Goal: Task Accomplishment & Management: Manage account settings

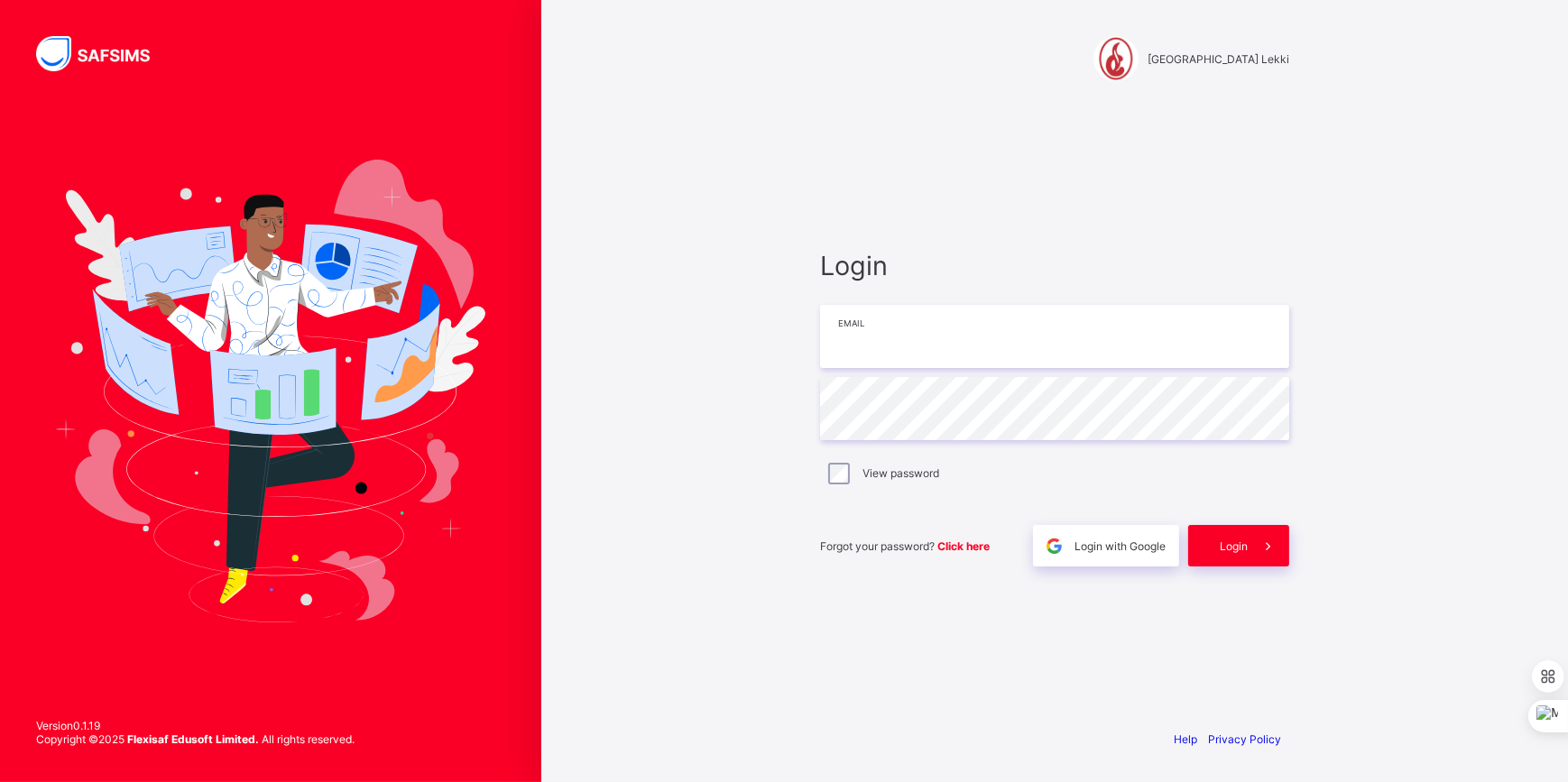
click at [874, 341] on input "email" at bounding box center [1054, 336] width 469 height 63
type input "**********"
click at [1210, 554] on div "Login" at bounding box center [1238, 545] width 101 height 42
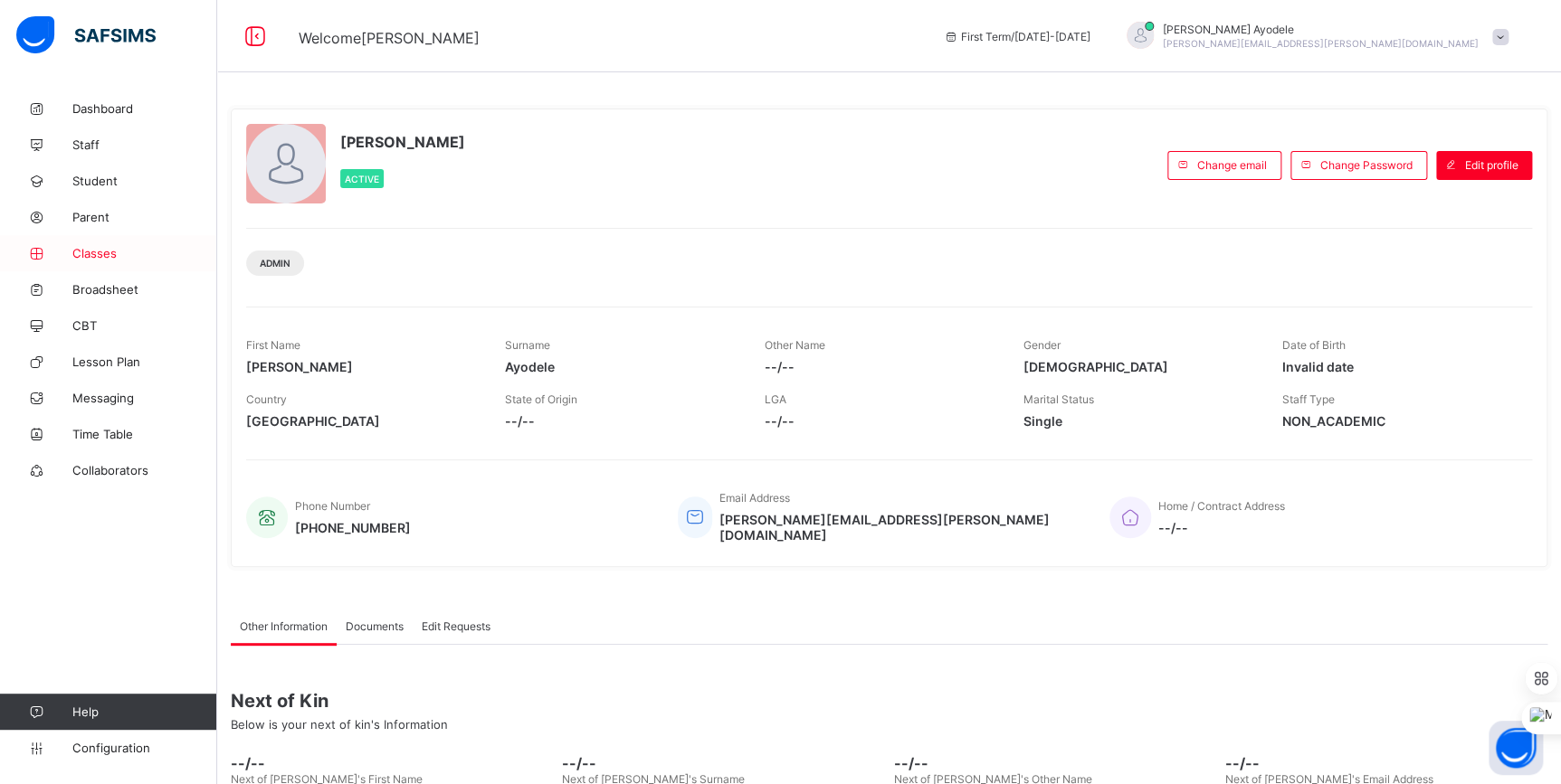
click at [125, 263] on link "Classes" at bounding box center [108, 253] width 217 height 36
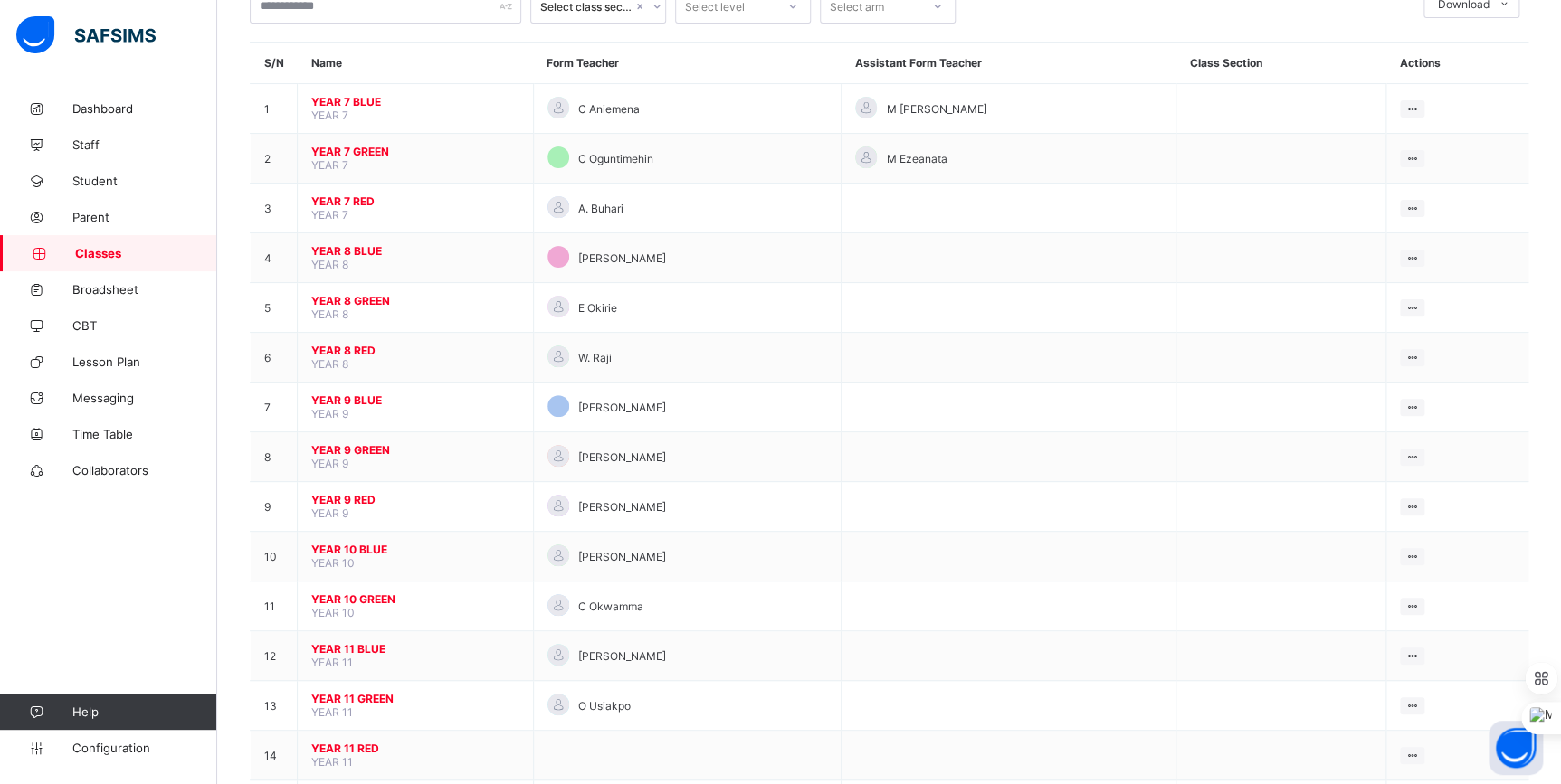
scroll to position [164, 0]
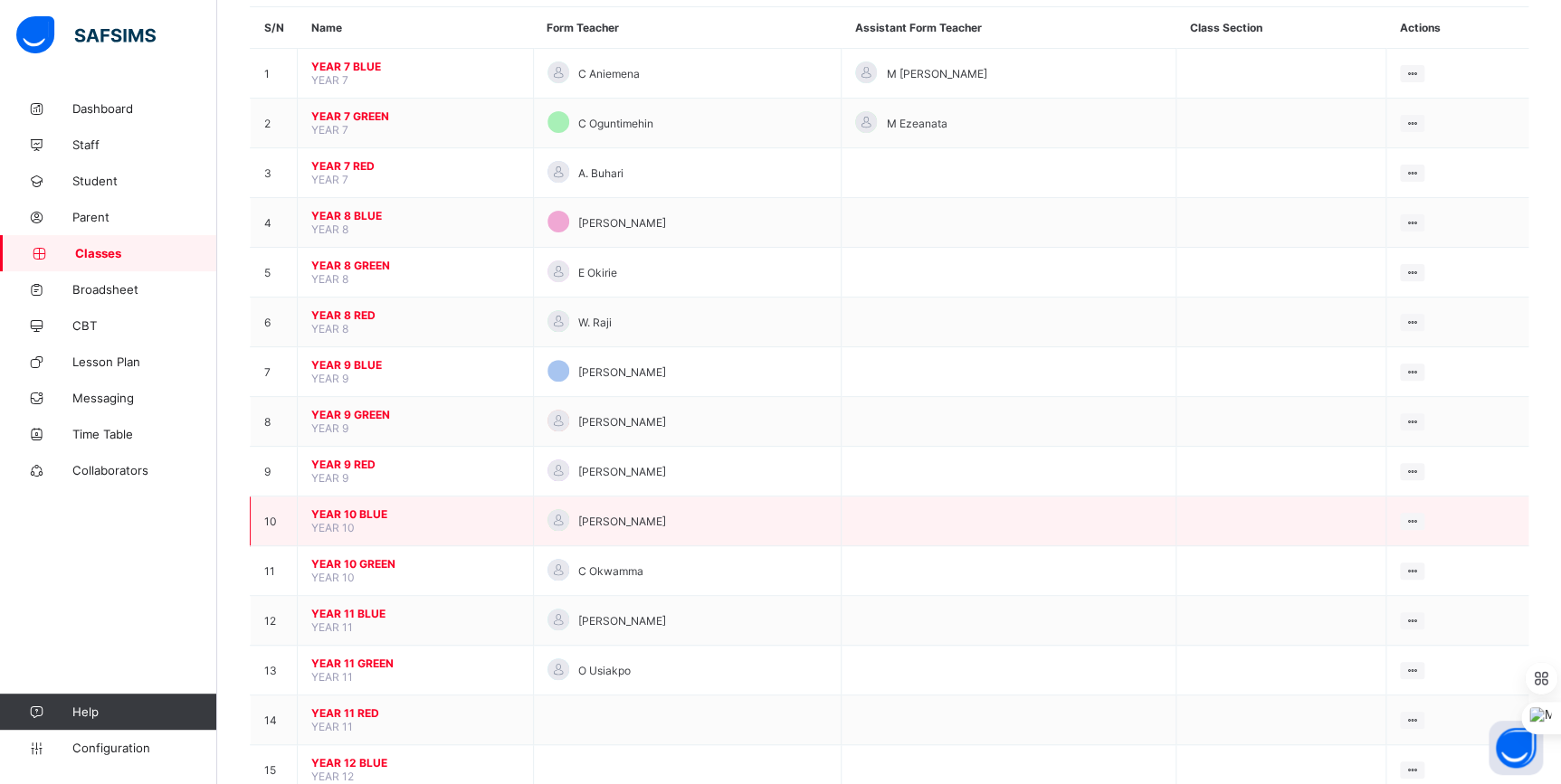
click at [357, 507] on span "YEAR 10 BLUE" at bounding box center [414, 514] width 208 height 14
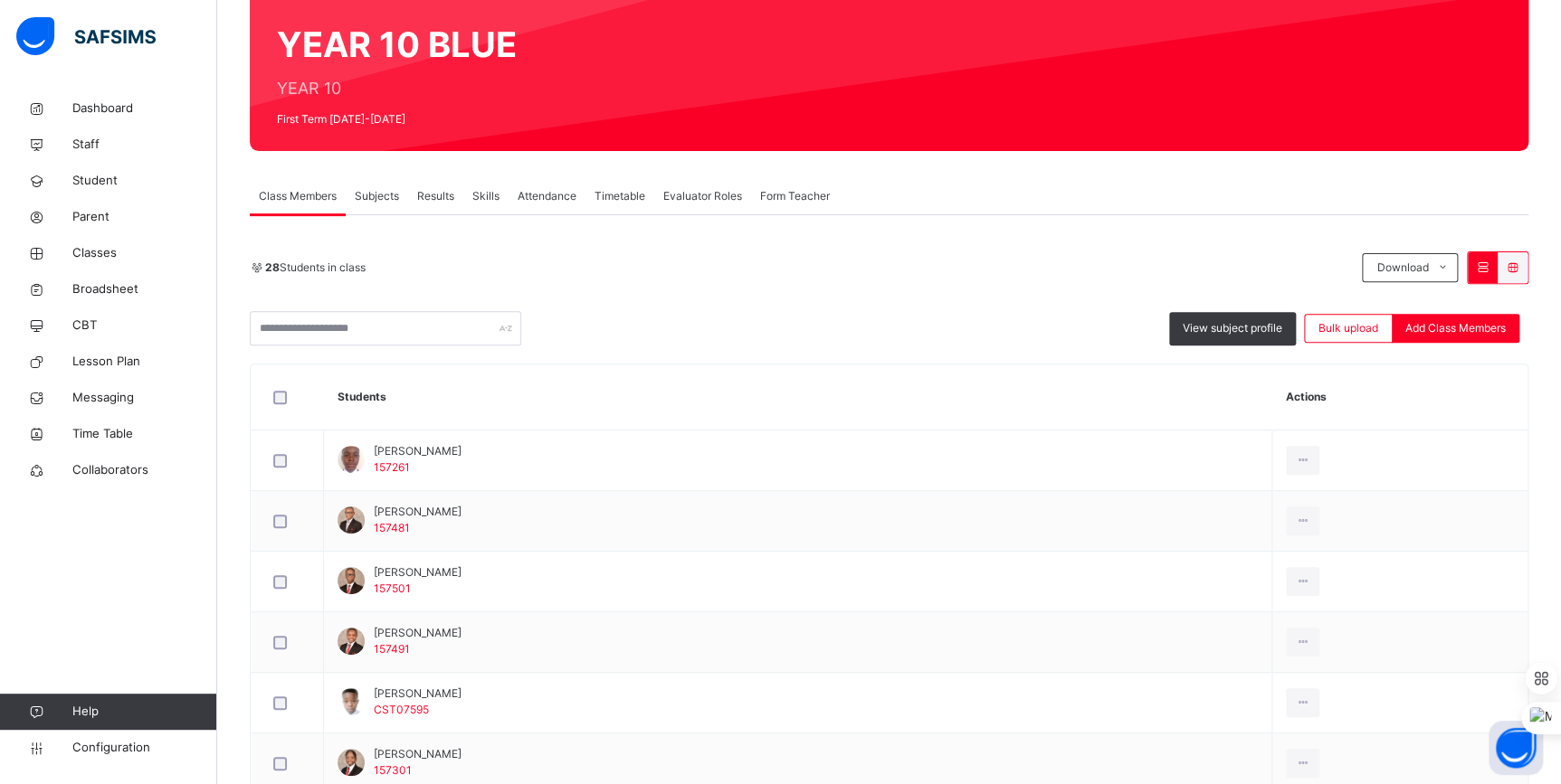
scroll to position [164, 0]
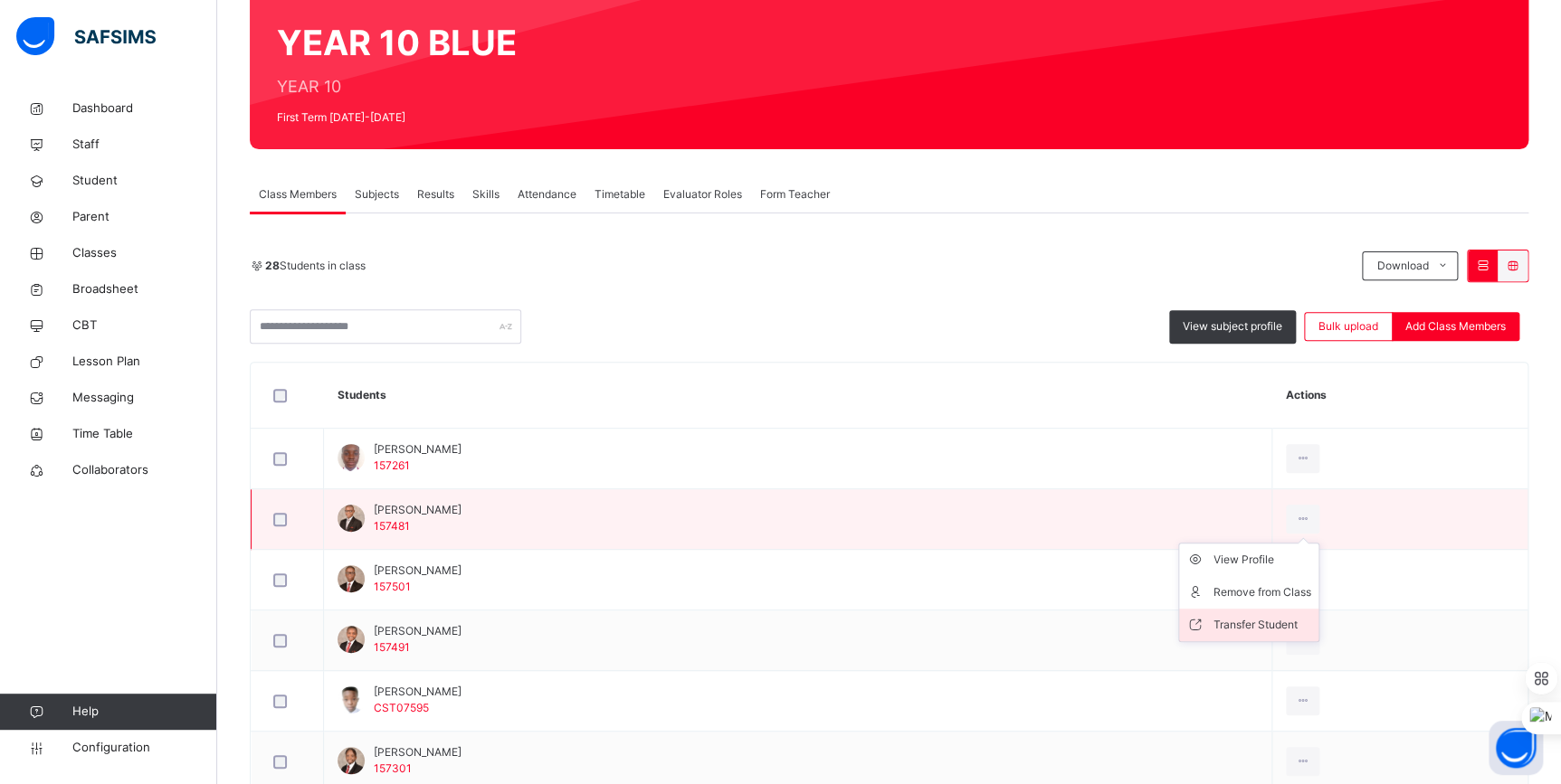
click at [1300, 619] on div "Transfer Student" at bounding box center [1262, 624] width 98 height 18
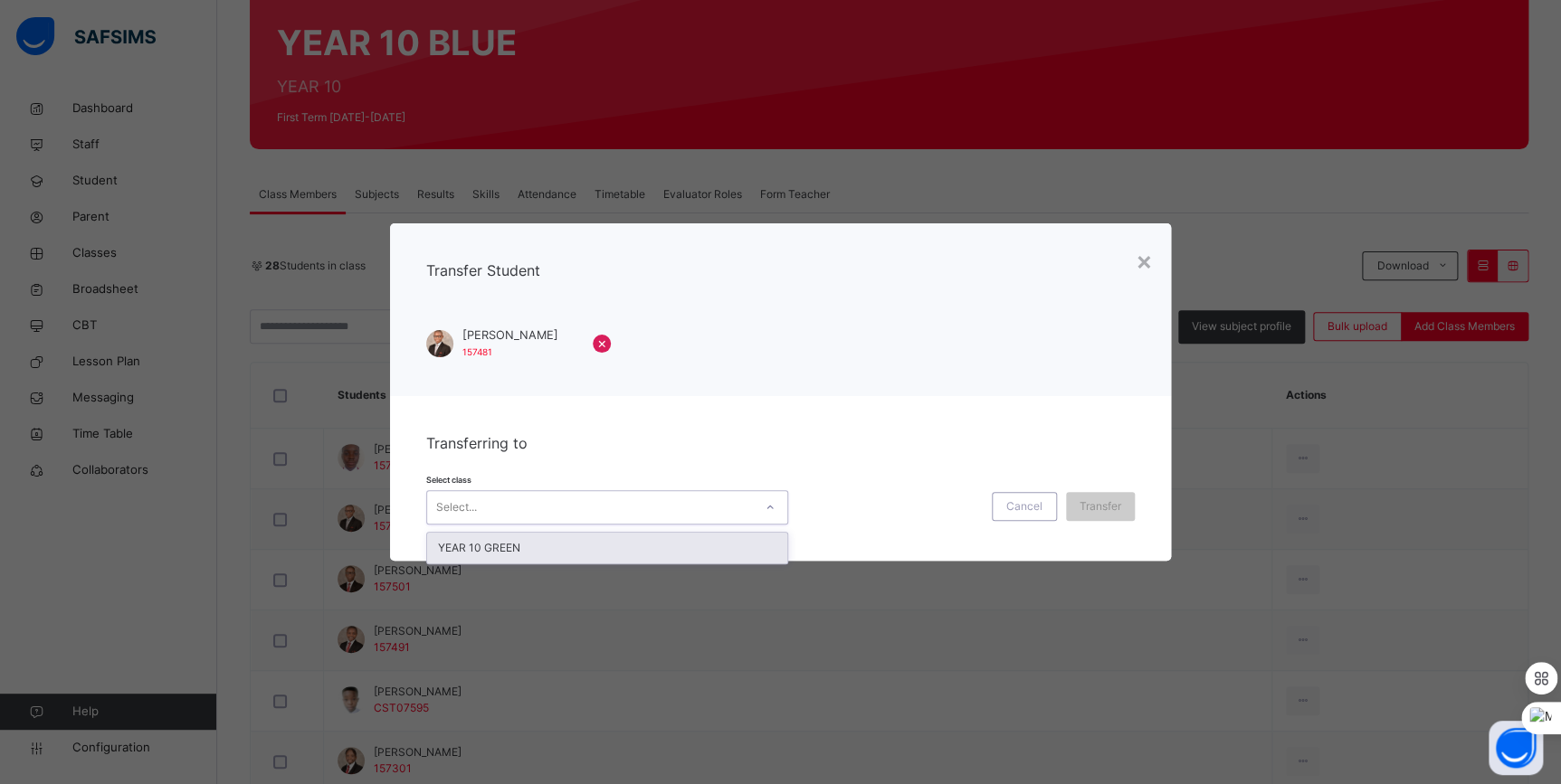
click at [554, 497] on div "Select..." at bounding box center [590, 507] width 326 height 28
click at [552, 547] on div "YEAR 10 GREEN" at bounding box center [606, 547] width 360 height 31
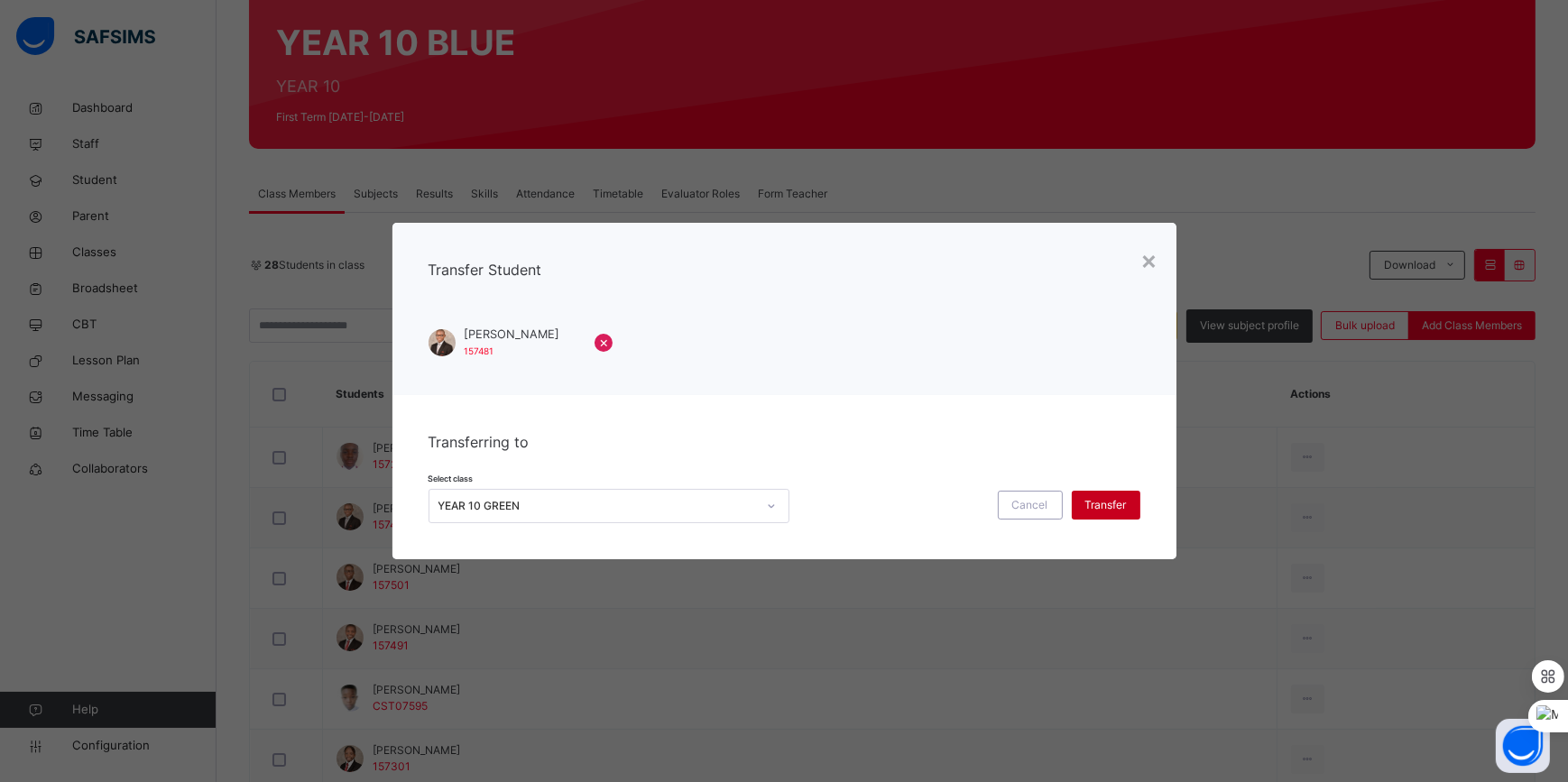
click at [1105, 511] on span "Transfer" at bounding box center [1106, 504] width 42 height 16
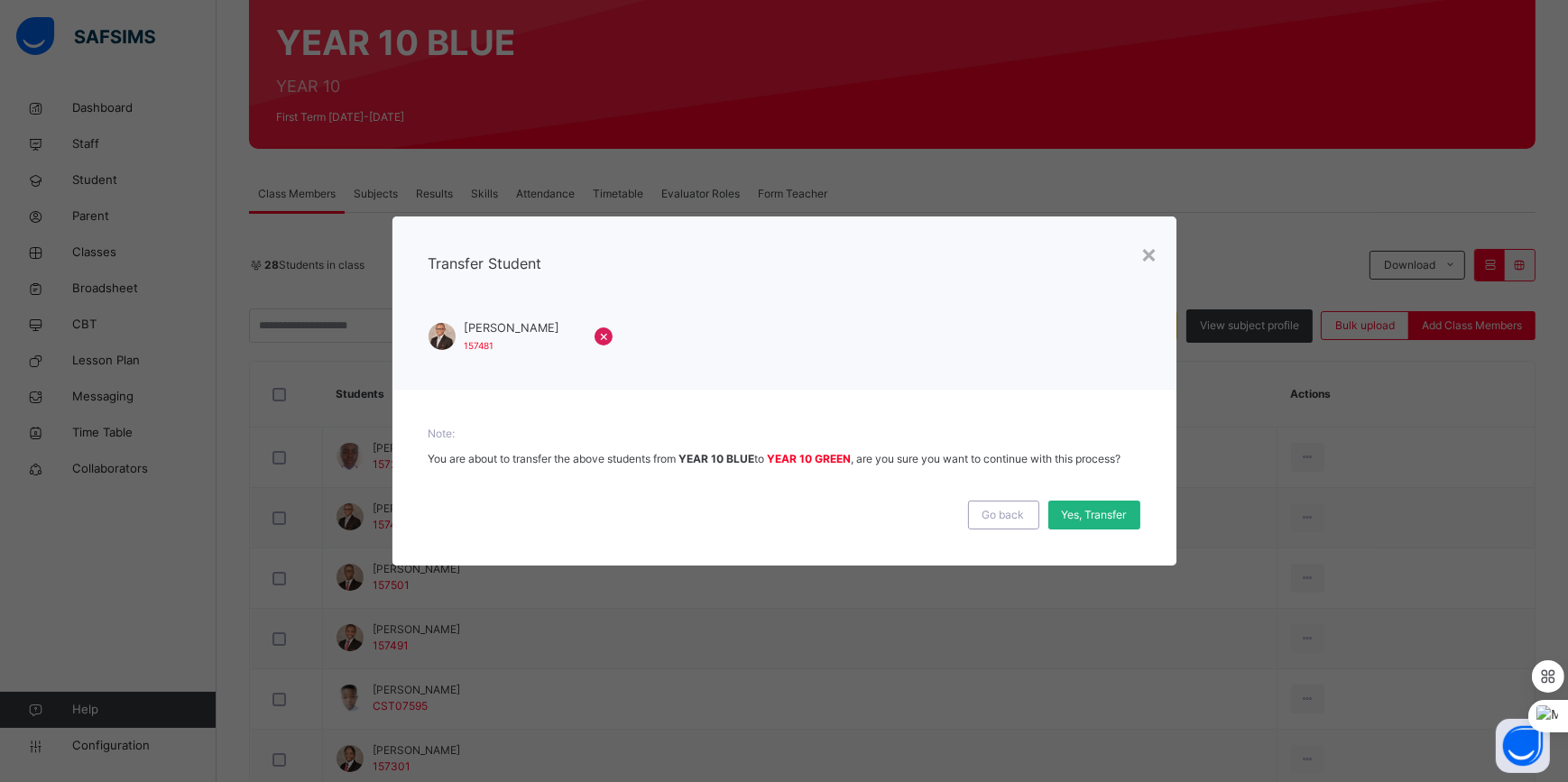
click at [1093, 515] on span "Yes, Transfer" at bounding box center [1094, 515] width 65 height 16
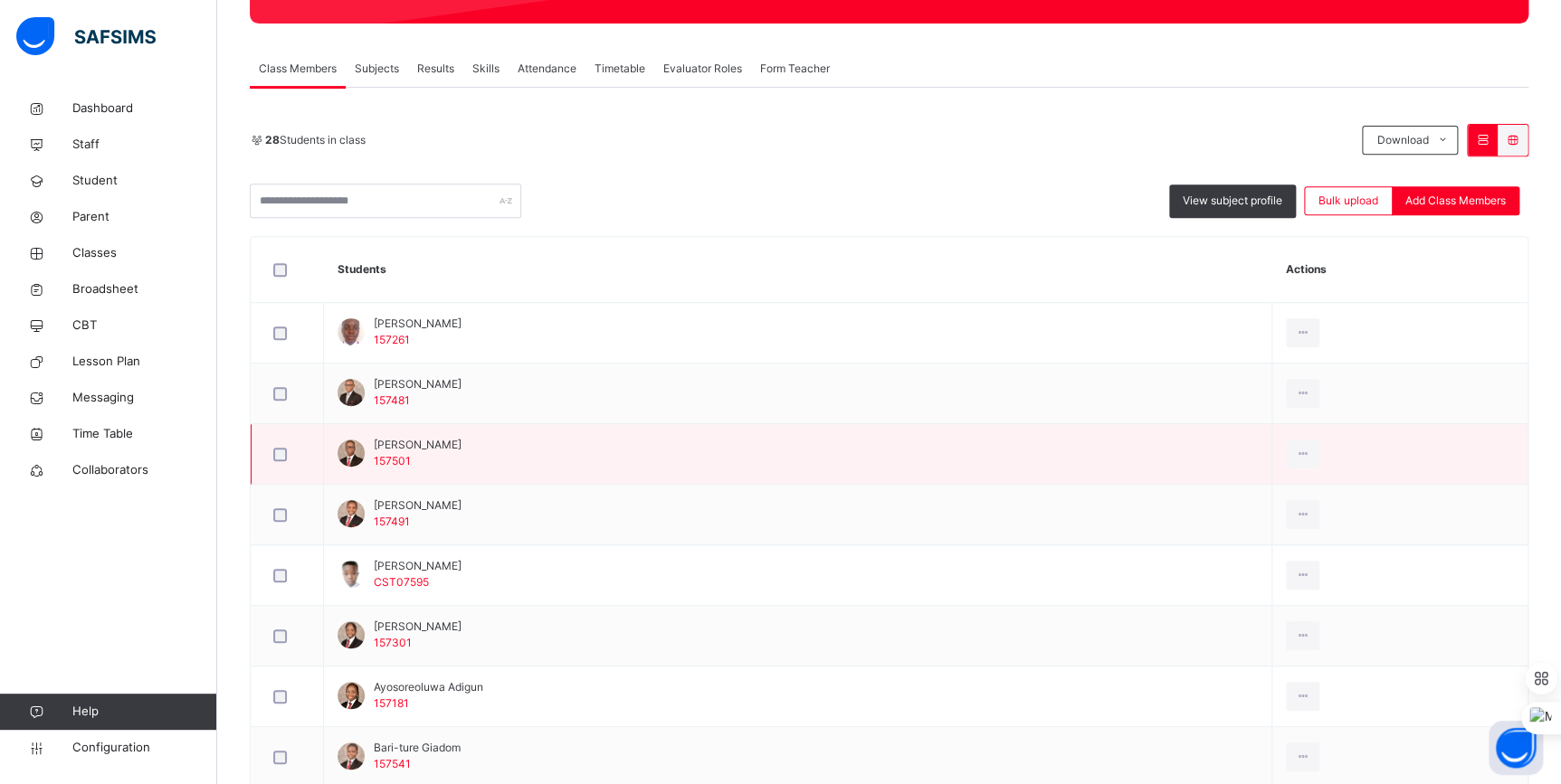
scroll to position [329, 0]
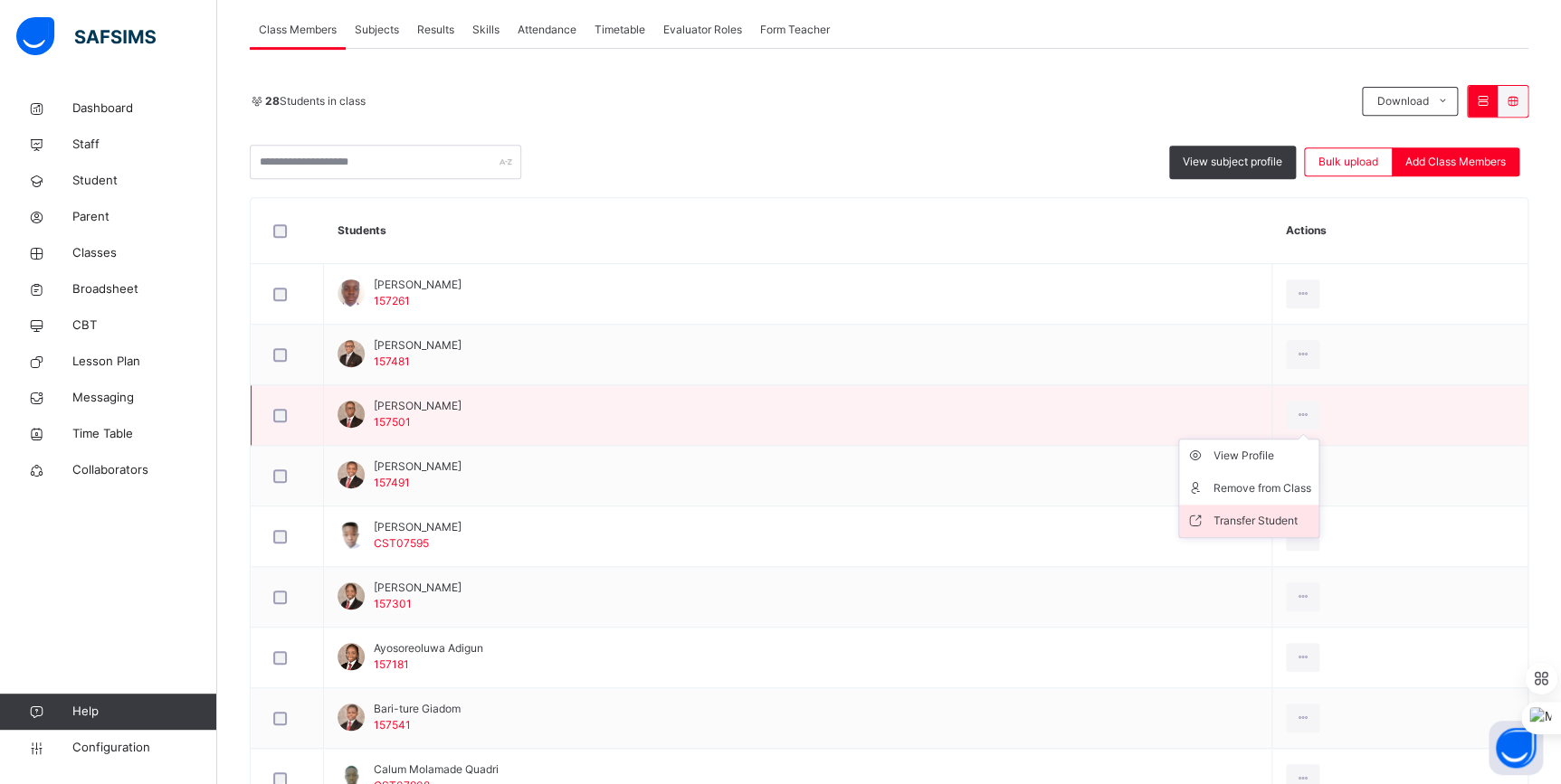
click at [1282, 515] on div "Transfer Student" at bounding box center [1262, 520] width 98 height 18
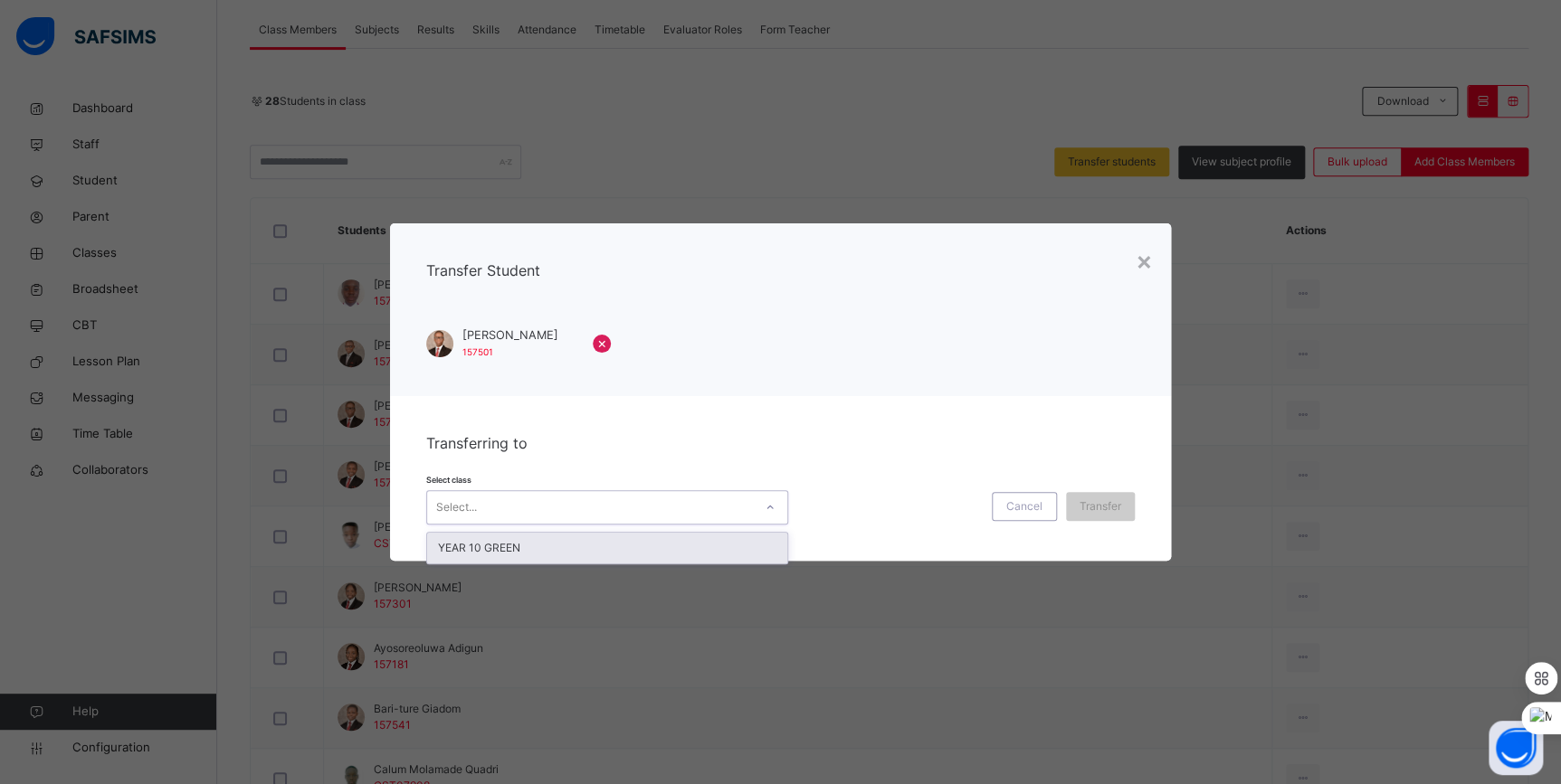
click at [724, 516] on div "Select..." at bounding box center [590, 507] width 326 height 28
click at [1147, 268] on div "×" at bounding box center [1144, 260] width 17 height 38
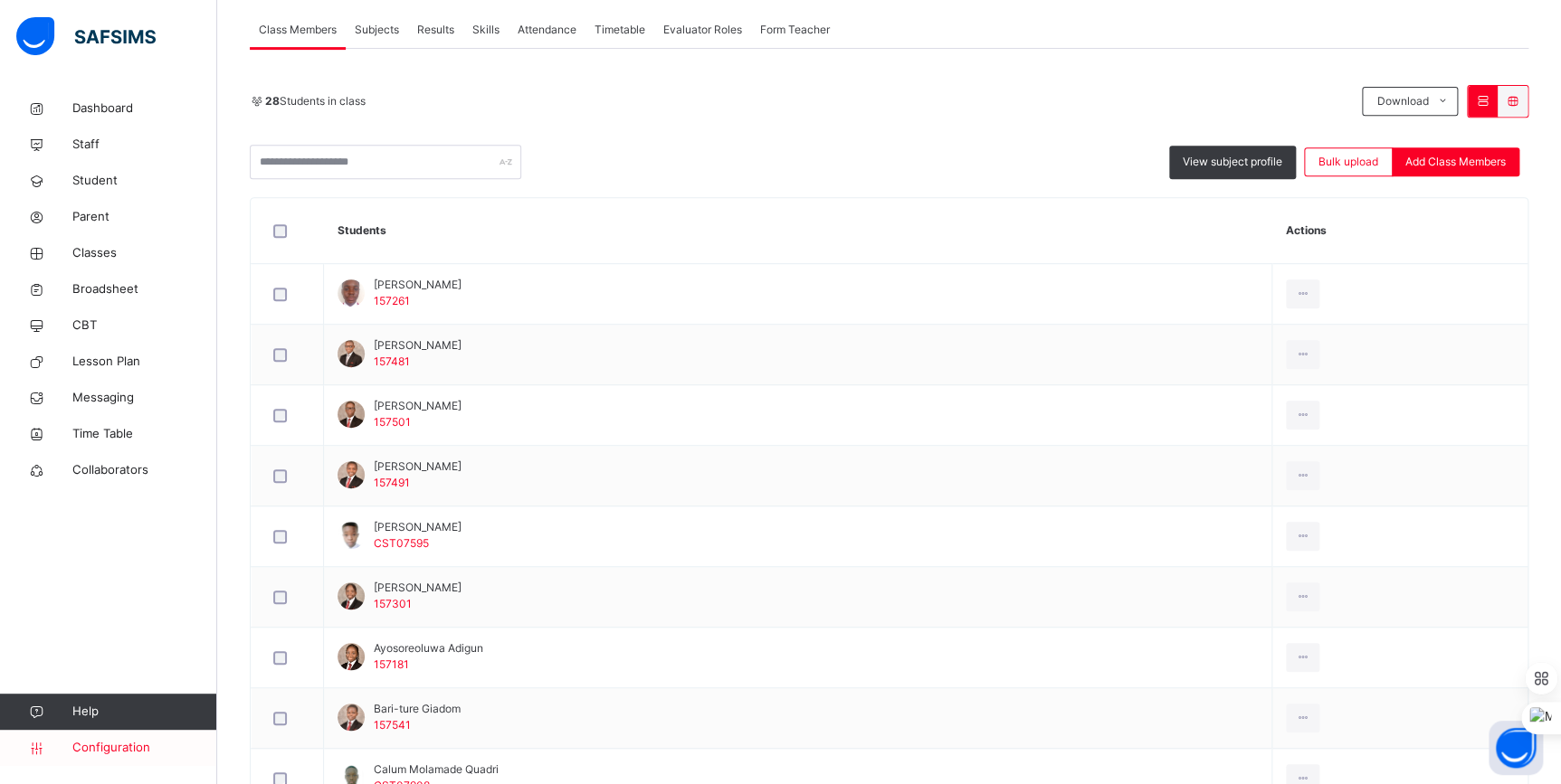
click at [112, 742] on span "Configuration" at bounding box center [144, 748] width 143 height 18
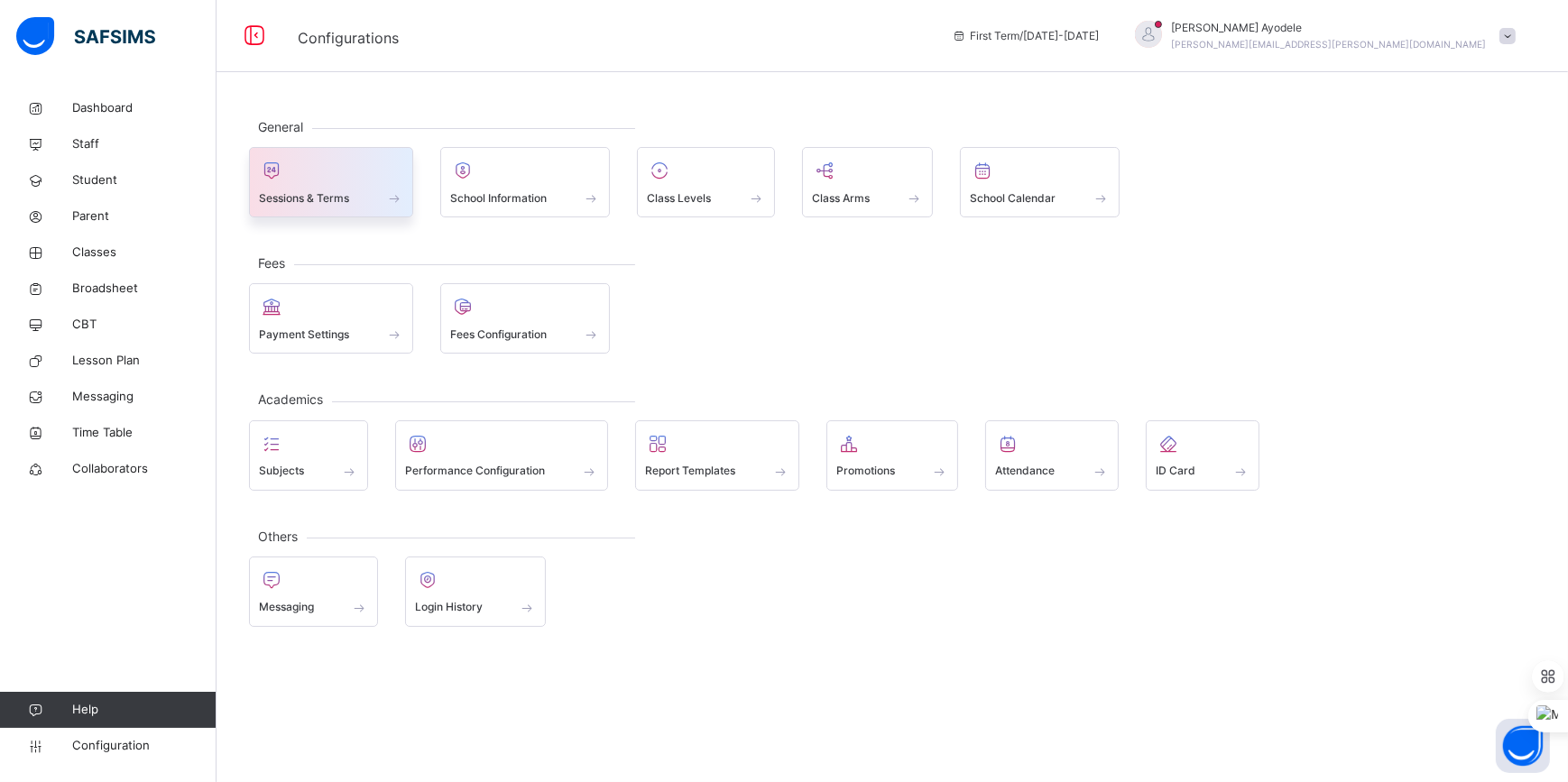
click at [359, 214] on div "Sessions & Terms" at bounding box center [331, 182] width 164 height 71
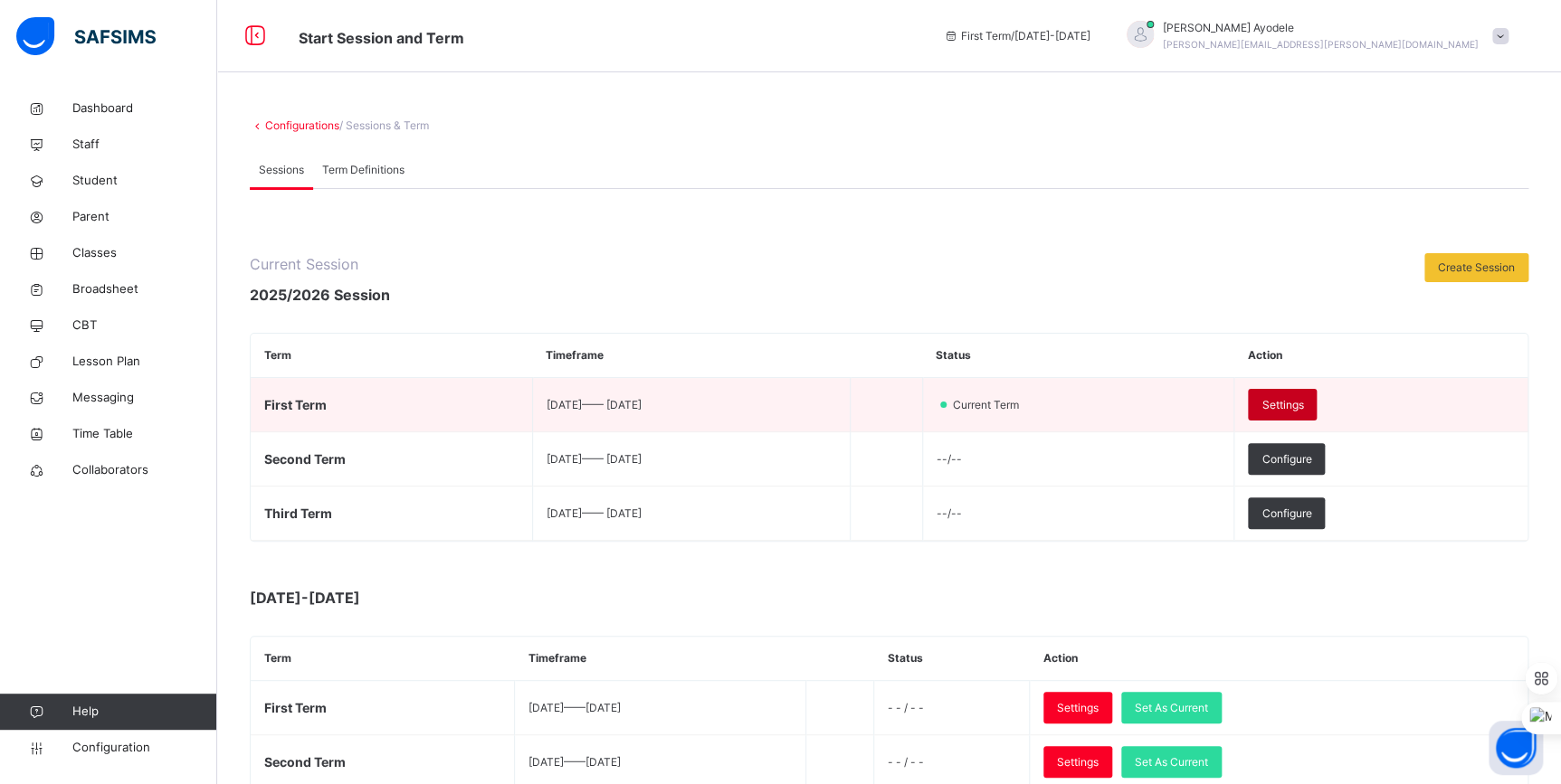
click at [1303, 397] on span "Settings" at bounding box center [1282, 404] width 42 height 16
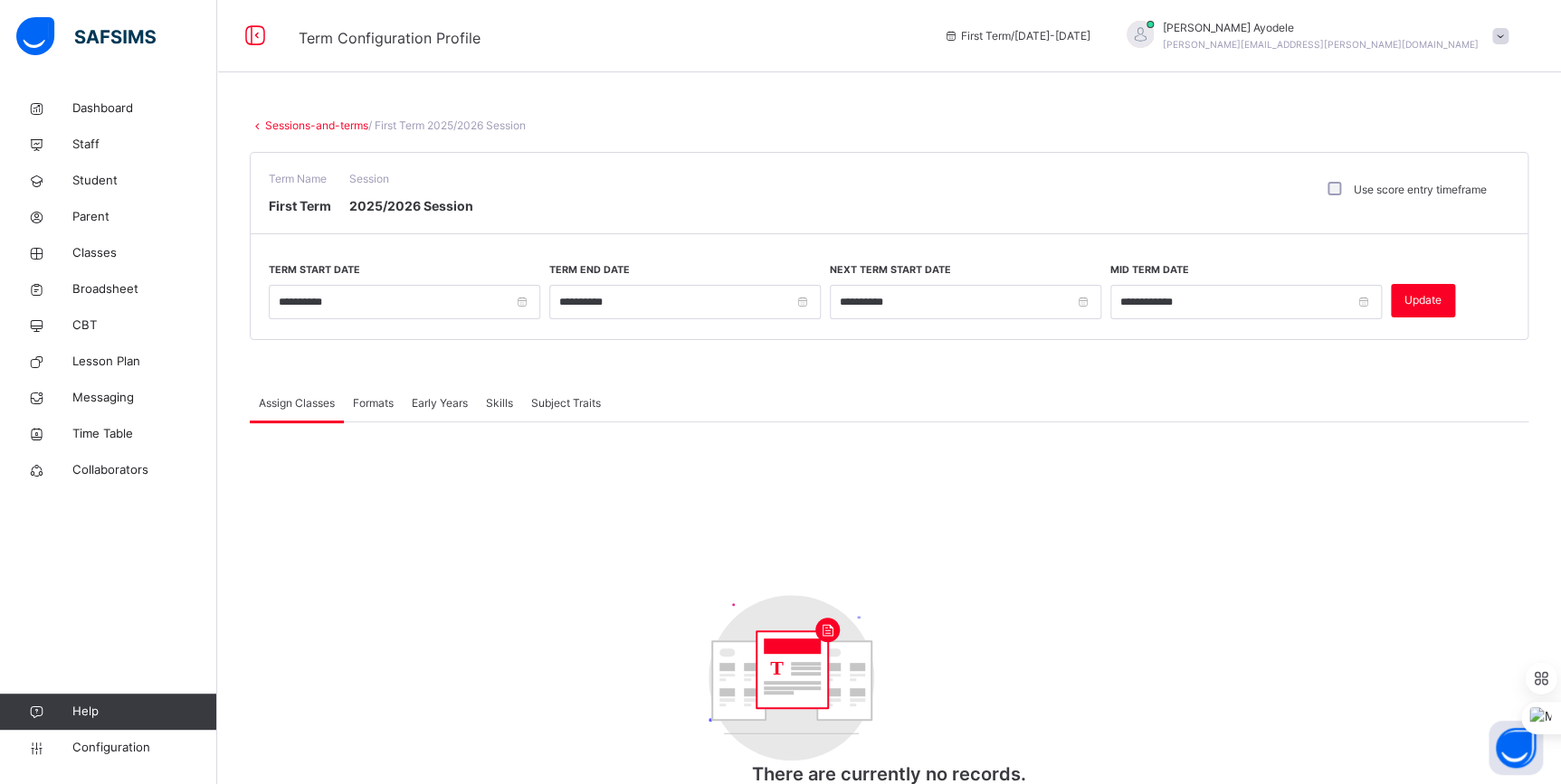
click at [396, 406] on div "Formats" at bounding box center [373, 403] width 59 height 36
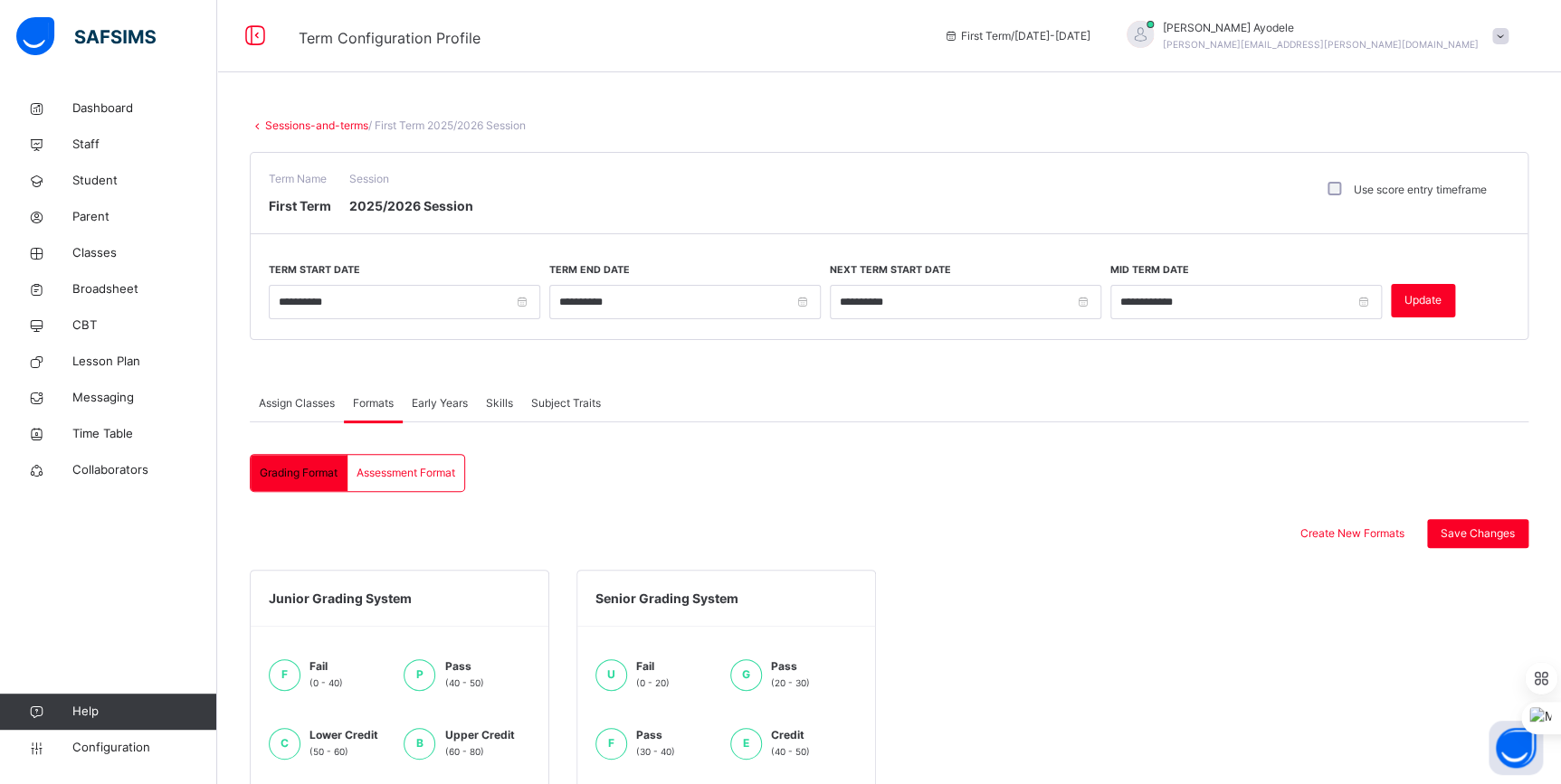
click at [447, 417] on div "Early Years" at bounding box center [440, 403] width 75 height 36
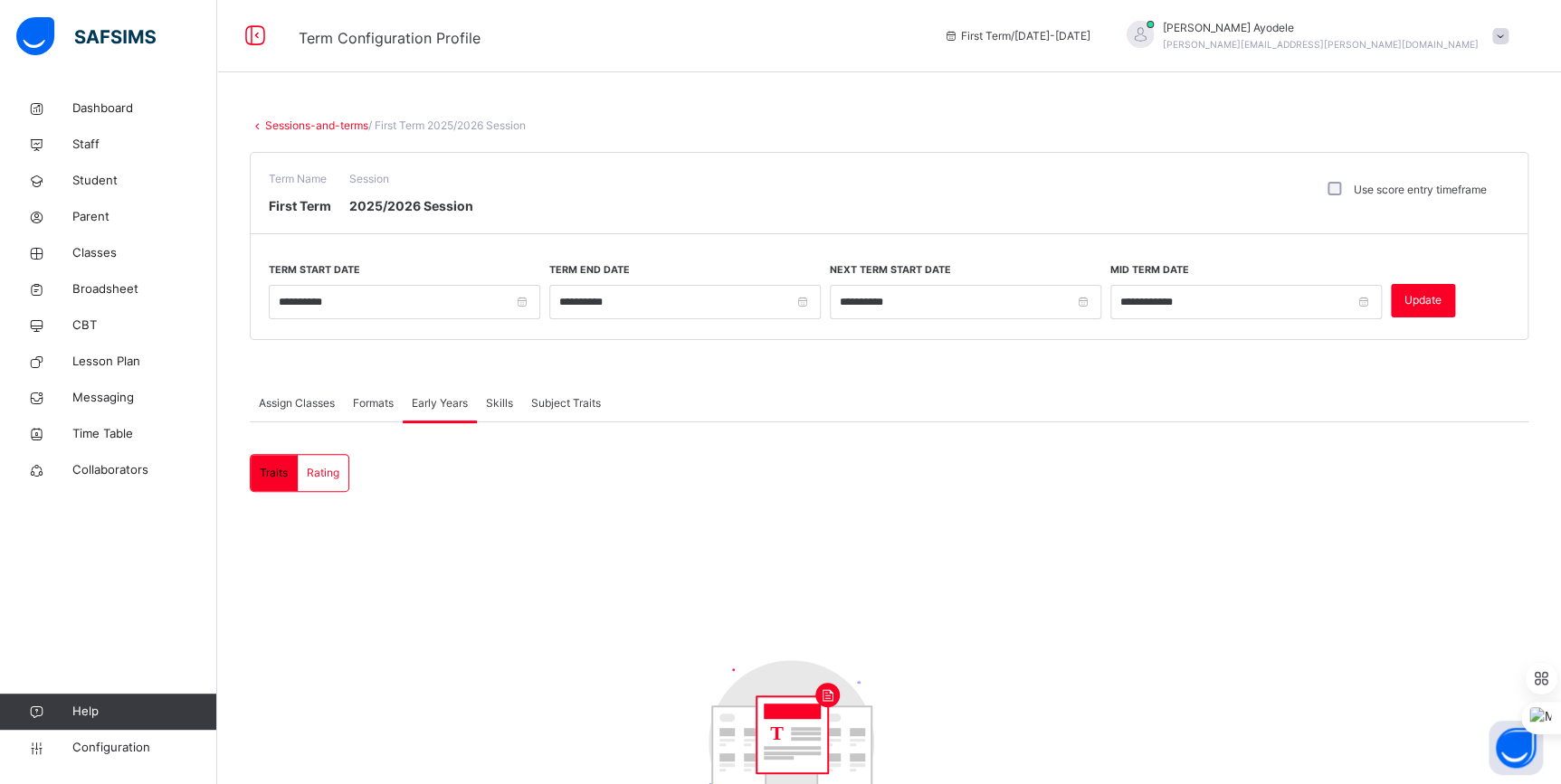
click at [507, 420] on div "Skills" at bounding box center [499, 403] width 46 height 36
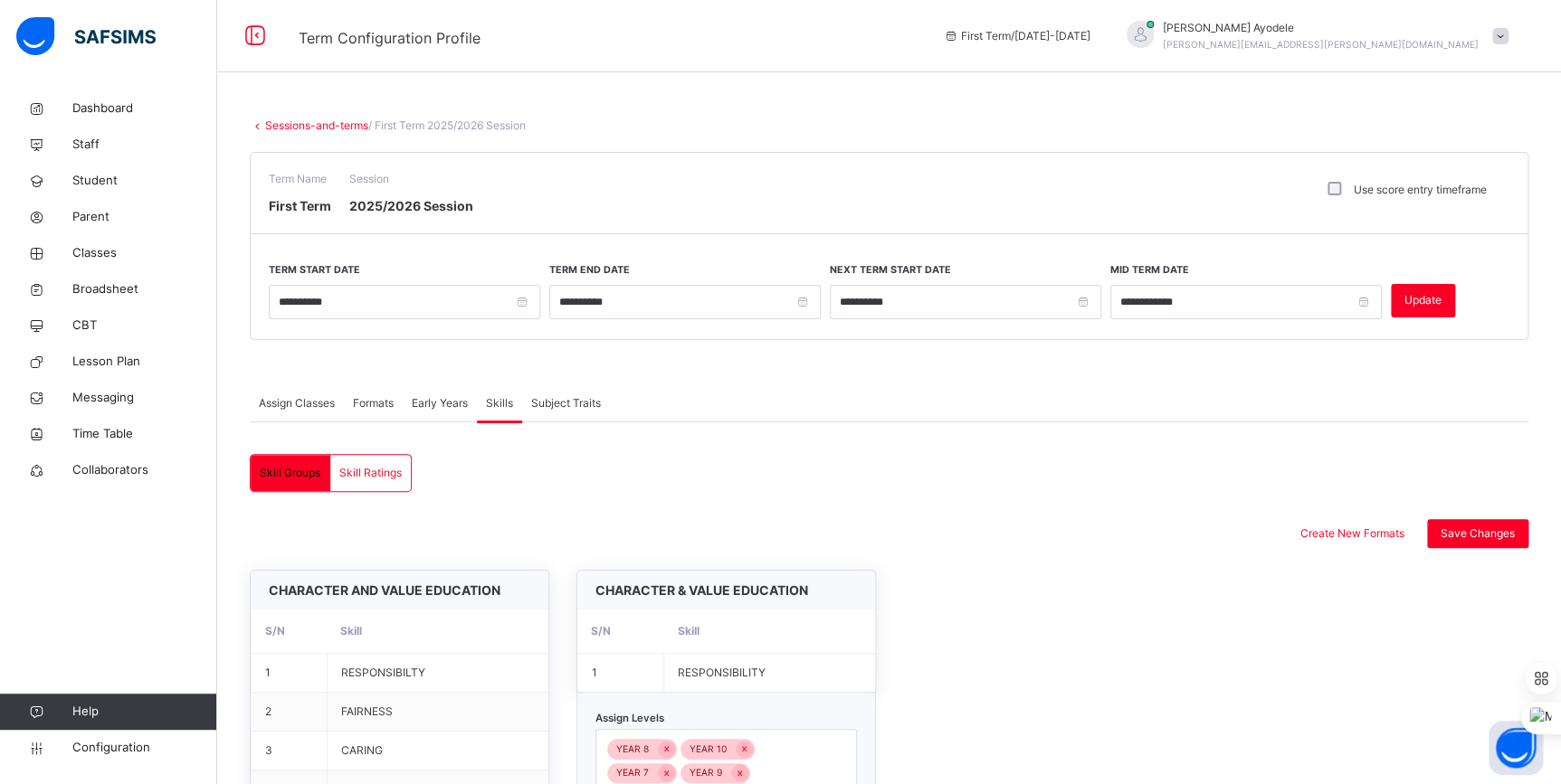
click at [579, 415] on div "Subject Traits" at bounding box center [565, 403] width 88 height 36
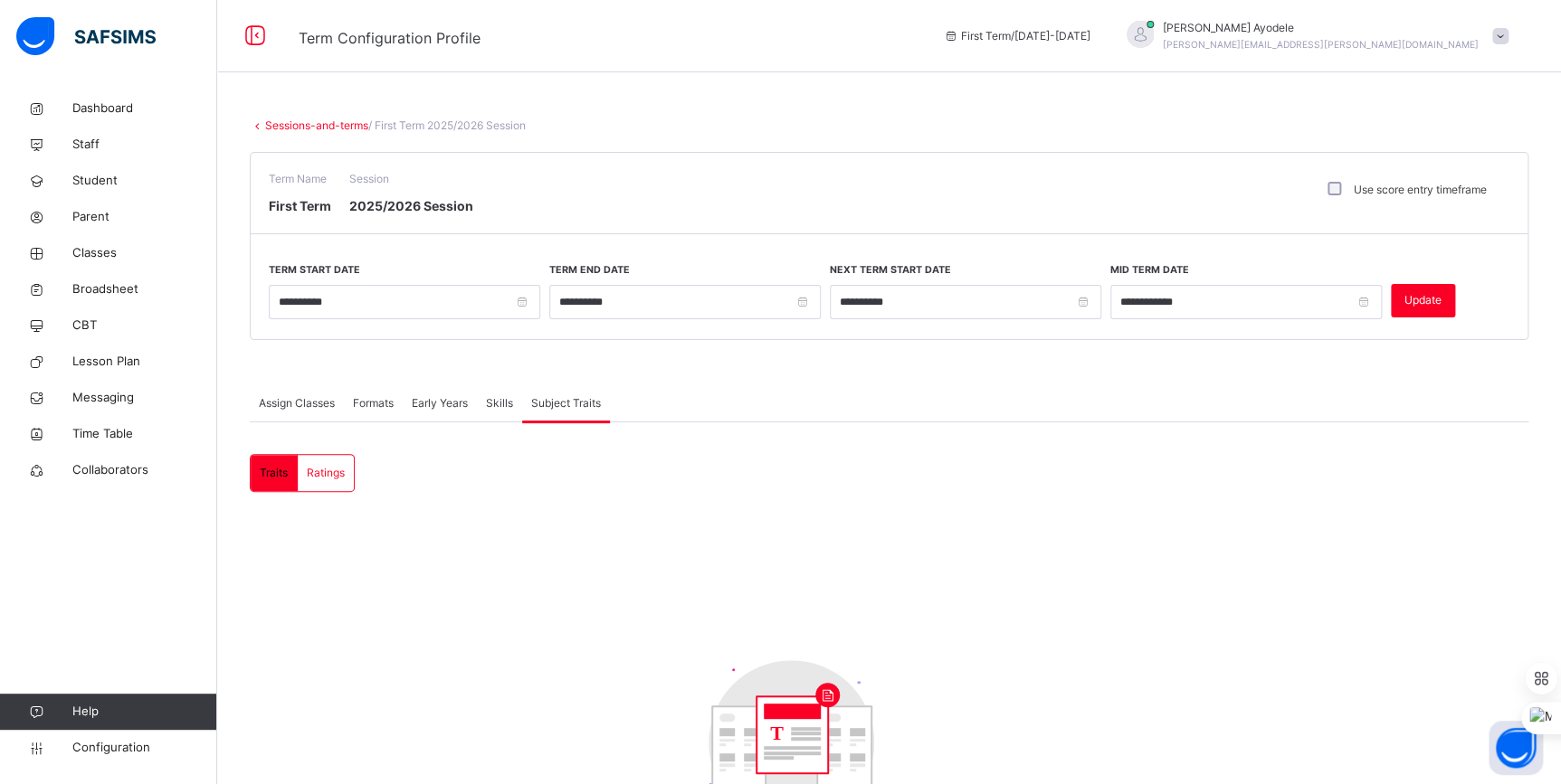
click at [313, 415] on div "Assign Classes" at bounding box center [296, 403] width 94 height 36
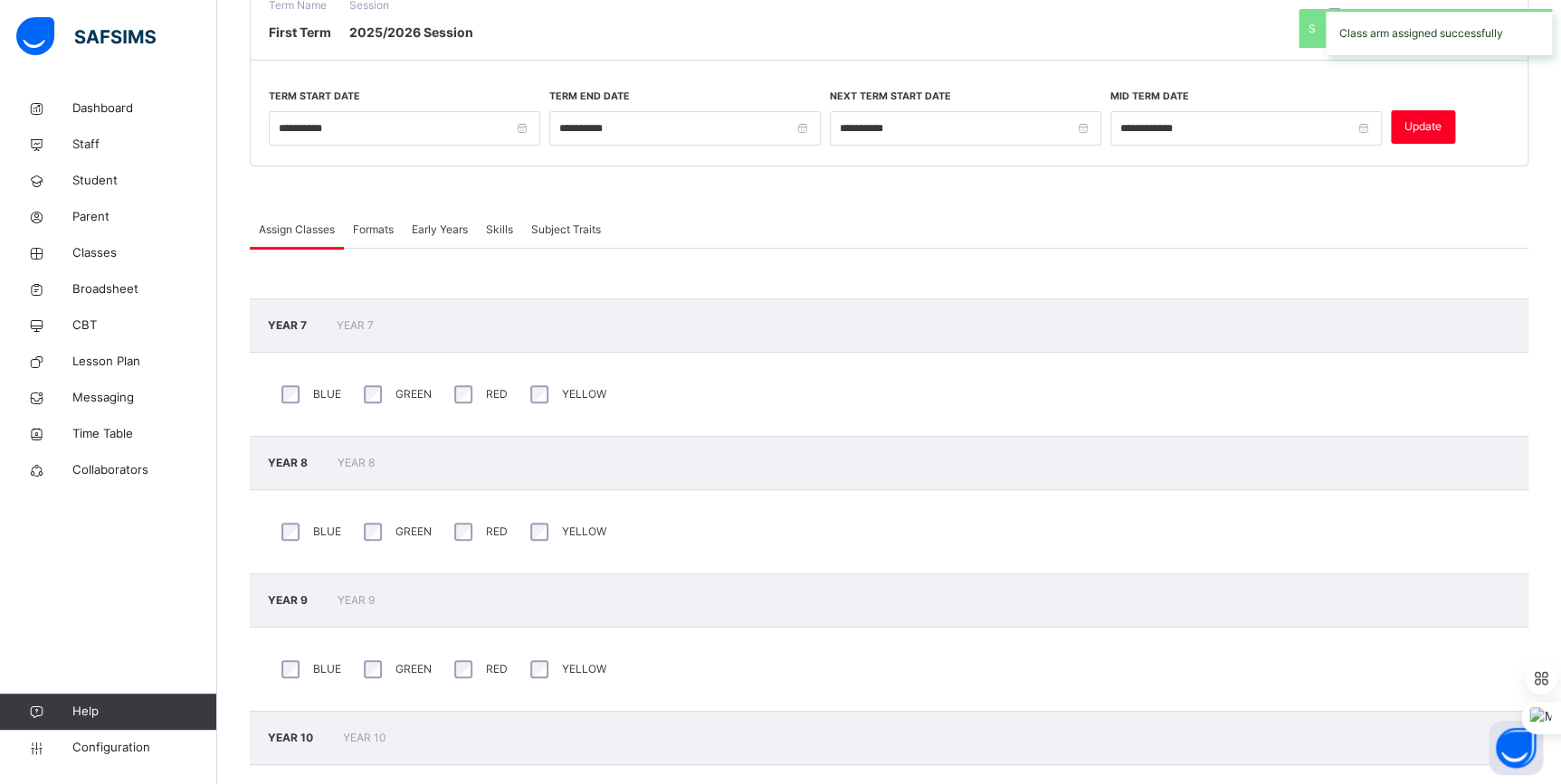
scroll to position [164, 0]
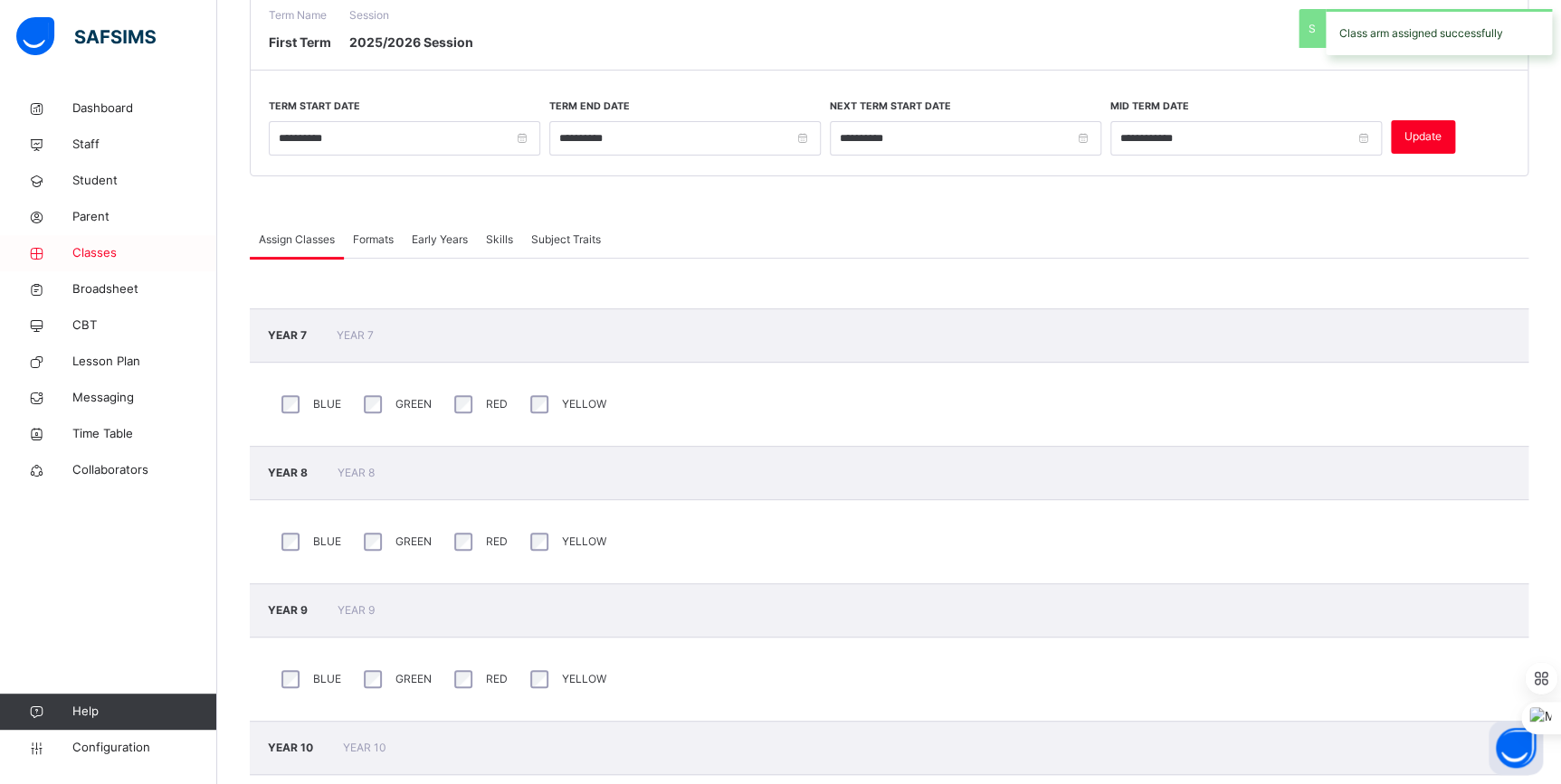
click at [95, 268] on link "Classes" at bounding box center [108, 253] width 217 height 36
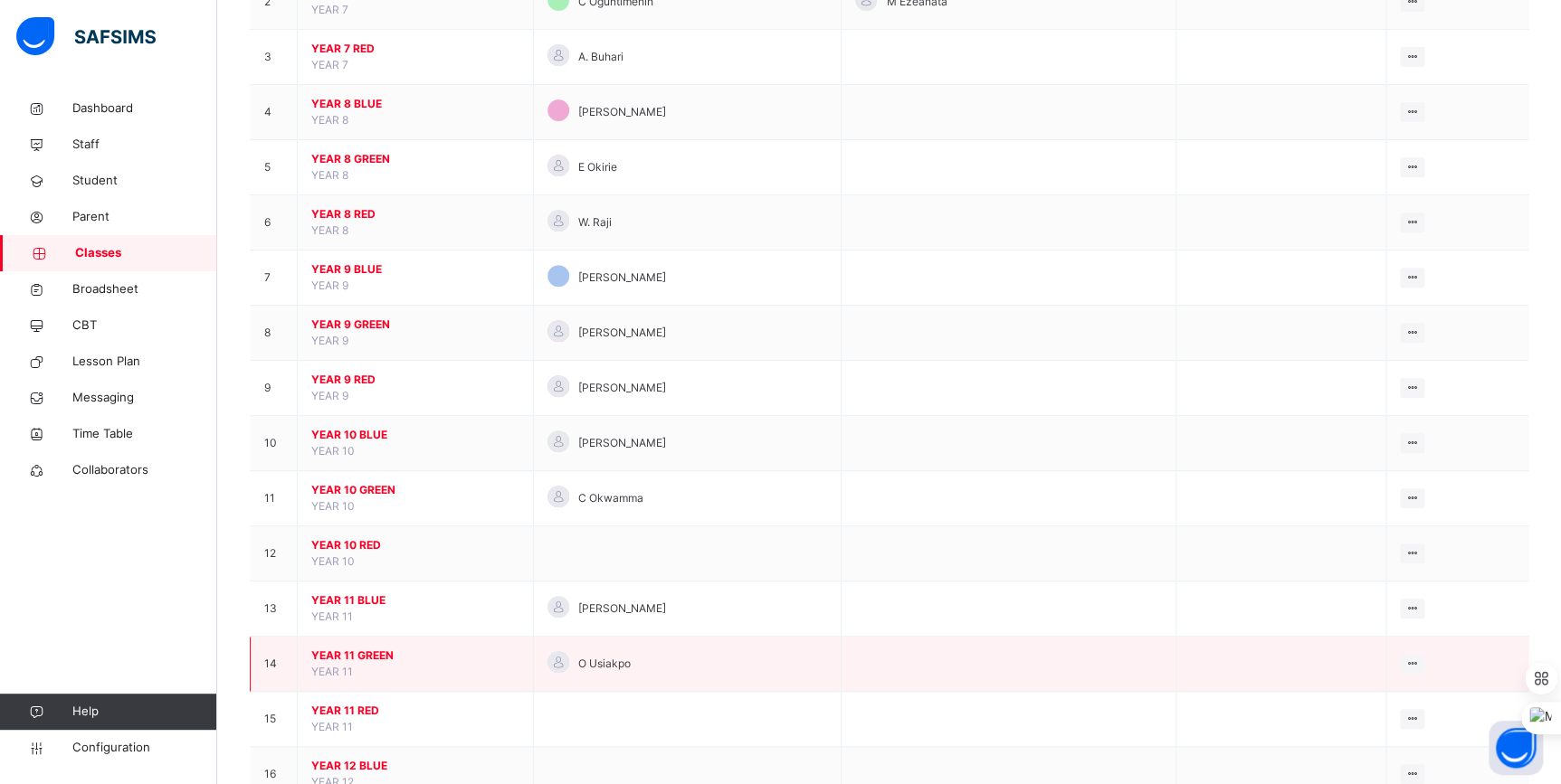
scroll to position [329, 0]
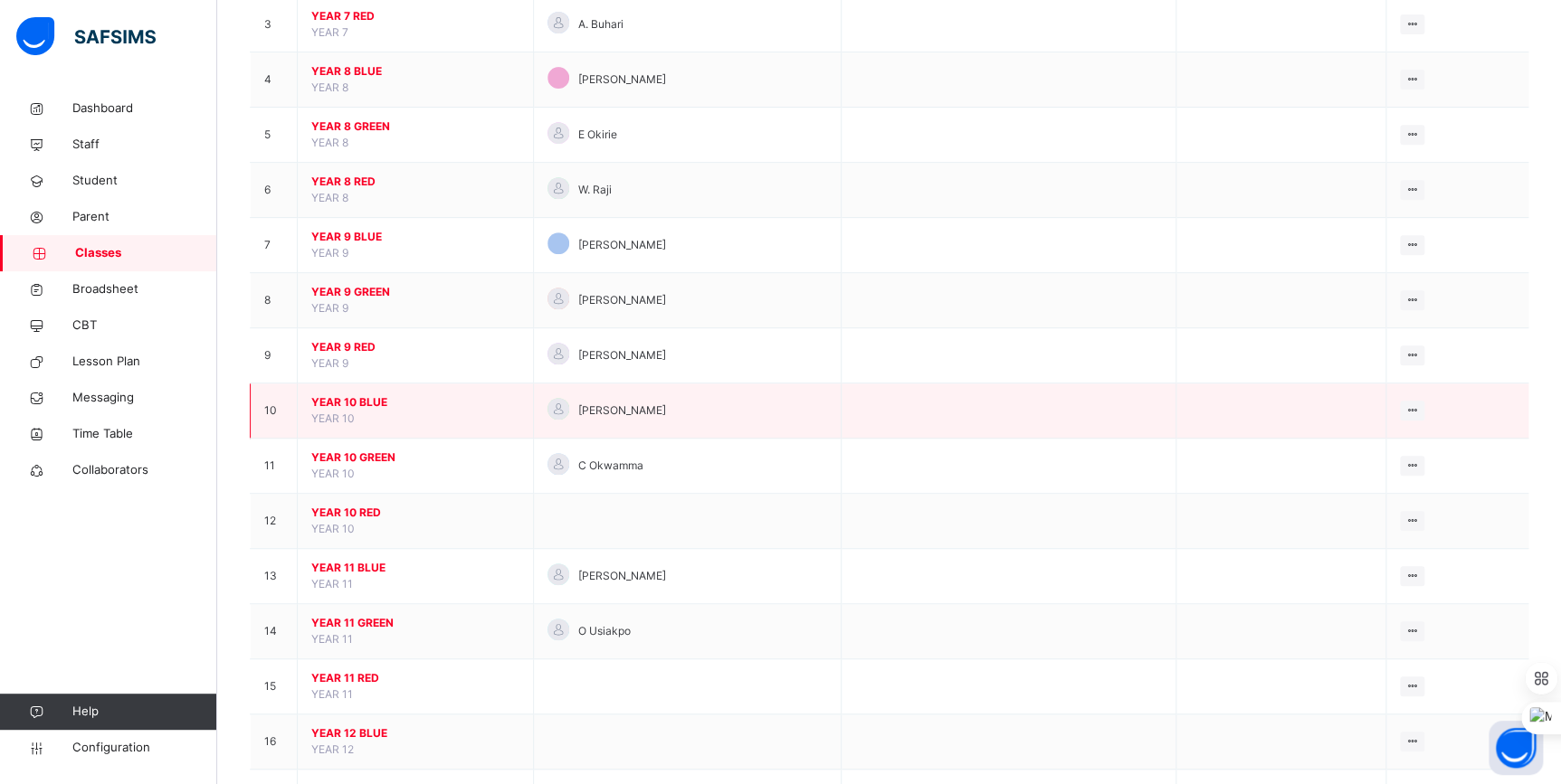
click at [371, 404] on span "YEAR 10 BLUE" at bounding box center [414, 402] width 208 height 16
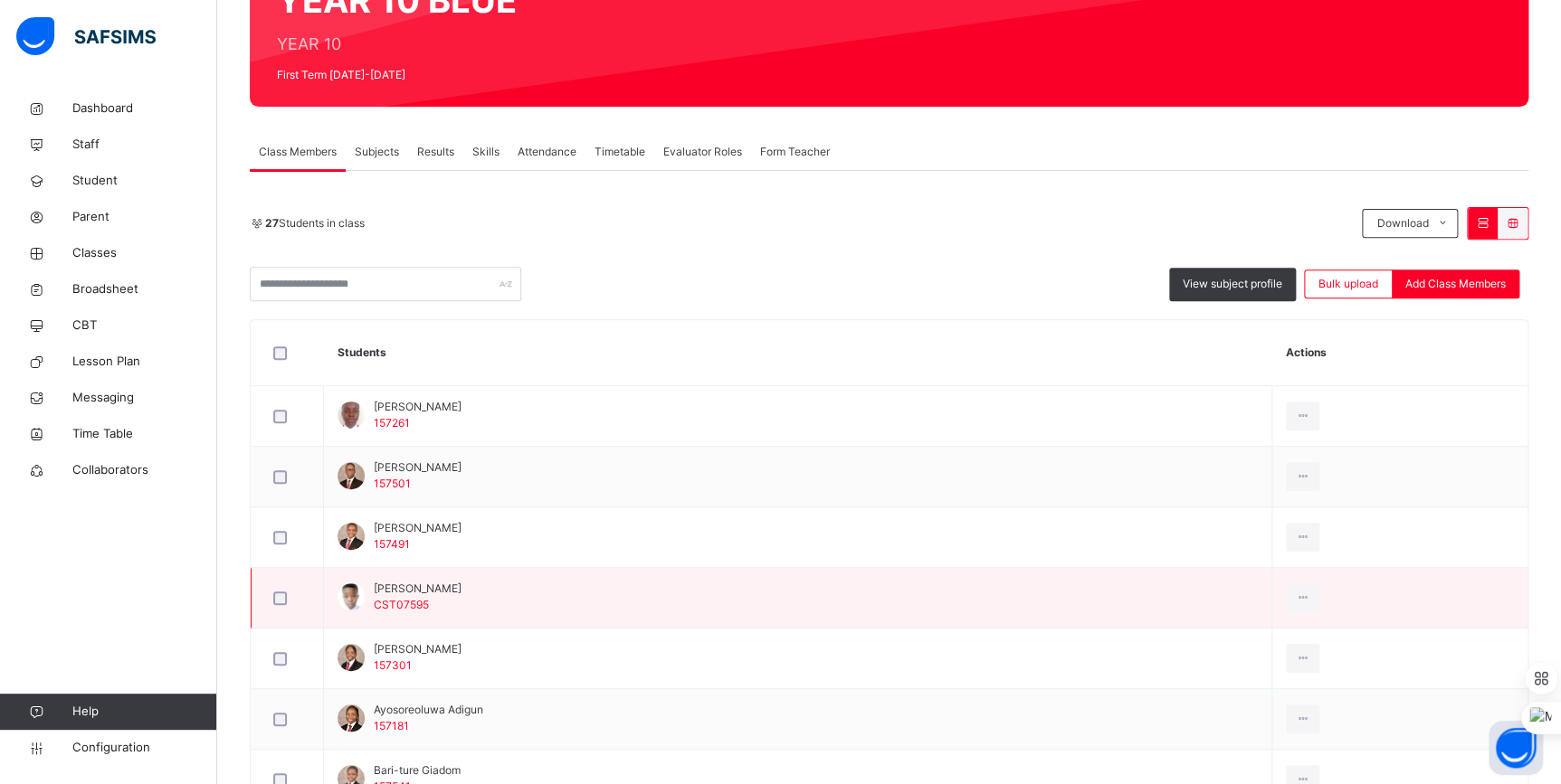
scroll to position [246, 0]
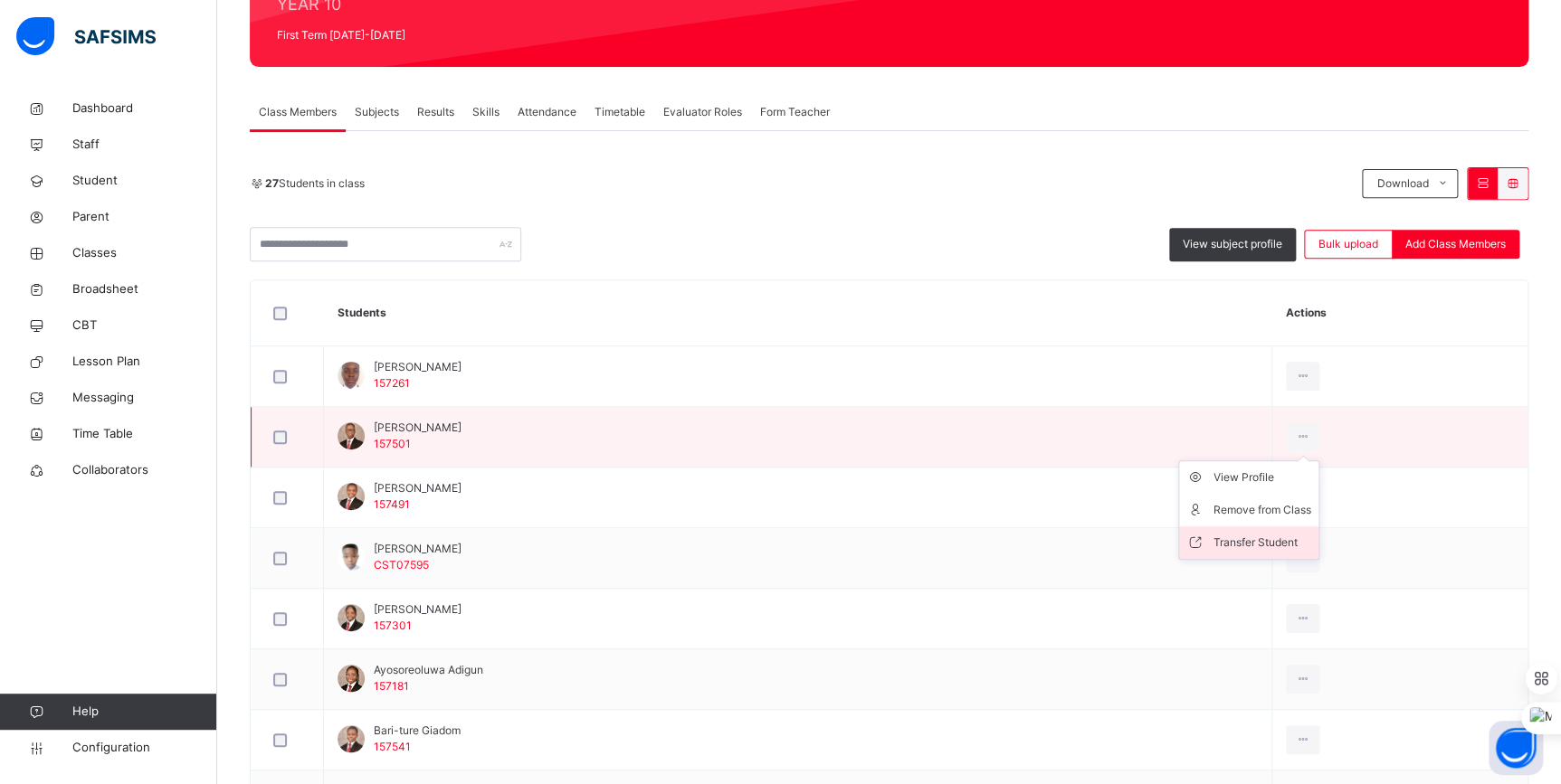
click at [1294, 534] on div "Transfer Student" at bounding box center [1262, 542] width 98 height 18
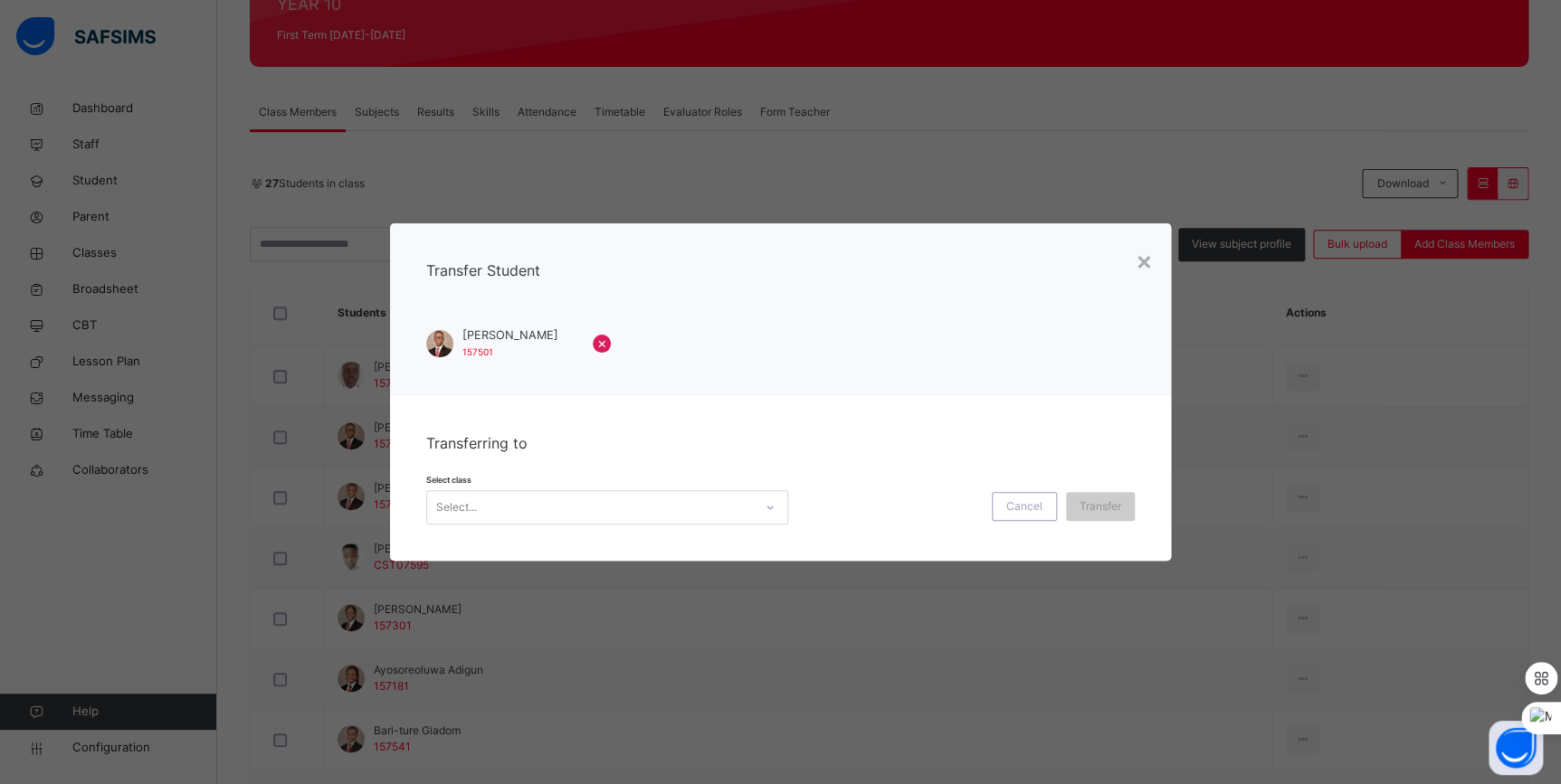
click at [699, 487] on div "Select class Select... Cancel Transfer" at bounding box center [780, 498] width 709 height 52
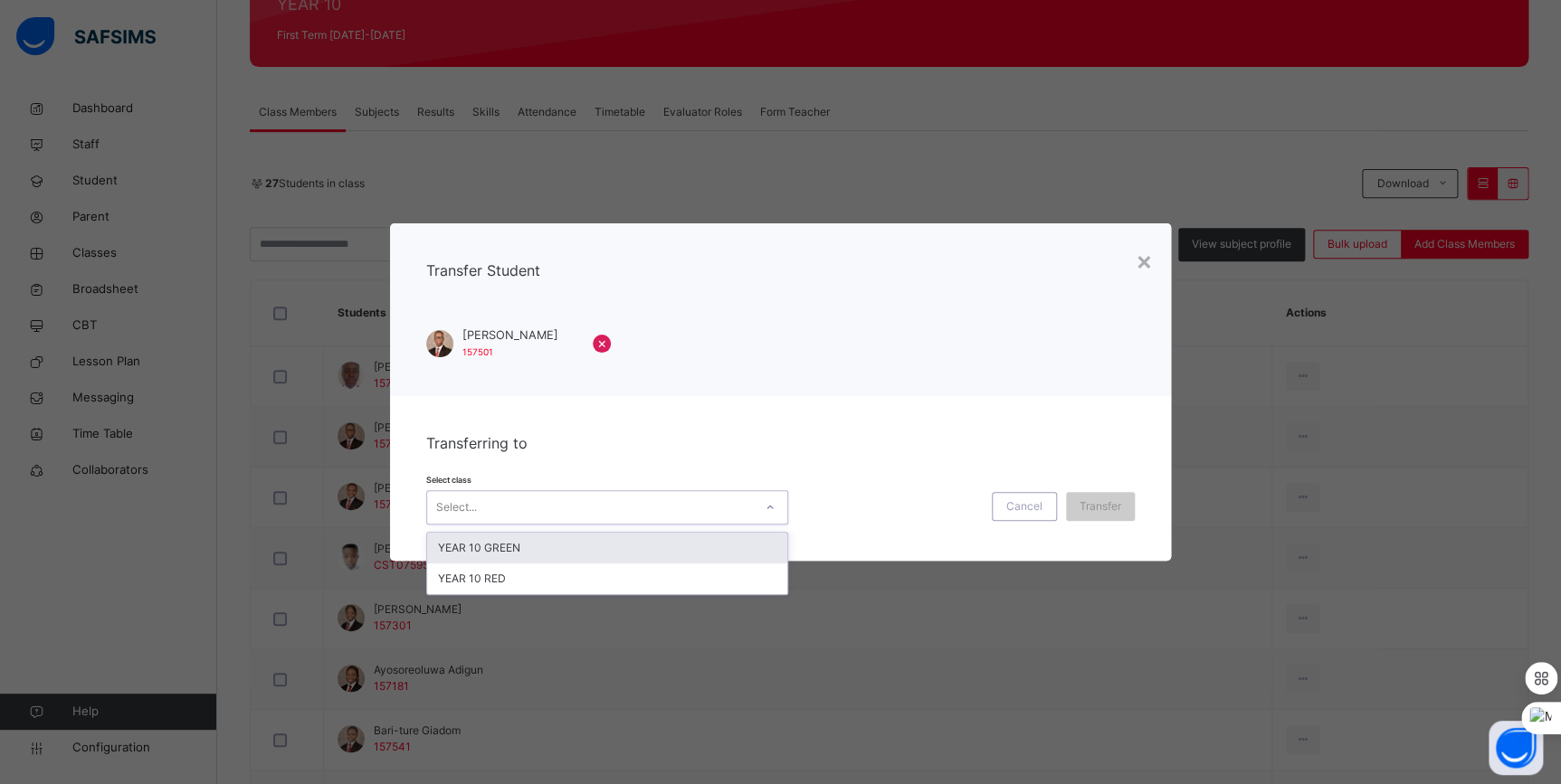
drag, startPoint x: 693, startPoint y: 499, endPoint x: 683, endPoint y: 521, distance: 24.2
click at [693, 500] on div "Select..." at bounding box center [590, 507] width 326 height 28
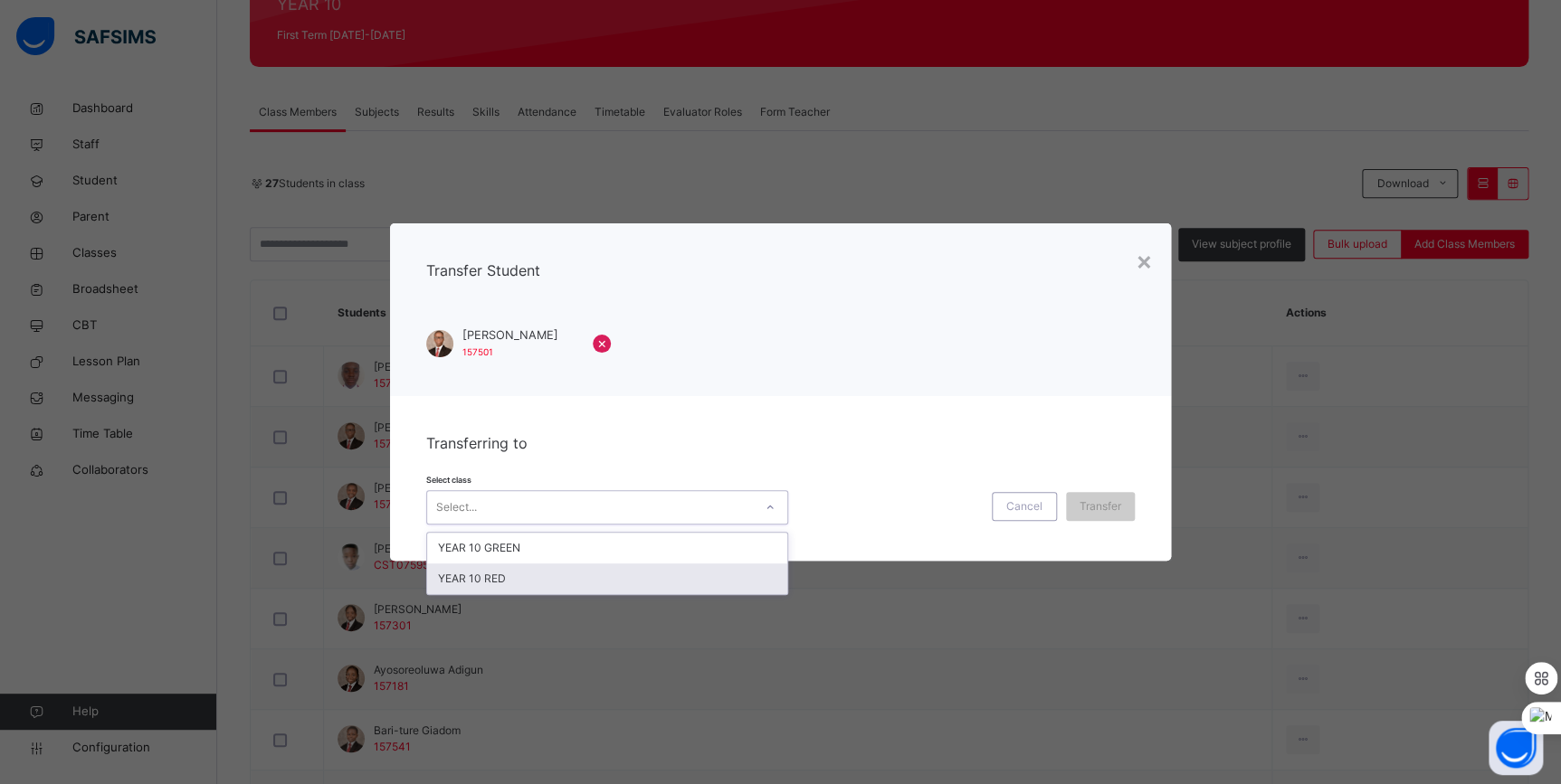
drag, startPoint x: 637, startPoint y: 570, endPoint x: 688, endPoint y: 567, distance: 51.1
click at [642, 570] on div "YEAR 10 RED" at bounding box center [606, 578] width 360 height 31
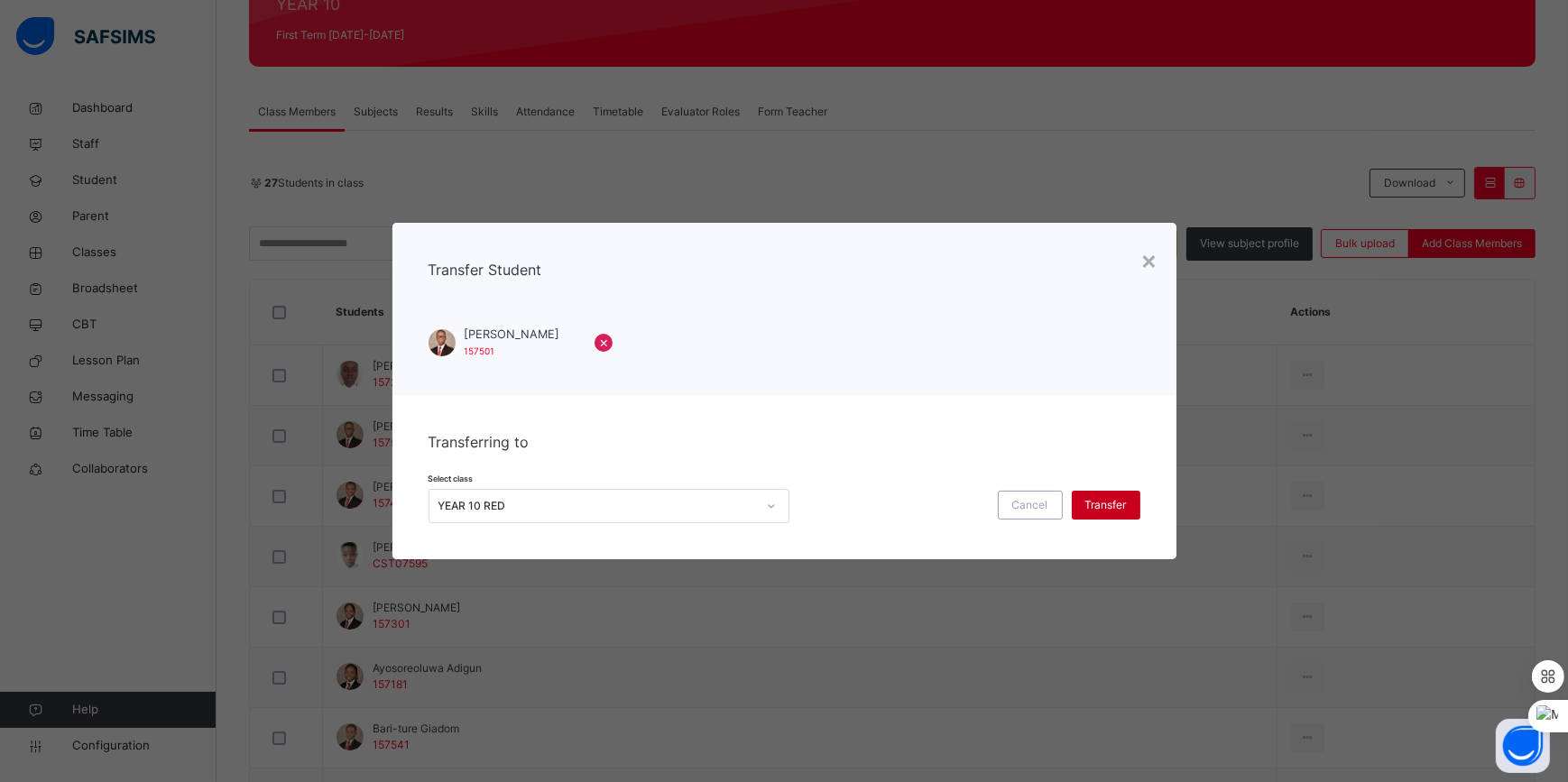
click at [1095, 505] on span "Transfer" at bounding box center [1106, 504] width 42 height 16
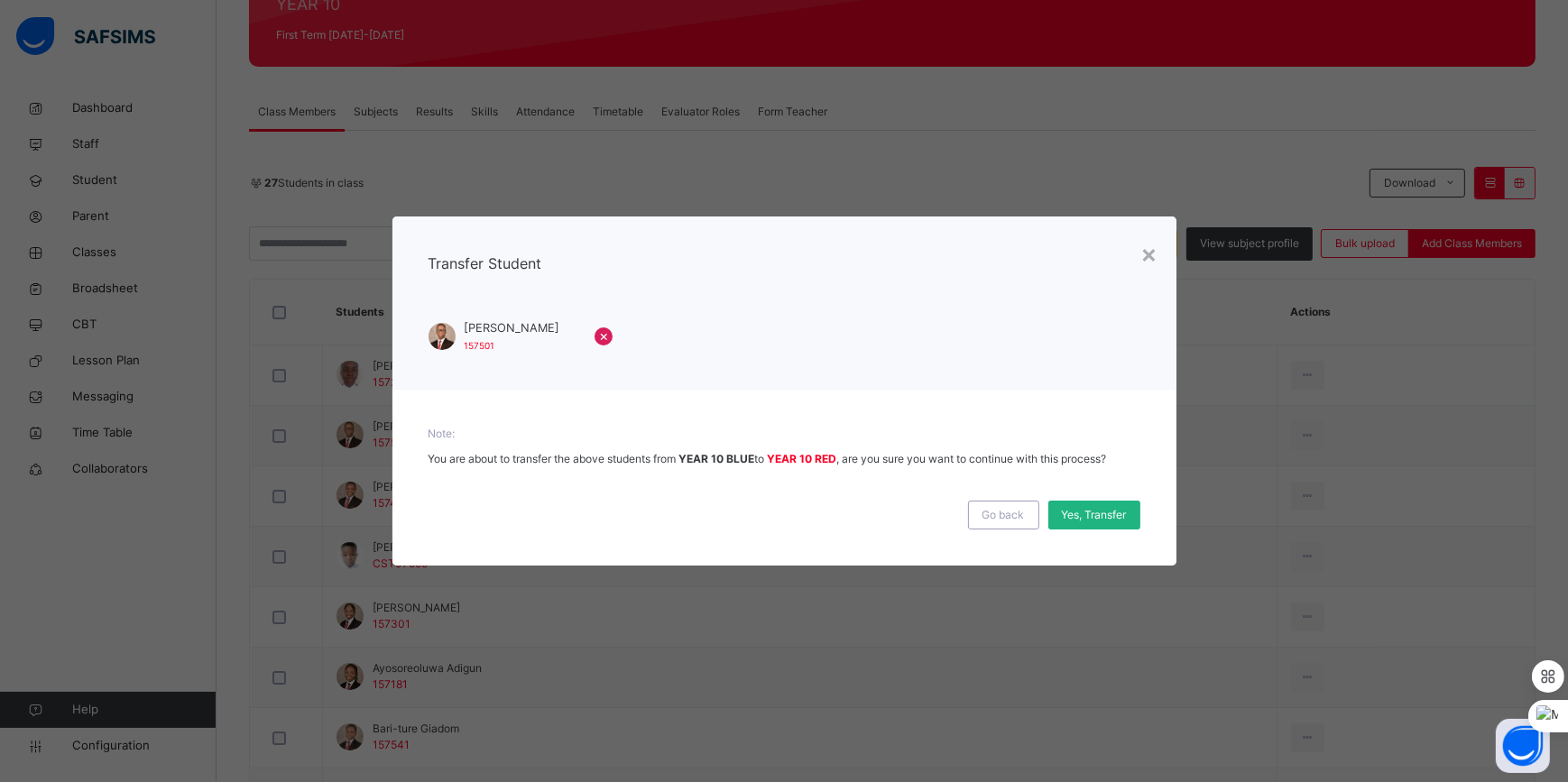
click at [1083, 507] on span "Yes, Transfer" at bounding box center [1094, 515] width 65 height 16
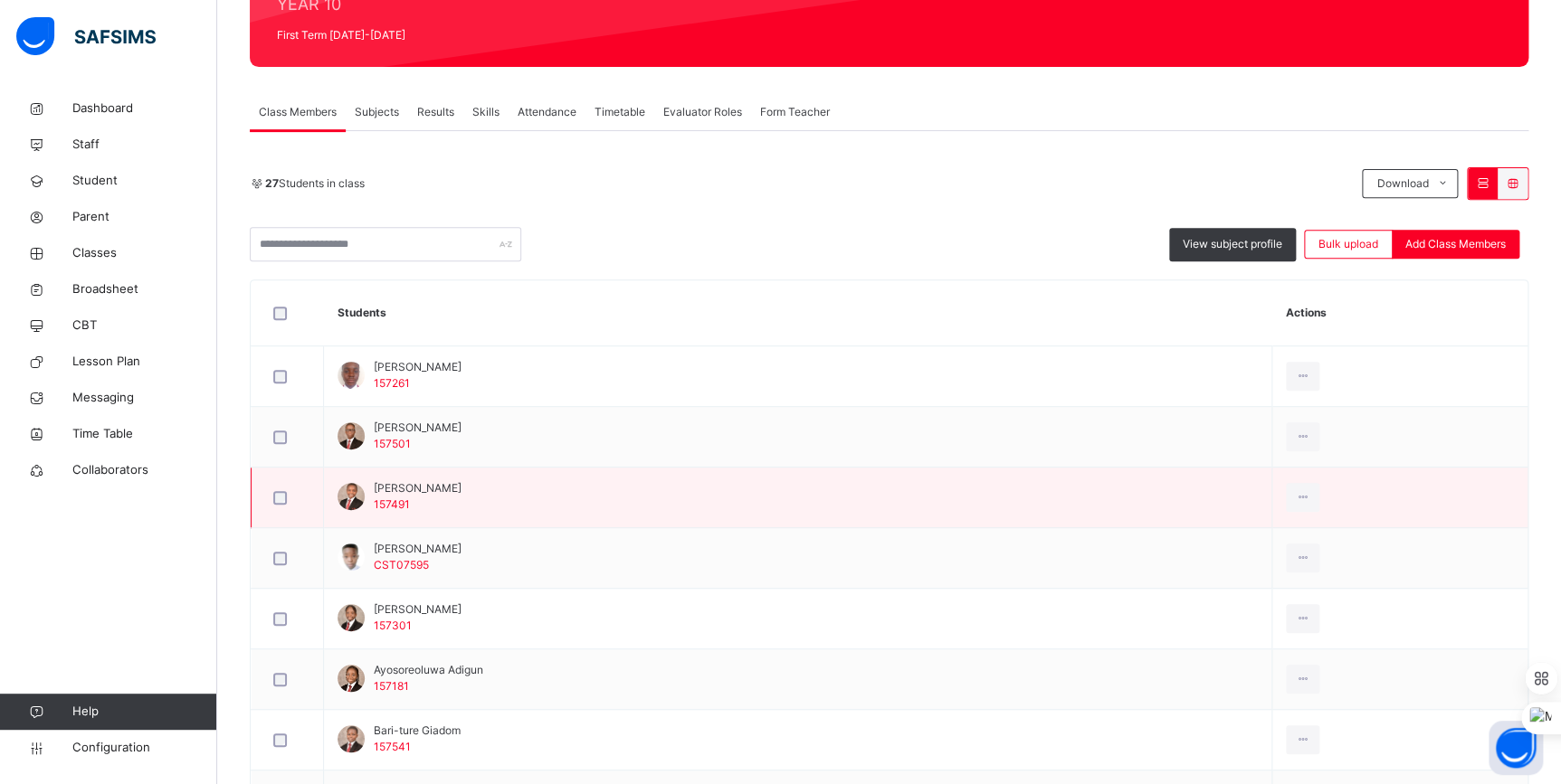
scroll to position [329, 0]
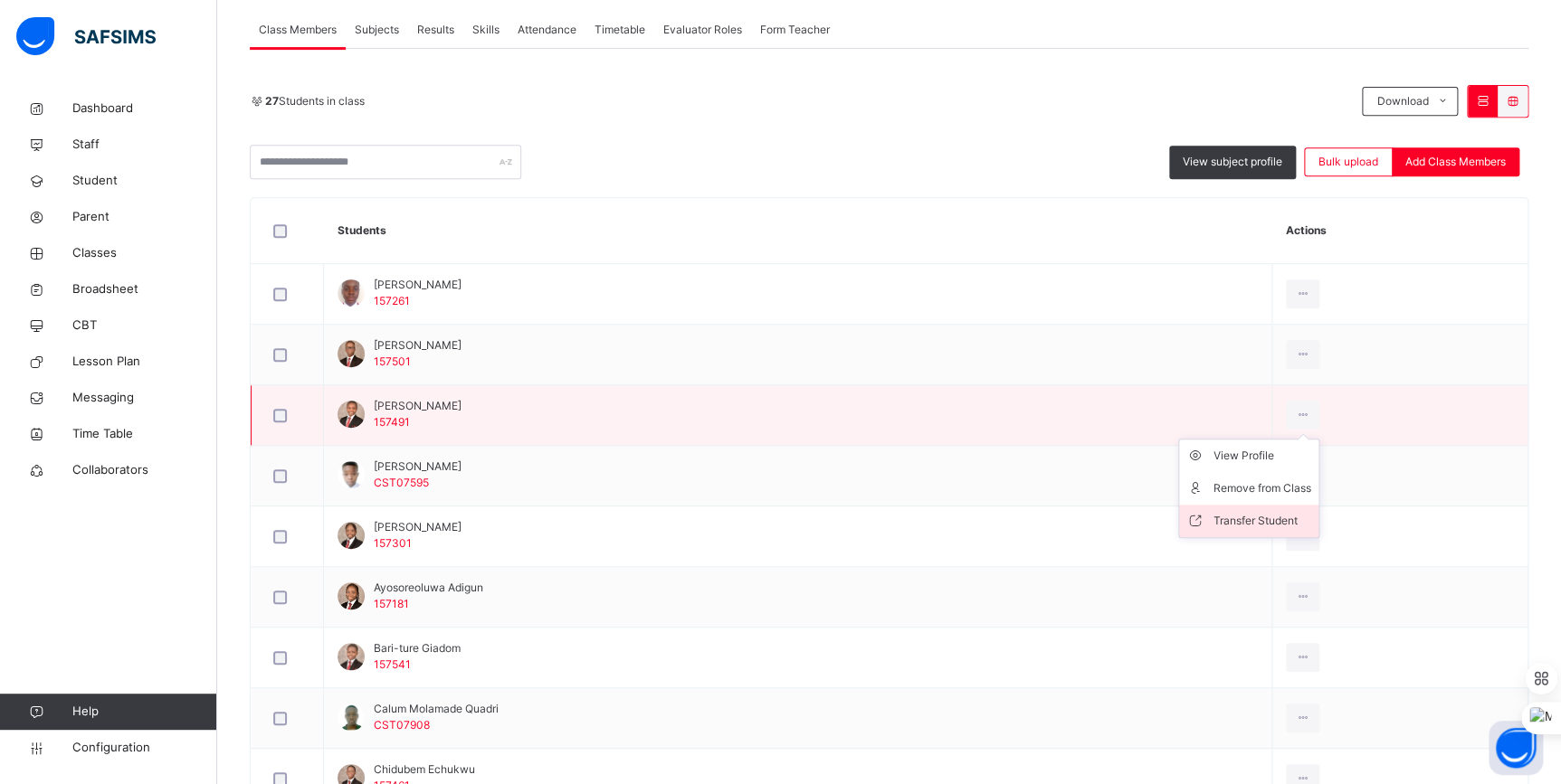
click at [1289, 520] on div "Transfer Student" at bounding box center [1262, 520] width 98 height 18
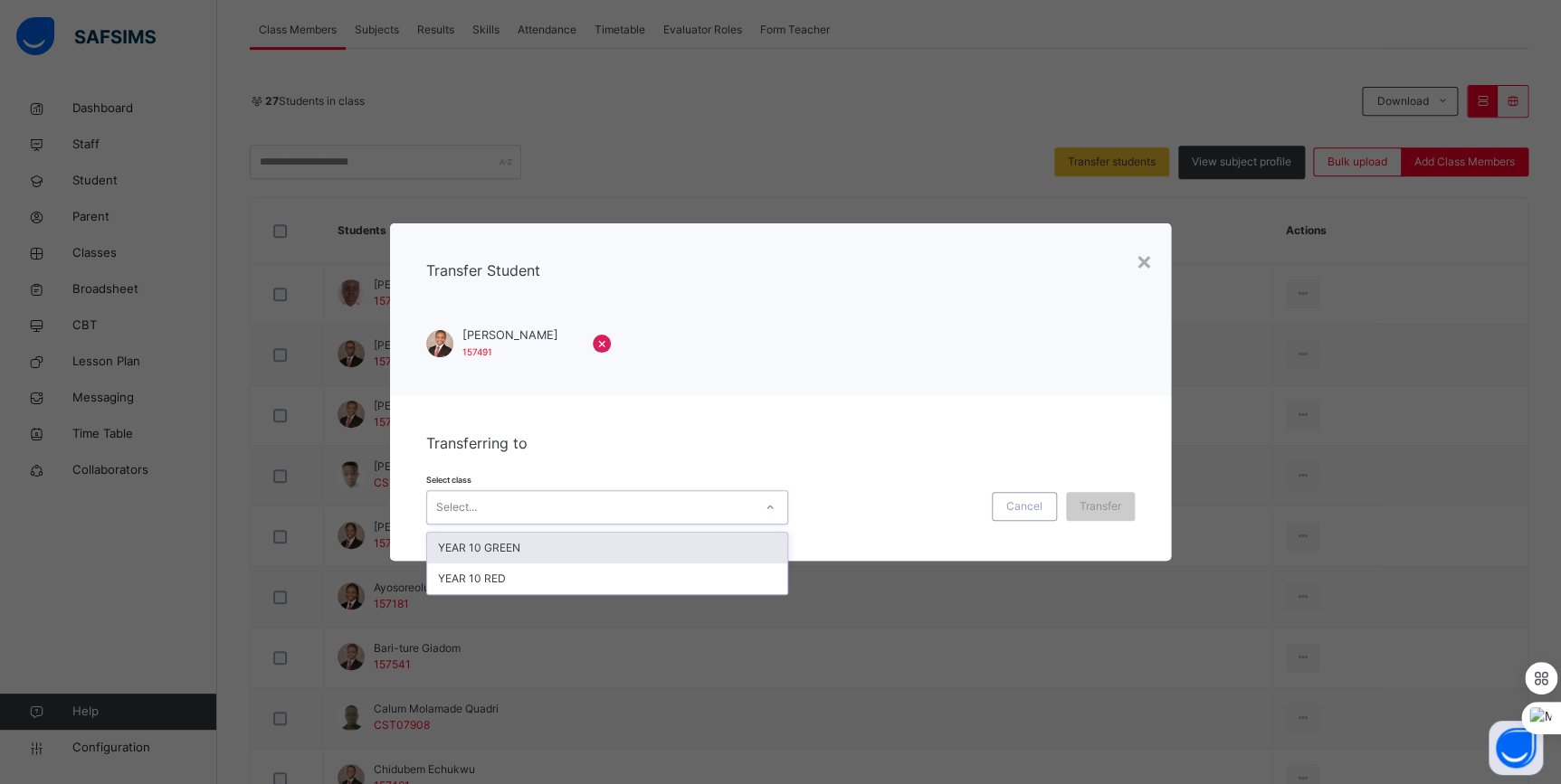
click at [708, 520] on div "Select..." at bounding box center [590, 507] width 326 height 28
click at [621, 552] on div "YEAR 10 GREEN" at bounding box center [606, 547] width 360 height 31
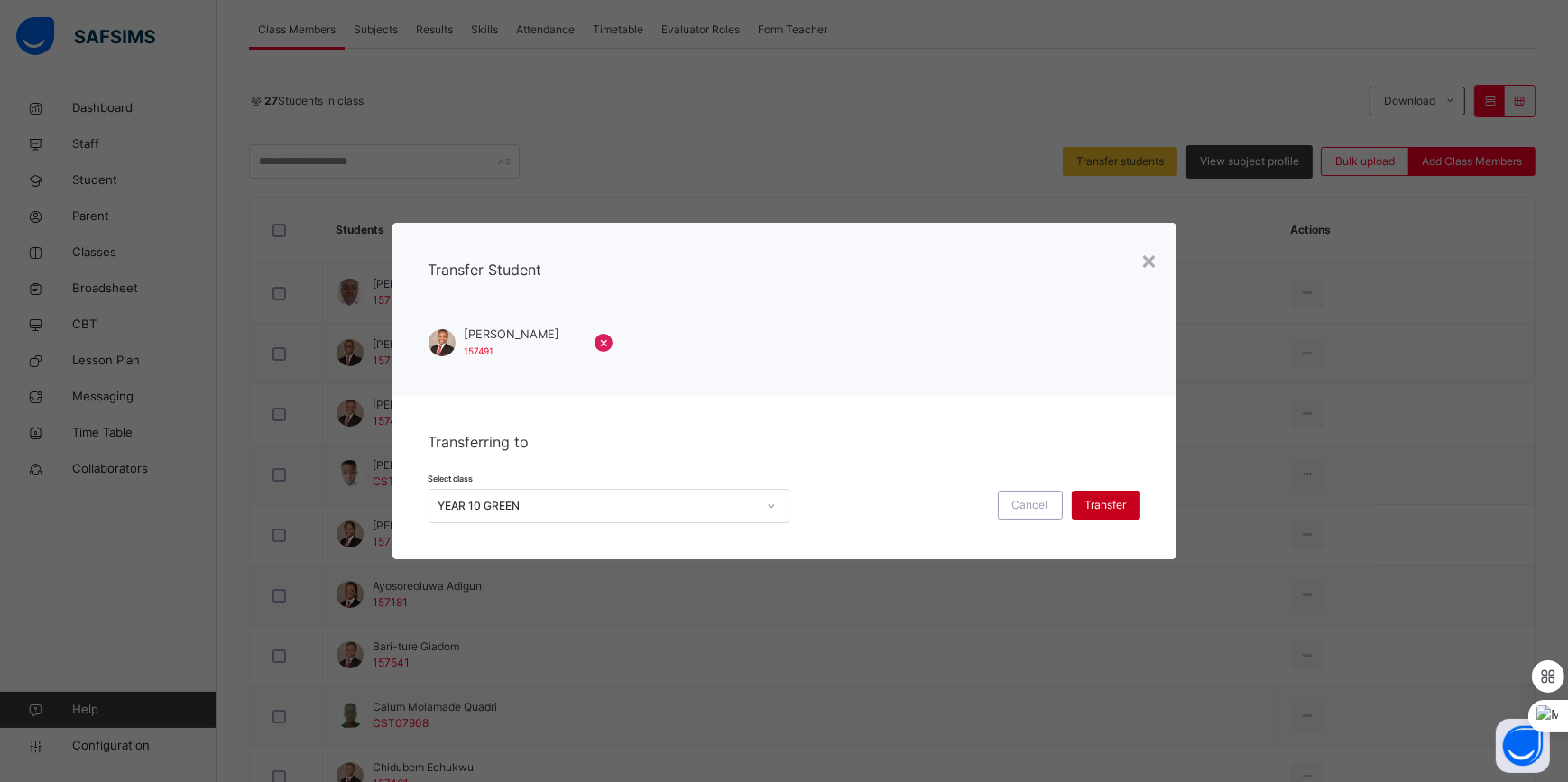
click at [1097, 508] on span "Transfer" at bounding box center [1106, 504] width 42 height 16
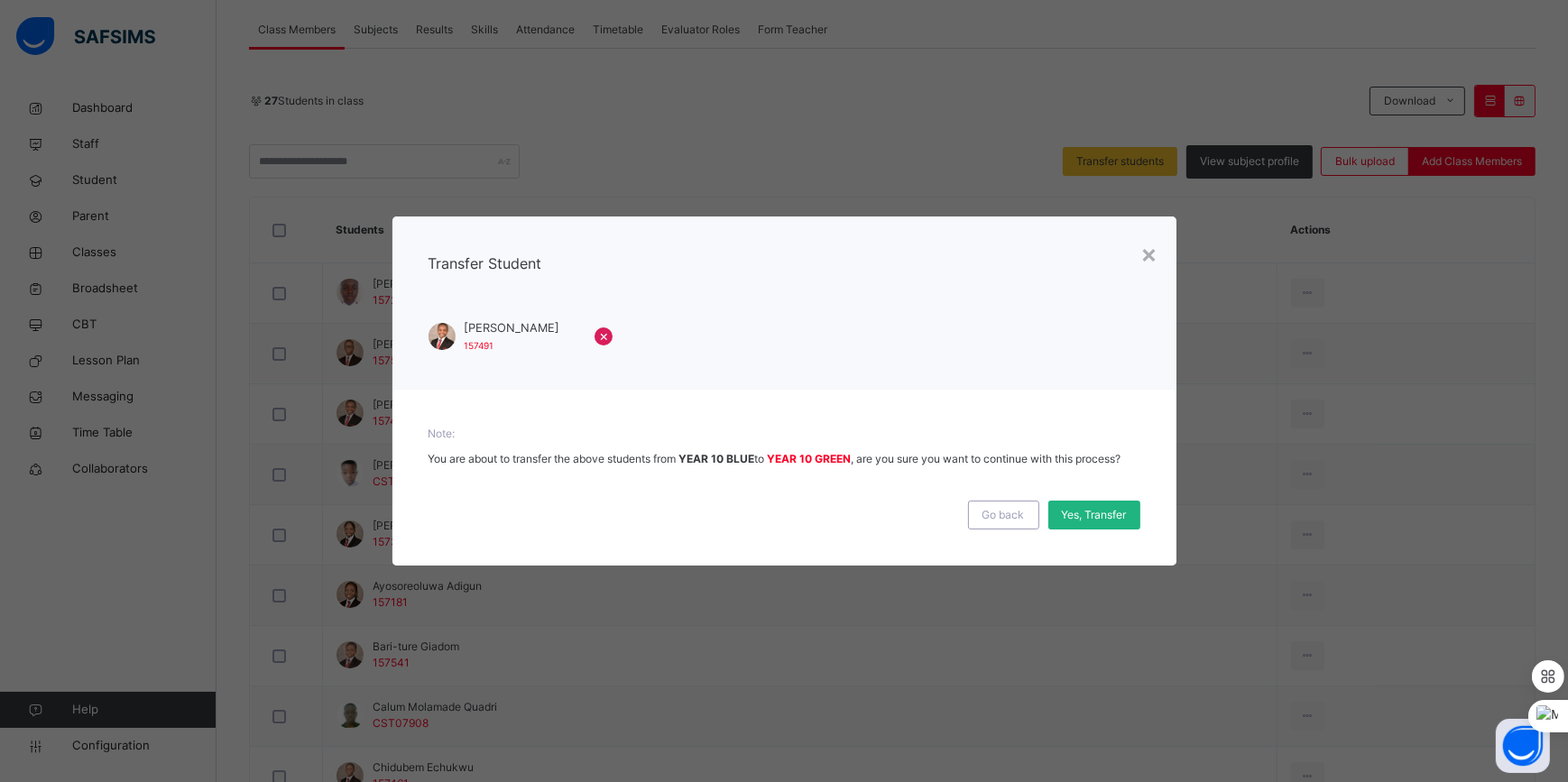
click at [1099, 515] on span "Yes, Transfer" at bounding box center [1094, 515] width 65 height 16
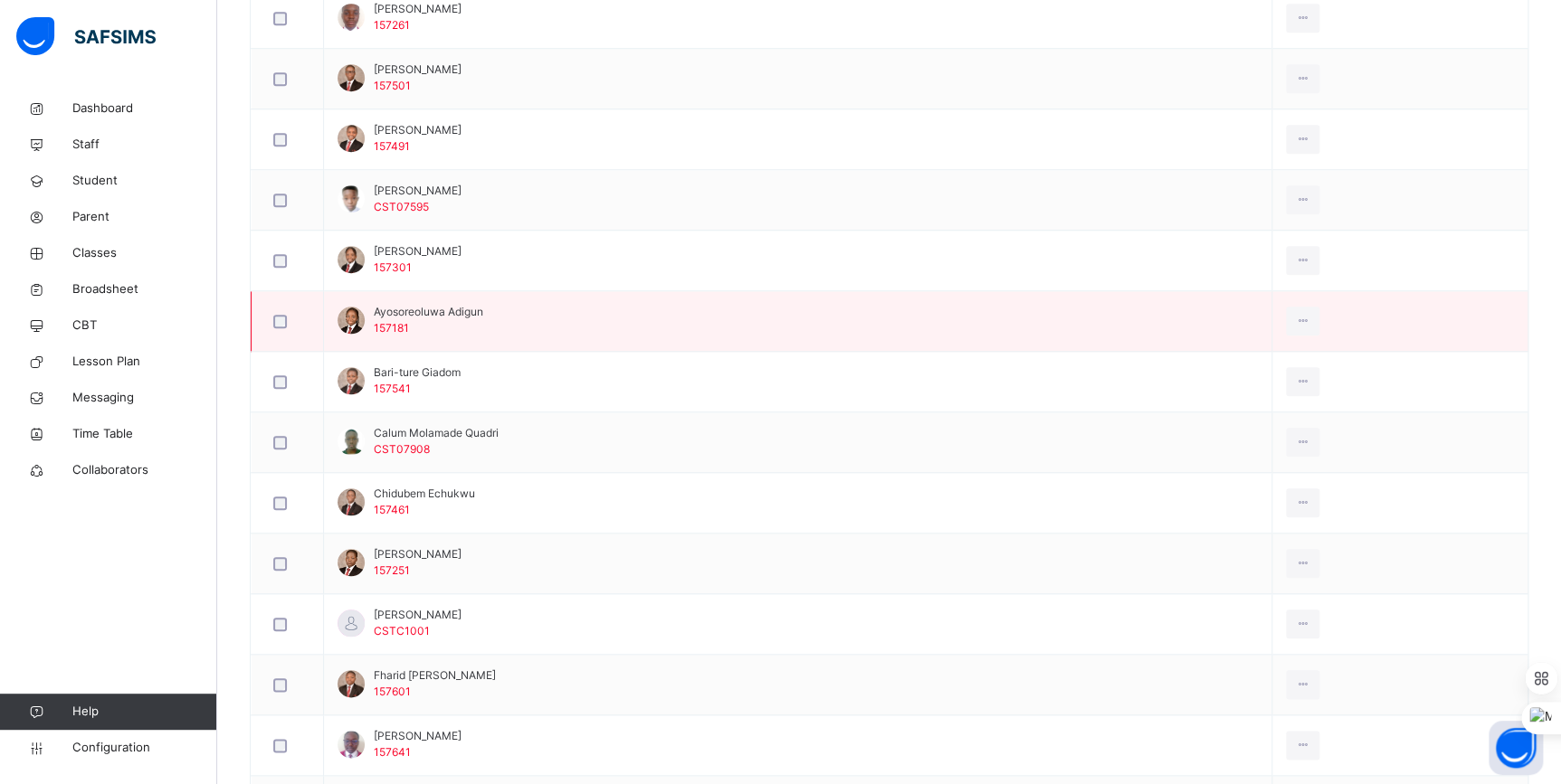
scroll to position [575, 0]
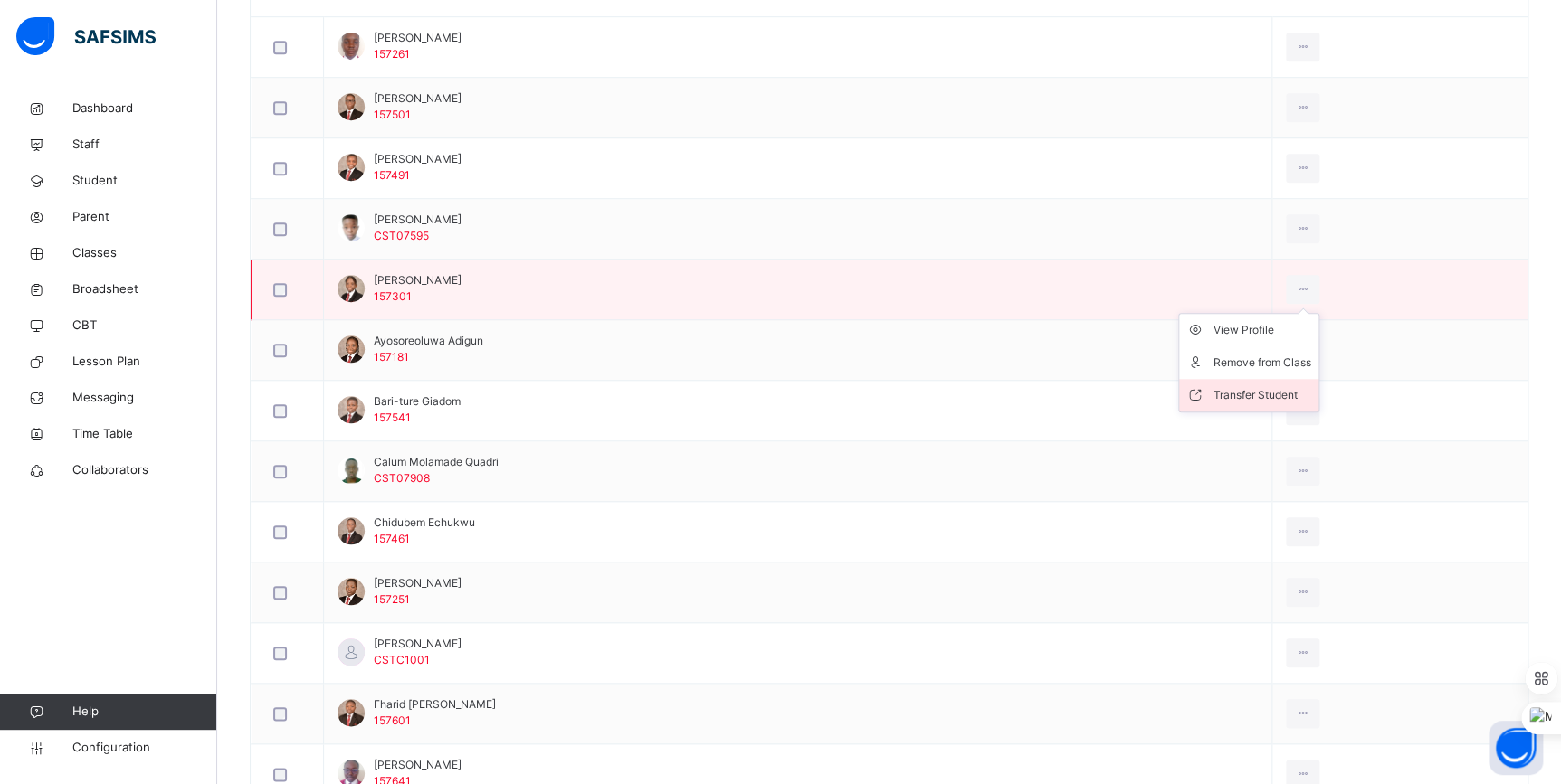
click at [1296, 390] on div "Transfer Student" at bounding box center [1262, 395] width 98 height 18
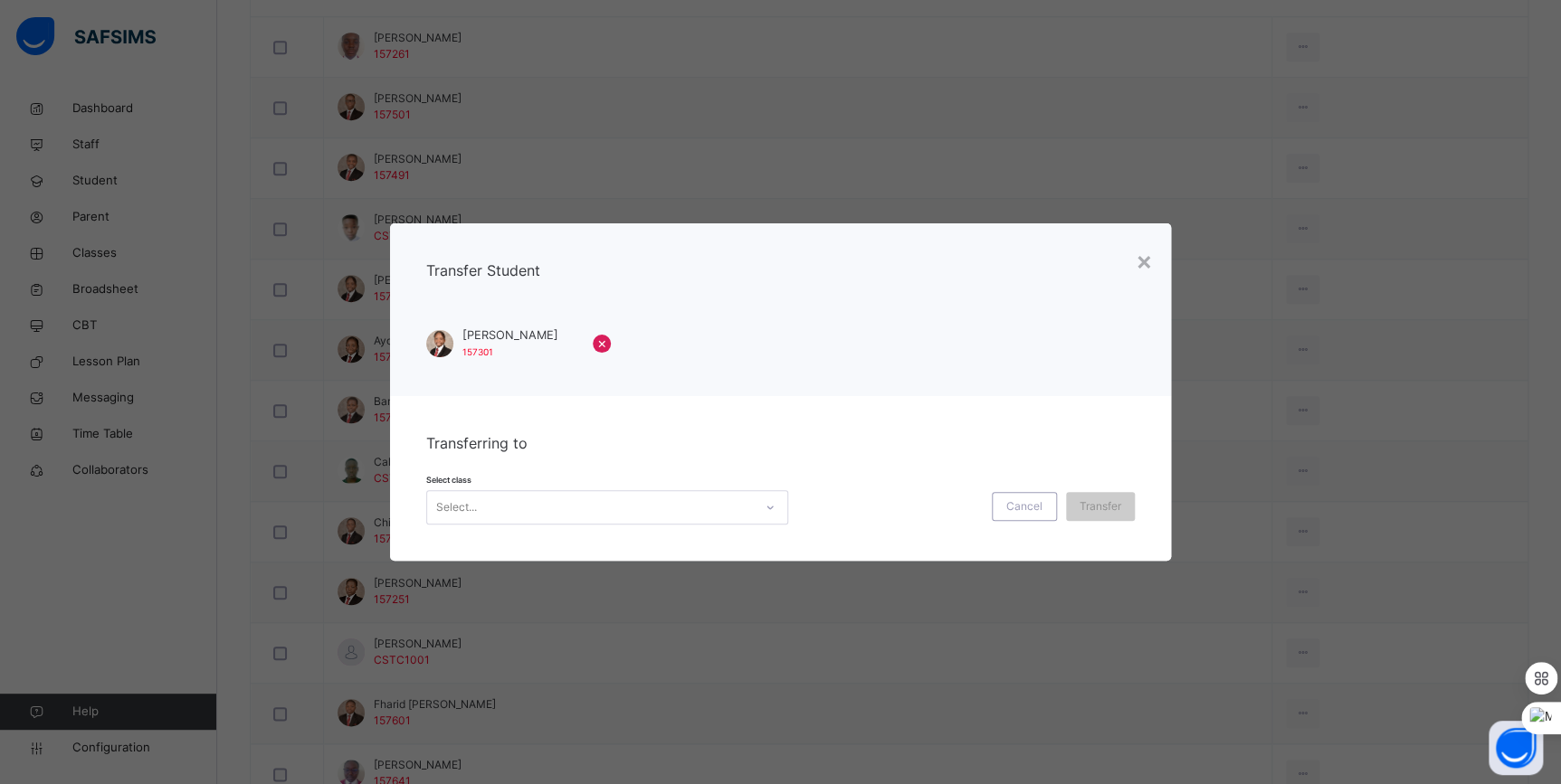
click at [663, 499] on div "Select..." at bounding box center [590, 507] width 326 height 28
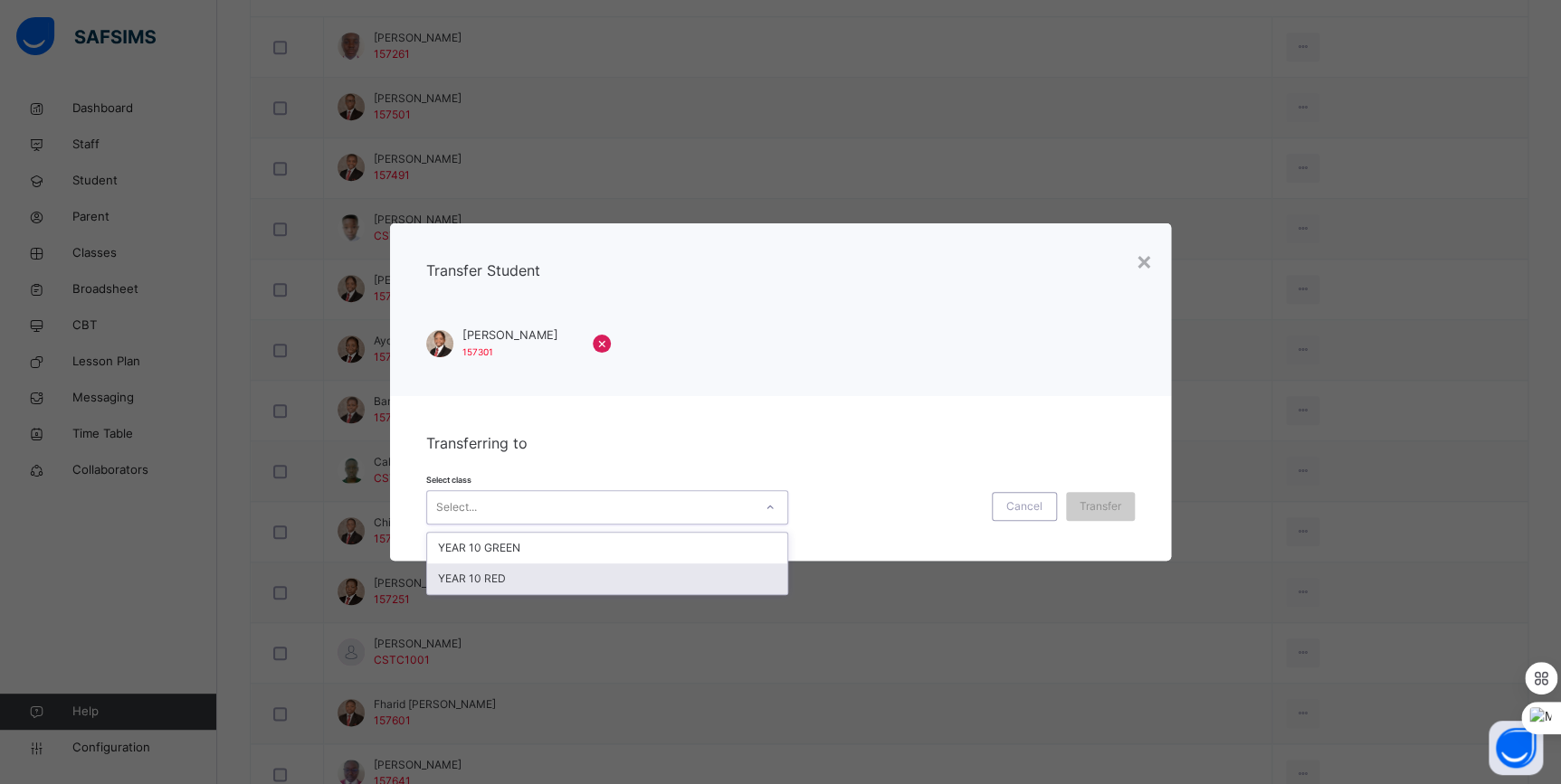
click at [581, 571] on div "YEAR 10 RED" at bounding box center [606, 578] width 360 height 31
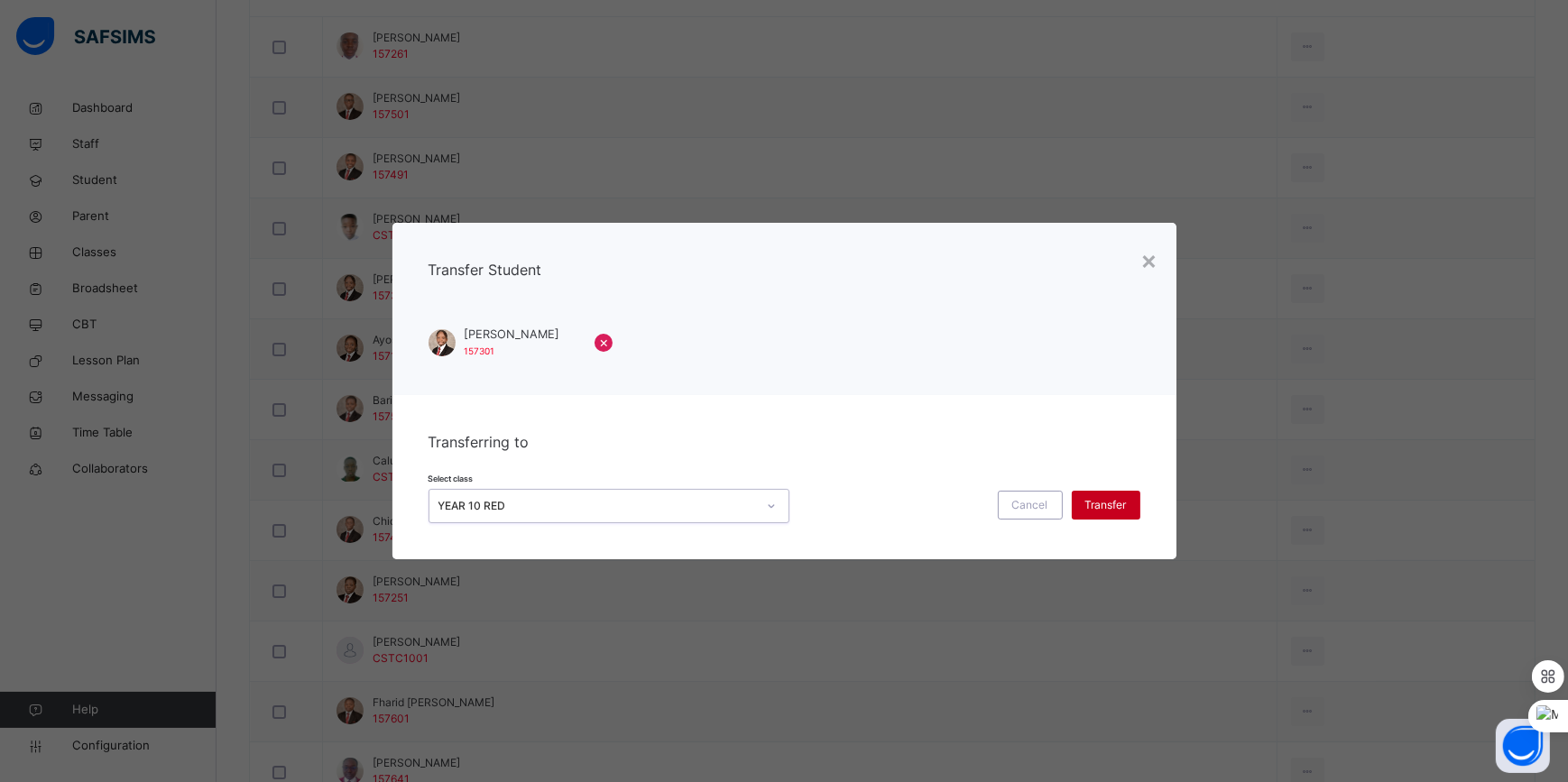
click at [1097, 505] on span "Transfer" at bounding box center [1106, 504] width 42 height 16
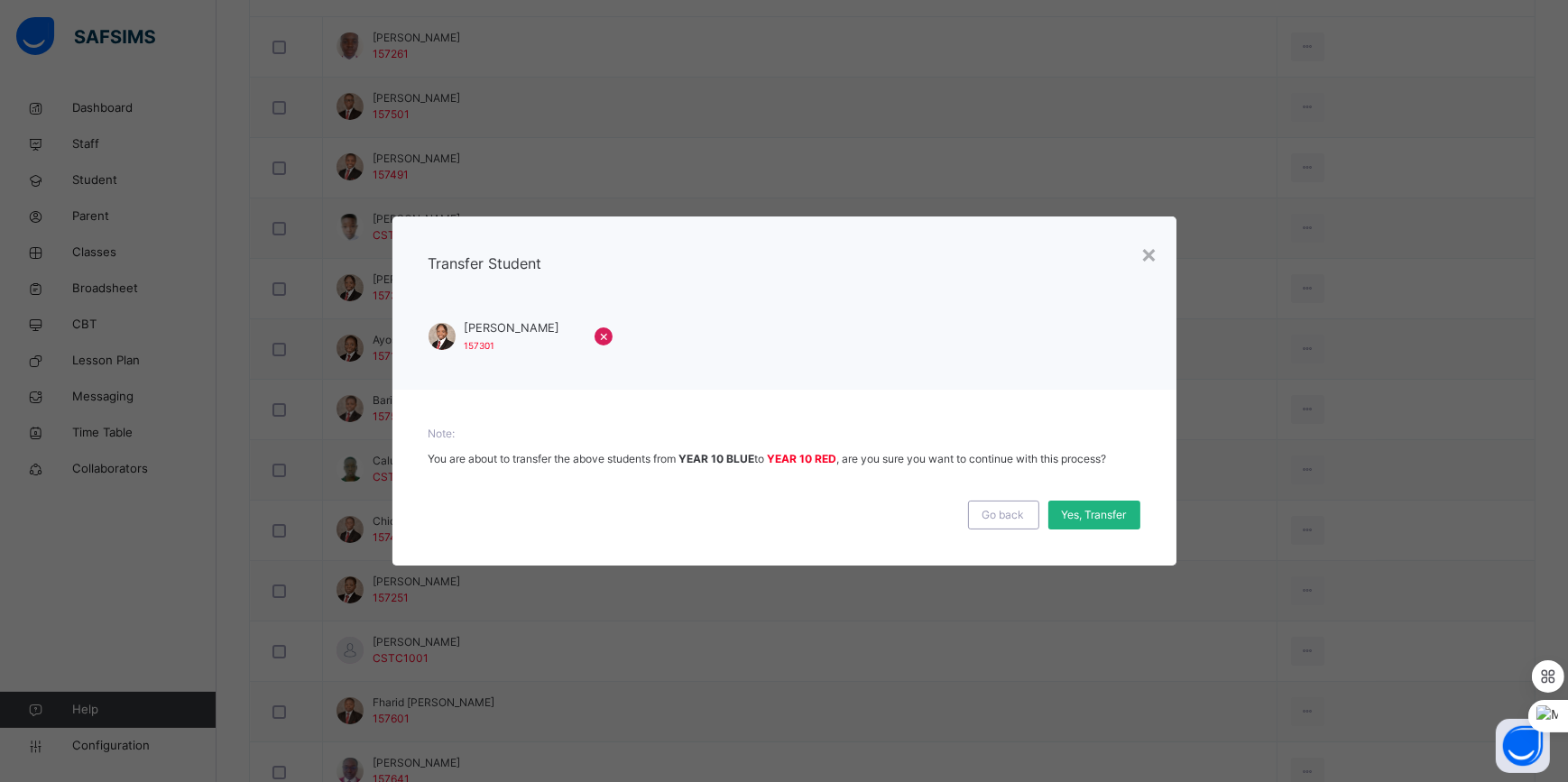
click at [1101, 515] on span "Yes, Transfer" at bounding box center [1094, 515] width 65 height 16
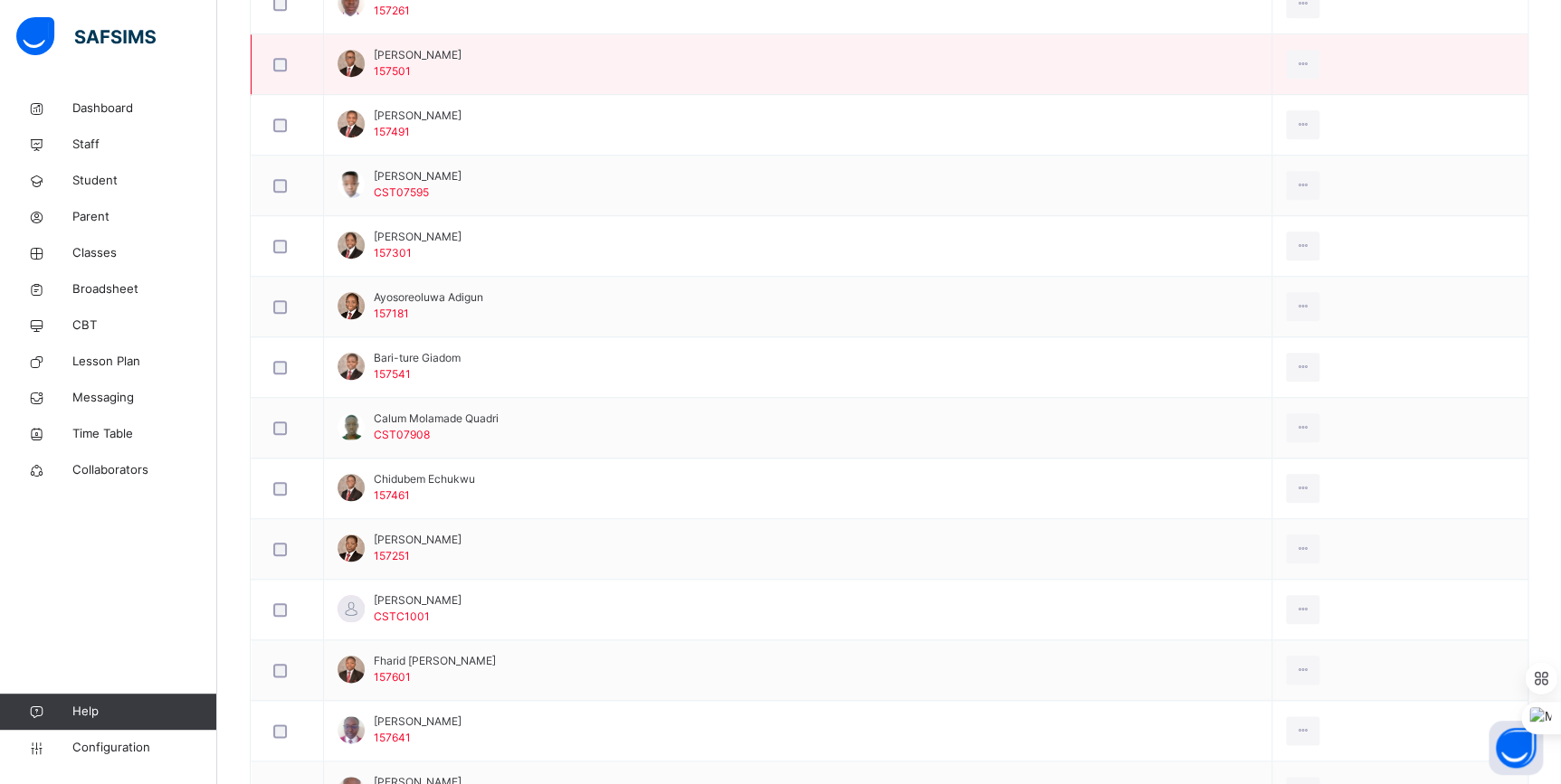
scroll to position [657, 0]
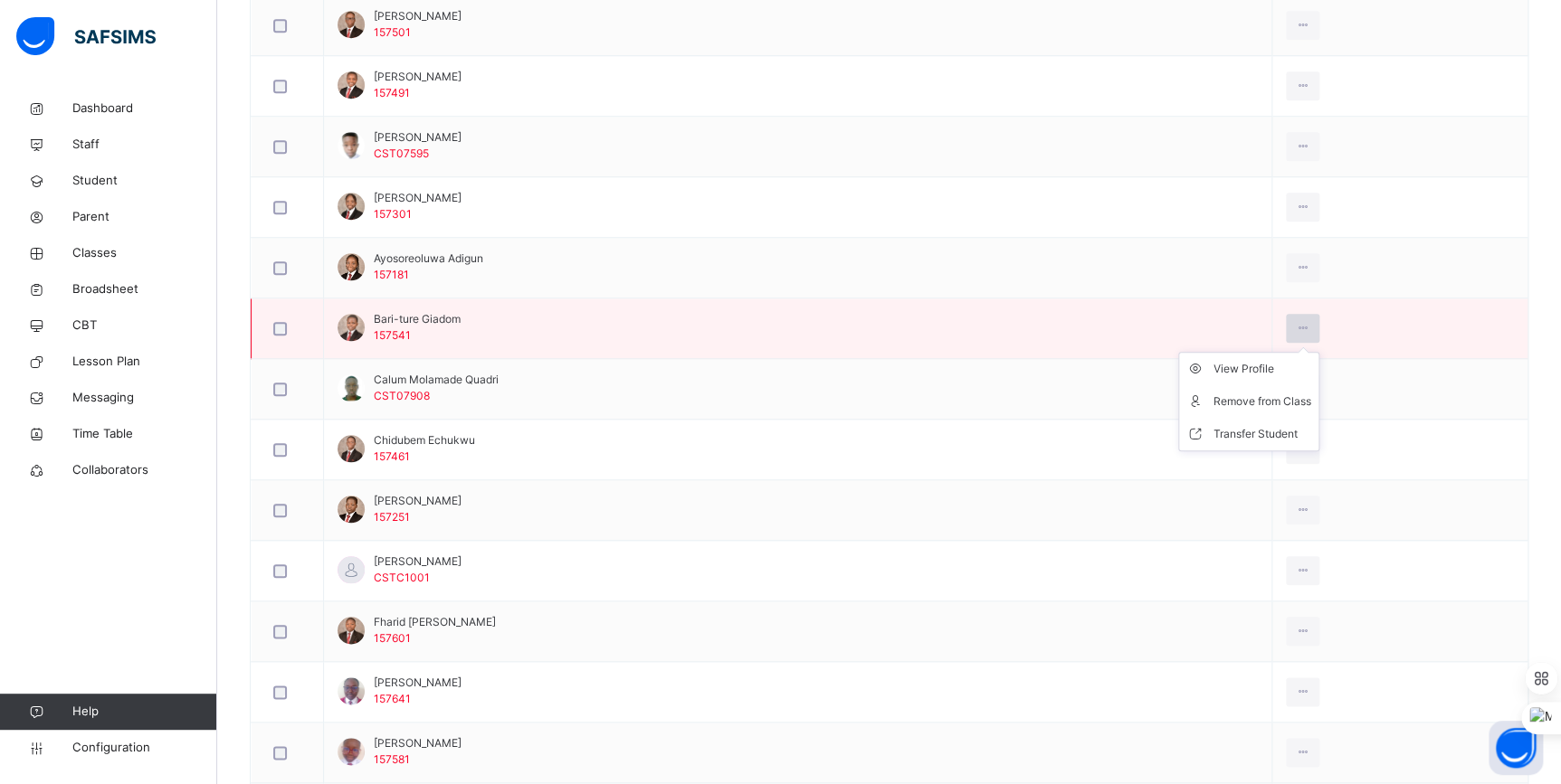
click at [1310, 327] on div at bounding box center [1302, 328] width 34 height 29
click at [1273, 433] on div "Transfer Student" at bounding box center [1262, 434] width 98 height 18
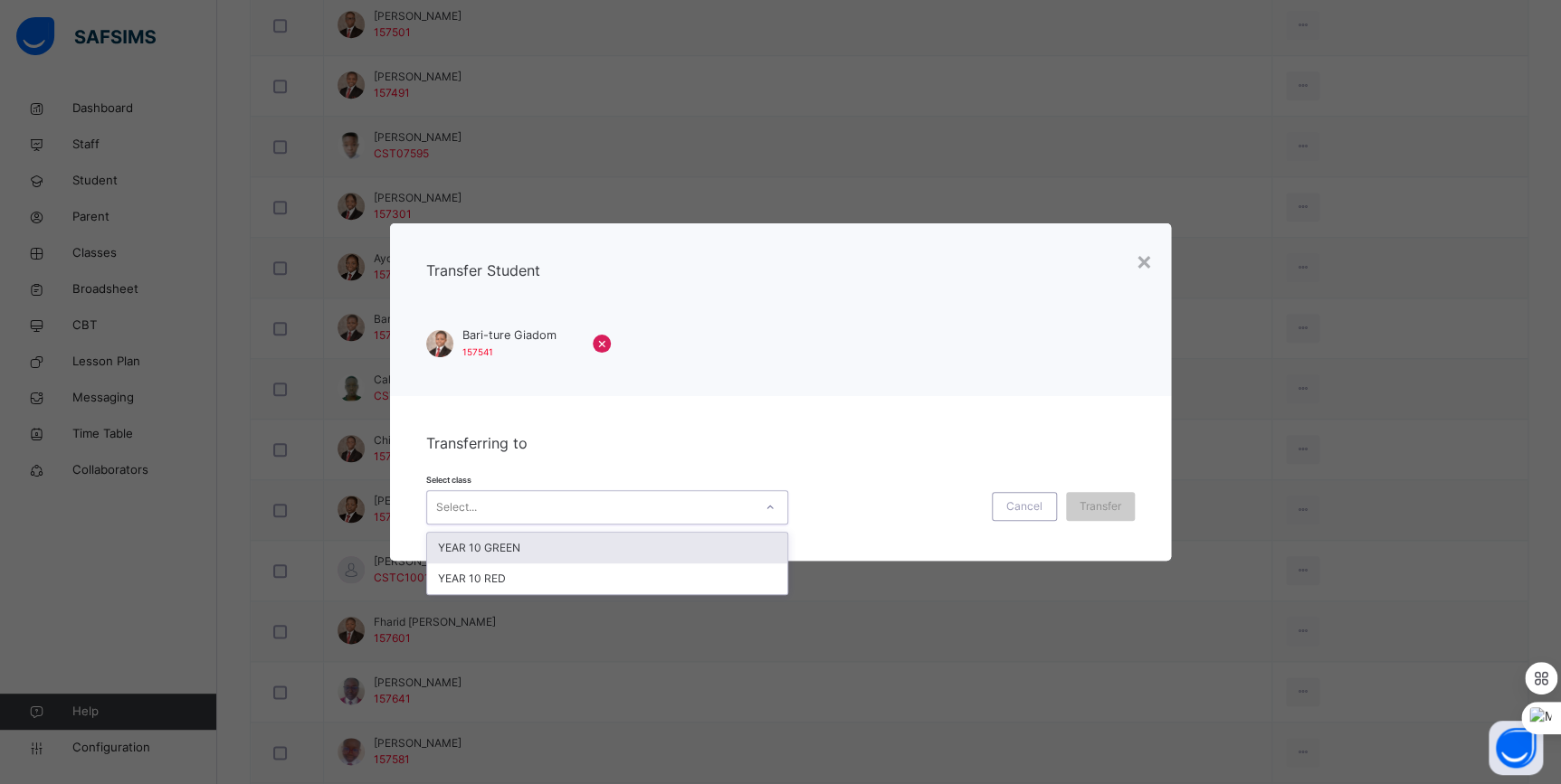
drag, startPoint x: 624, startPoint y: 507, endPoint x: 606, endPoint y: 534, distance: 32.4
click at [624, 507] on div "Select..." at bounding box center [590, 507] width 326 height 28
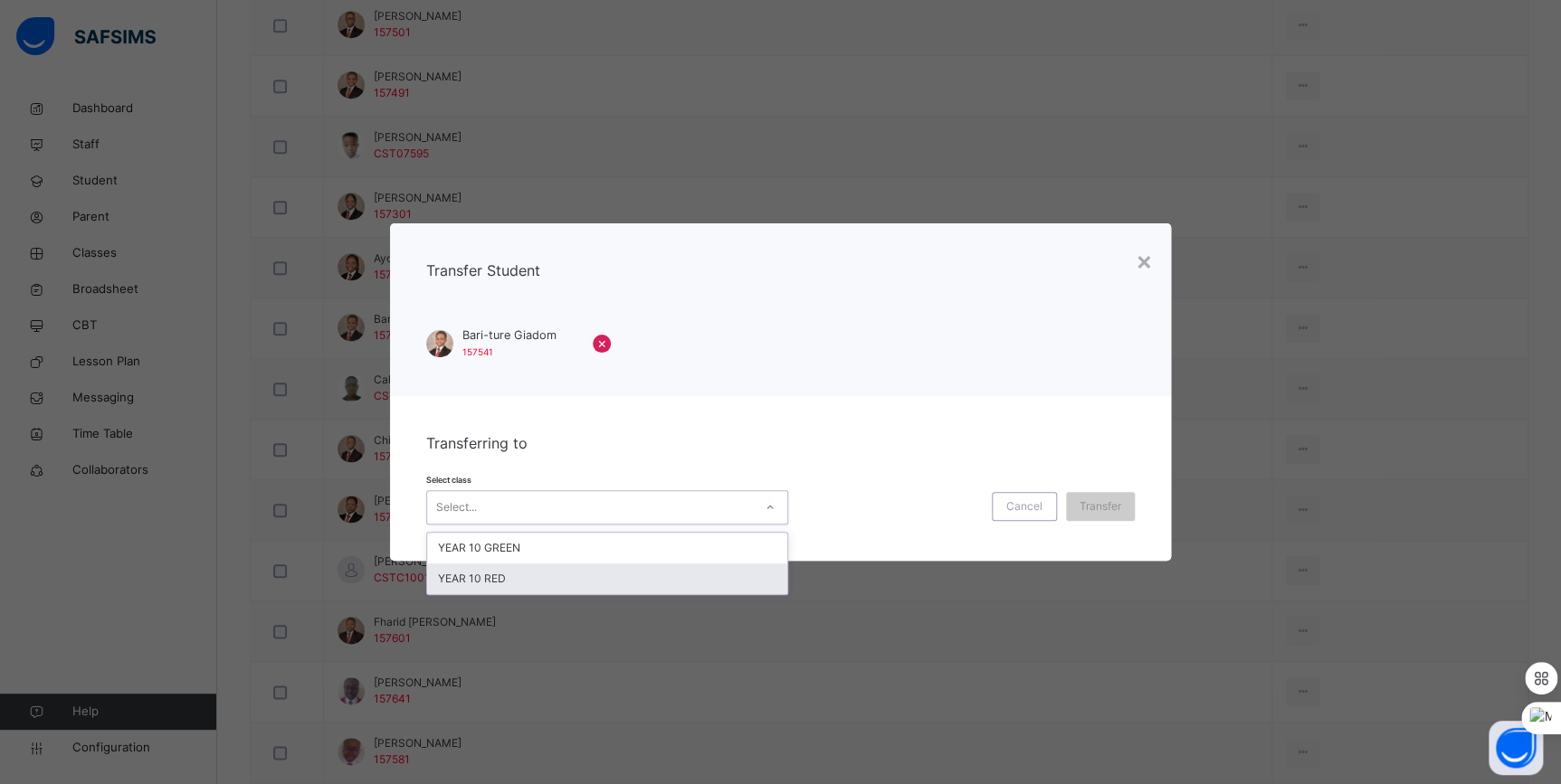
click at [565, 576] on div "YEAR 10 RED" at bounding box center [606, 578] width 360 height 31
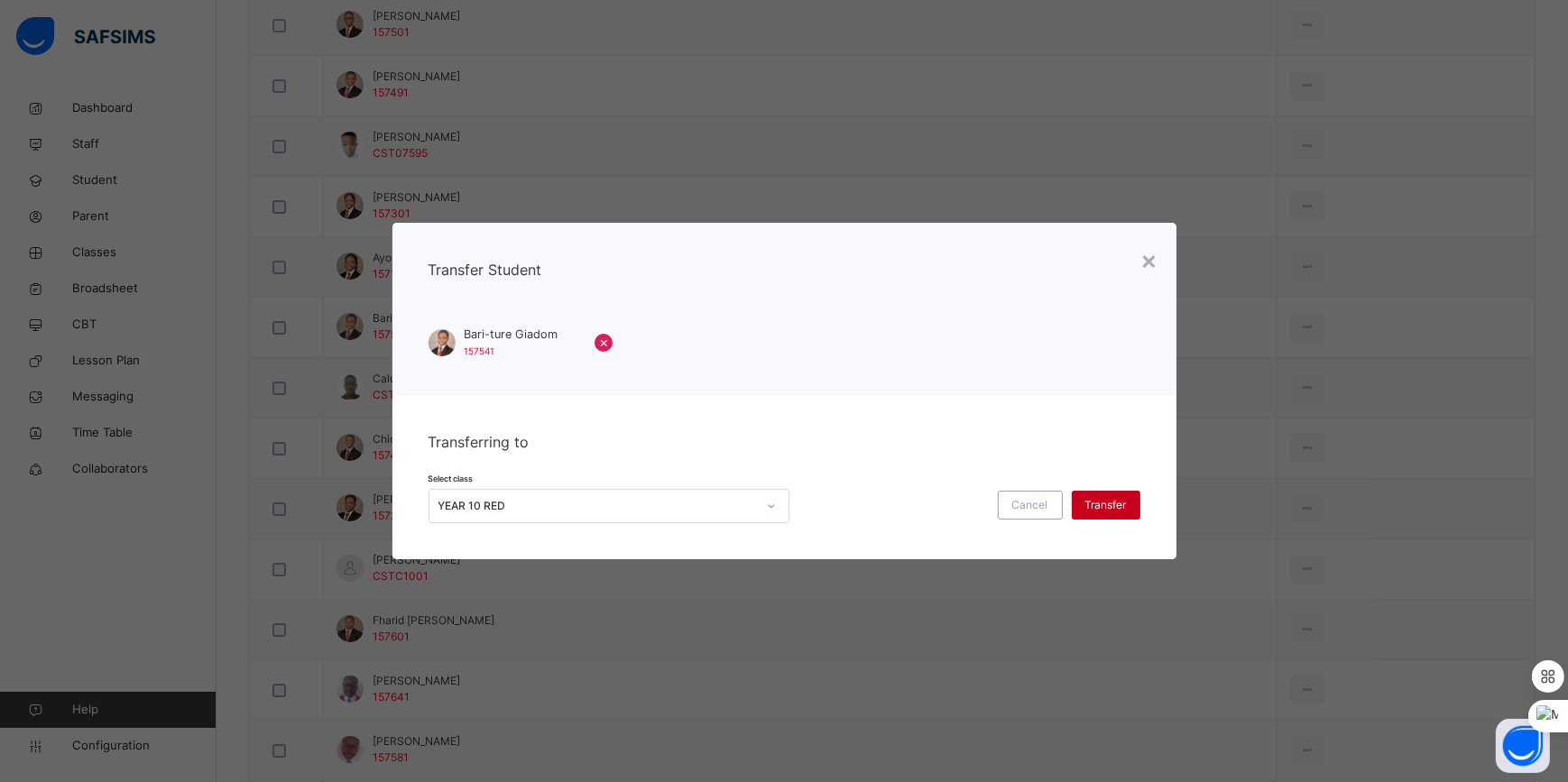
click at [1102, 506] on span "Transfer" at bounding box center [1106, 504] width 42 height 16
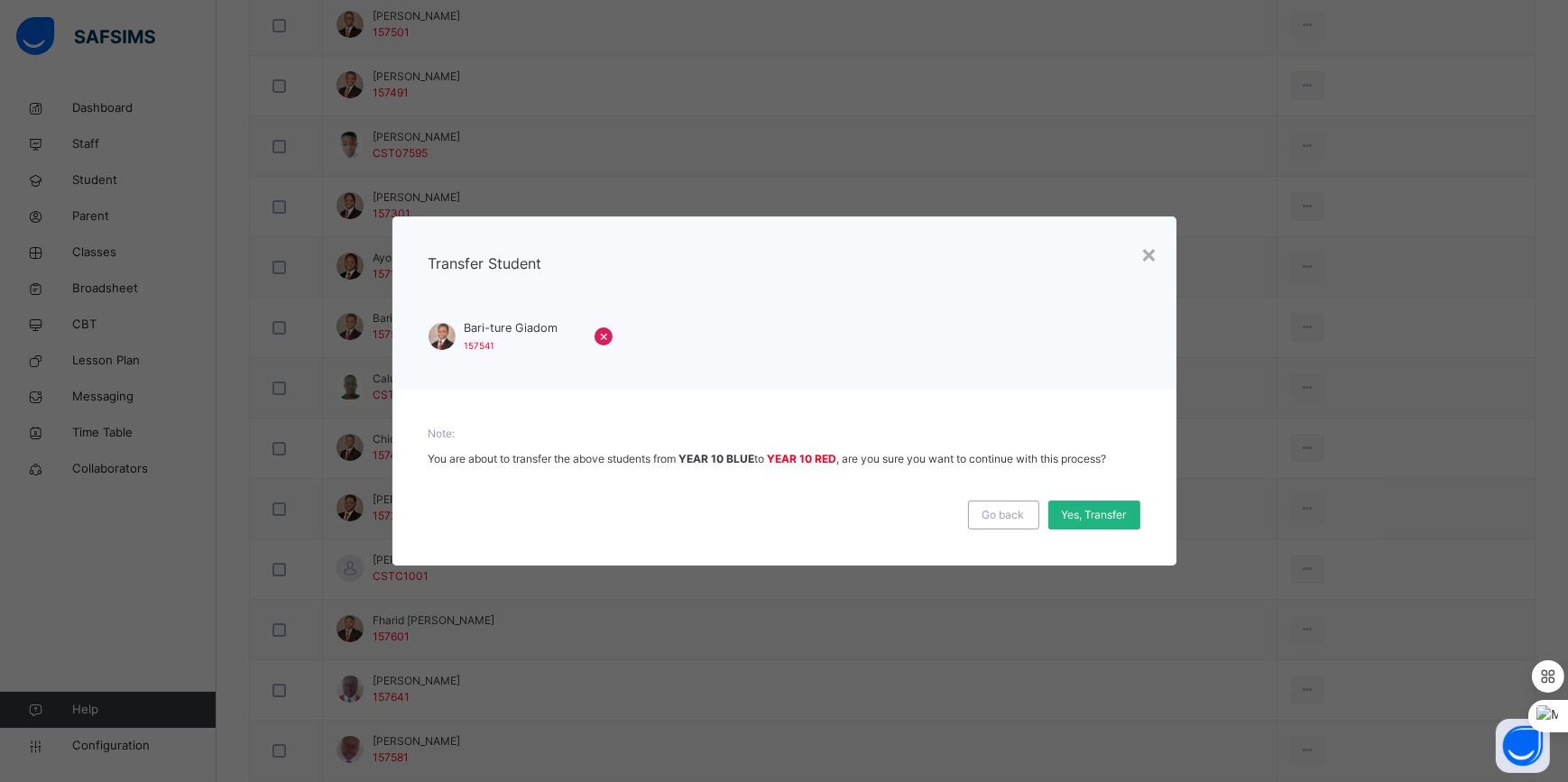
click at [1106, 518] on span "Yes, Transfer" at bounding box center [1094, 515] width 65 height 16
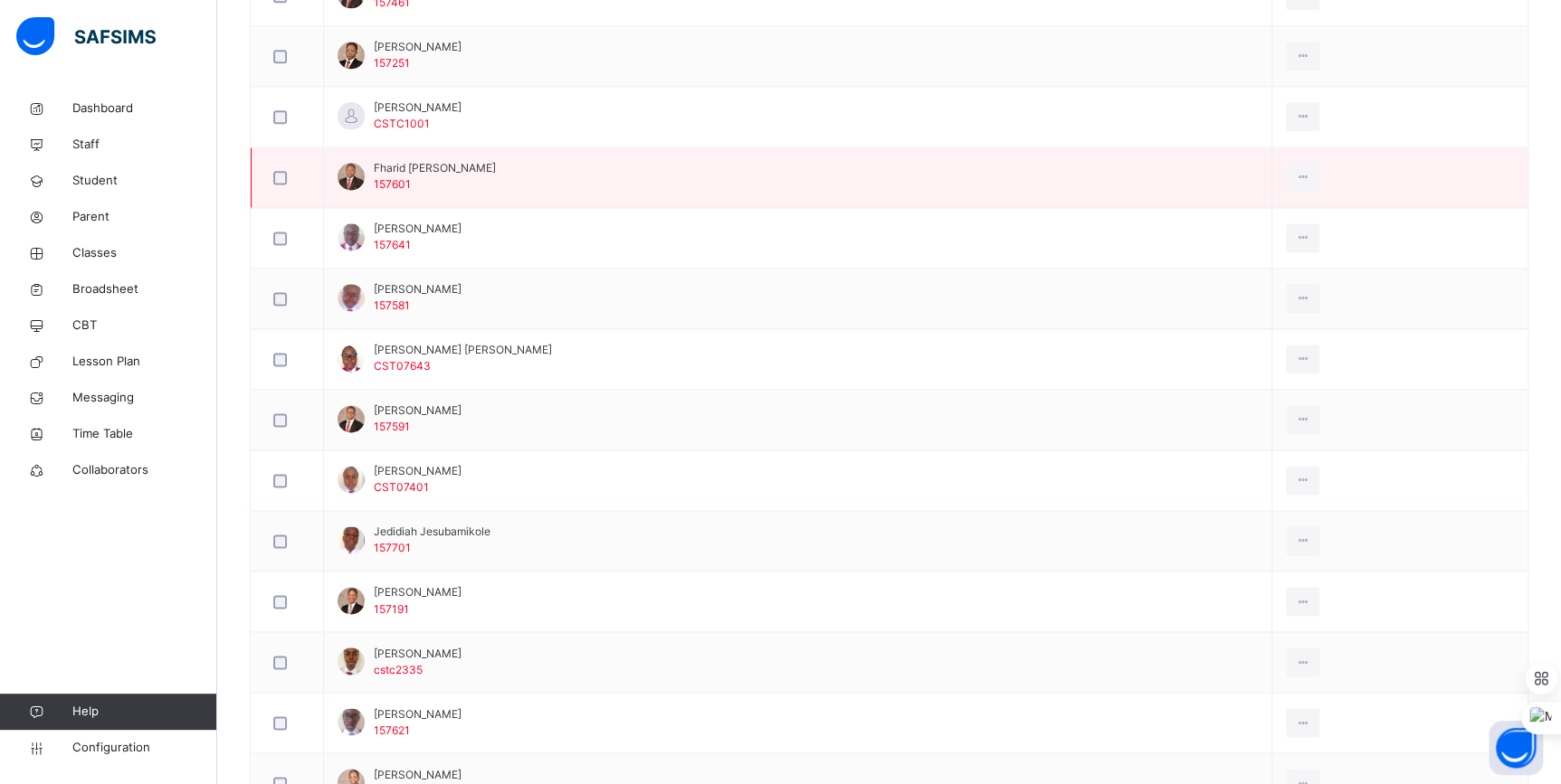
scroll to position [1151, 0]
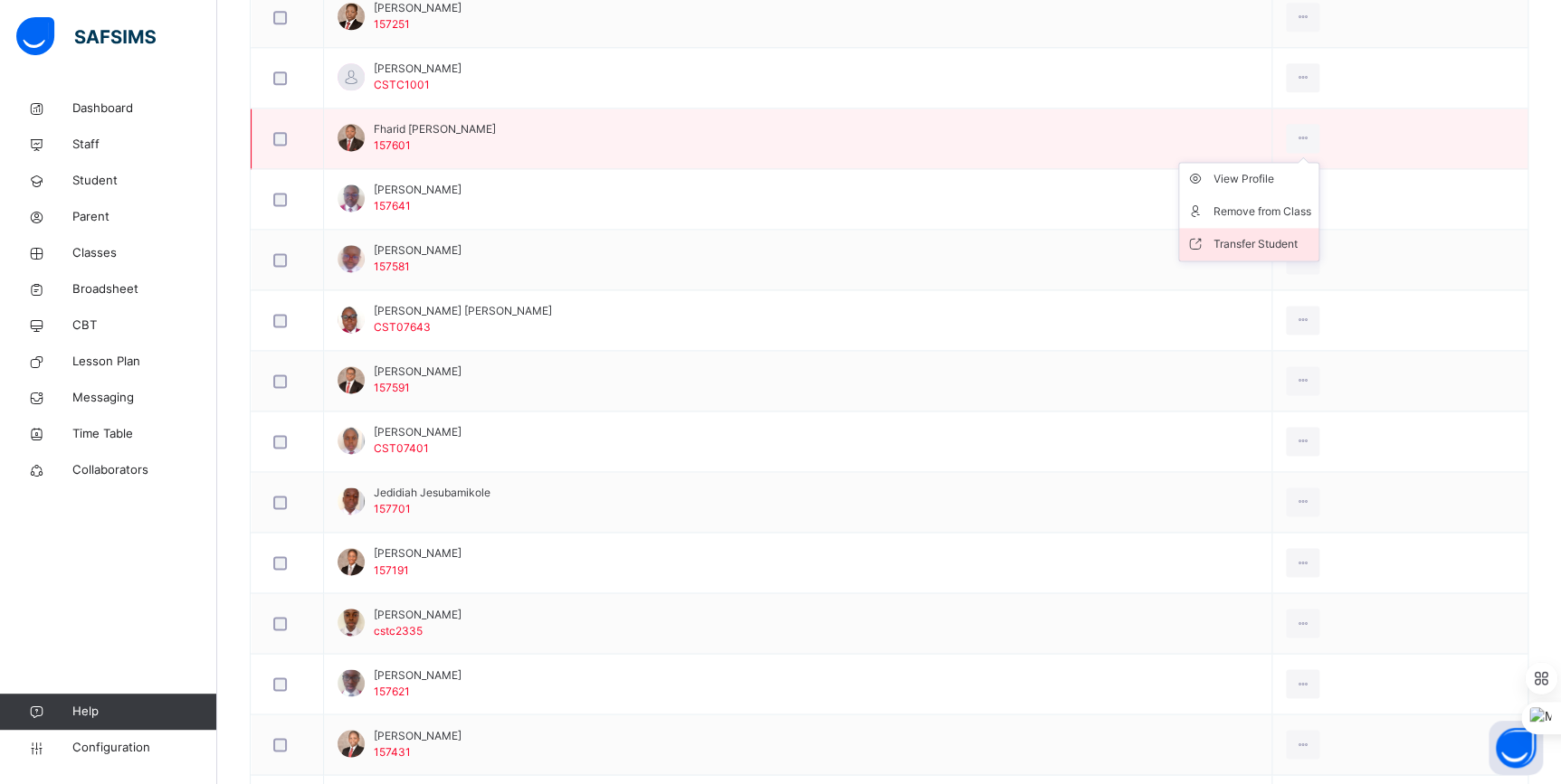
click at [1297, 237] on div "Transfer Student" at bounding box center [1262, 244] width 98 height 18
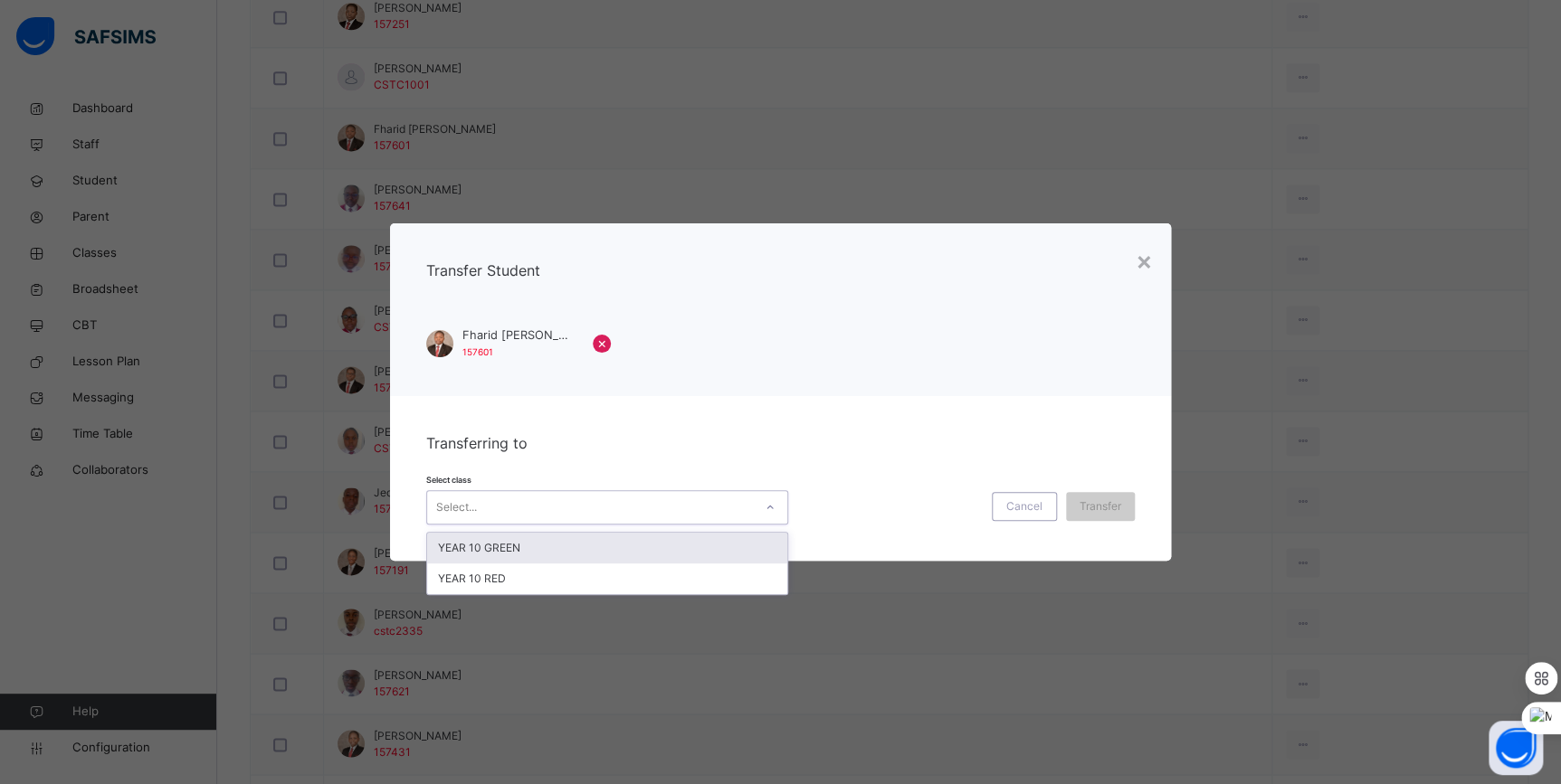
click at [618, 497] on div "Select..." at bounding box center [590, 507] width 326 height 28
click at [578, 552] on div "YEAR 10 GREEN" at bounding box center [606, 547] width 360 height 31
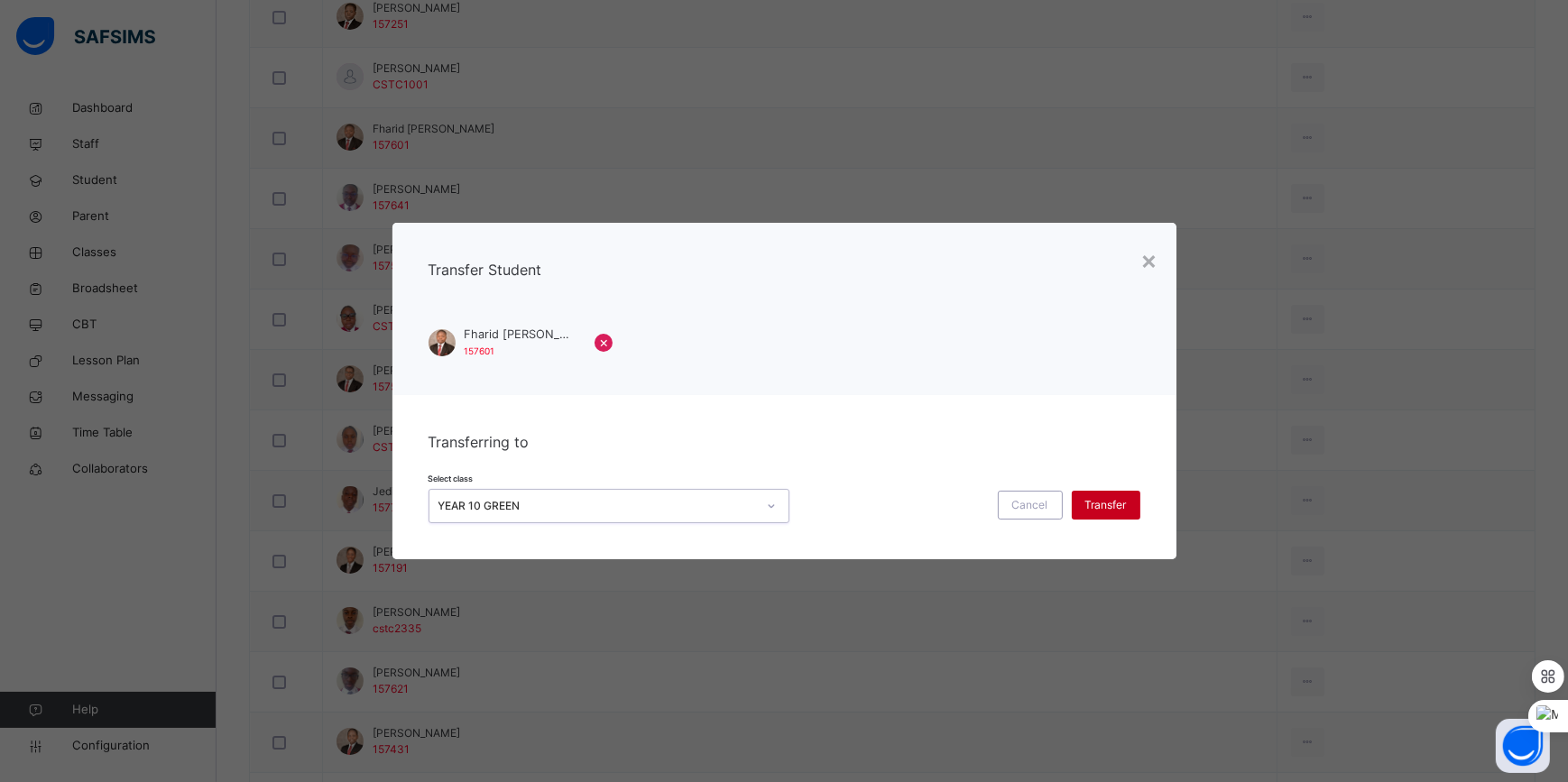
click at [1107, 501] on span "Transfer" at bounding box center [1106, 504] width 42 height 16
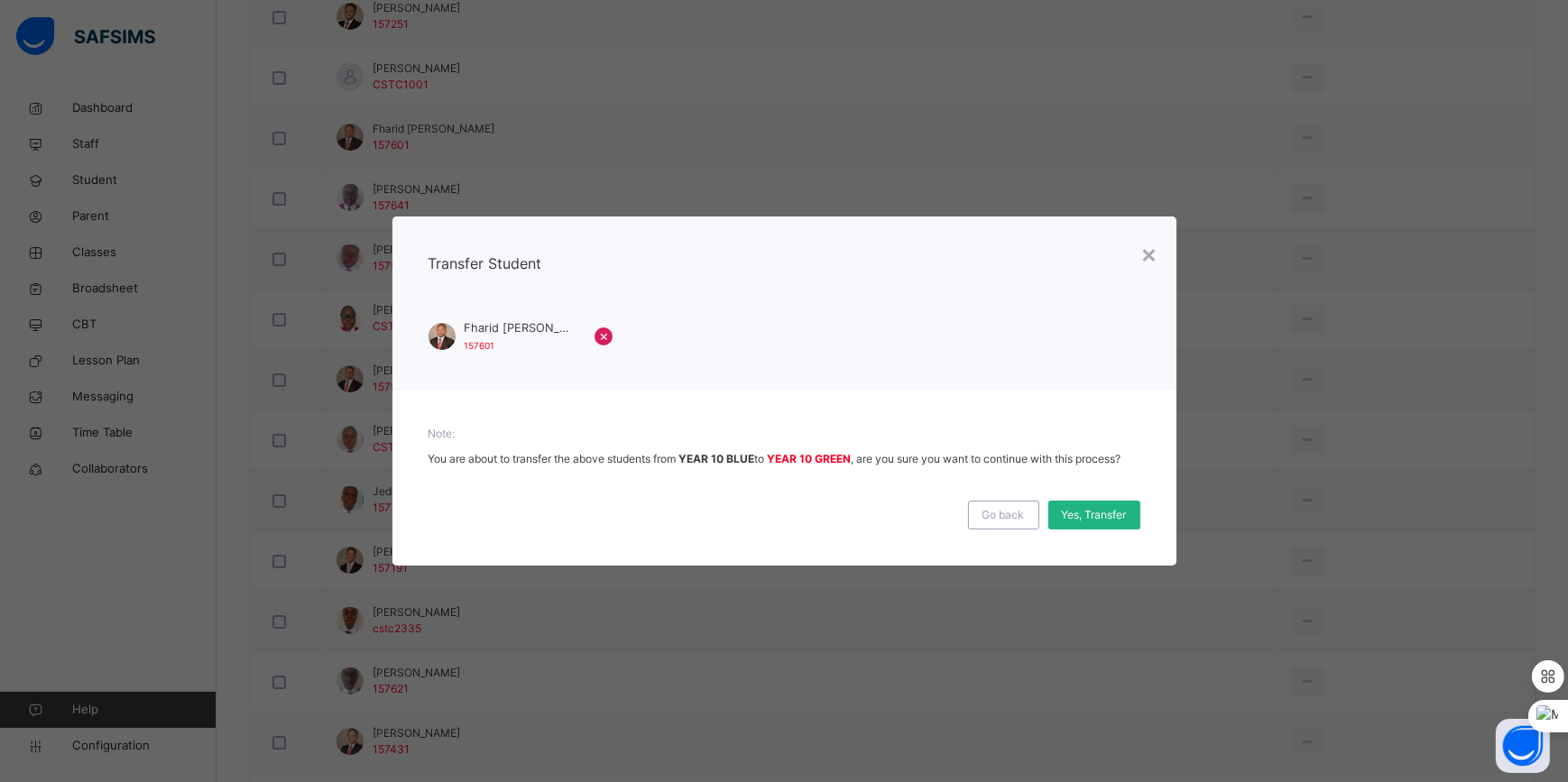
click at [1091, 515] on span "Yes, Transfer" at bounding box center [1094, 515] width 65 height 16
click at [1074, 513] on div "Yes, Transfer" at bounding box center [1085, 515] width 92 height 29
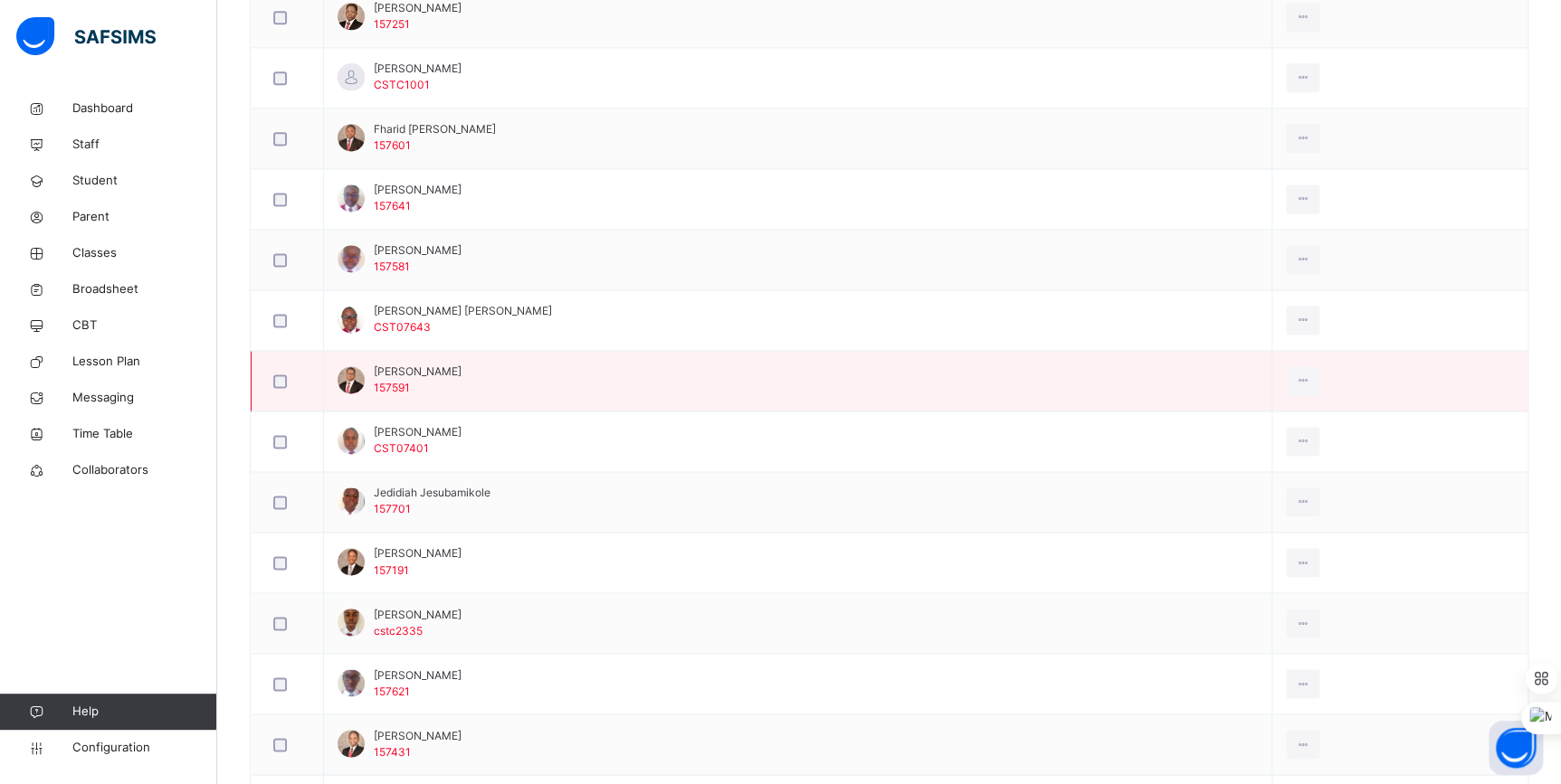
scroll to position [1068, 0]
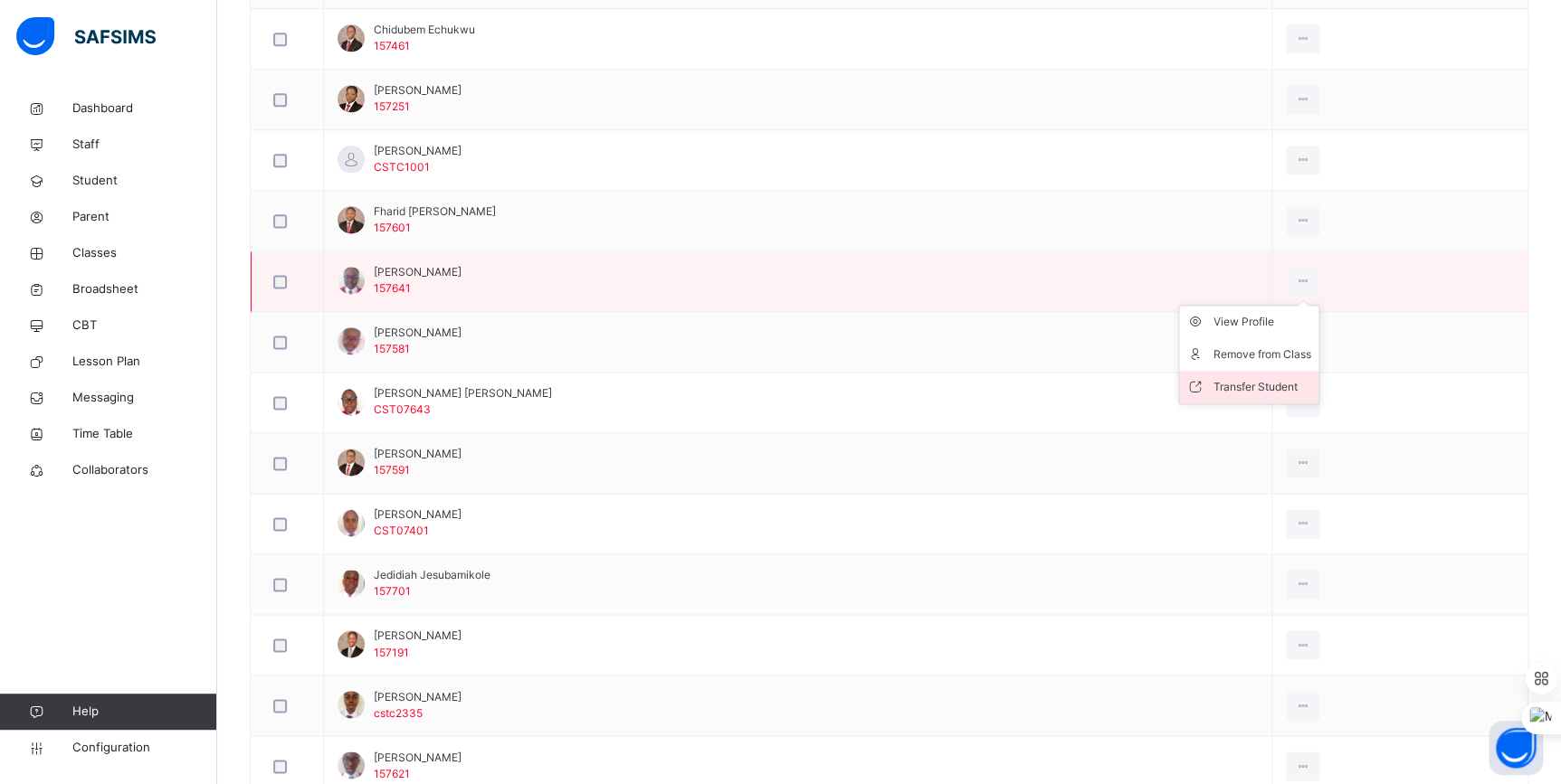
click at [1271, 389] on div "Transfer Student" at bounding box center [1262, 386] width 98 height 18
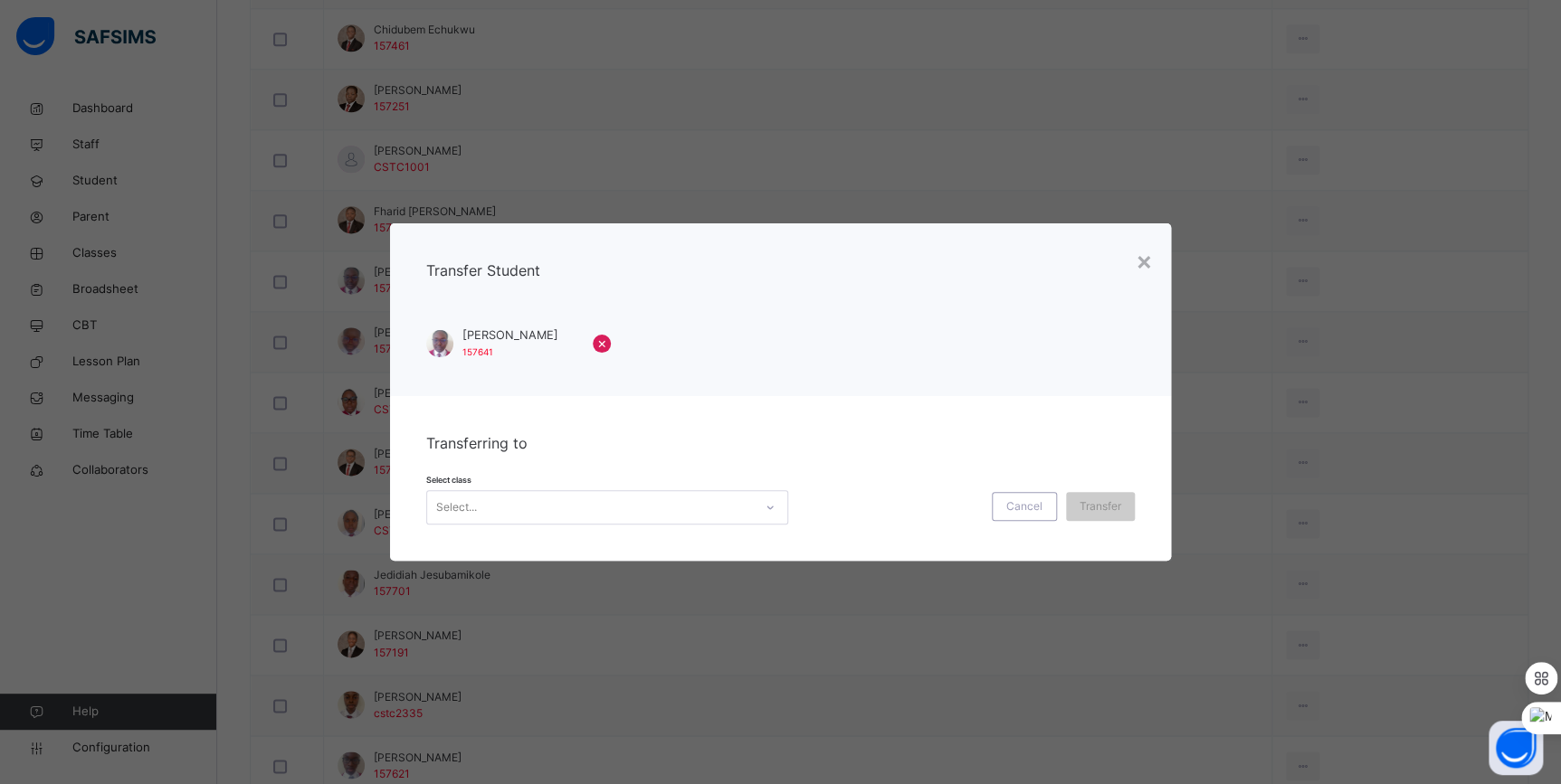
drag, startPoint x: 595, startPoint y: 497, endPoint x: 594, endPoint y: 508, distance: 11.0
click at [595, 498] on div "Select..." at bounding box center [590, 507] width 326 height 28
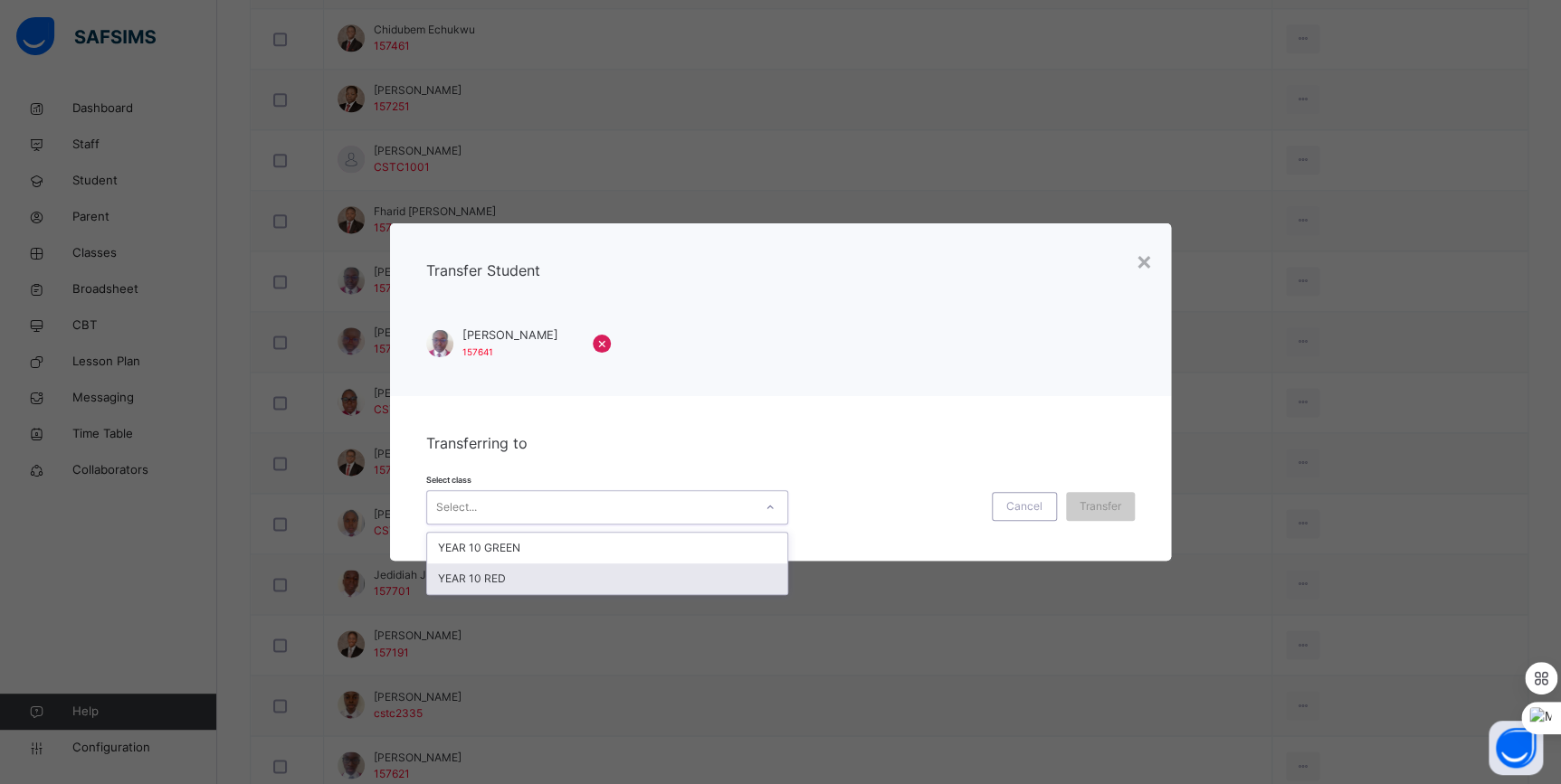
click at [564, 572] on div "YEAR 10 RED" at bounding box center [606, 578] width 360 height 31
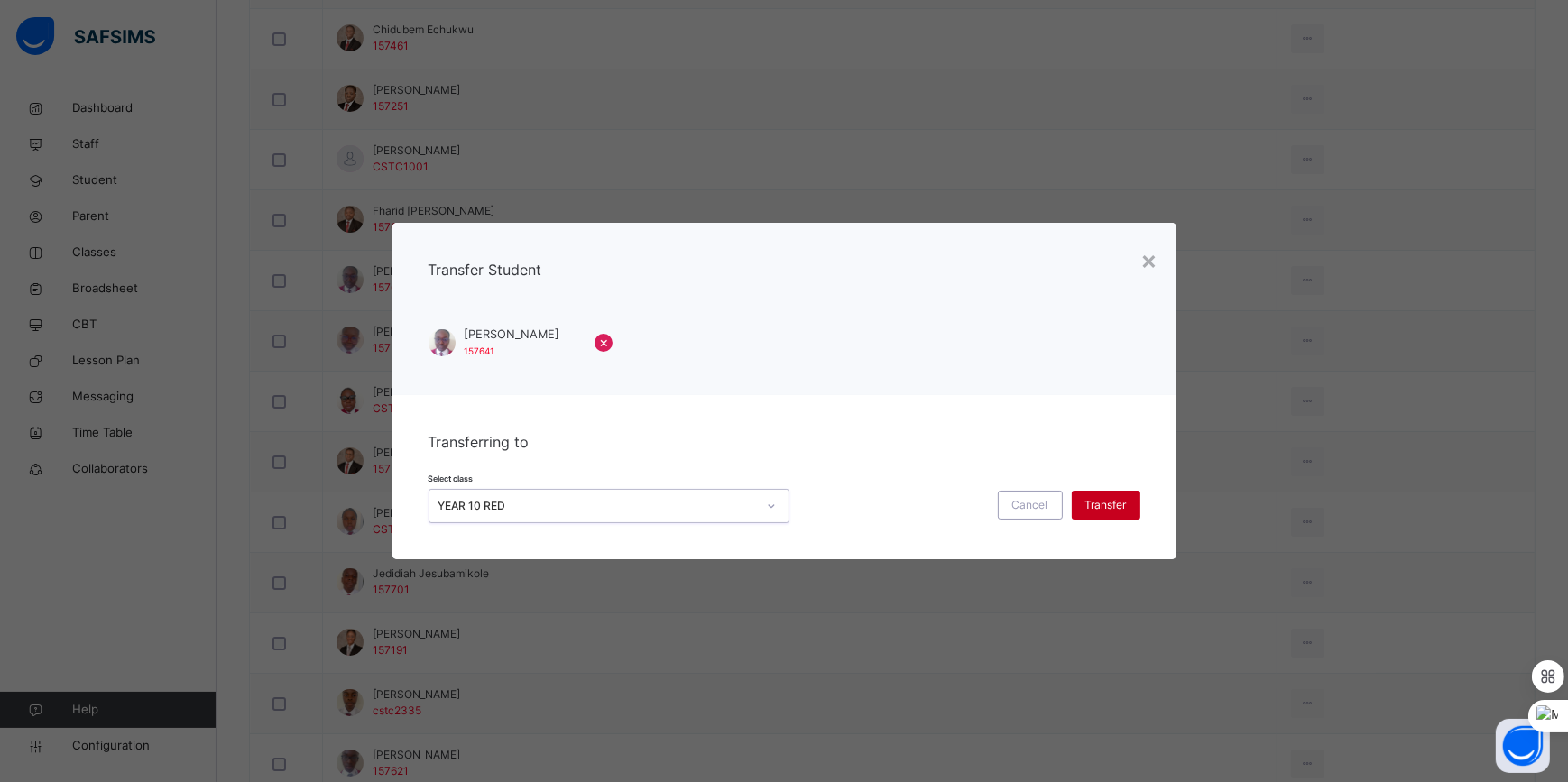
click at [1108, 509] on span "Transfer" at bounding box center [1106, 504] width 42 height 16
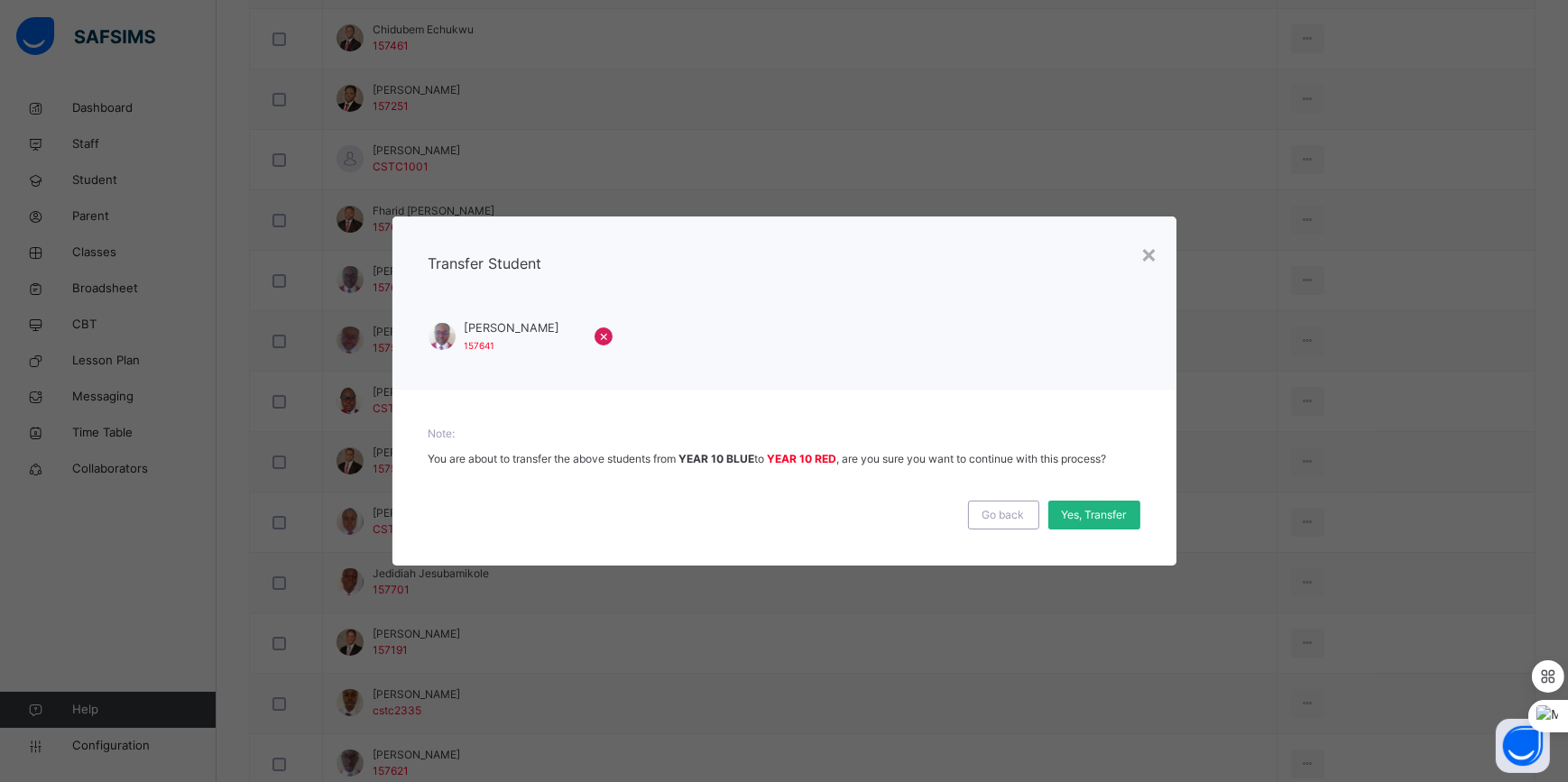
click at [1115, 513] on span "Yes, Transfer" at bounding box center [1094, 515] width 65 height 16
click at [1104, 512] on span "Yes, Transfer" at bounding box center [1086, 515] width 65 height 16
click at [1099, 511] on span "Yes, Transfer" at bounding box center [1086, 515] width 65 height 16
click at [1065, 519] on div "Yes, Transfer" at bounding box center [1085, 515] width 92 height 29
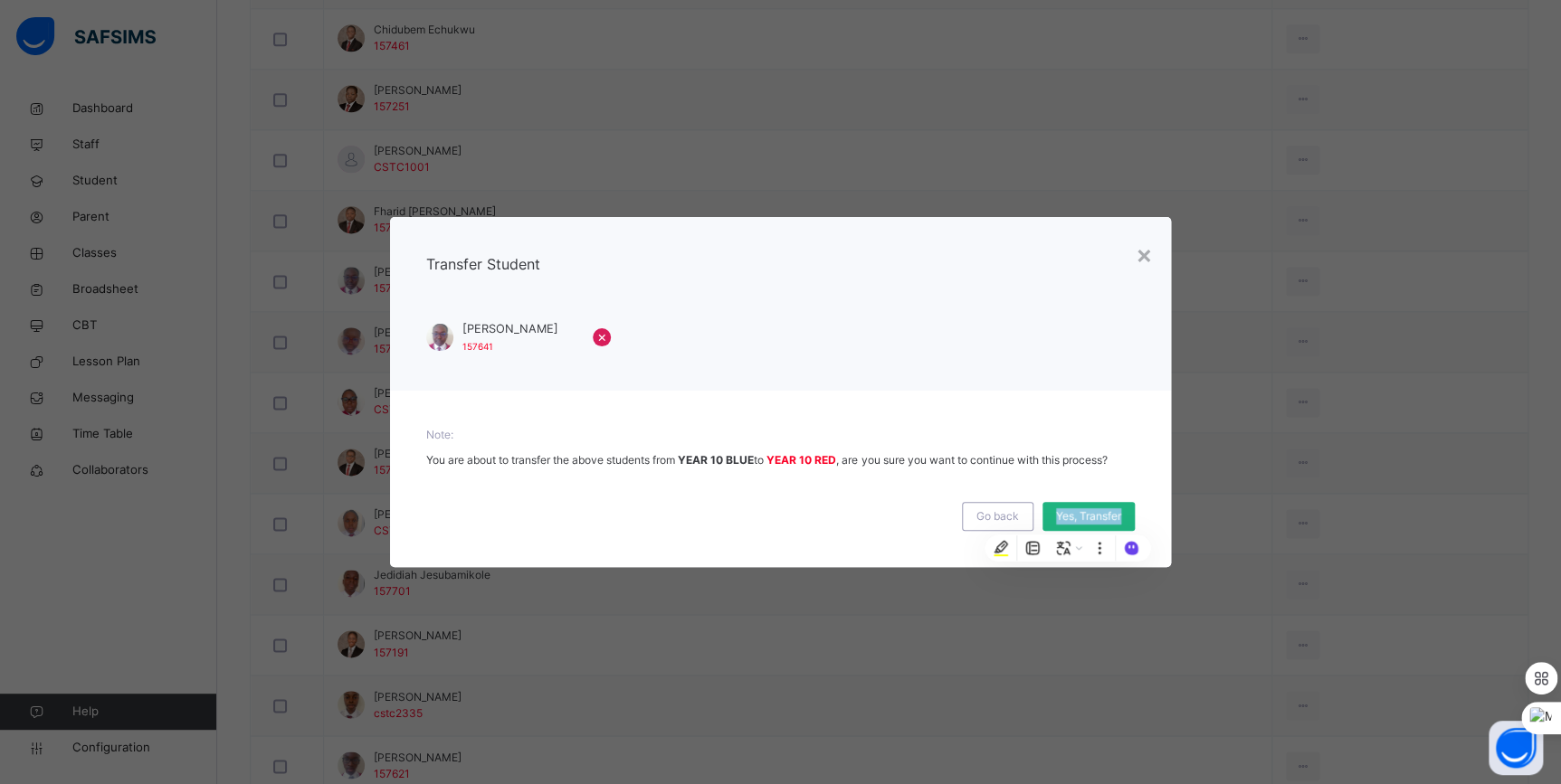
click at [1067, 520] on div "Yes, Transfer" at bounding box center [1088, 516] width 92 height 29
drag, startPoint x: 1067, startPoint y: 520, endPoint x: 1147, endPoint y: 253, distance: 278.7
click at [1147, 253] on div "×" at bounding box center [1144, 254] width 17 height 38
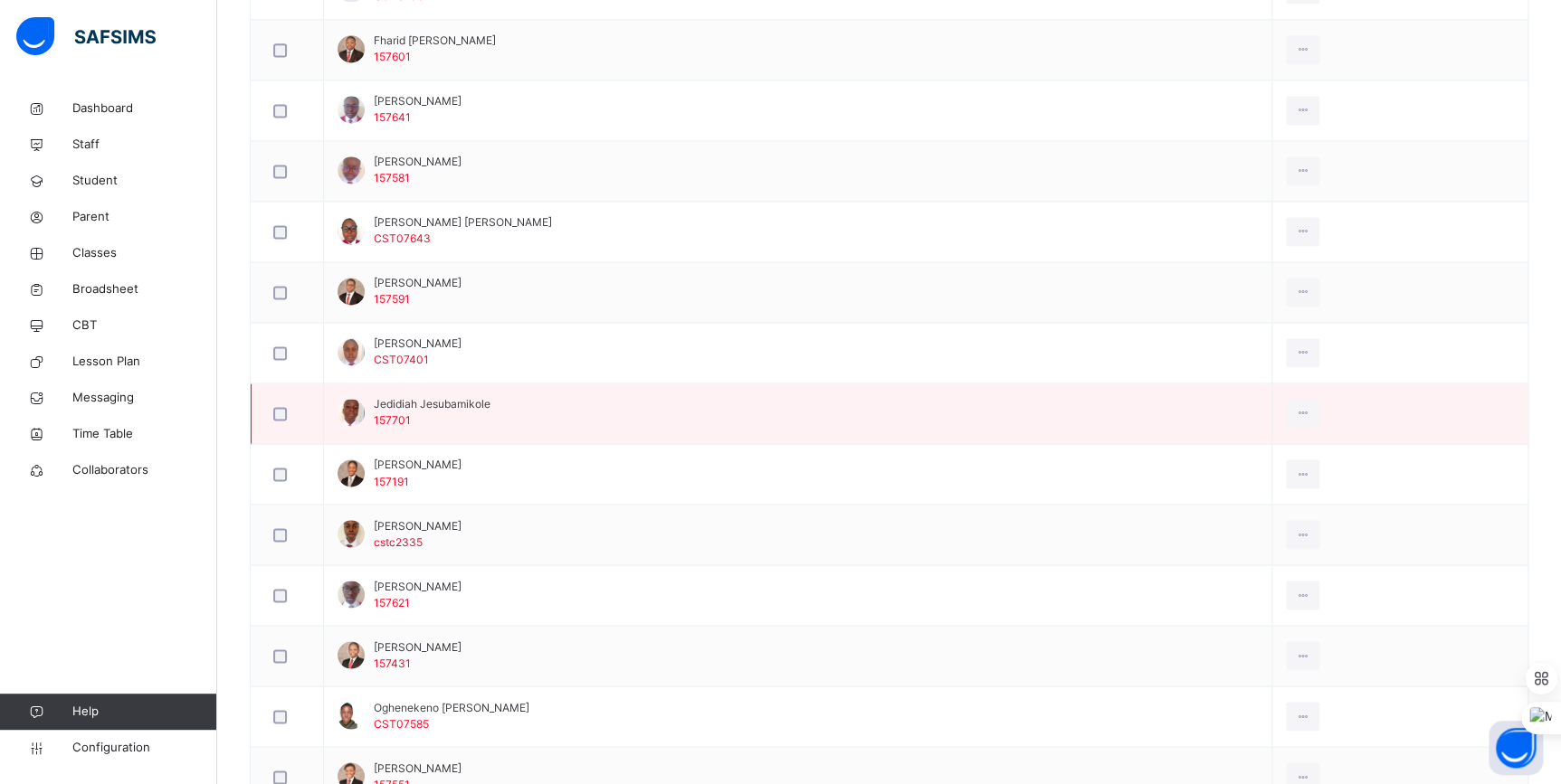
scroll to position [1233, 0]
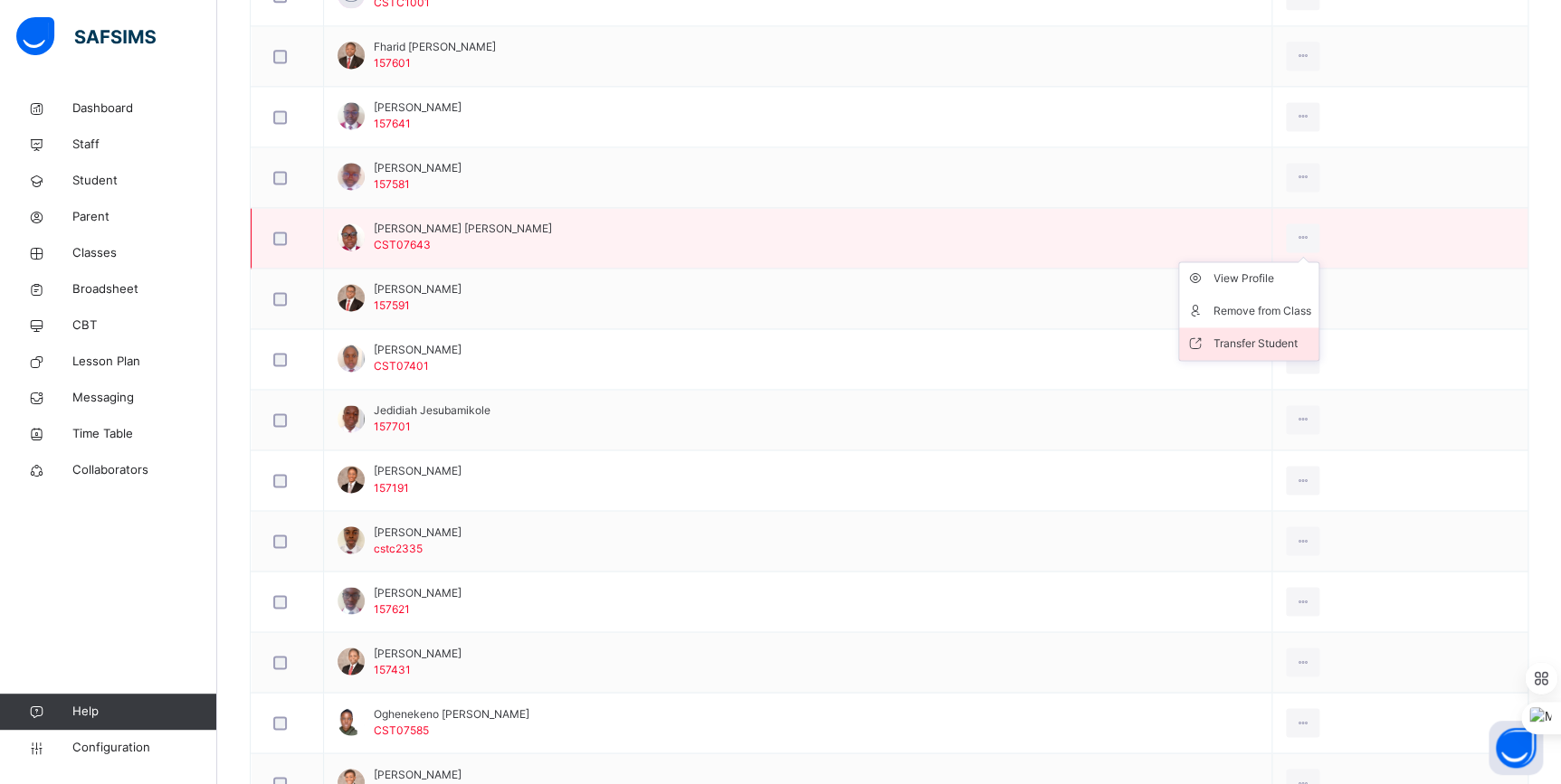
click at [1287, 334] on div "Transfer Student" at bounding box center [1262, 343] width 98 height 18
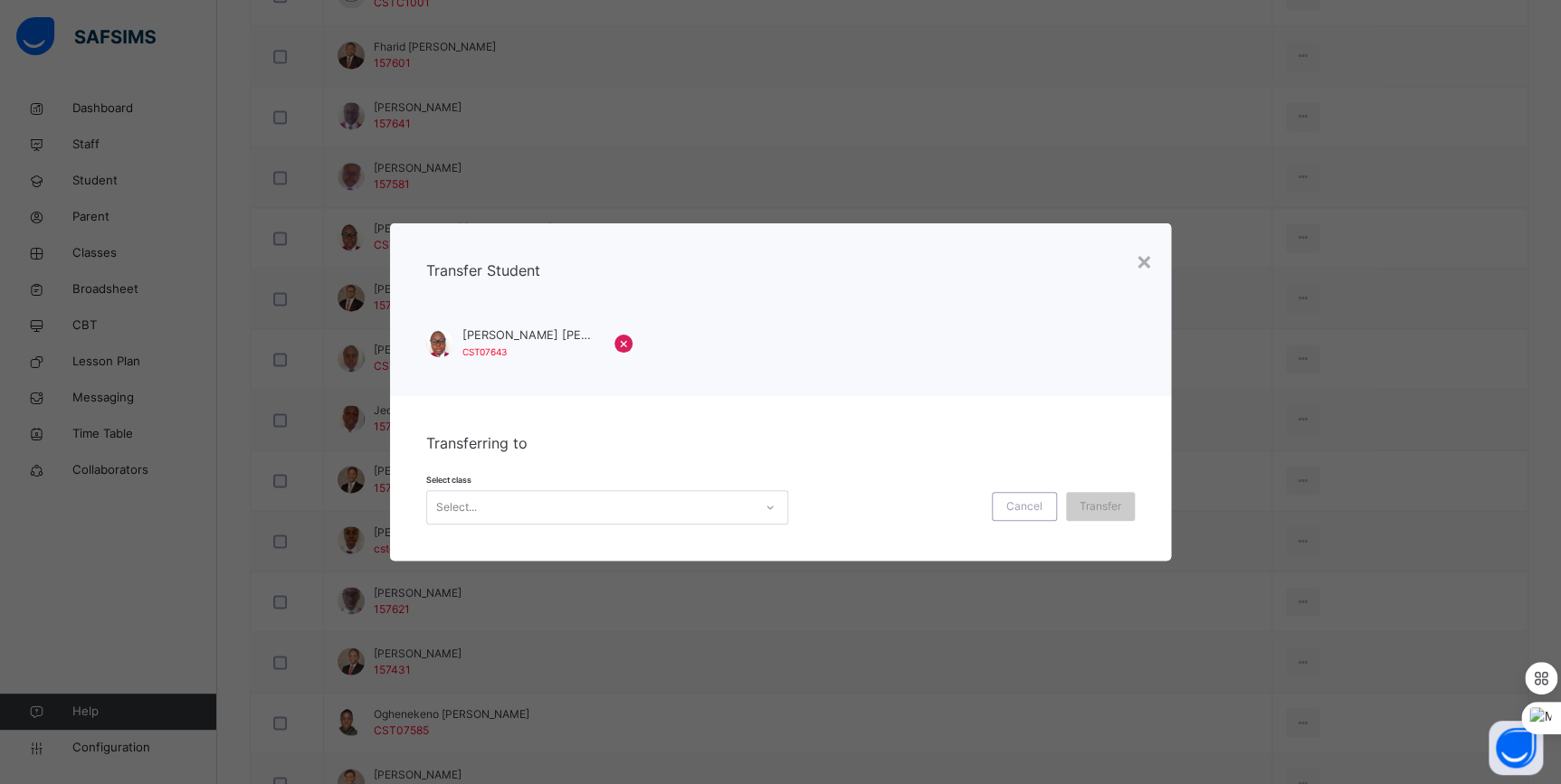
click at [722, 508] on div "Select..." at bounding box center [590, 507] width 326 height 28
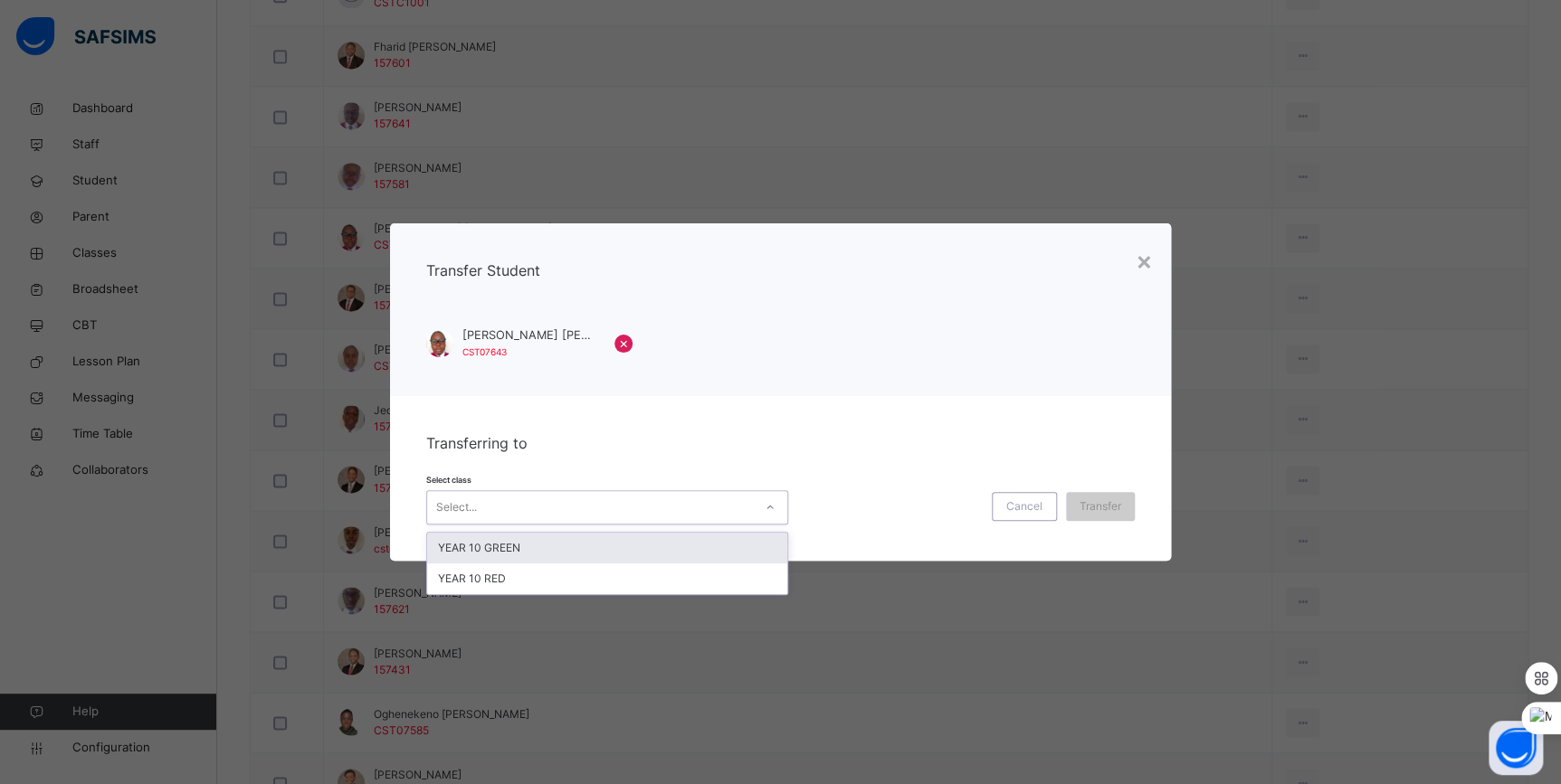
click at [651, 547] on div "YEAR 10 GREEN" at bounding box center [606, 547] width 360 height 31
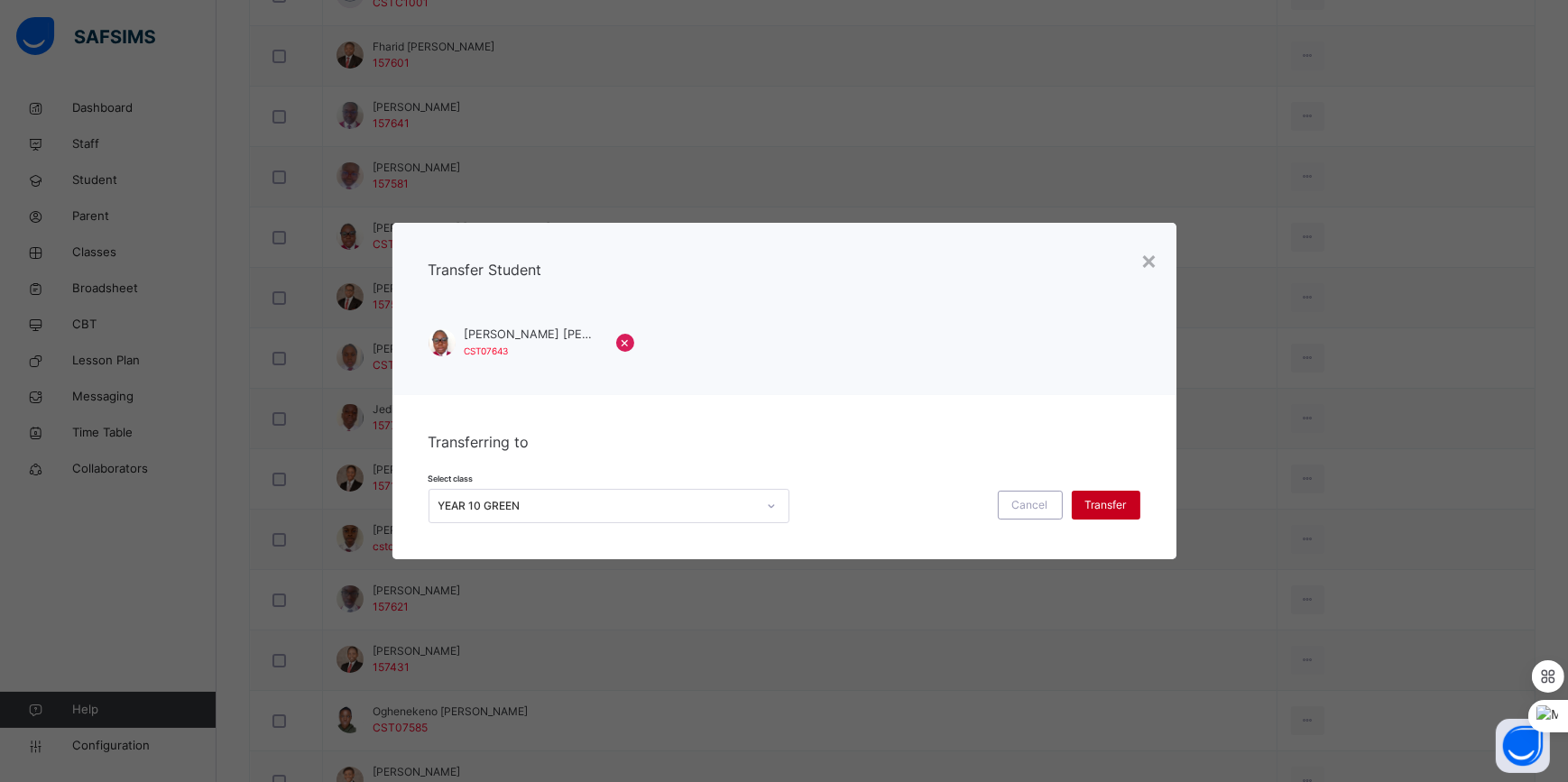
click at [1106, 508] on span "Transfer" at bounding box center [1106, 504] width 42 height 16
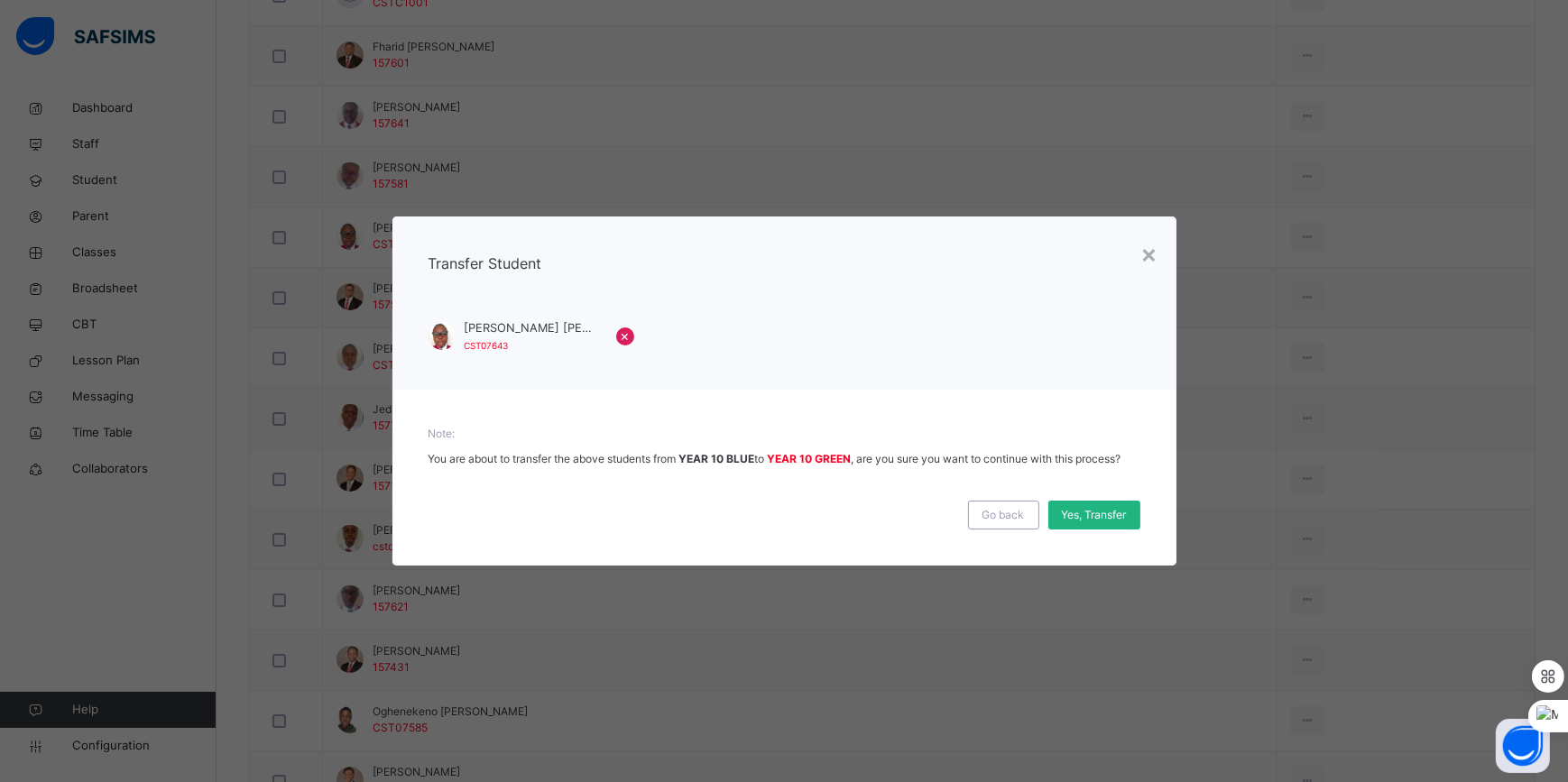
click at [1101, 514] on span "Yes, Transfer" at bounding box center [1094, 515] width 65 height 16
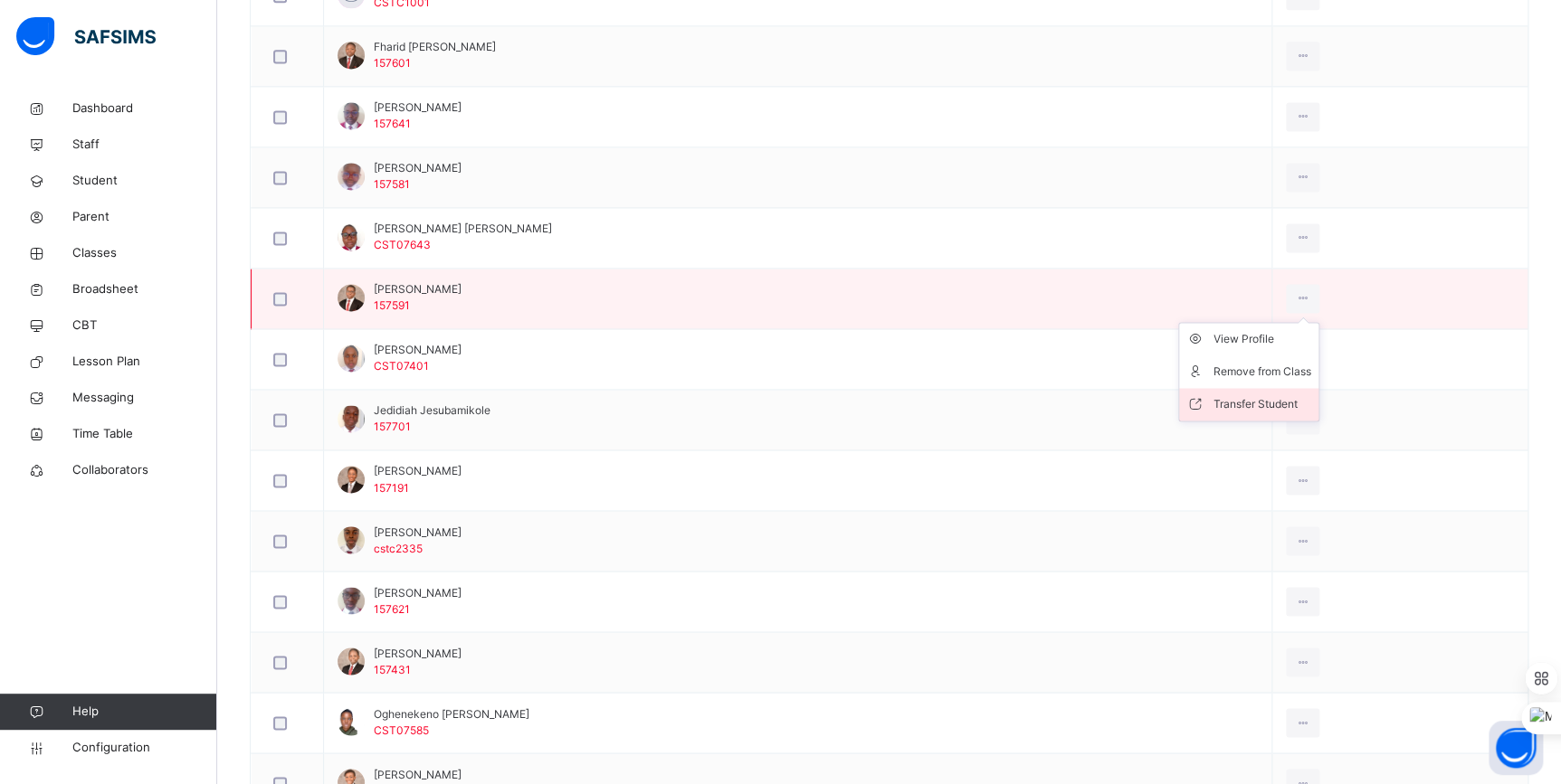
click at [1289, 399] on div "Transfer Student" at bounding box center [1262, 403] width 98 height 18
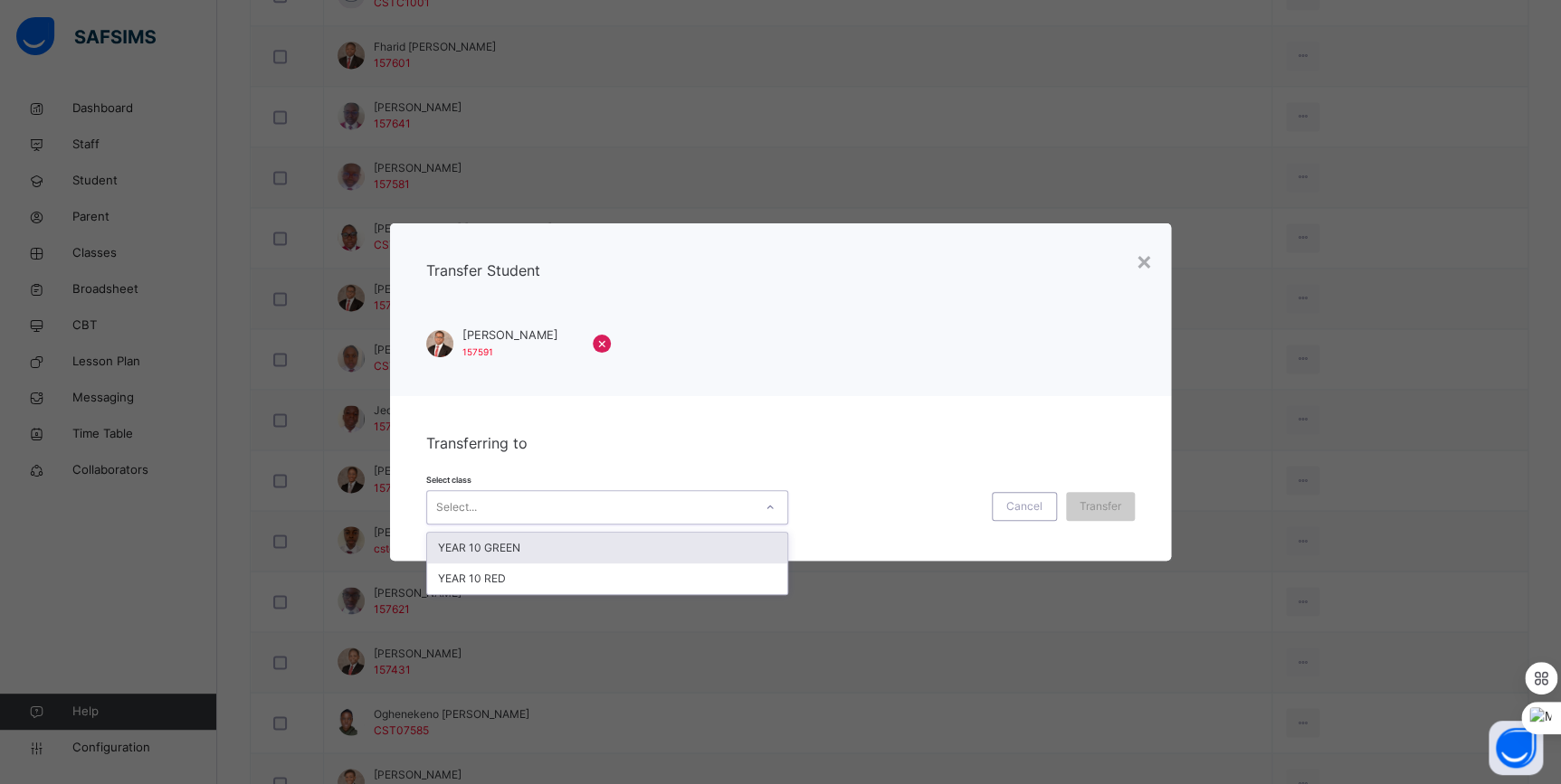
click at [738, 513] on div "Select..." at bounding box center [590, 507] width 326 height 28
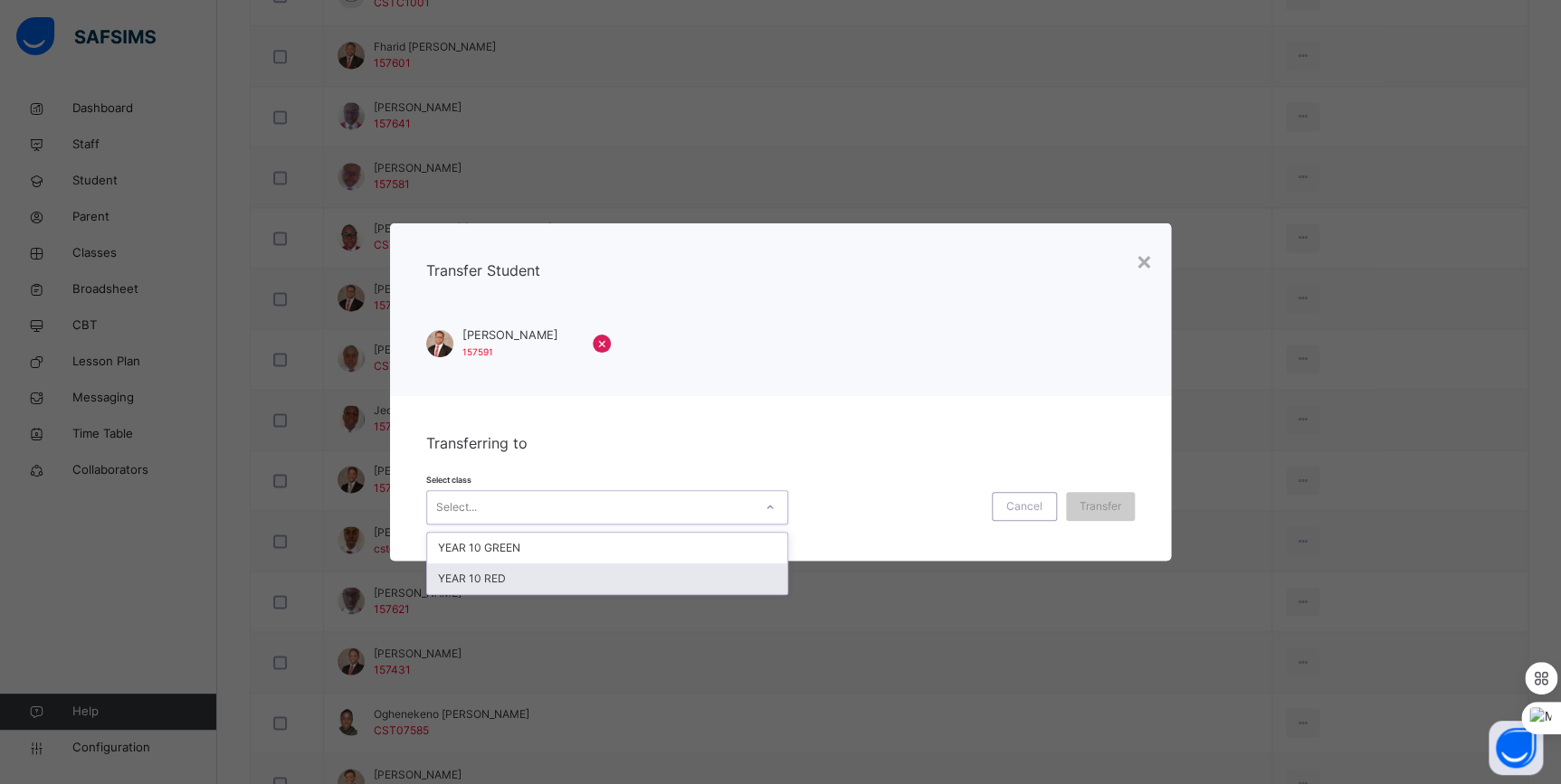
click at [643, 565] on div "YEAR 10 RED" at bounding box center [606, 578] width 360 height 31
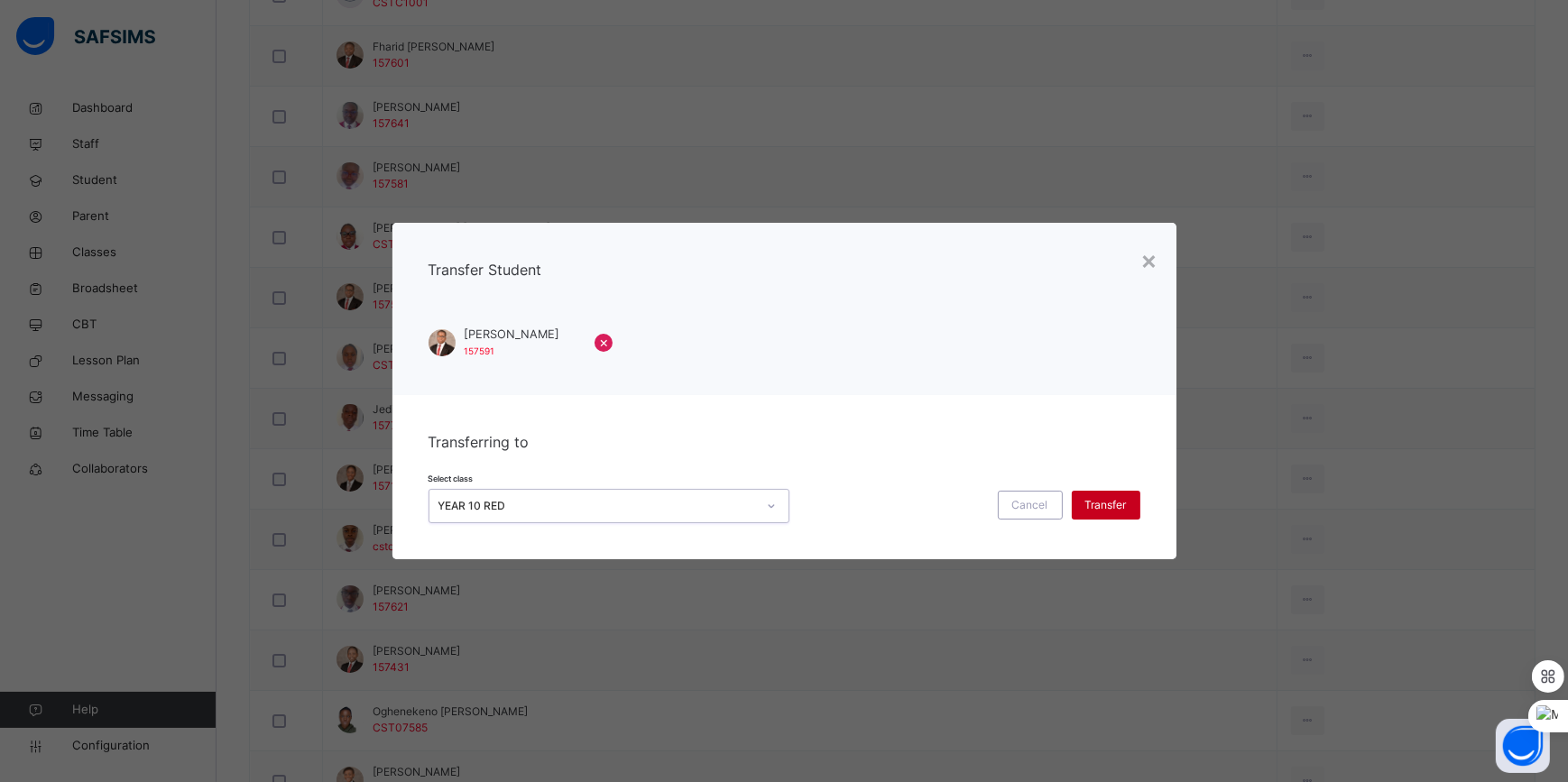
click at [1134, 500] on div "Transfer" at bounding box center [1106, 504] width 69 height 29
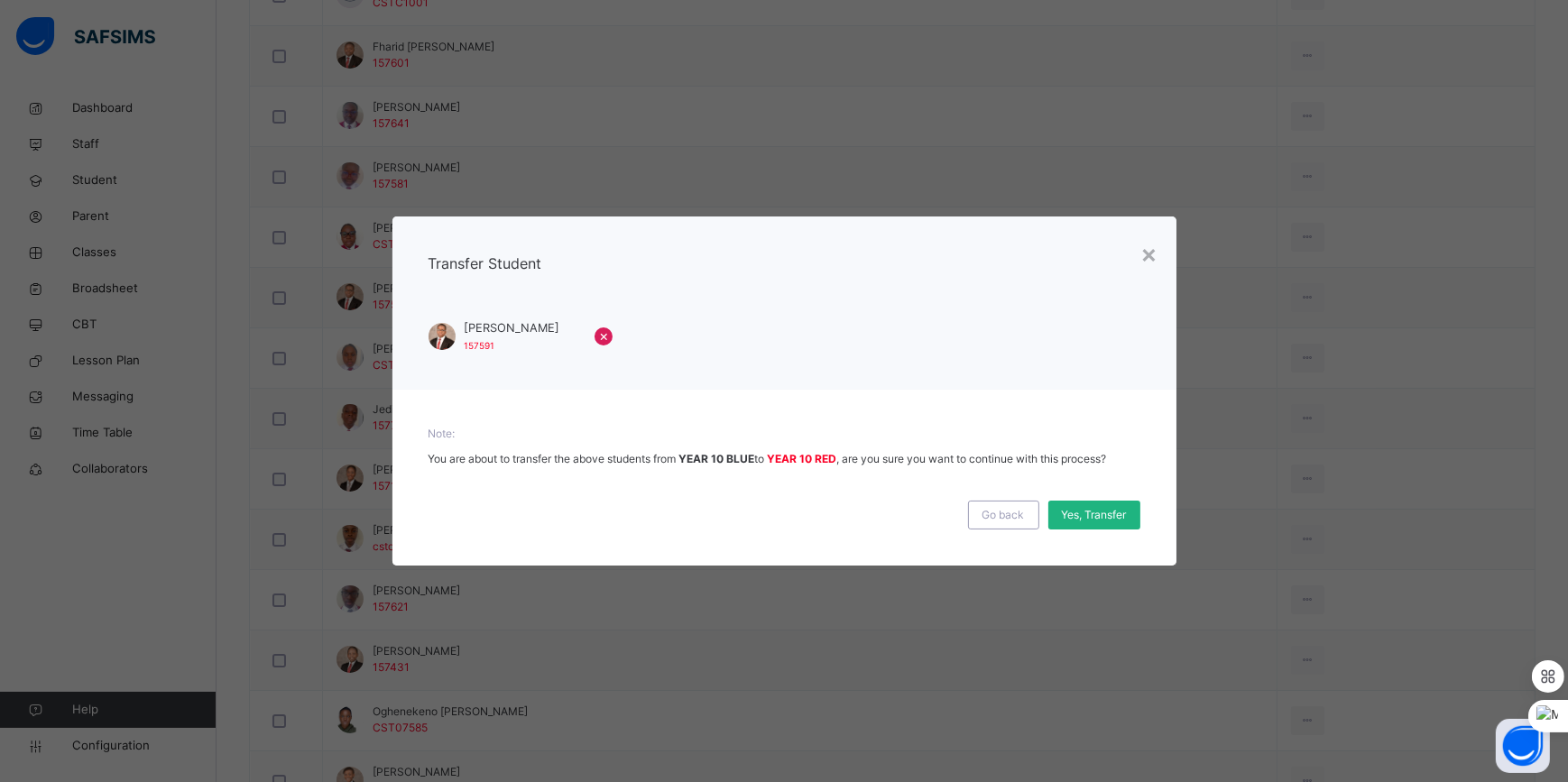
click at [1115, 515] on span "Yes, Transfer" at bounding box center [1094, 515] width 65 height 16
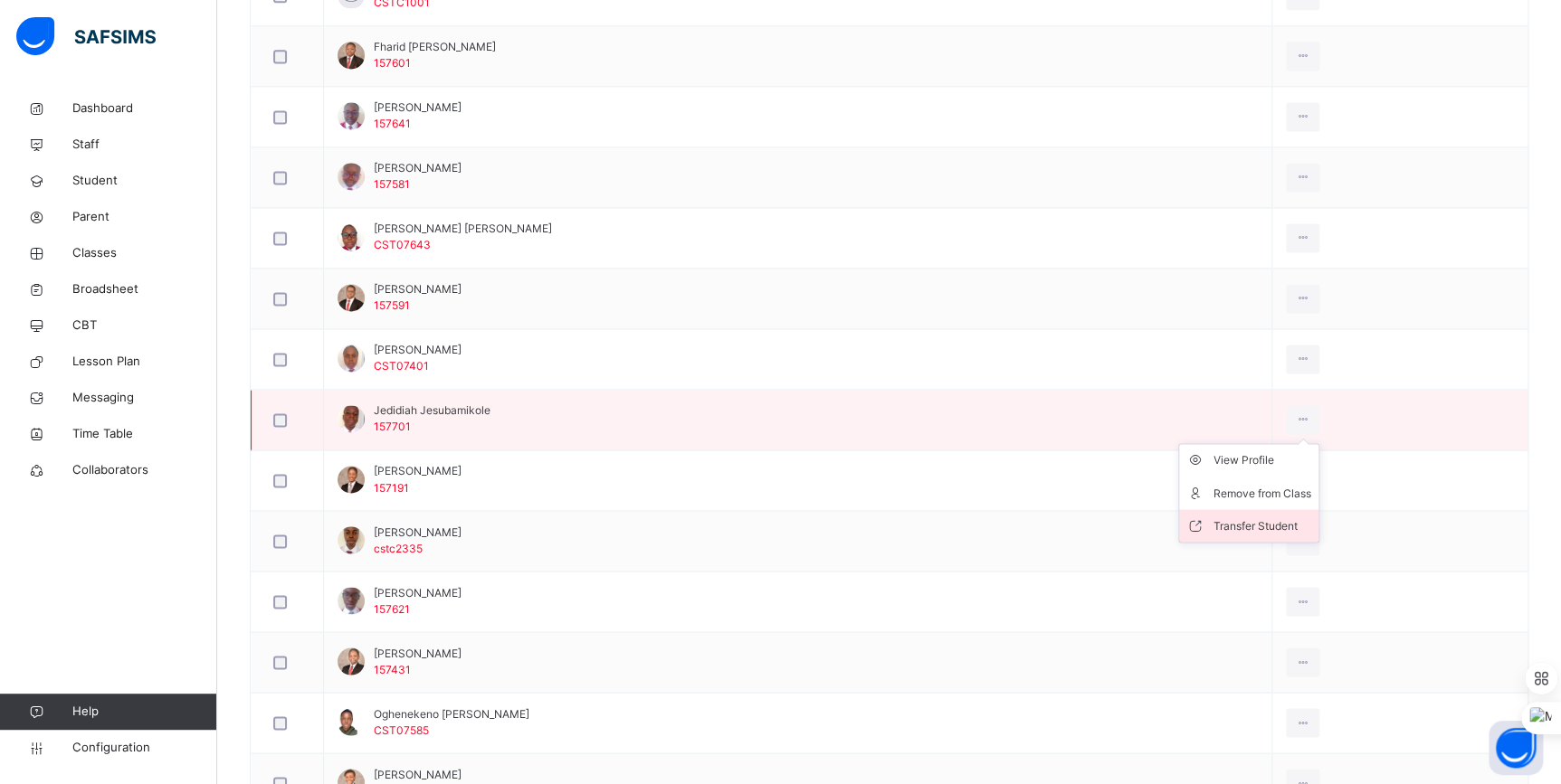
click at [1286, 520] on div "Transfer Student" at bounding box center [1262, 525] width 98 height 18
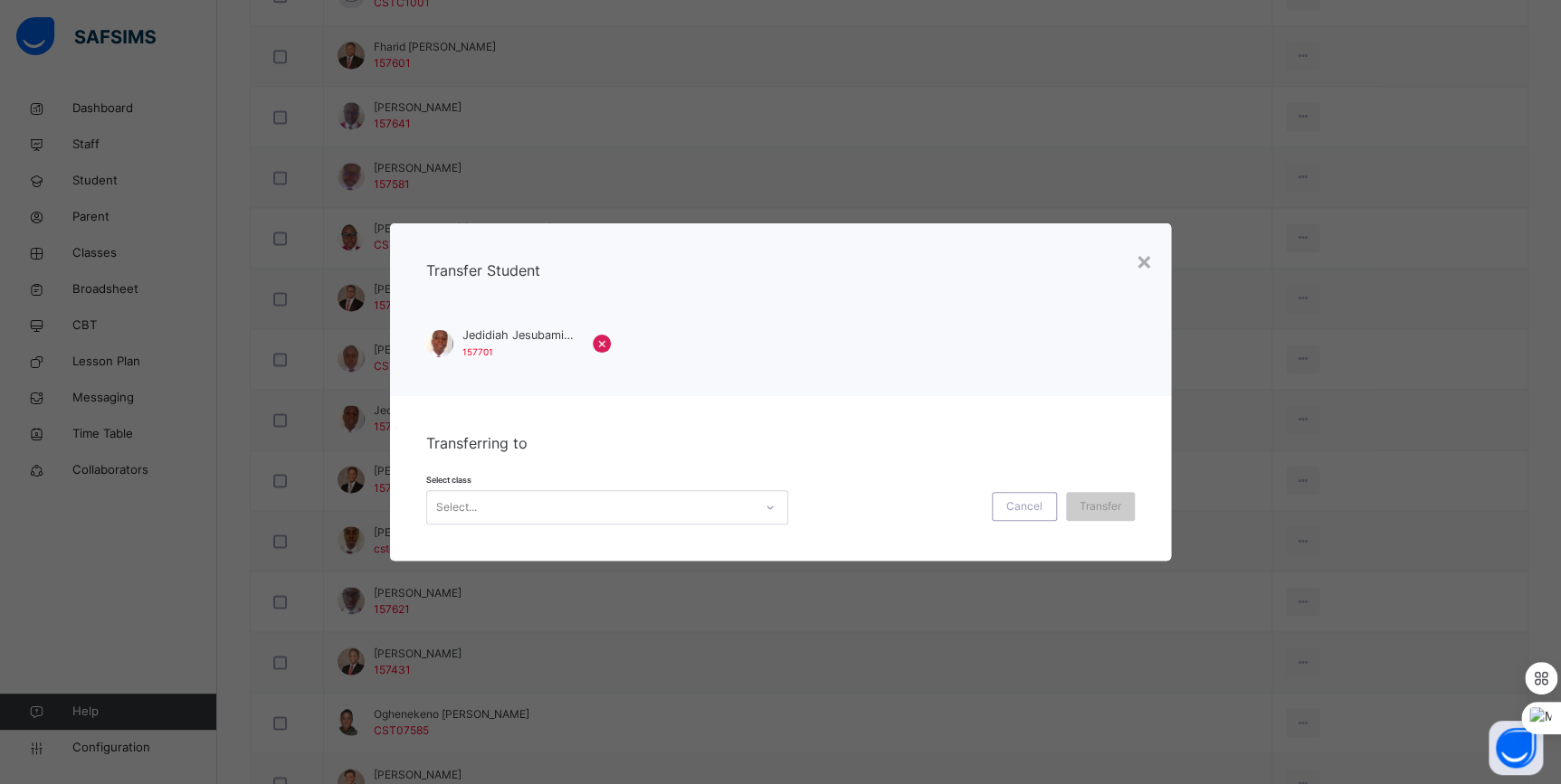
click at [715, 507] on div "Select..." at bounding box center [590, 507] width 326 height 28
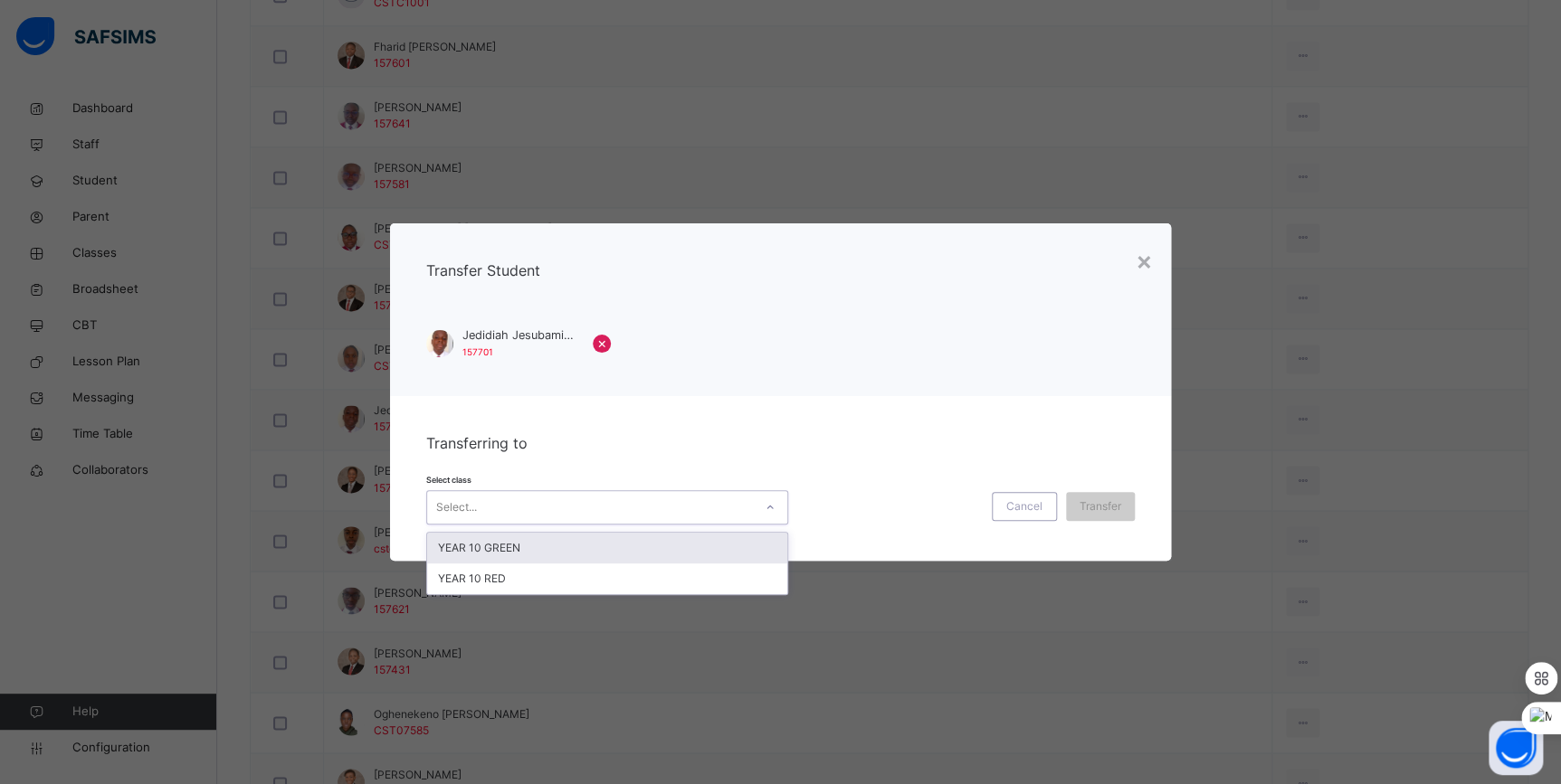
click at [624, 552] on div "YEAR 10 GREEN" at bounding box center [606, 547] width 360 height 31
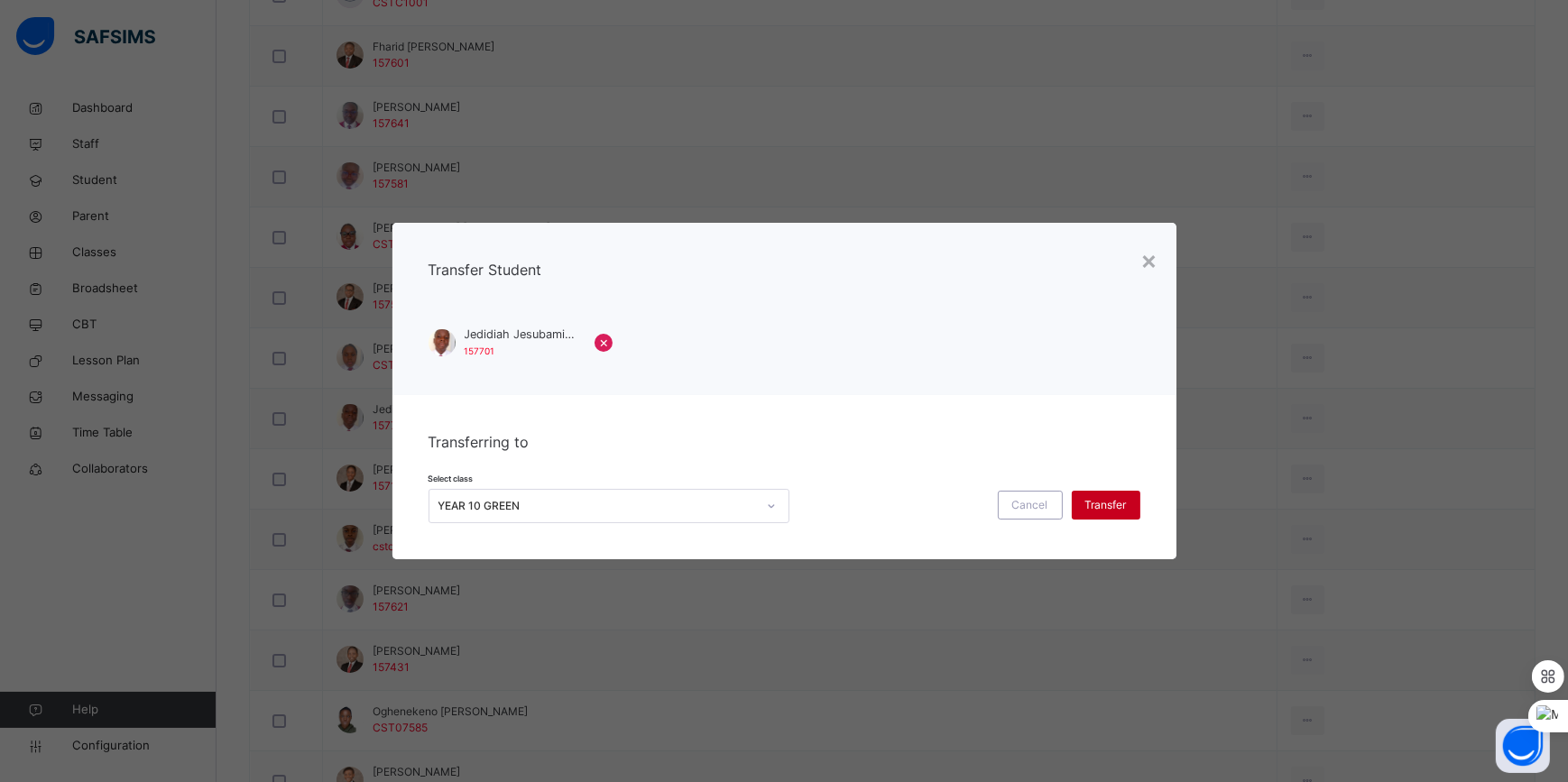
click at [1126, 510] on span "Transfer" at bounding box center [1106, 504] width 42 height 16
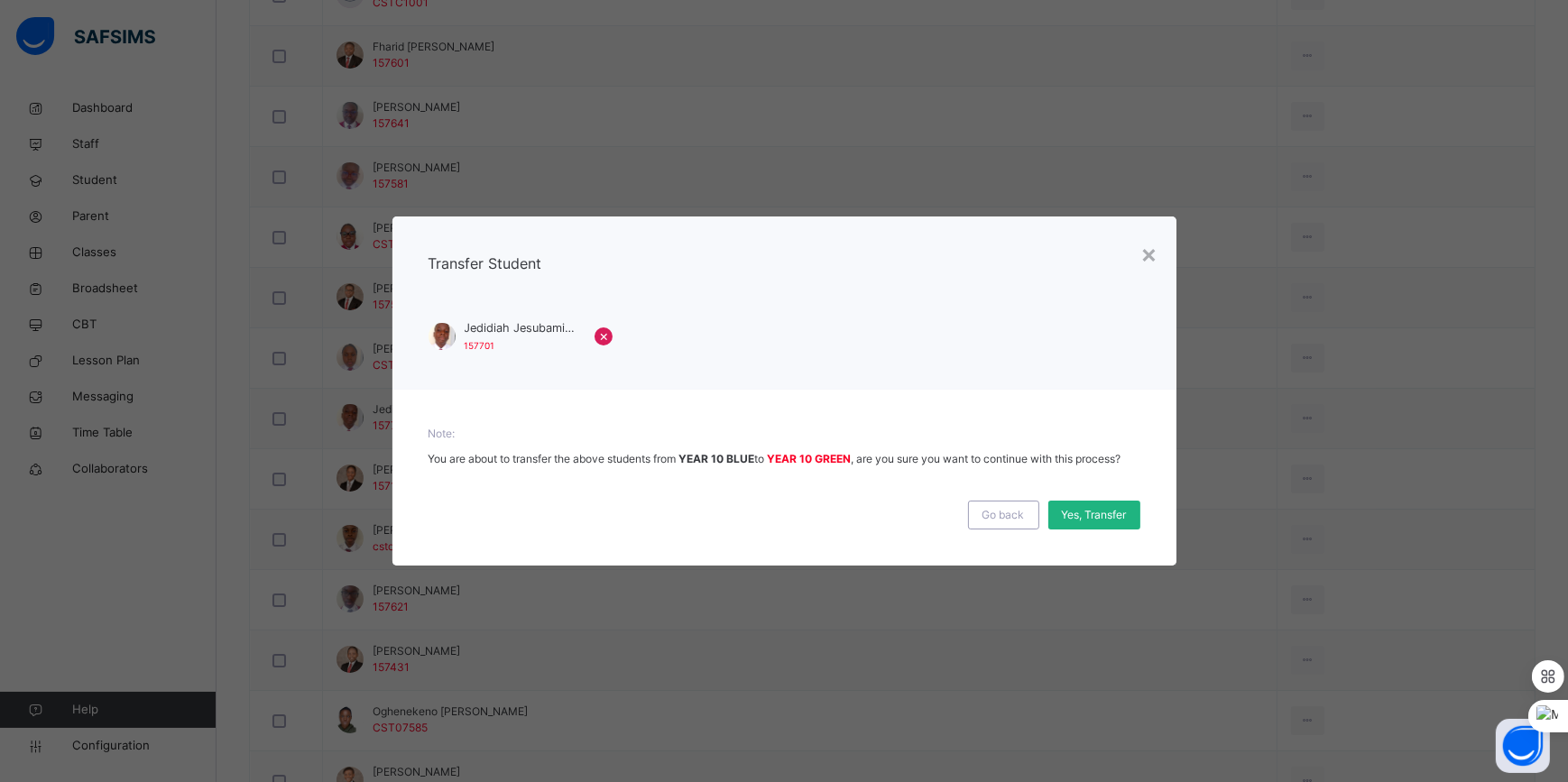
drag, startPoint x: 1121, startPoint y: 515, endPoint x: 1110, endPoint y: 516, distance: 11.0
click at [1120, 515] on span "Yes, Transfer" at bounding box center [1094, 515] width 65 height 16
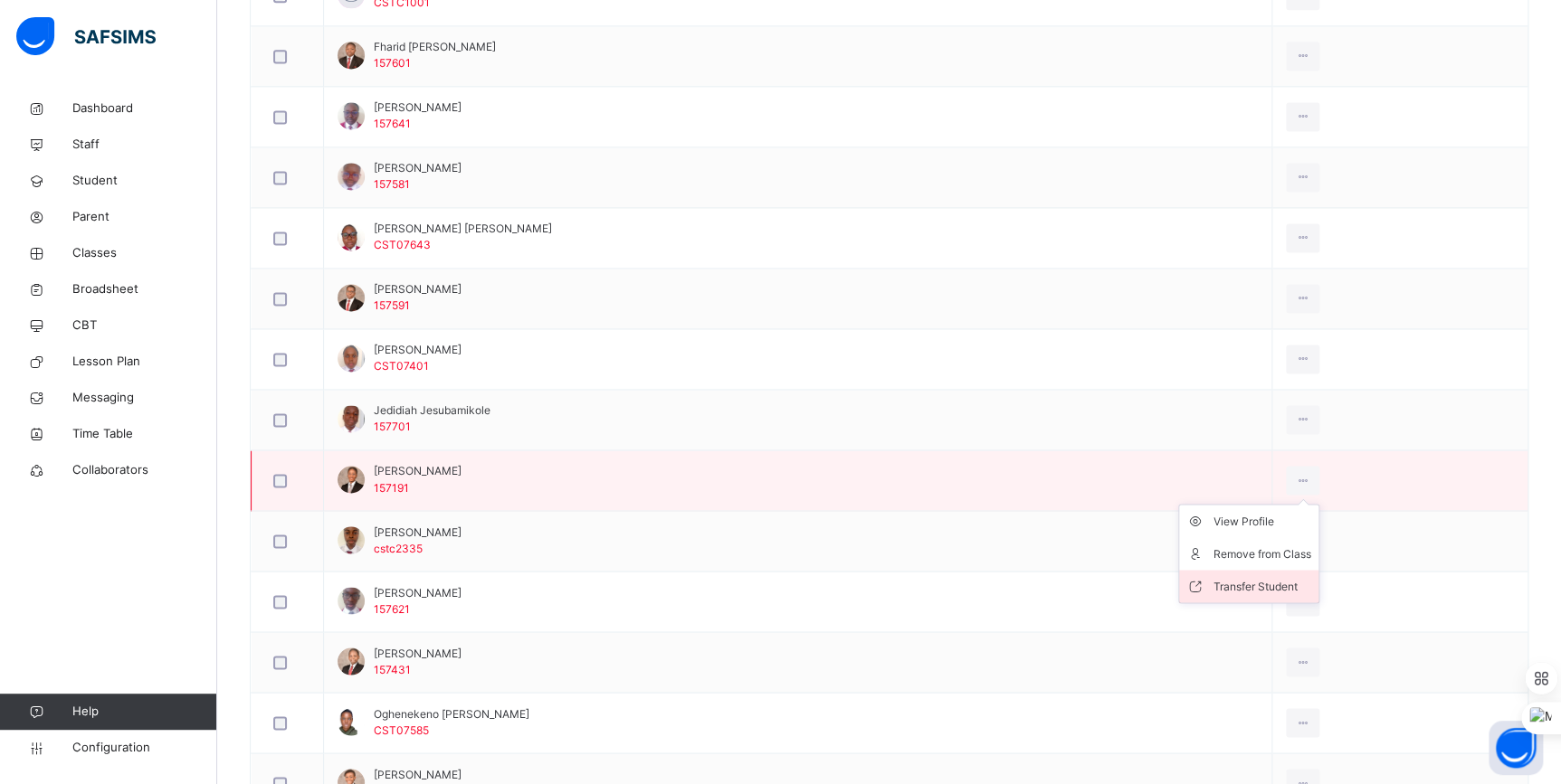
click at [1289, 584] on div "Transfer Student" at bounding box center [1262, 586] width 98 height 18
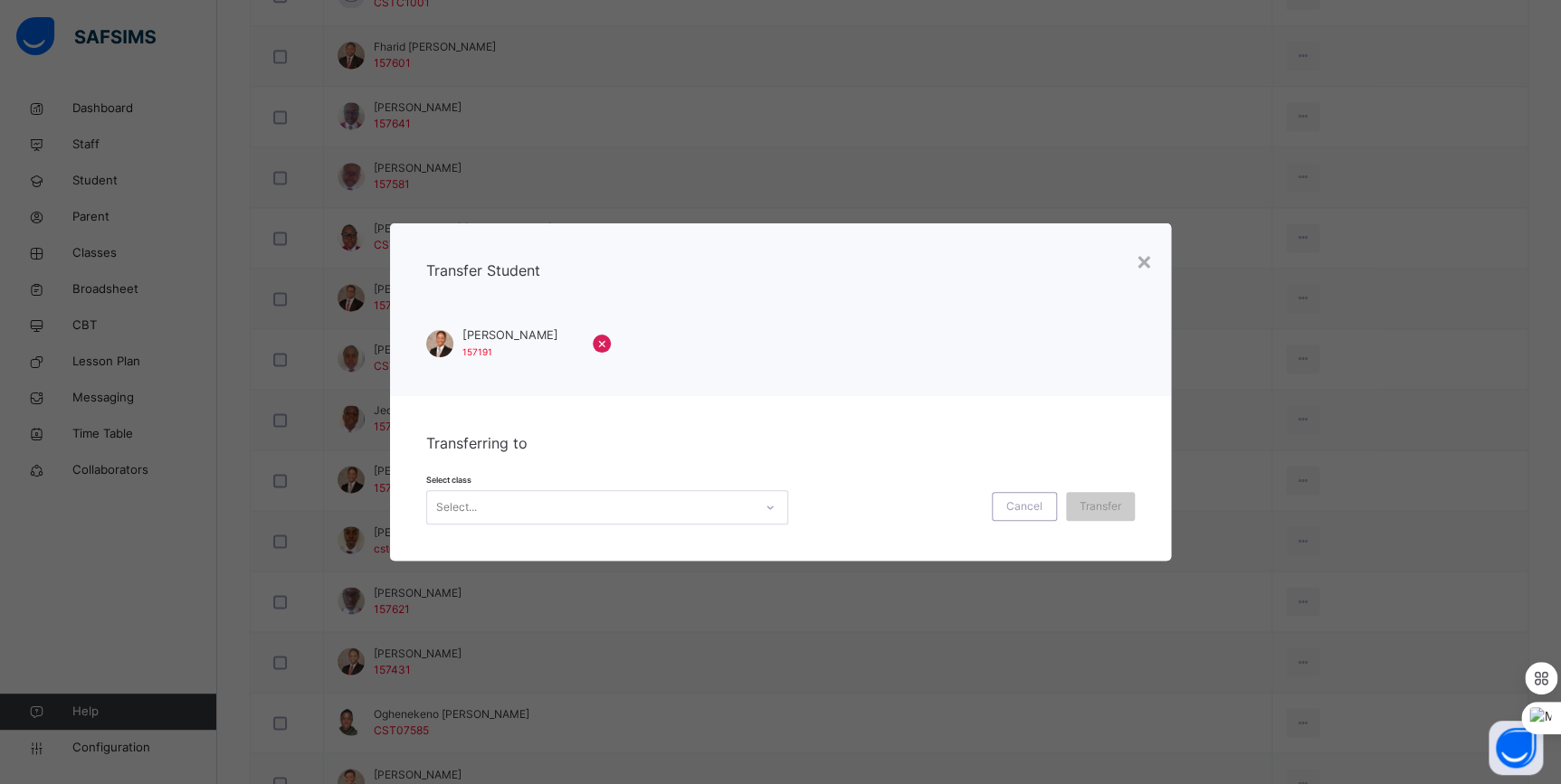
click at [667, 505] on div "Select..." at bounding box center [590, 507] width 326 height 28
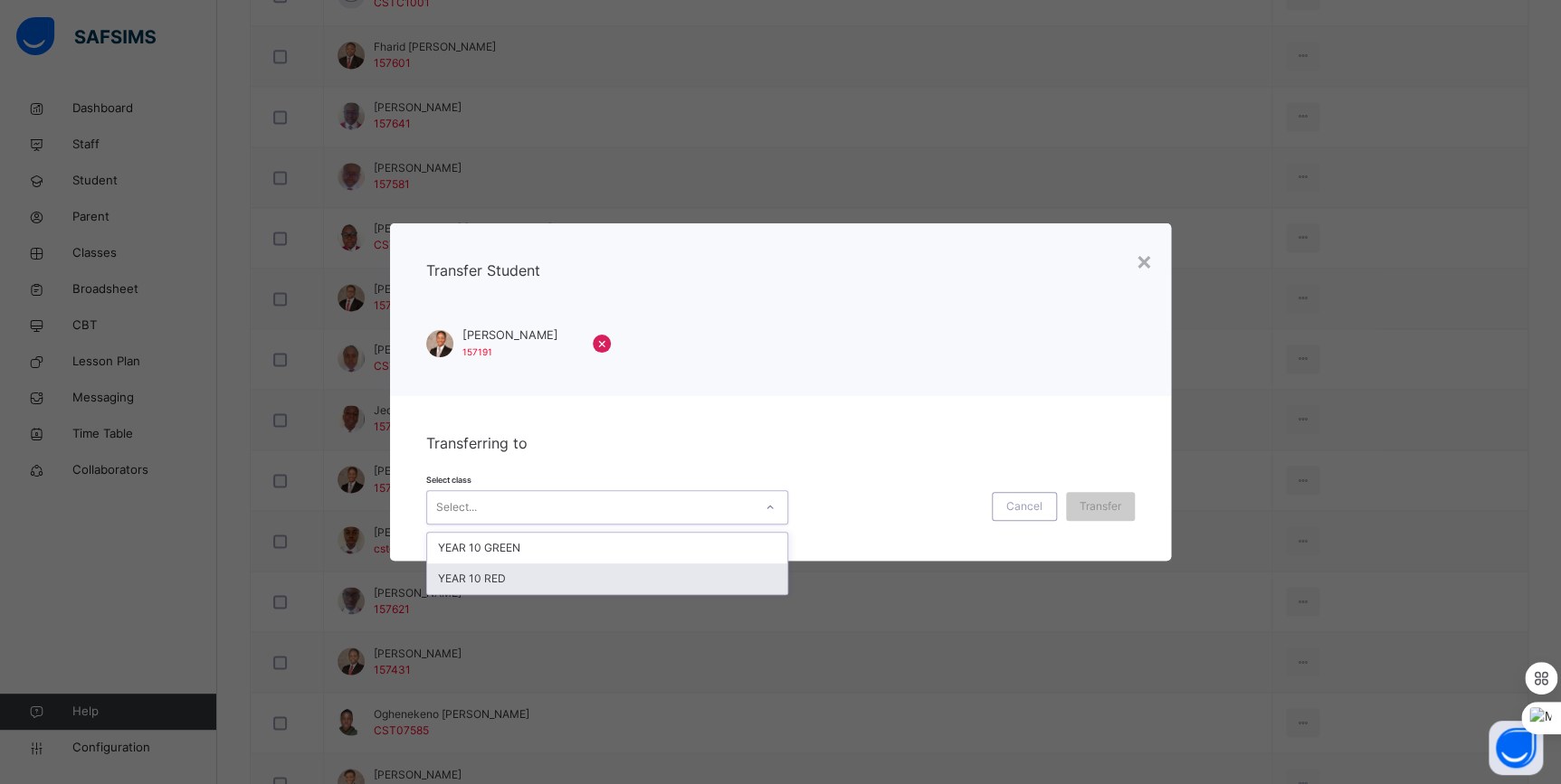
click at [616, 575] on div "YEAR 10 RED" at bounding box center [606, 578] width 360 height 31
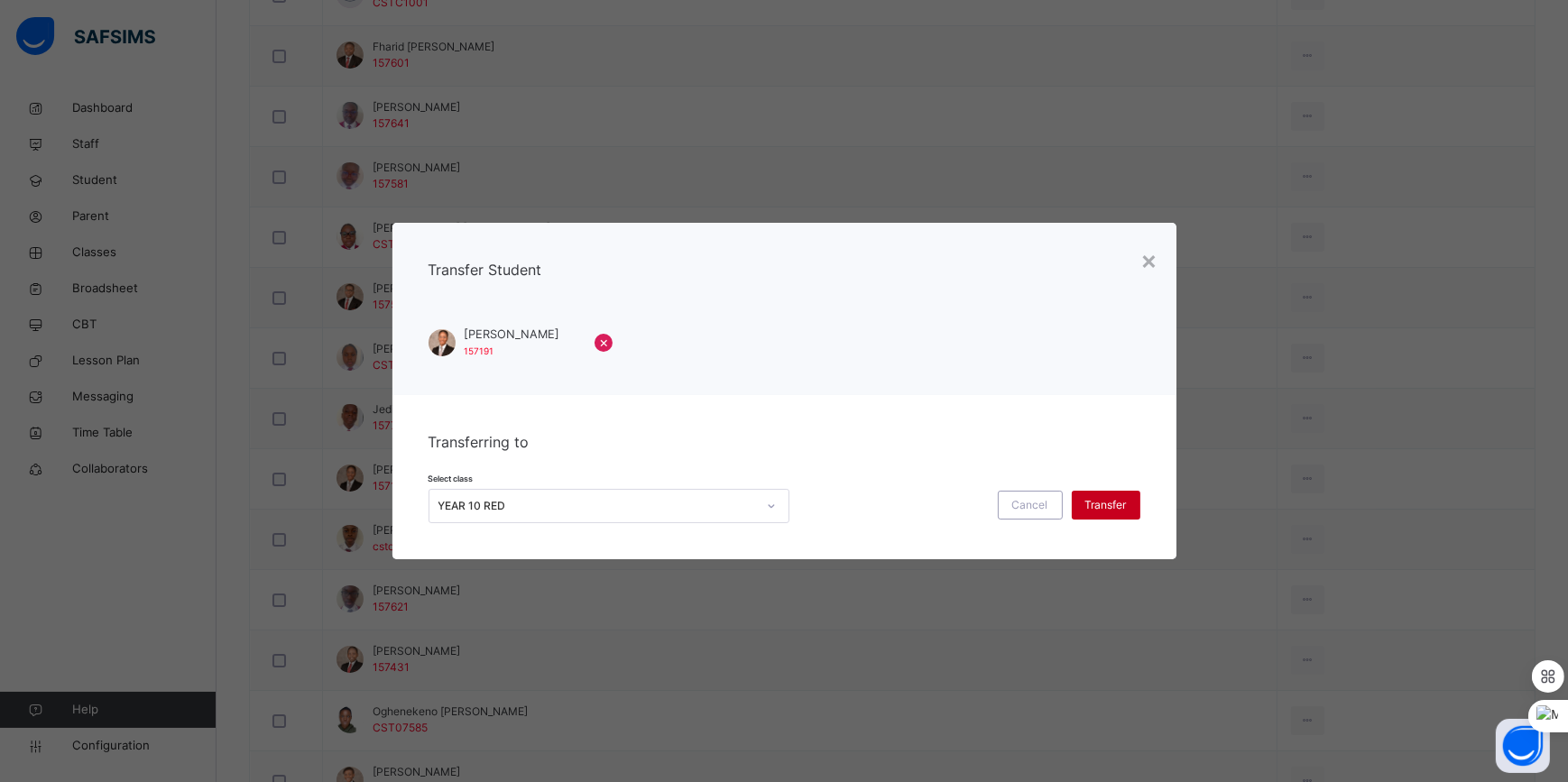
click at [1093, 502] on span "Transfer" at bounding box center [1106, 504] width 42 height 16
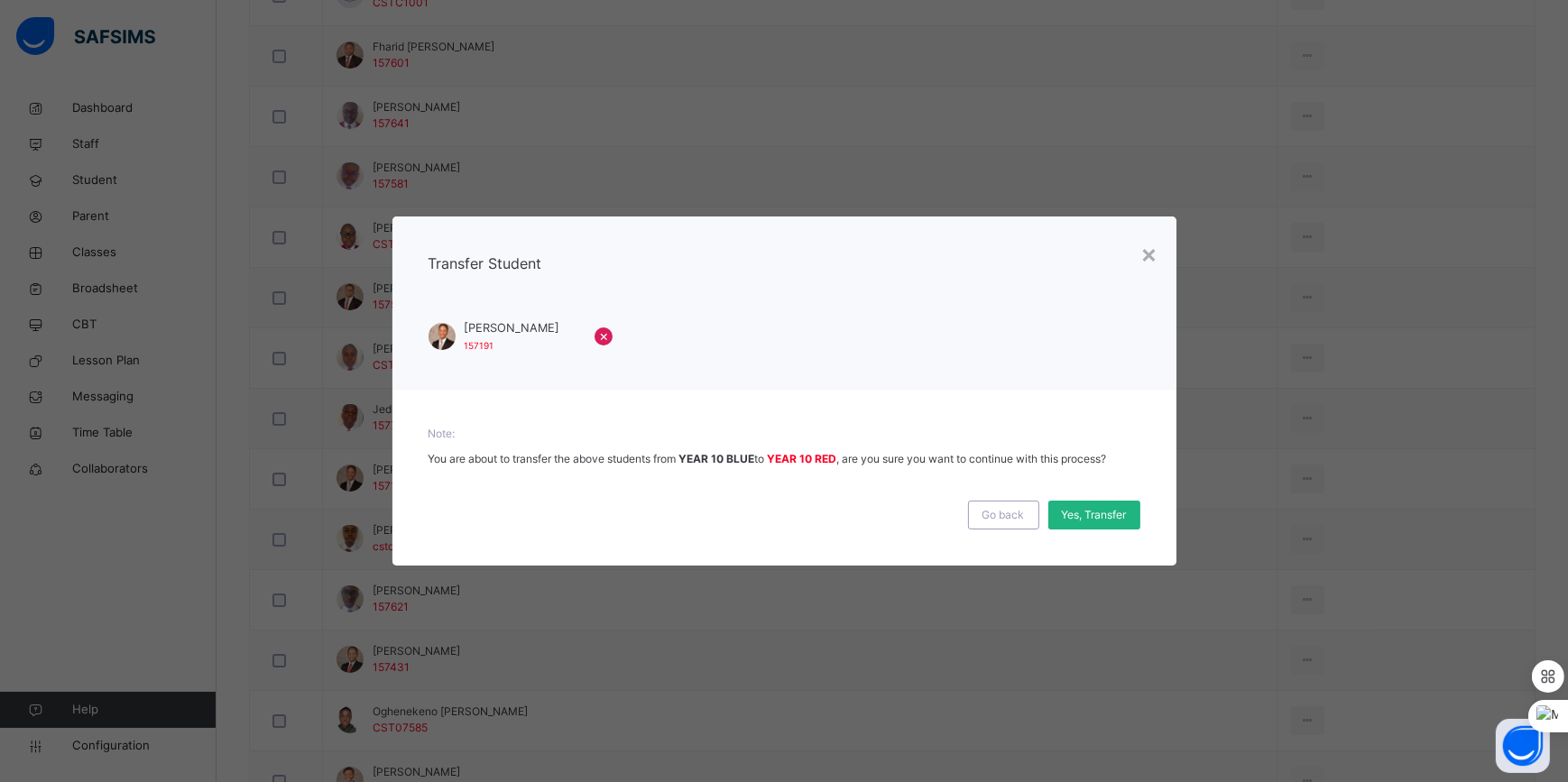
click at [1093, 509] on span "Yes, Transfer" at bounding box center [1094, 515] width 65 height 16
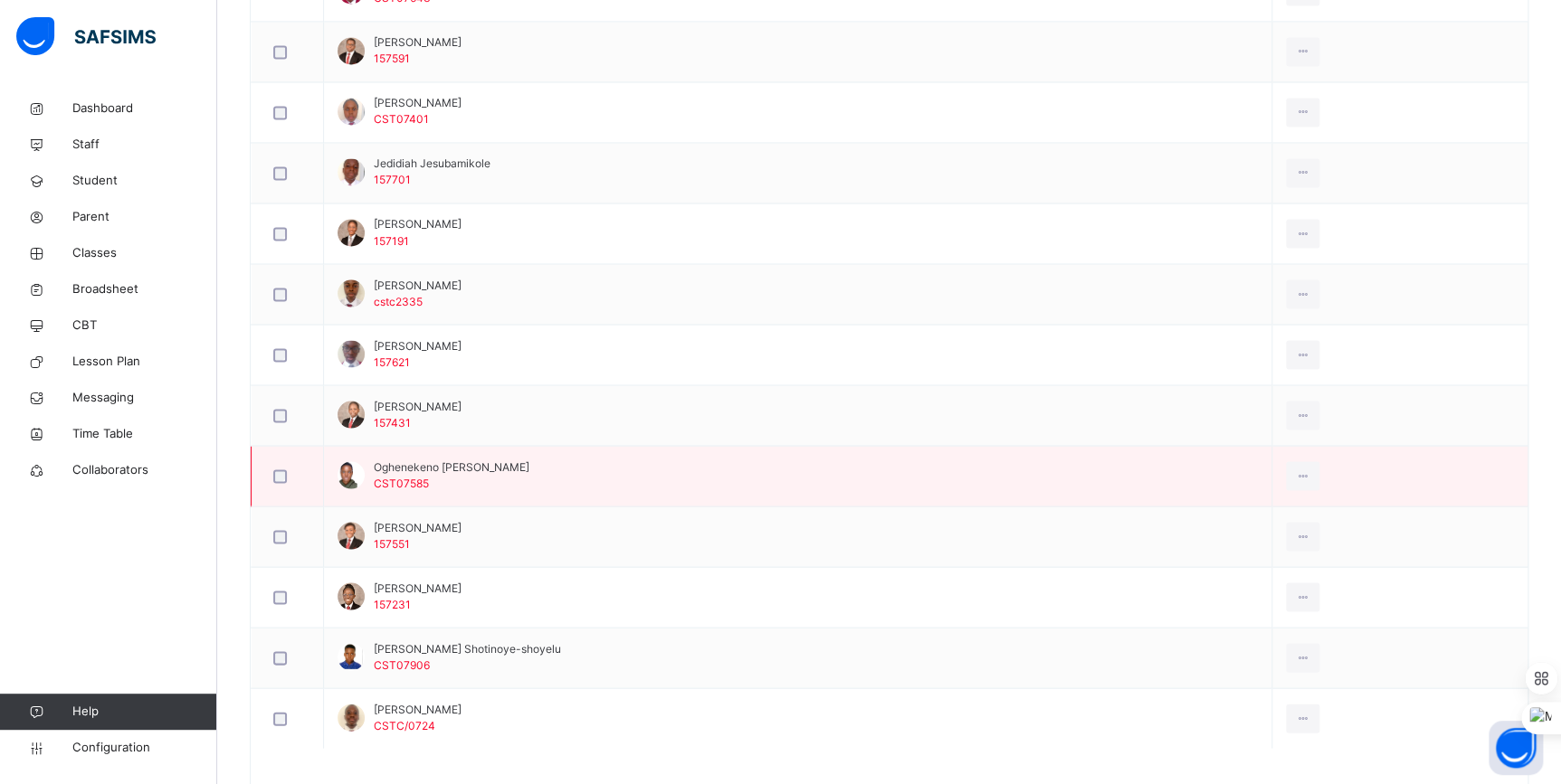
scroll to position [1539, 0]
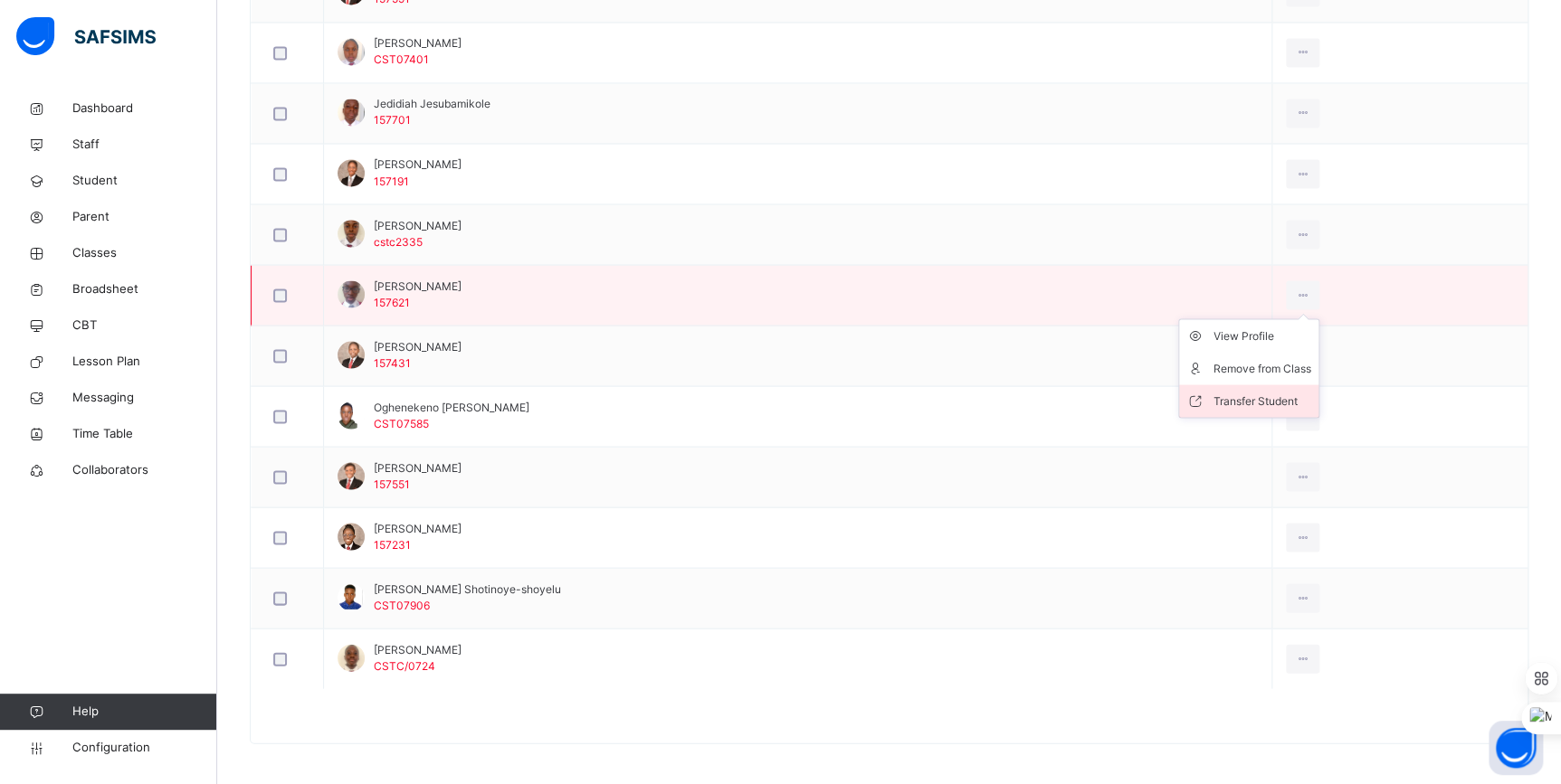
click at [1303, 392] on div "Transfer Student" at bounding box center [1262, 400] width 98 height 18
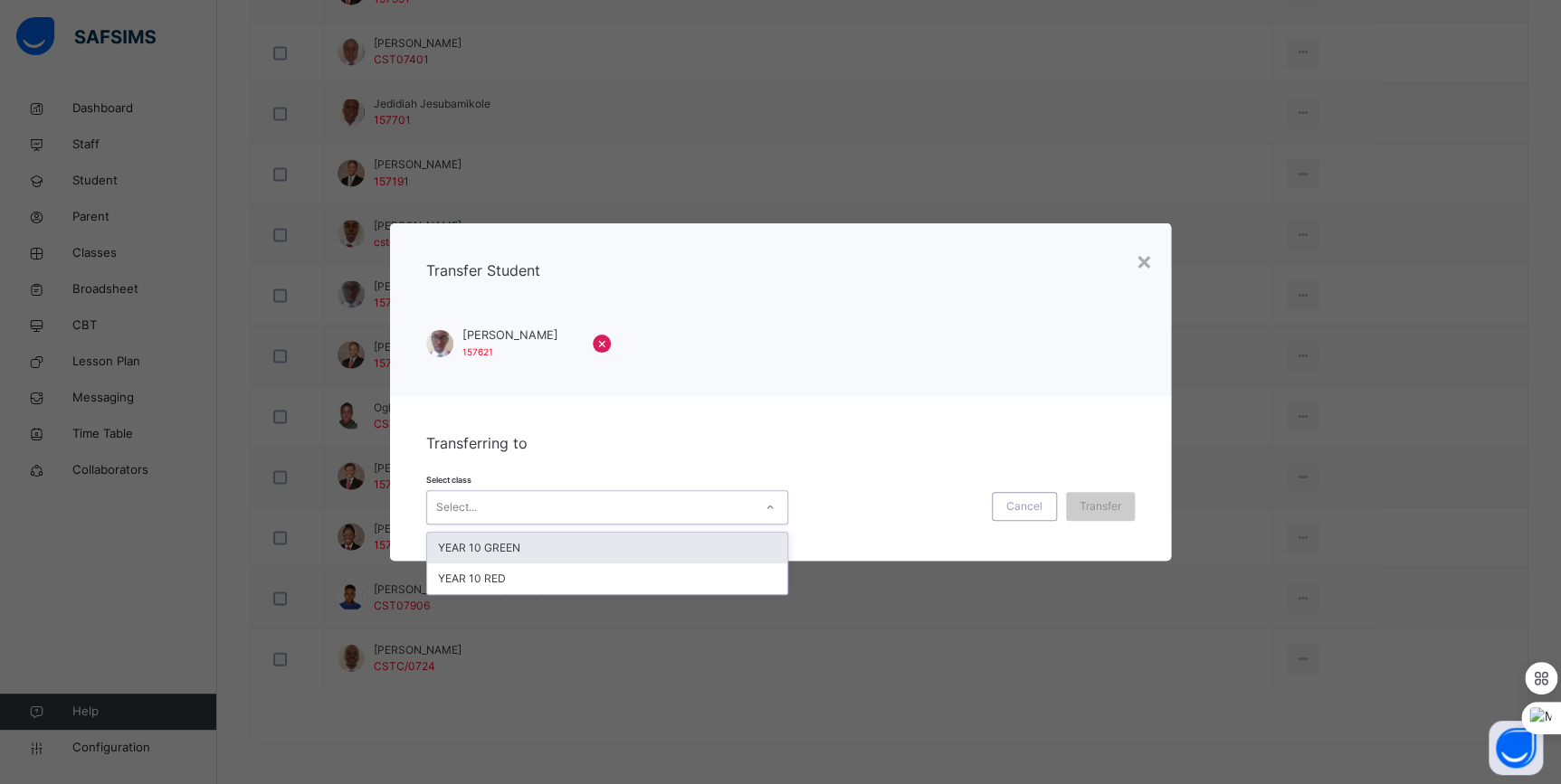
click at [762, 522] on div at bounding box center [769, 507] width 34 height 33
click at [731, 548] on div "YEAR 10 GREEN" at bounding box center [606, 547] width 360 height 31
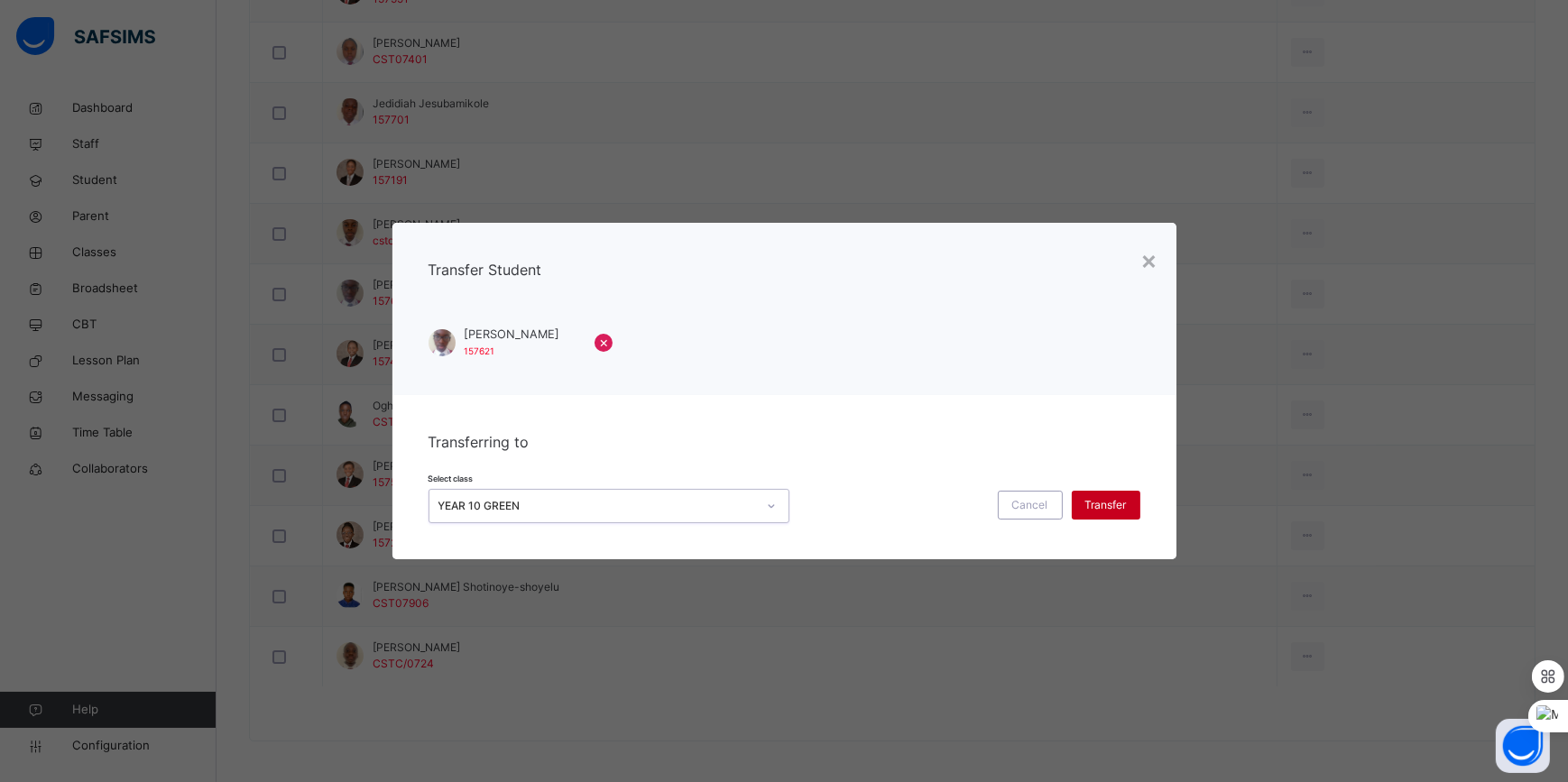
click at [1101, 507] on span "Transfer" at bounding box center [1106, 504] width 42 height 16
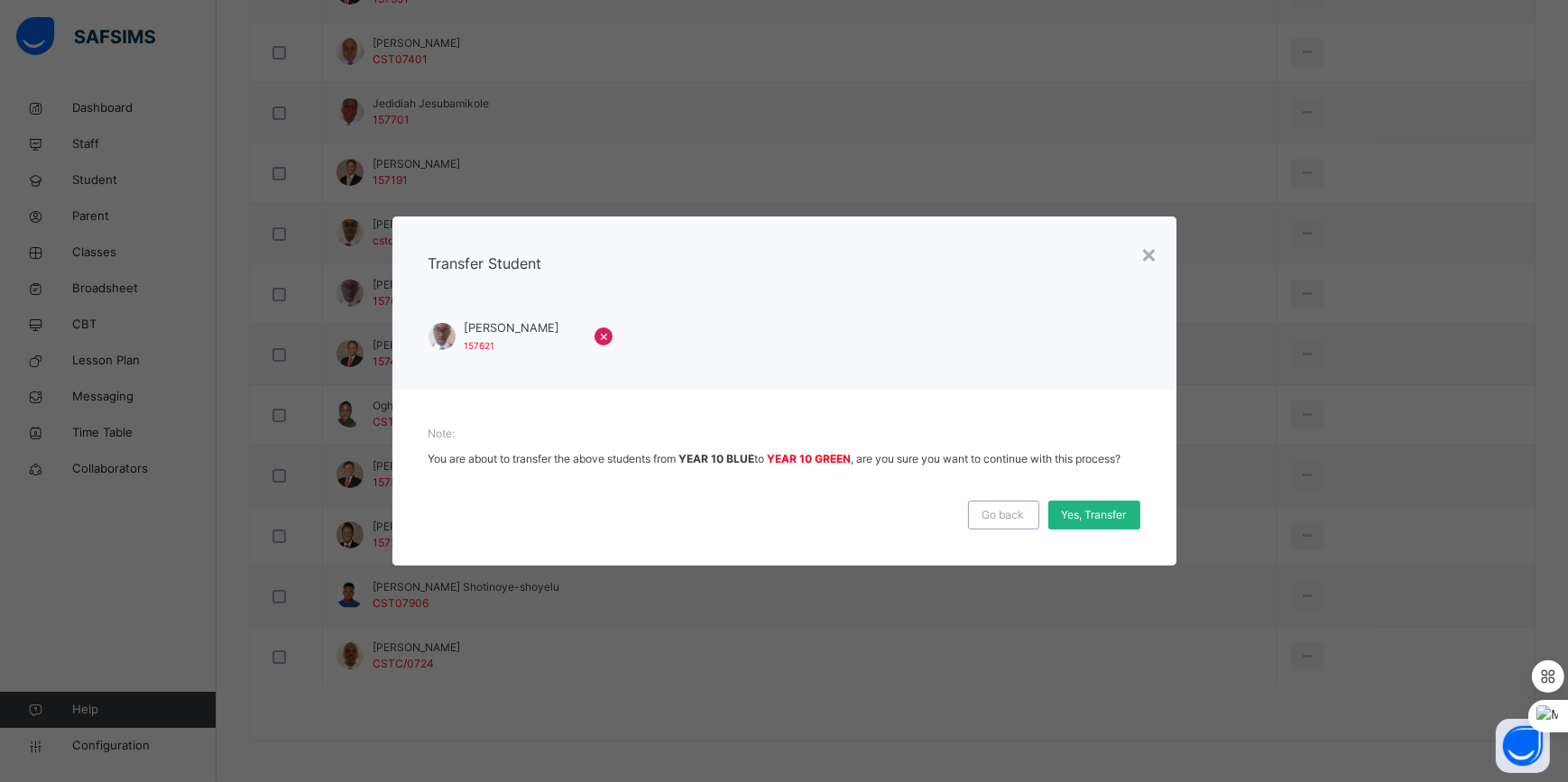
click at [1100, 510] on span "Yes, Transfer" at bounding box center [1094, 515] width 65 height 16
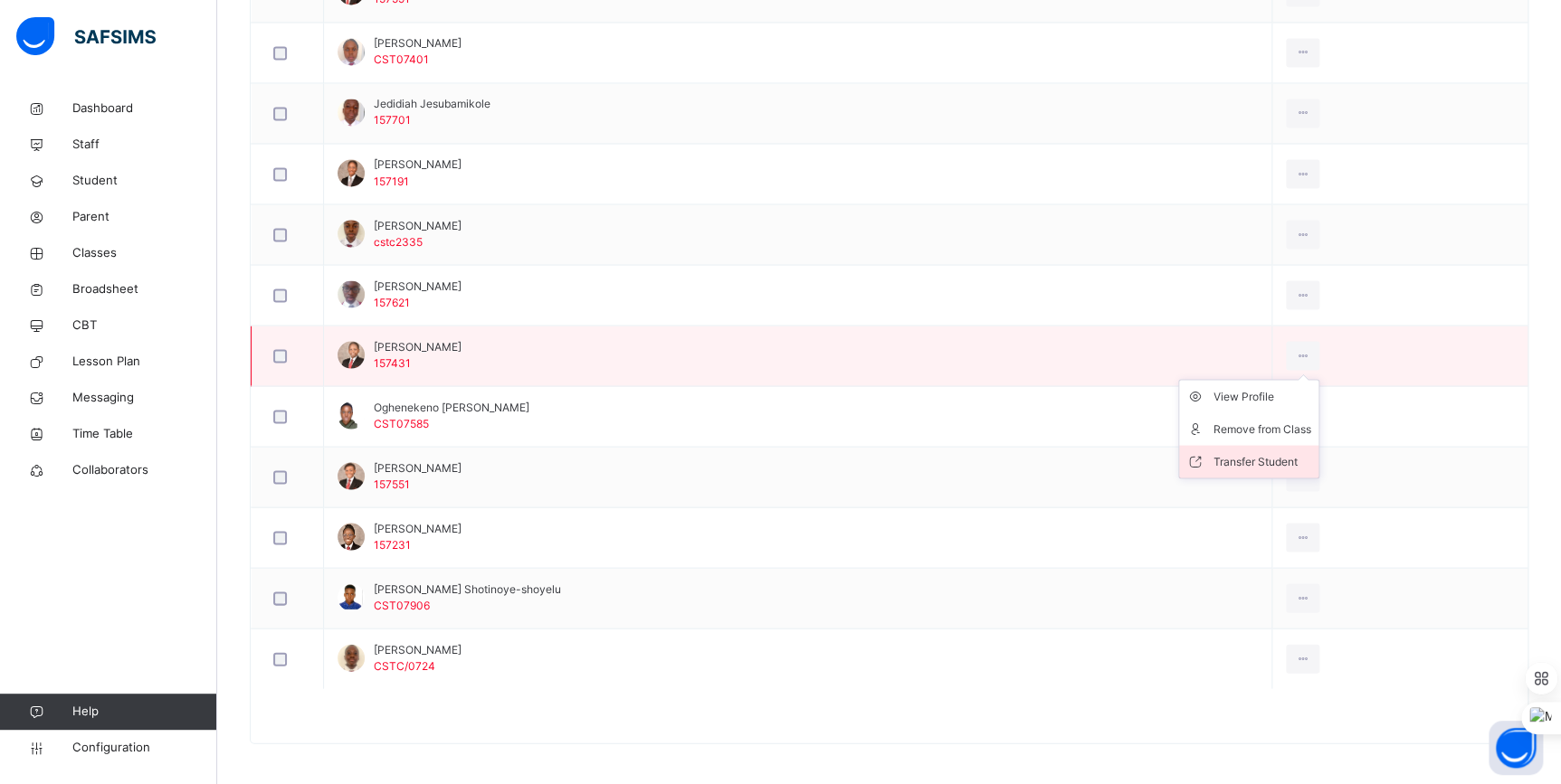
click at [1294, 453] on div "Transfer Student" at bounding box center [1262, 461] width 98 height 18
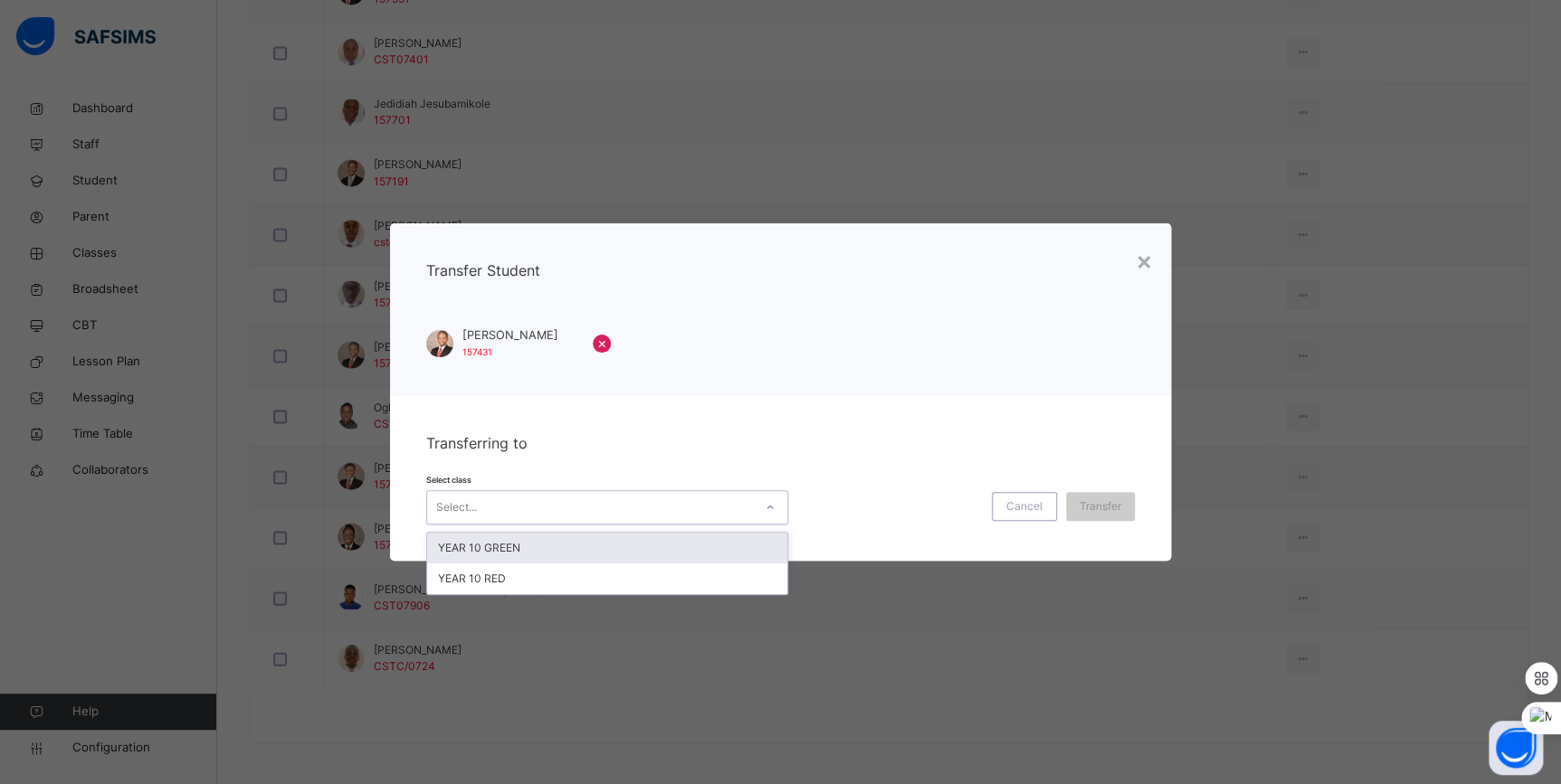
click at [611, 503] on div "Select..." at bounding box center [590, 507] width 326 height 28
drag, startPoint x: 599, startPoint y: 552, endPoint x: 692, endPoint y: 542, distance: 93.5
click at [601, 552] on div "YEAR 10 GREEN" at bounding box center [606, 547] width 360 height 31
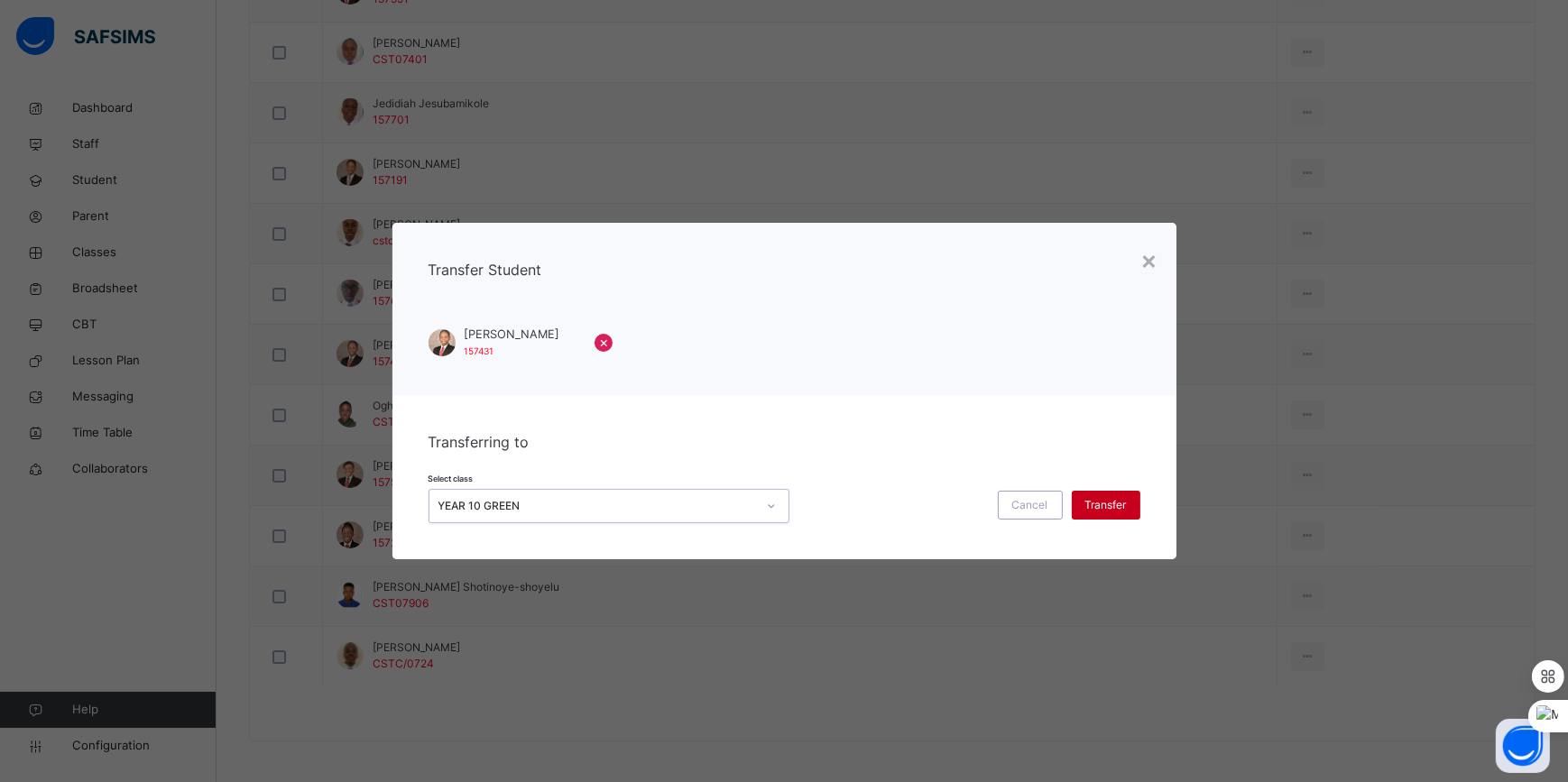
click at [1108, 506] on span "Transfer" at bounding box center [1106, 504] width 42 height 16
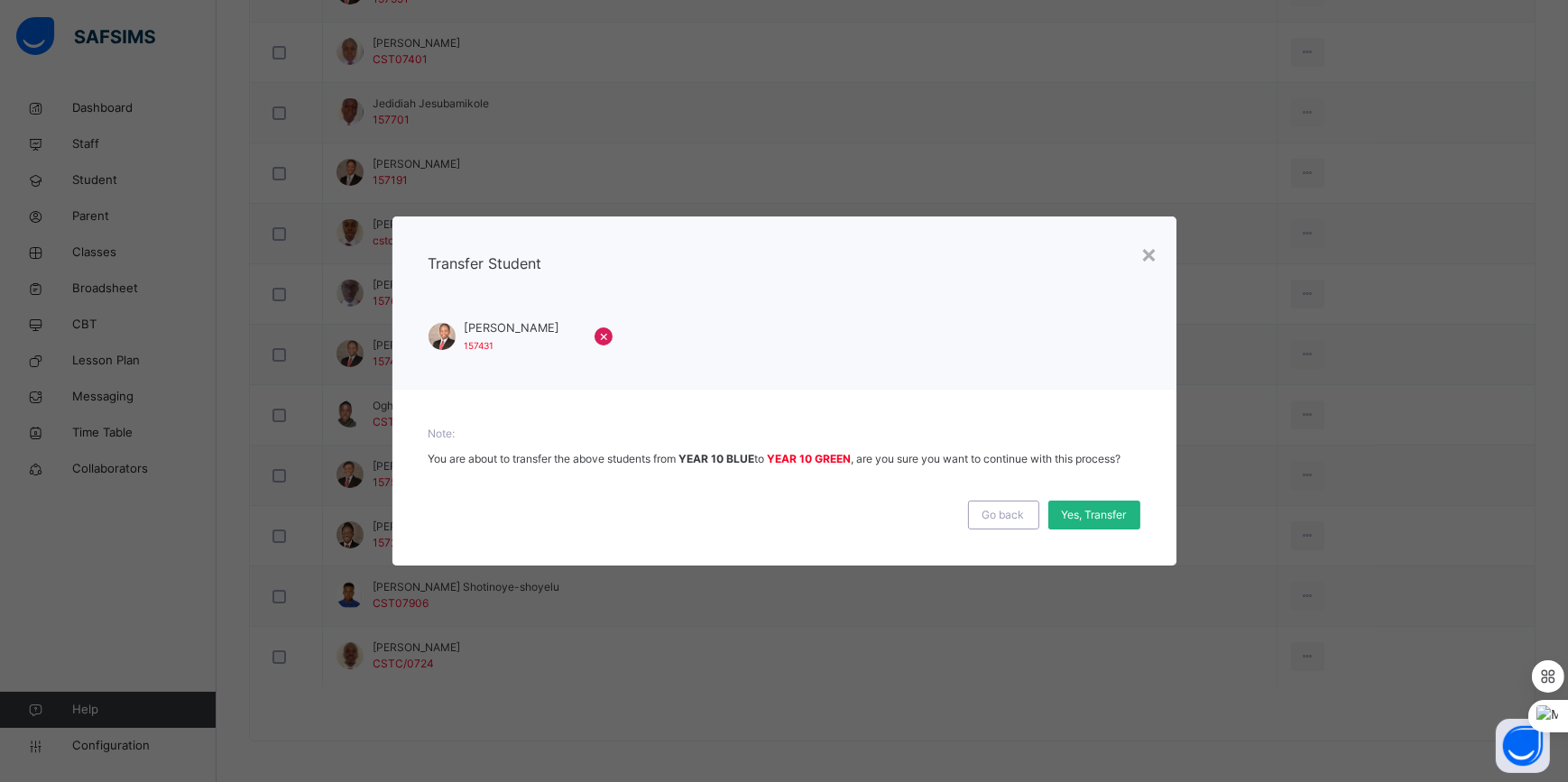
click at [1093, 513] on span "Yes, Transfer" at bounding box center [1094, 515] width 65 height 16
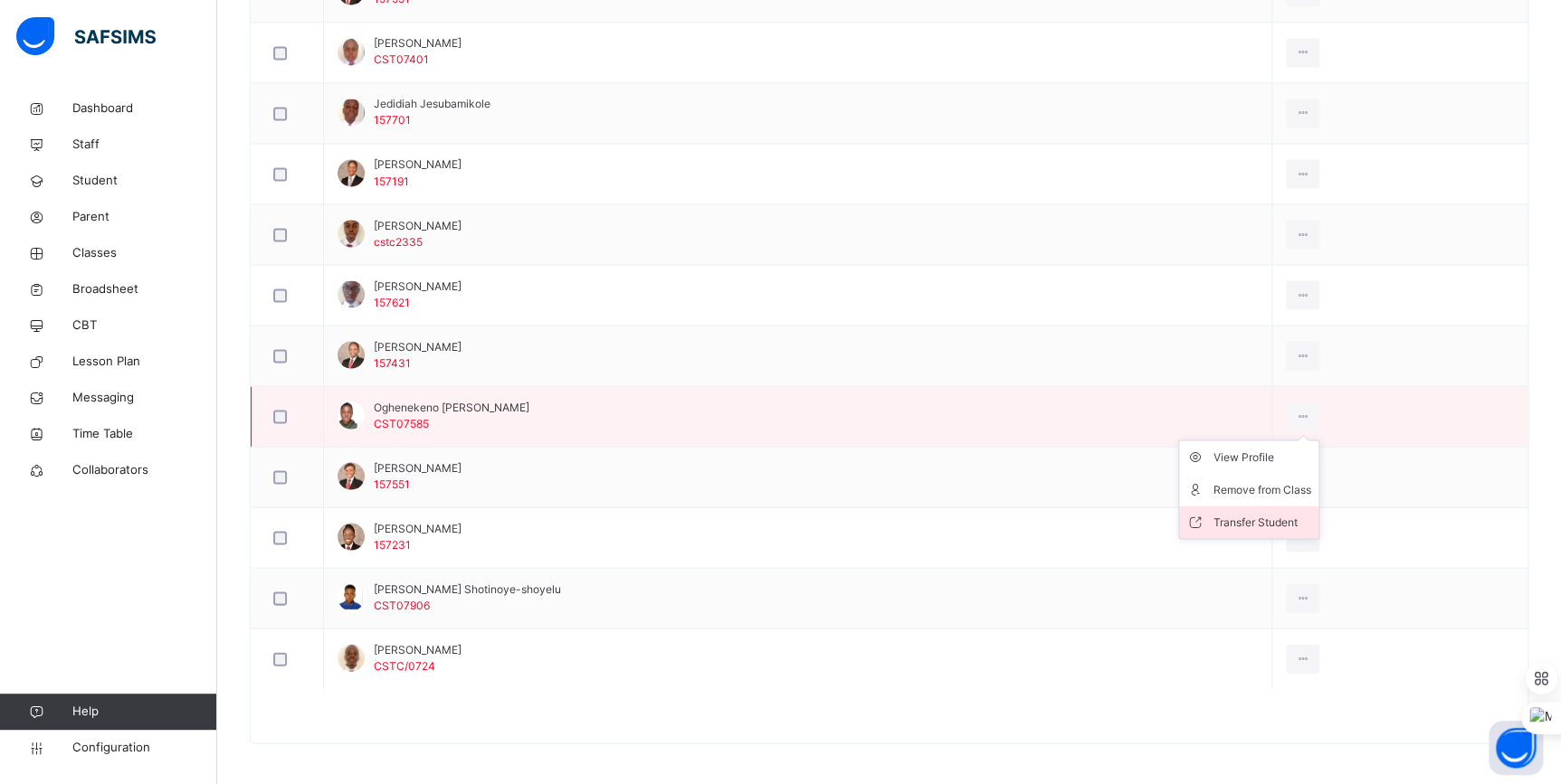
click at [1296, 515] on div "Transfer Student" at bounding box center [1262, 521] width 98 height 18
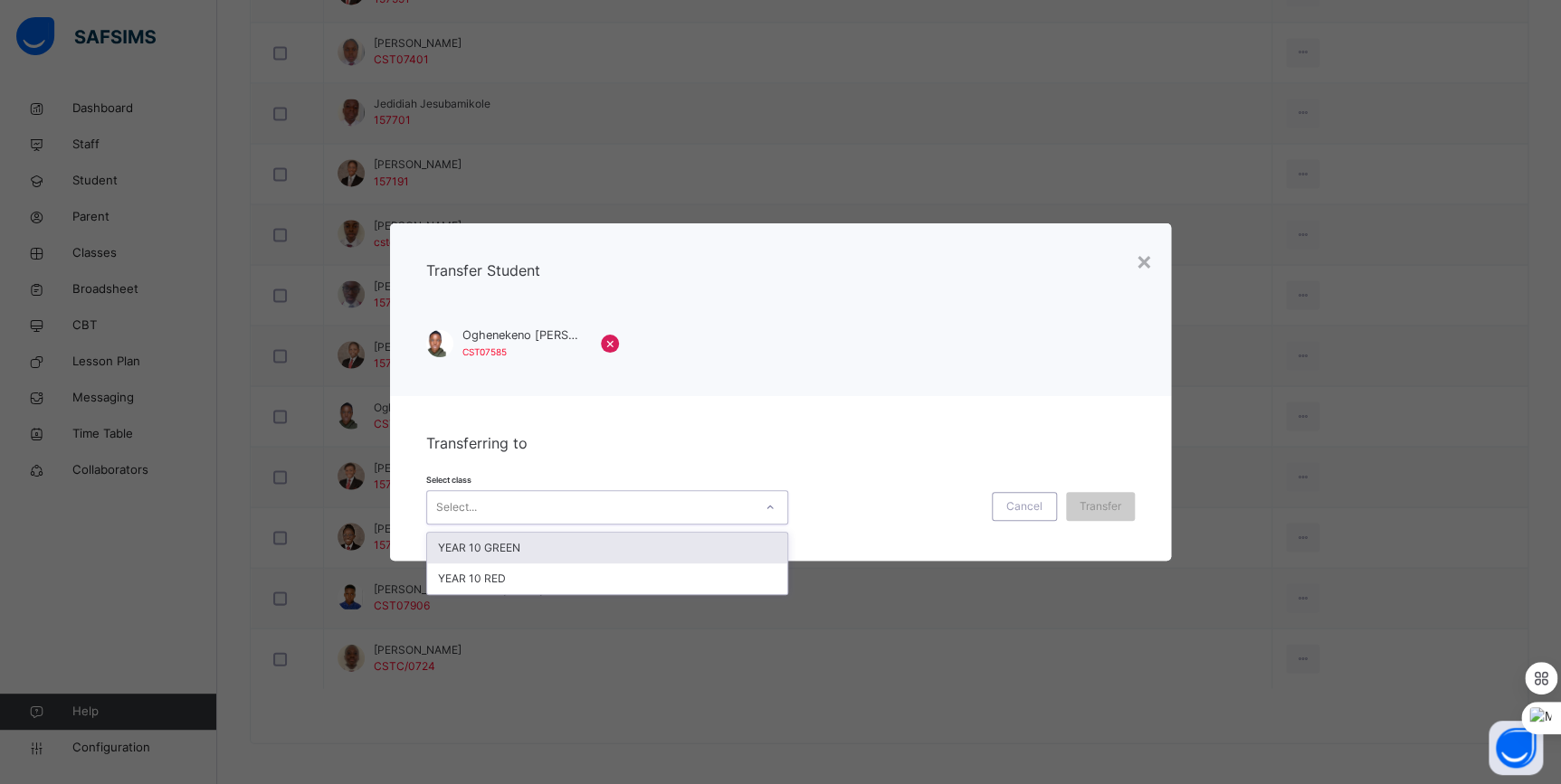
click at [644, 505] on div "Select..." at bounding box center [590, 507] width 326 height 28
click at [616, 546] on div "YEAR 10 GREEN" at bounding box center [606, 547] width 360 height 31
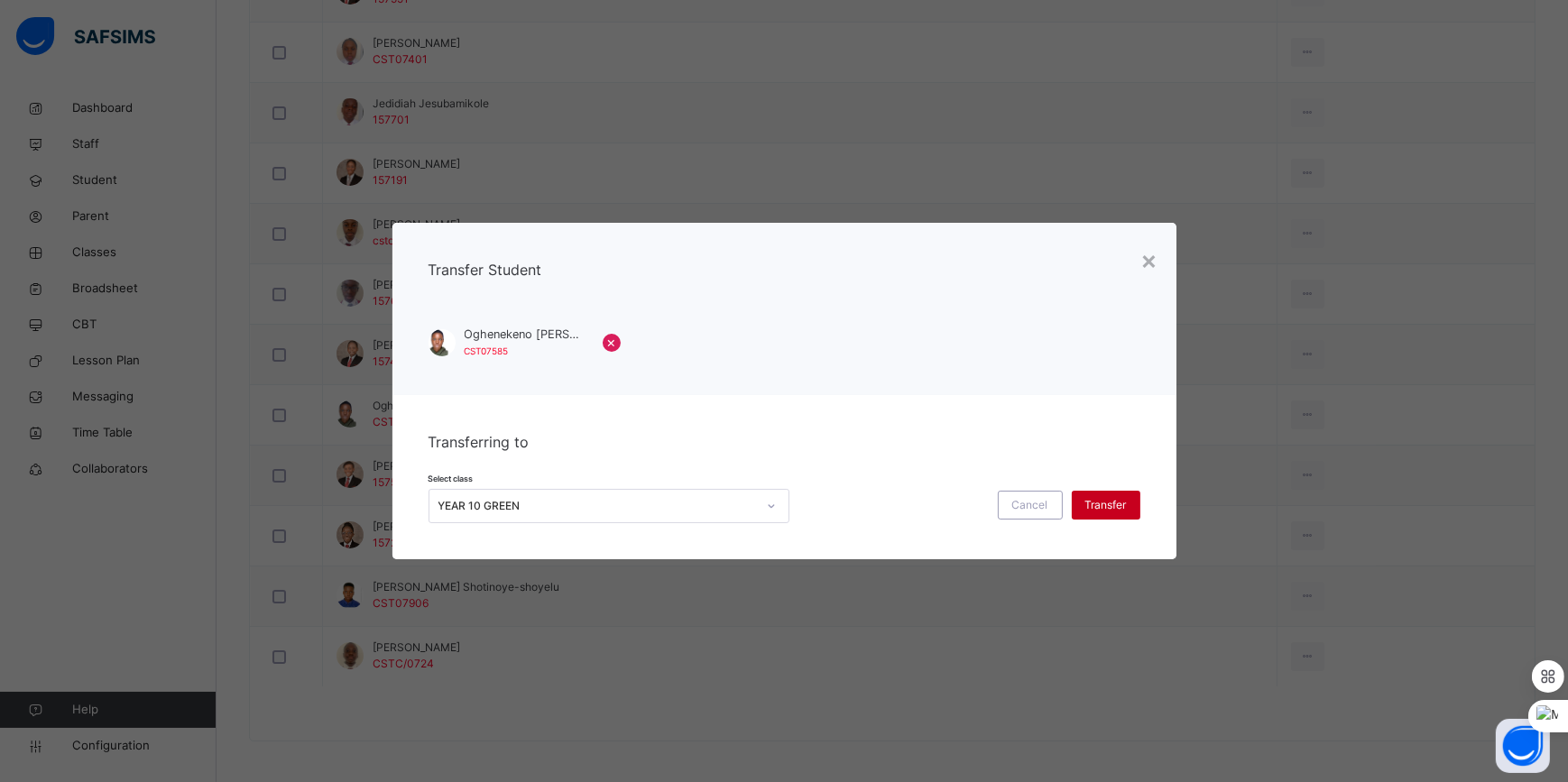
click at [1126, 507] on span "Transfer" at bounding box center [1106, 504] width 42 height 16
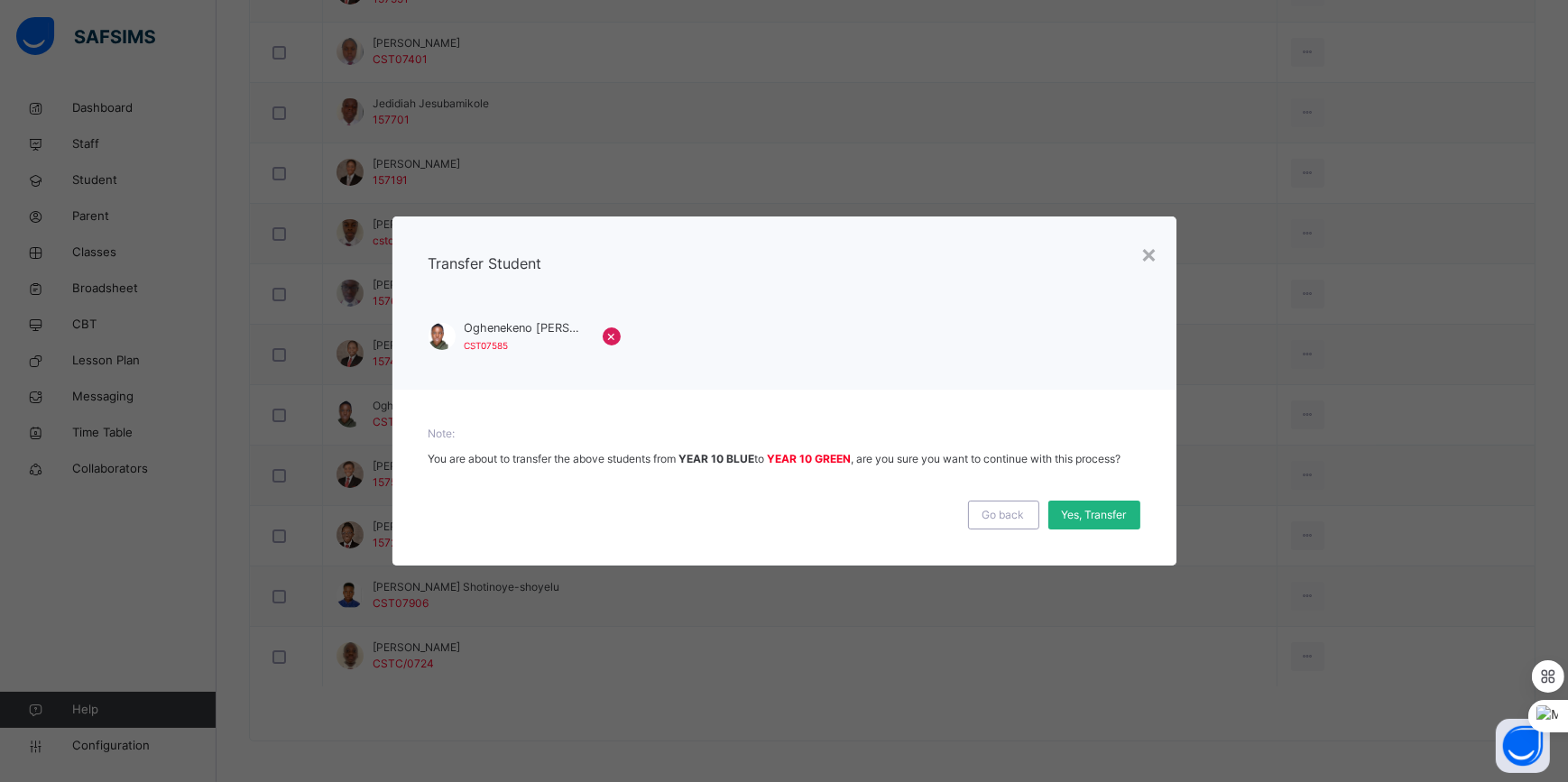
click at [1110, 517] on span "Yes, Transfer" at bounding box center [1094, 515] width 65 height 16
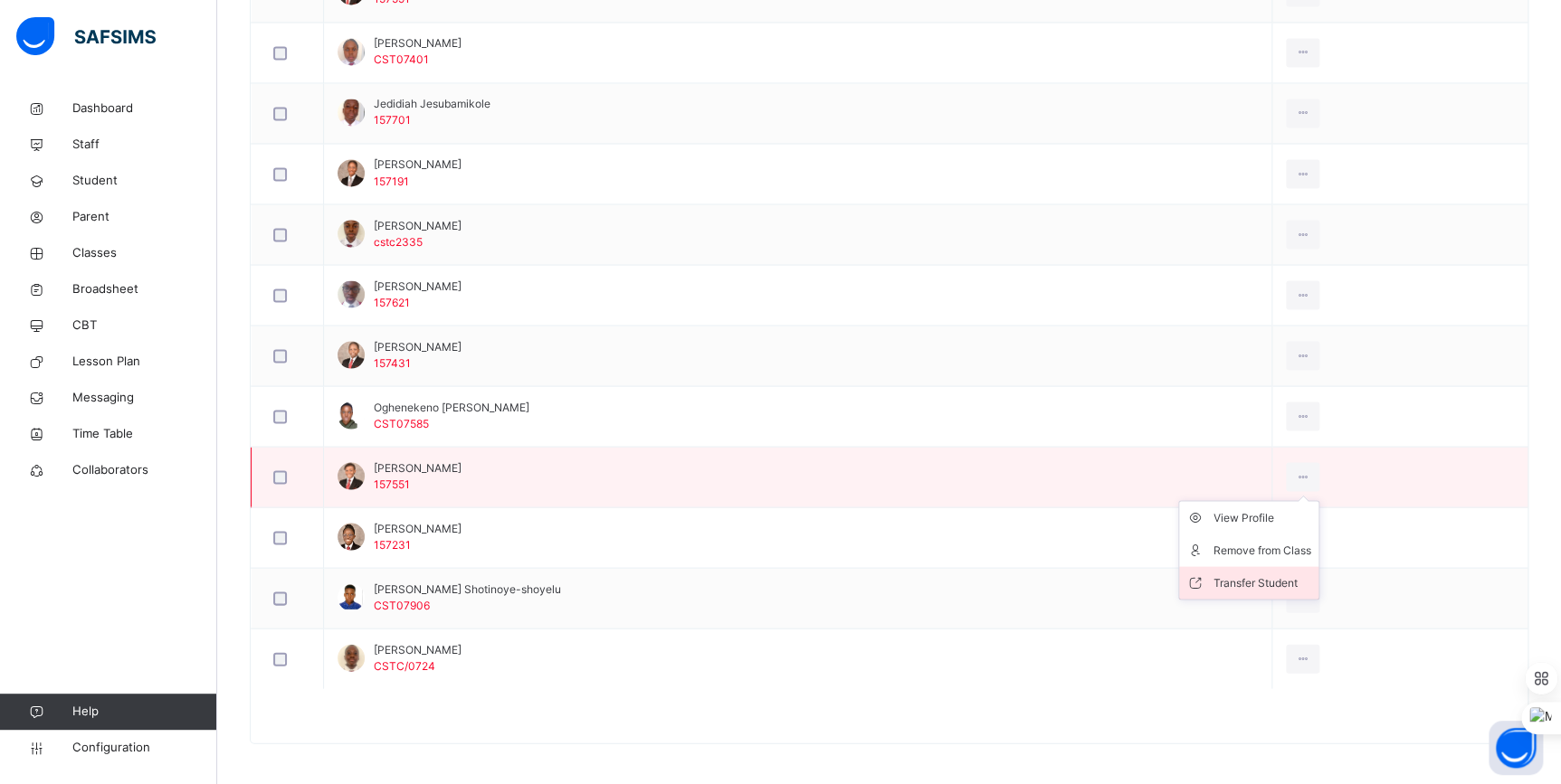
click at [1295, 574] on div "Transfer Student" at bounding box center [1262, 582] width 98 height 18
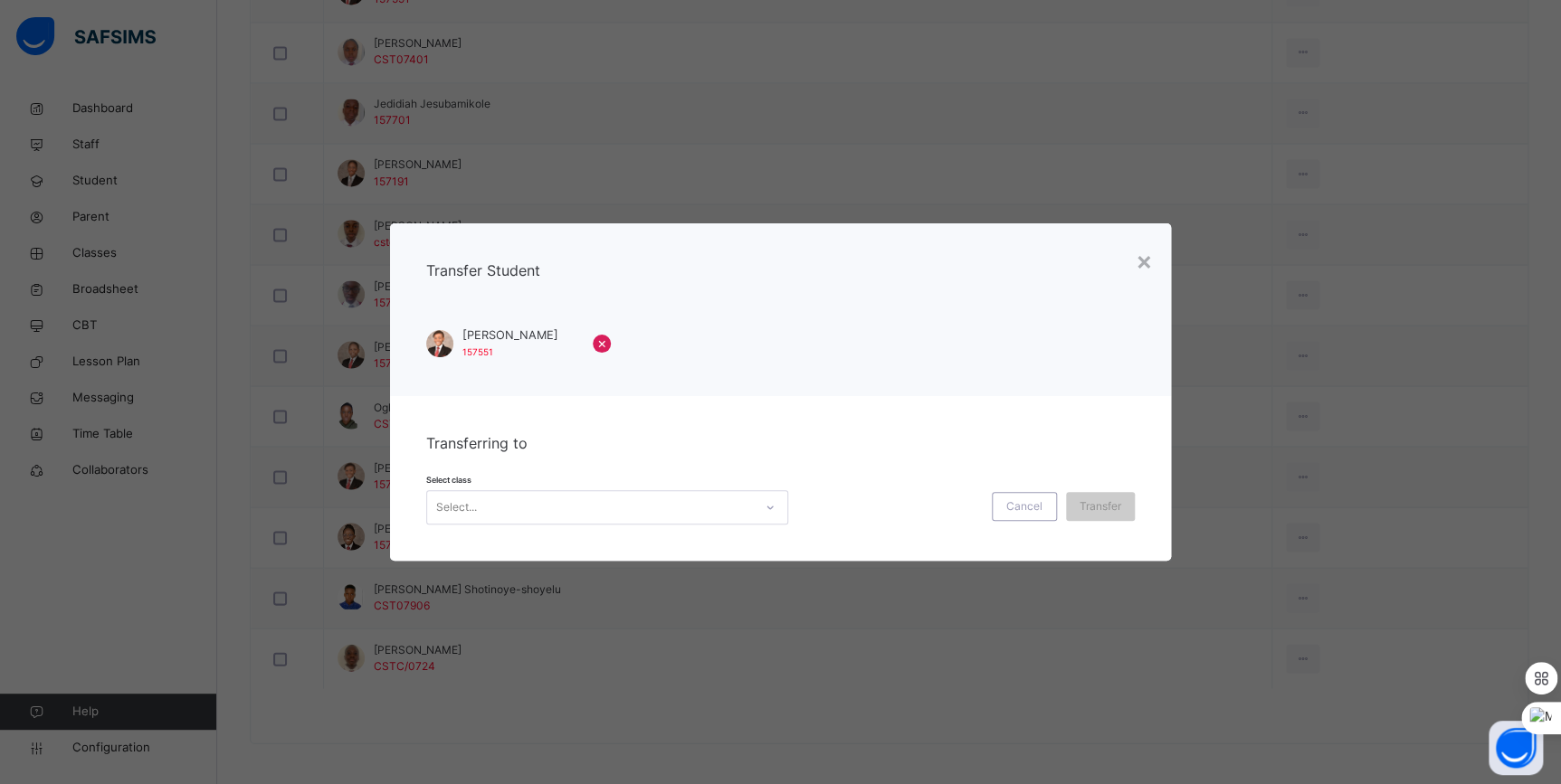
drag, startPoint x: 765, startPoint y: 499, endPoint x: 740, endPoint y: 513, distance: 28.7
click at [765, 502] on icon at bounding box center [770, 507] width 11 height 18
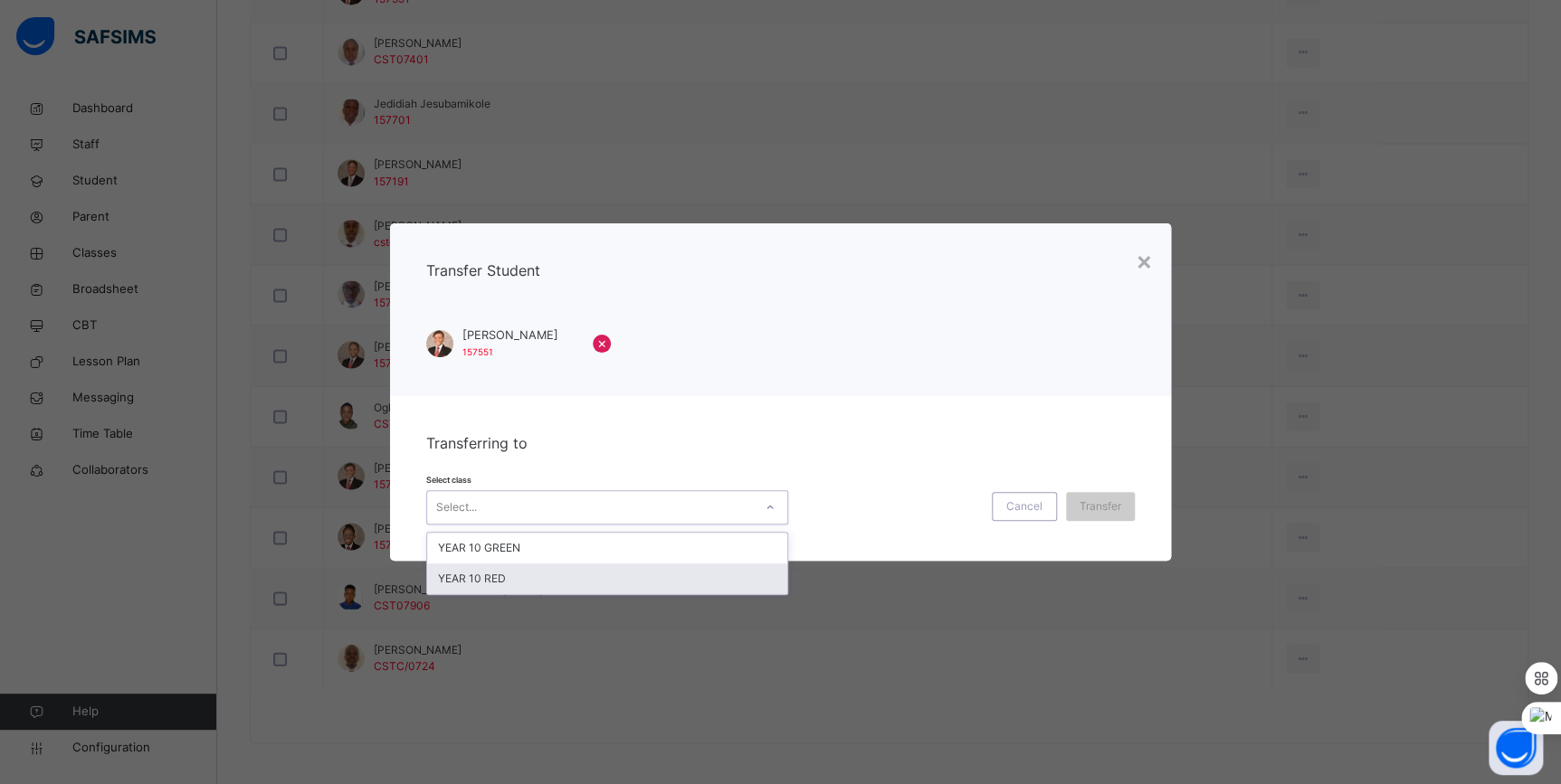
click at [594, 579] on div "YEAR 10 RED" at bounding box center [606, 578] width 360 height 31
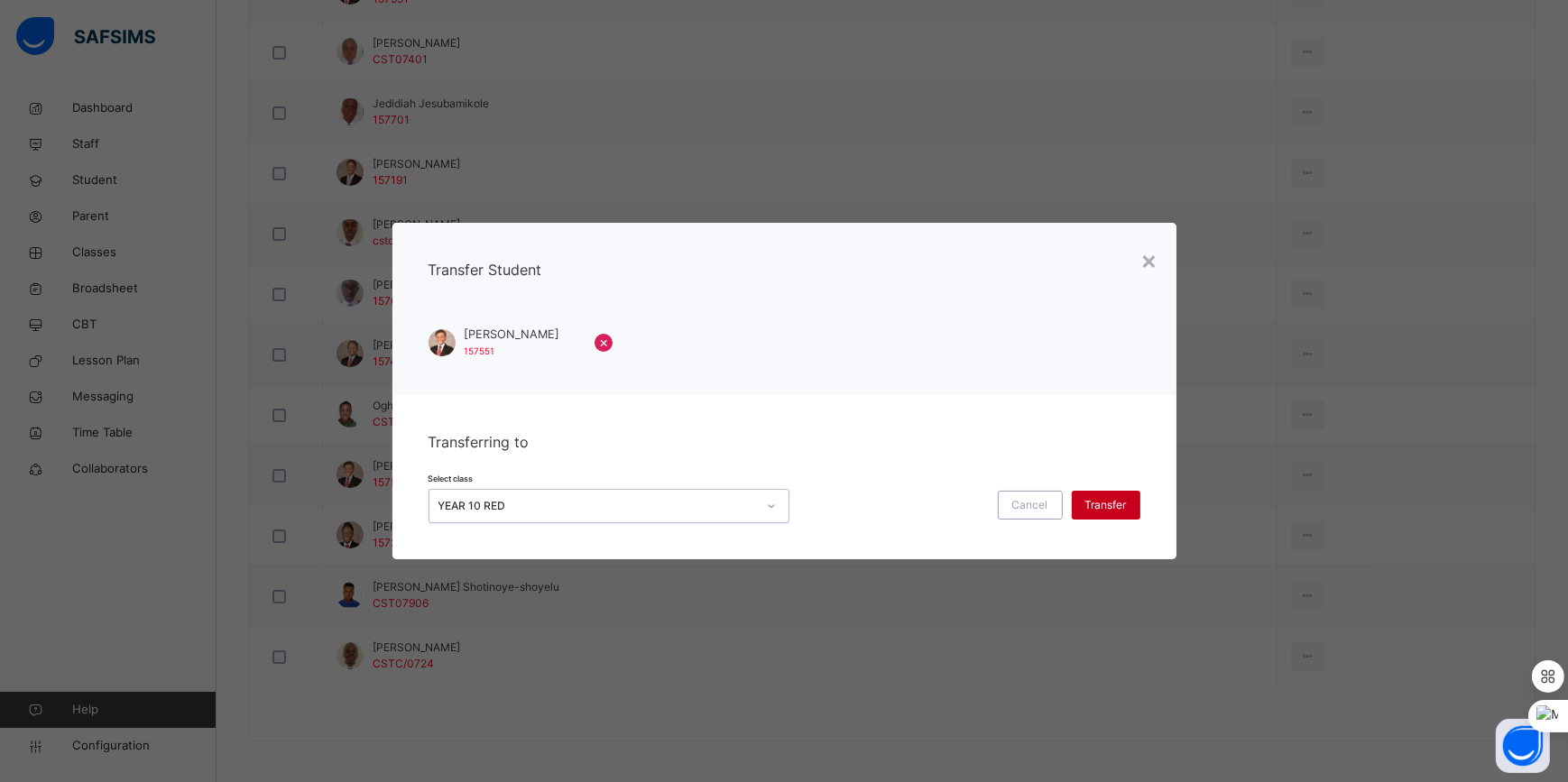
click at [1104, 516] on div "Transfer" at bounding box center [1106, 504] width 69 height 29
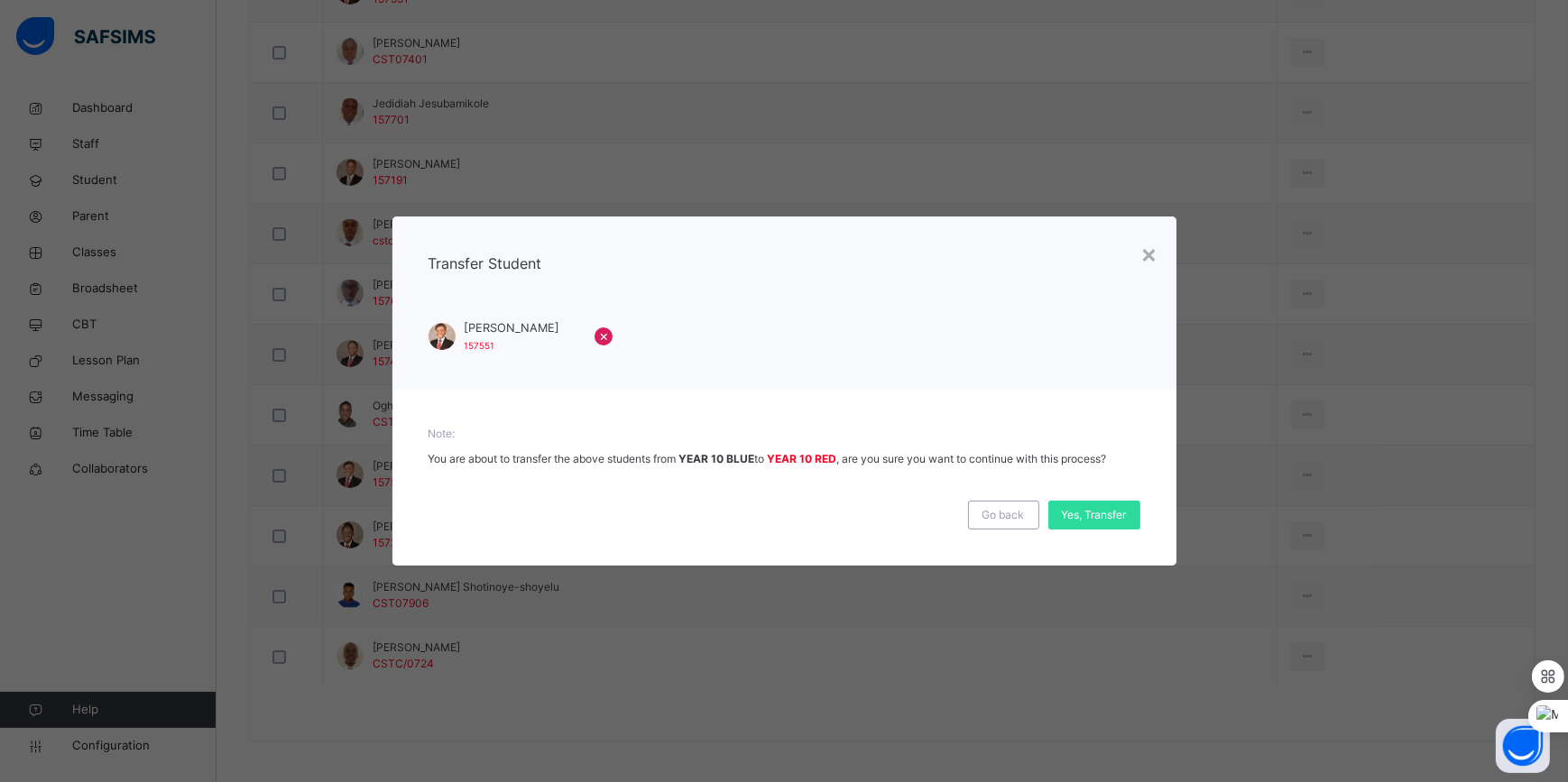
click at [1104, 516] on span "Yes, Transfer" at bounding box center [1094, 515] width 65 height 16
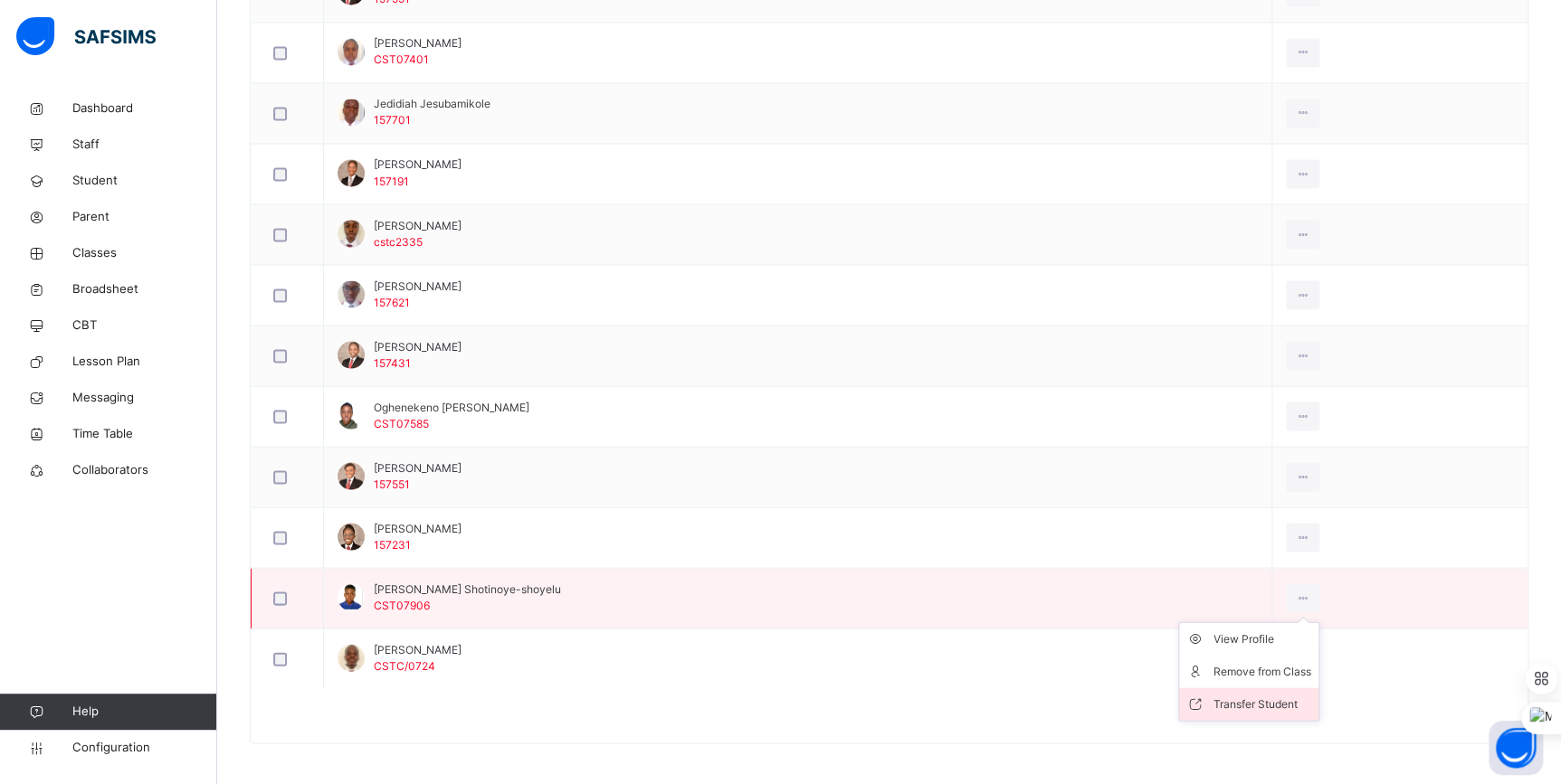
click at [1303, 698] on div "Transfer Student" at bounding box center [1262, 703] width 98 height 18
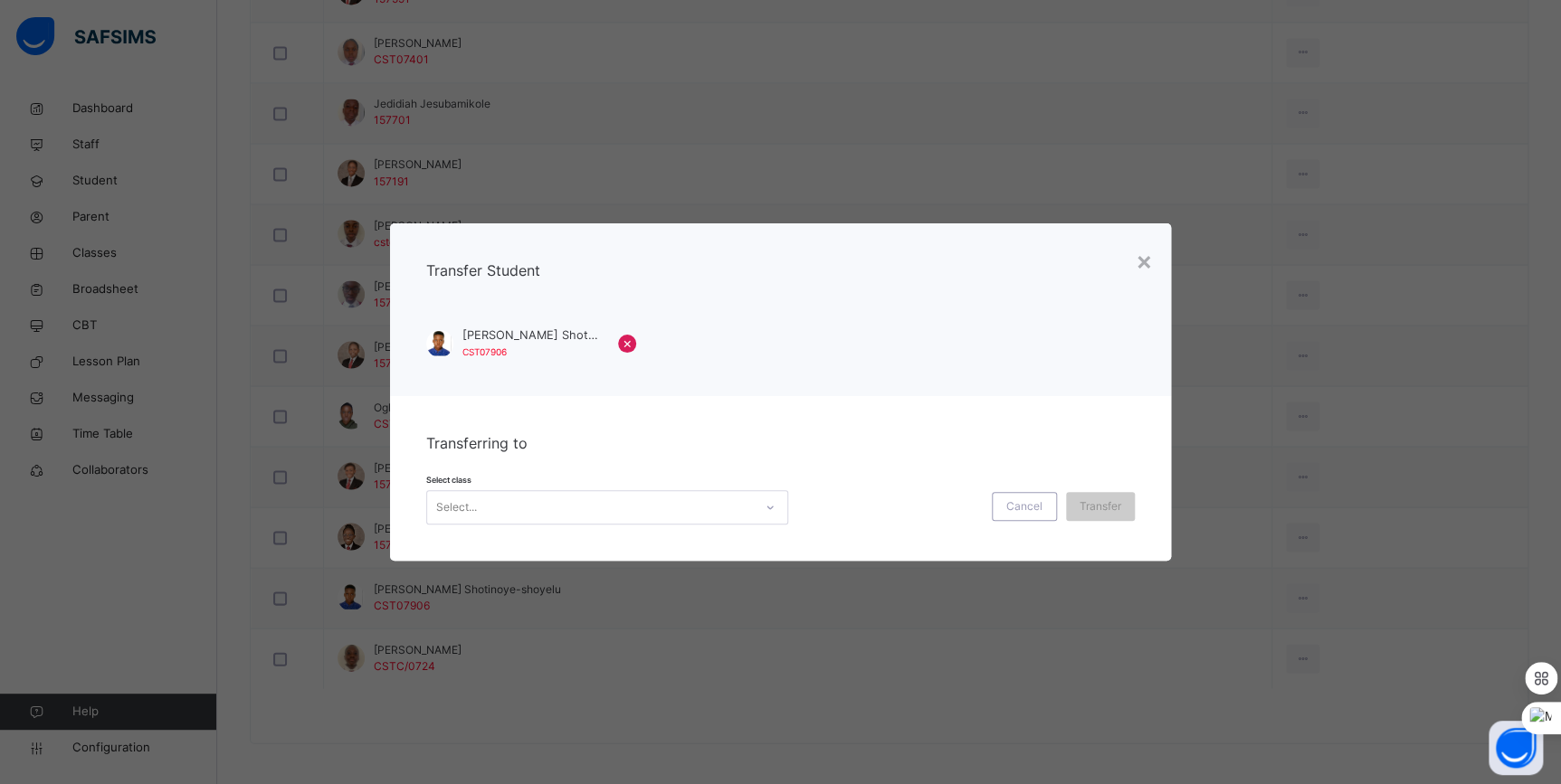
click at [708, 508] on div "Select..." at bounding box center [590, 507] width 326 height 28
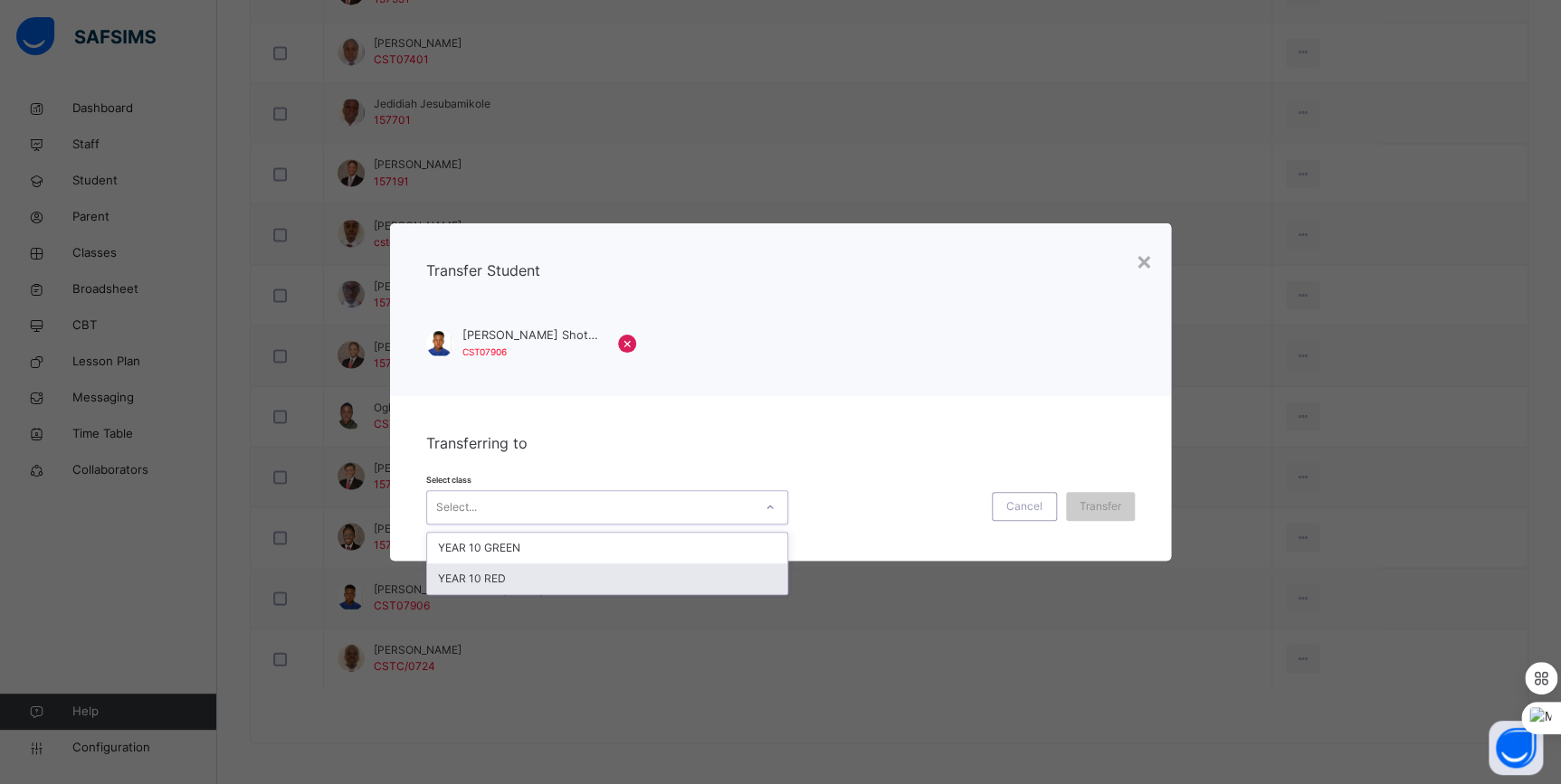
click at [601, 574] on div "YEAR 10 RED" at bounding box center [606, 578] width 360 height 31
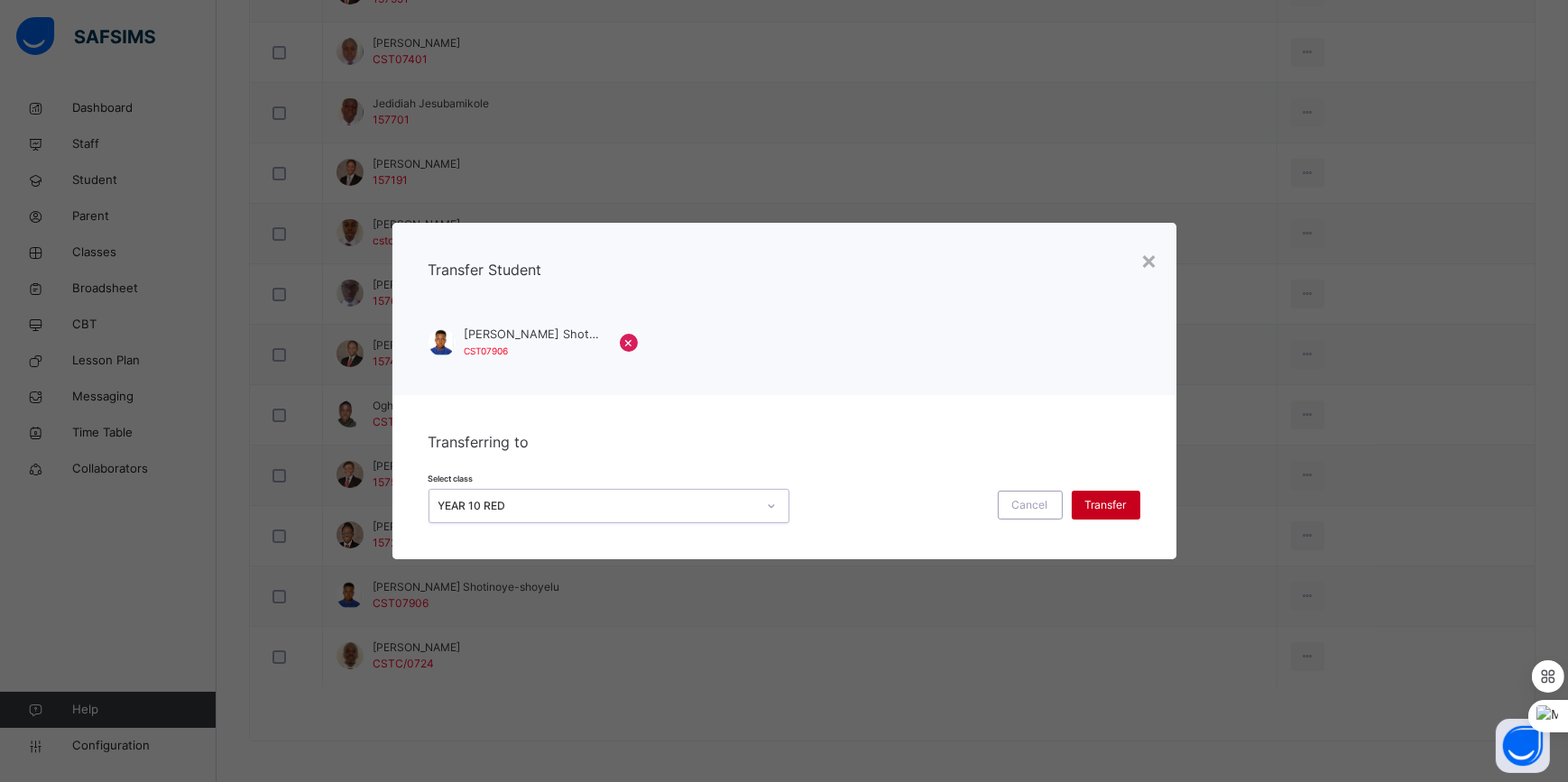
click at [1101, 502] on span "Transfer" at bounding box center [1106, 504] width 42 height 16
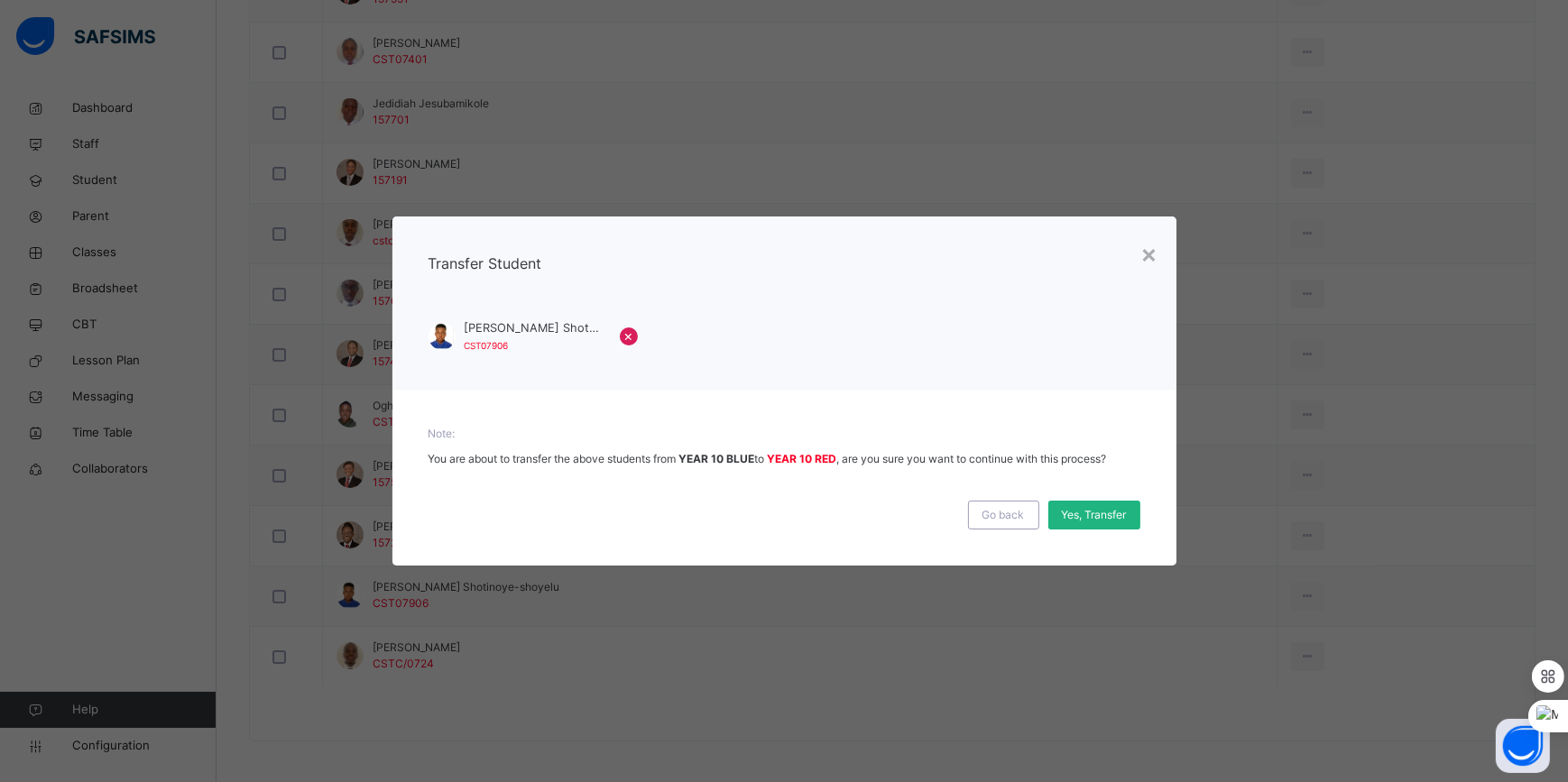
click at [1105, 512] on span "Yes, Transfer" at bounding box center [1094, 515] width 65 height 16
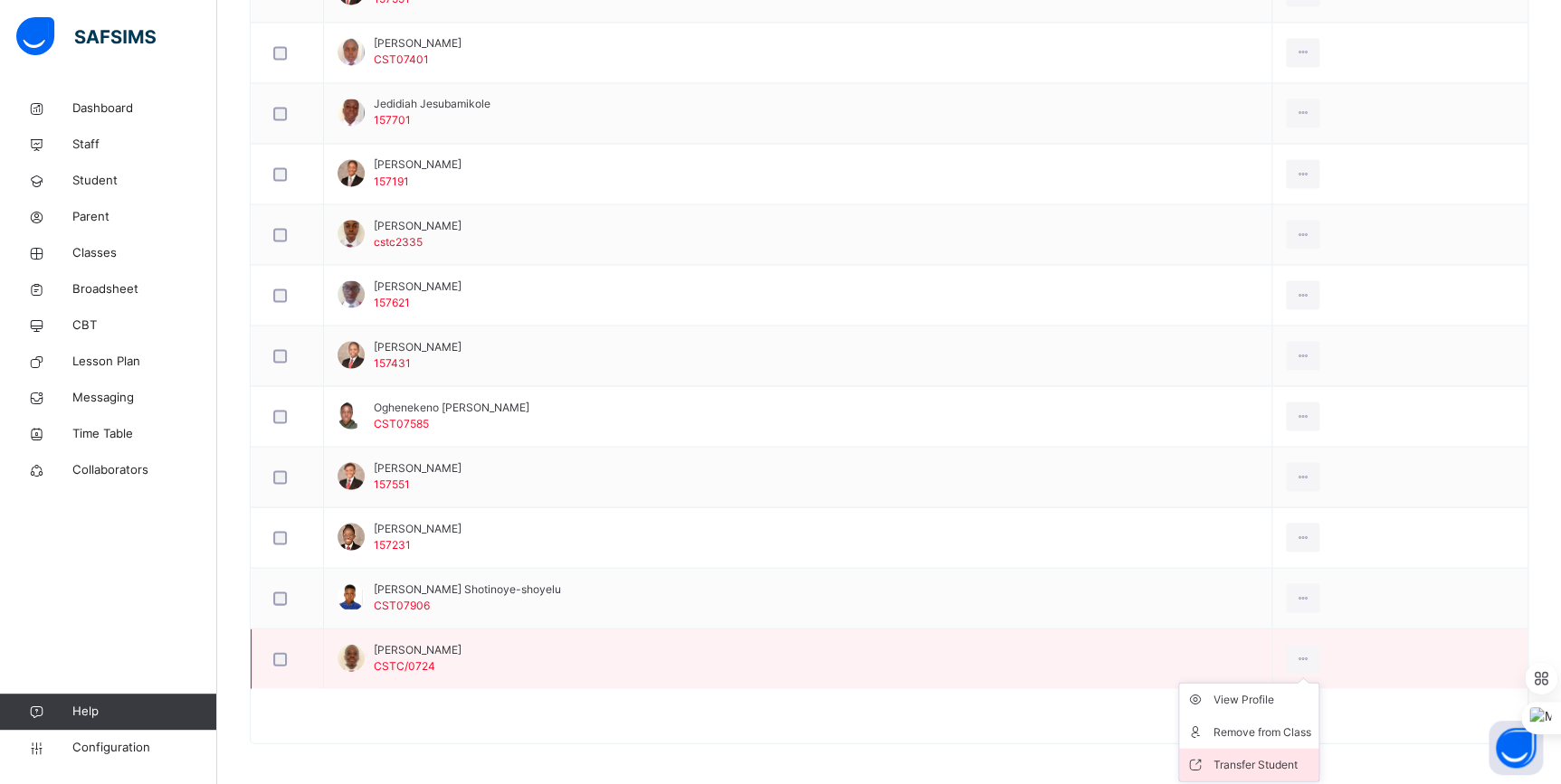
click at [1310, 755] on div "Transfer Student" at bounding box center [1262, 764] width 98 height 18
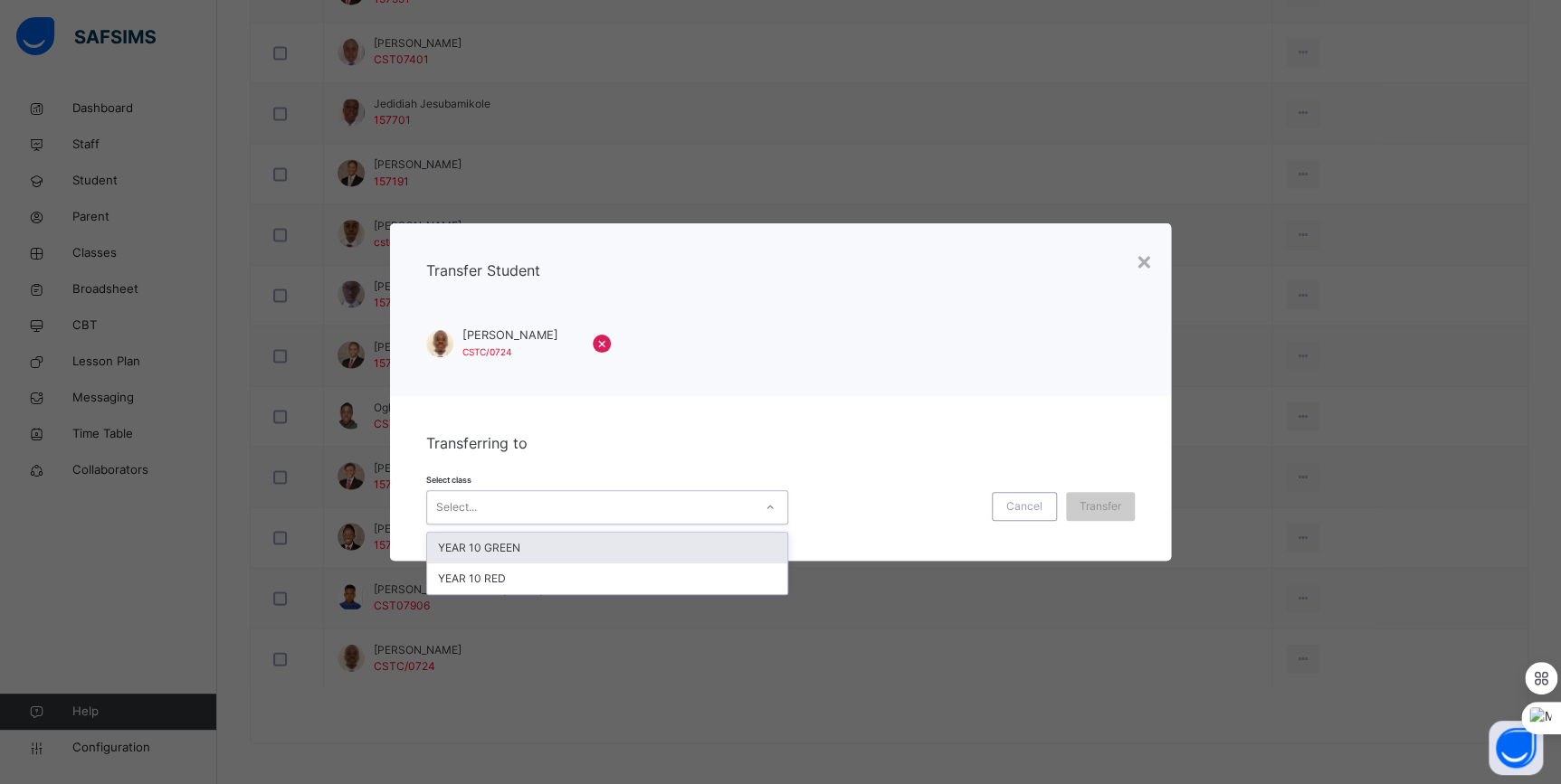
drag, startPoint x: 759, startPoint y: 504, endPoint x: 724, endPoint y: 521, distance: 38.9
click at [760, 506] on div at bounding box center [769, 507] width 31 height 29
drag, startPoint x: 662, startPoint y: 548, endPoint x: 672, endPoint y: 548, distance: 10.0
click at [665, 548] on div "YEAR 10 GREEN" at bounding box center [606, 547] width 360 height 31
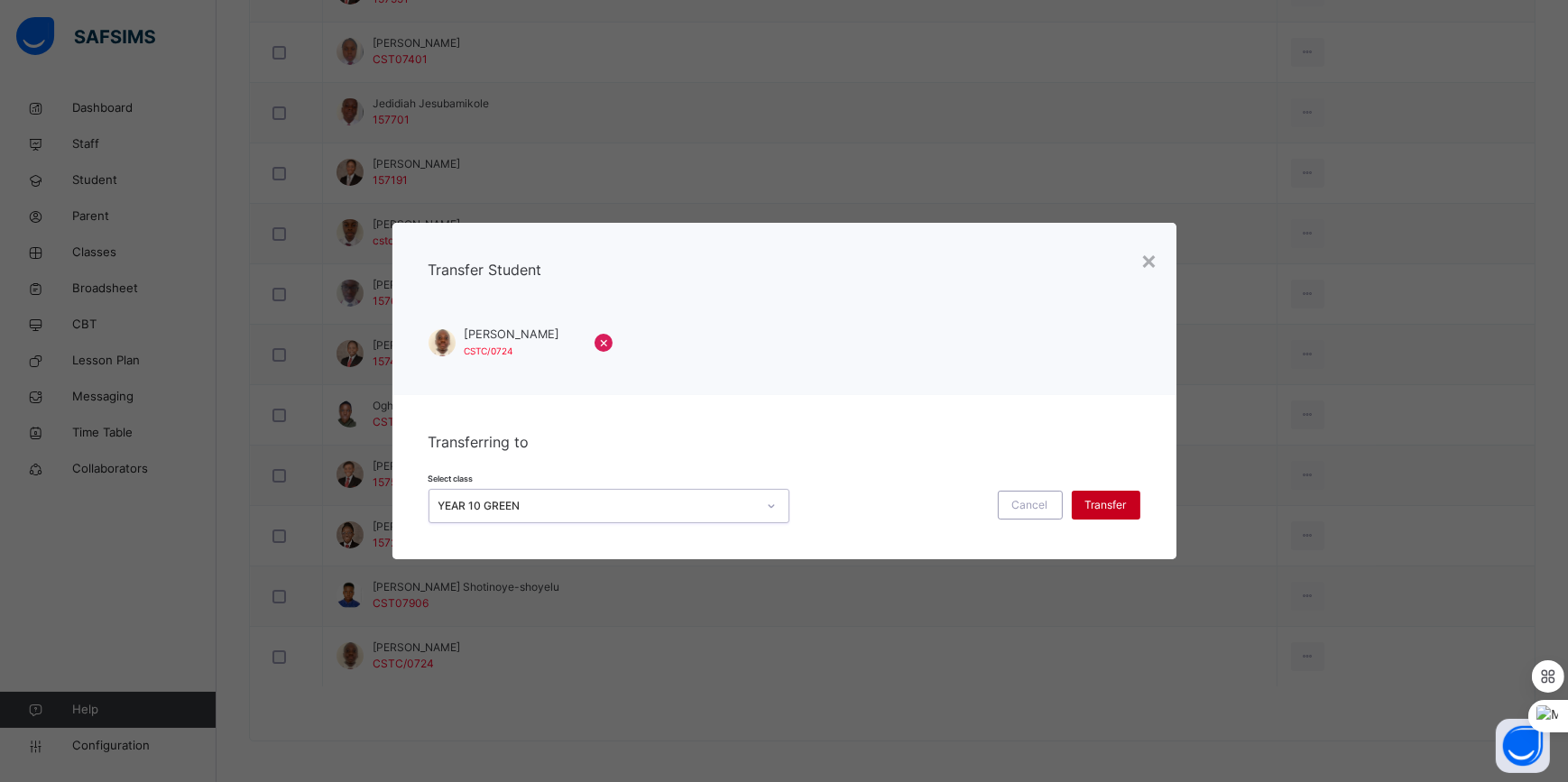
click at [1095, 512] on span "Transfer" at bounding box center [1106, 504] width 42 height 16
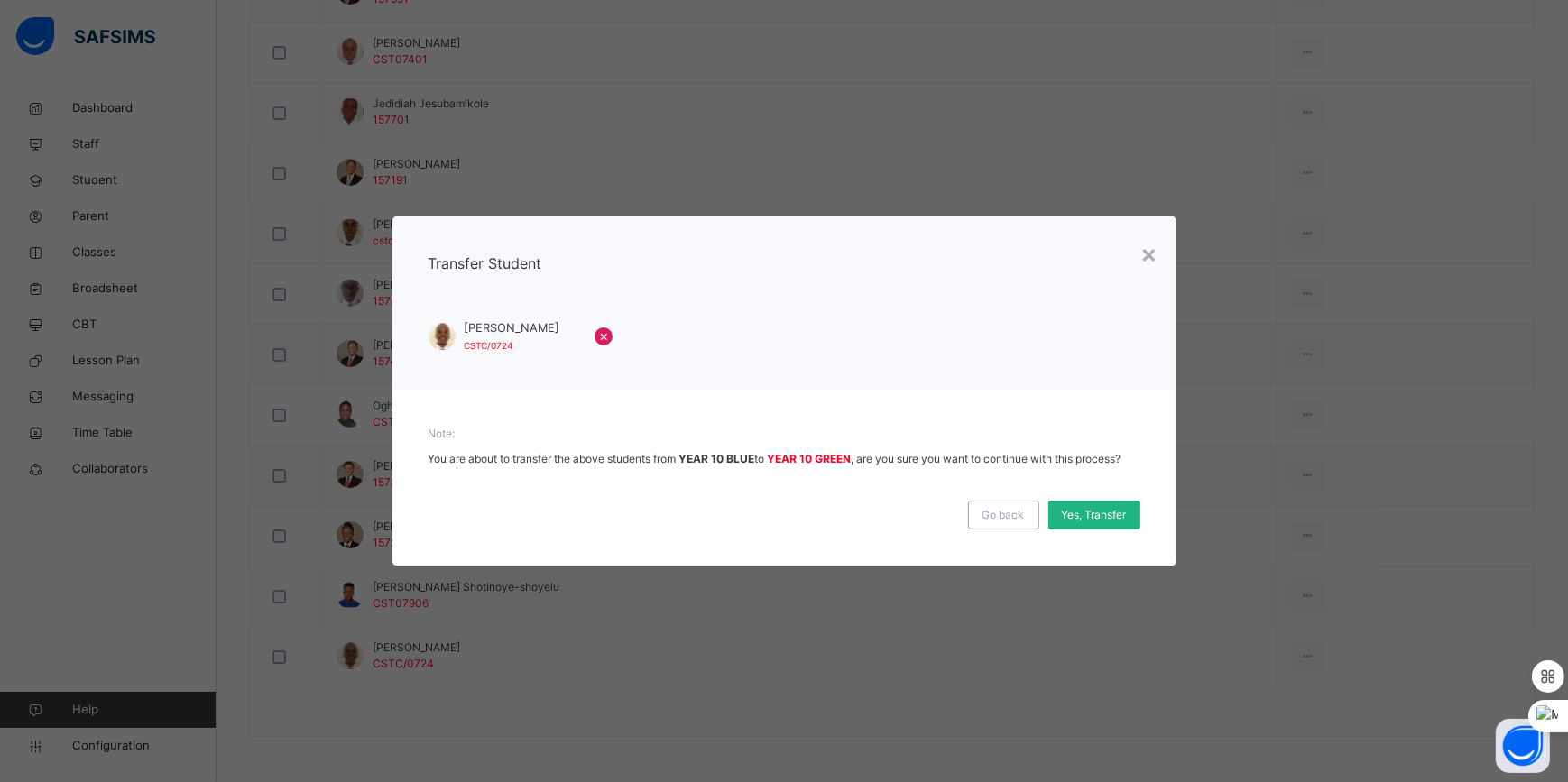
click at [1092, 513] on span "Yes, Transfer" at bounding box center [1094, 515] width 65 height 16
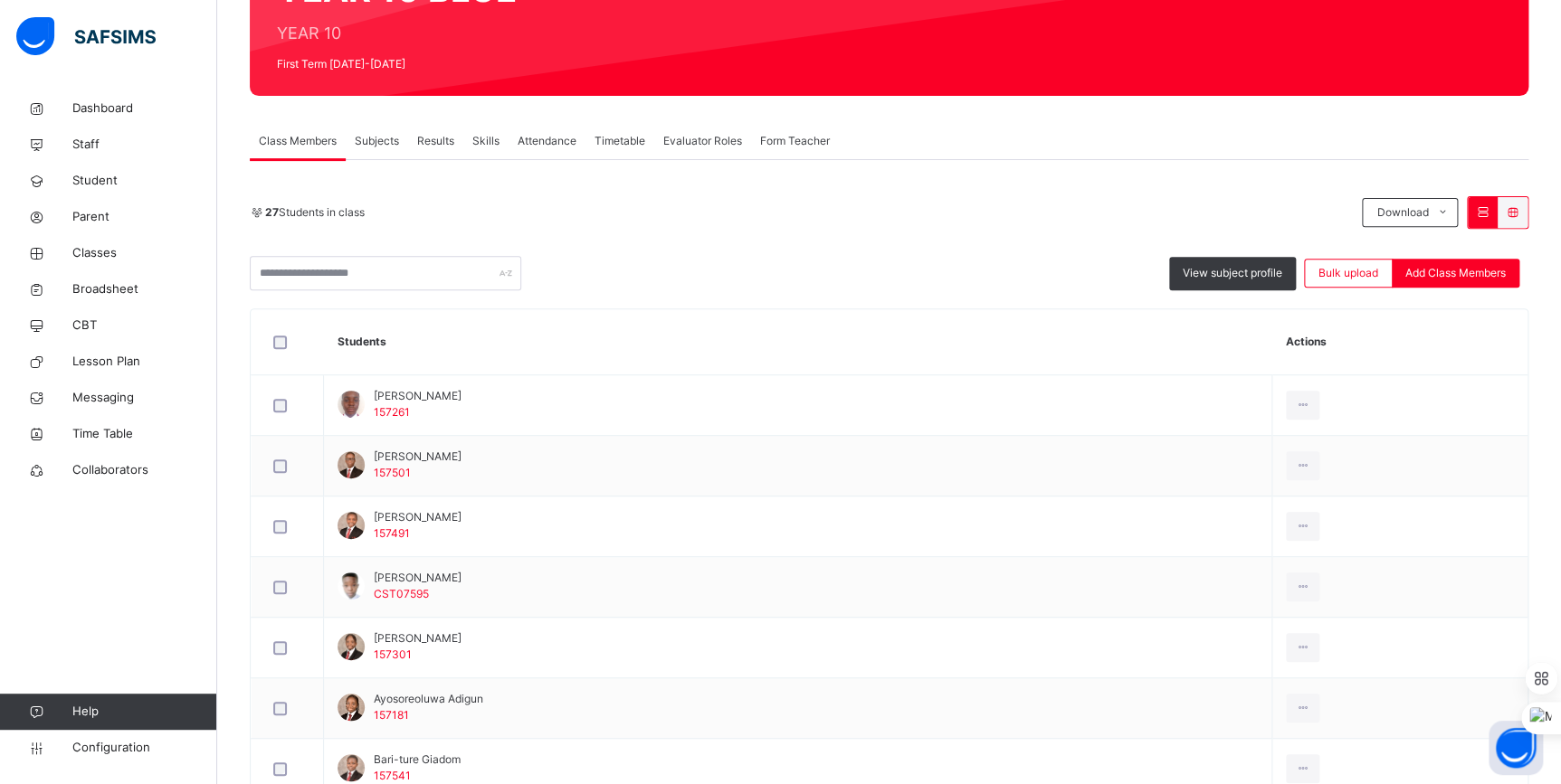
scroll to position [0, 0]
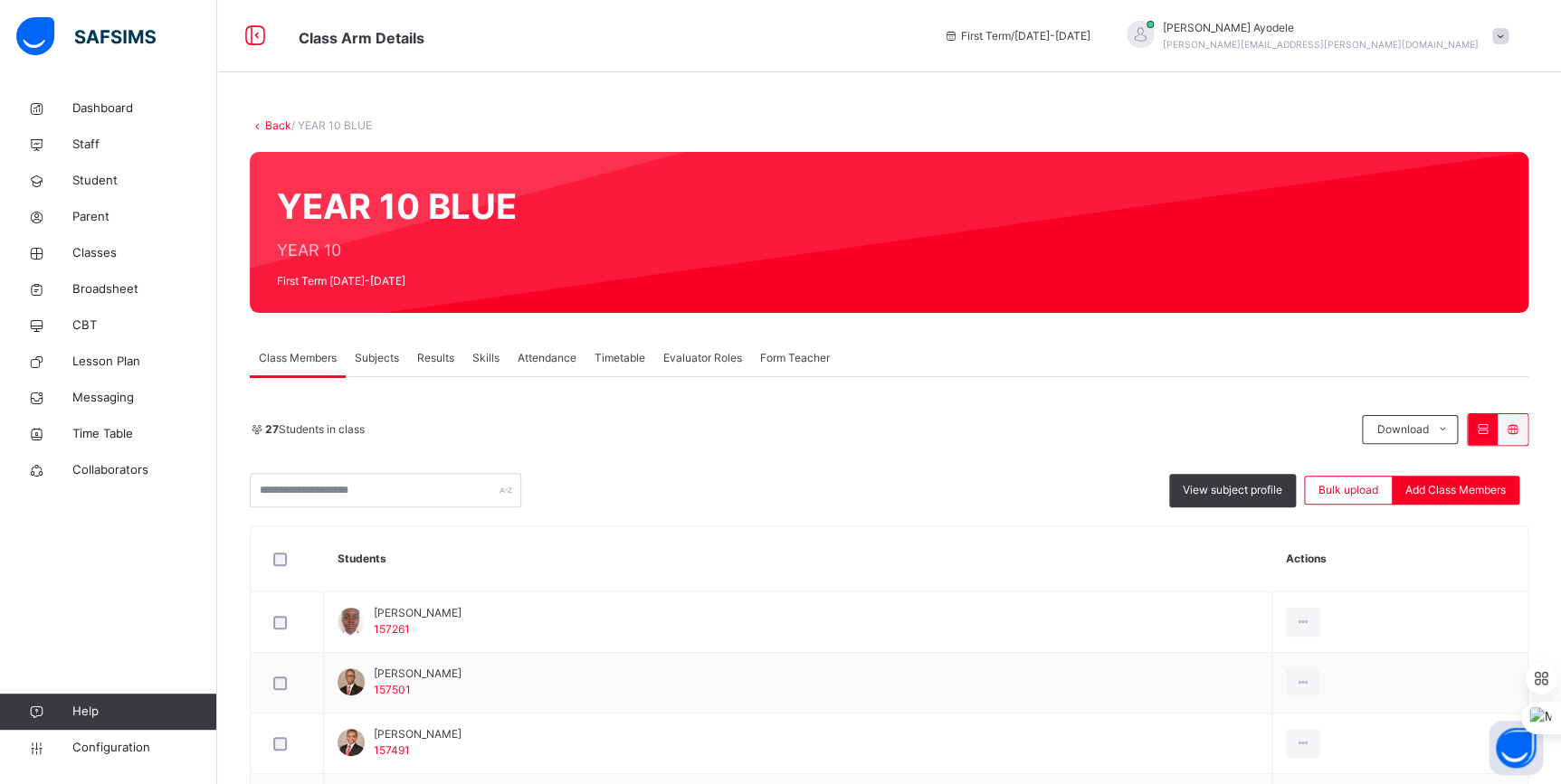
click at [278, 125] on link "Back" at bounding box center [278, 125] width 26 height 14
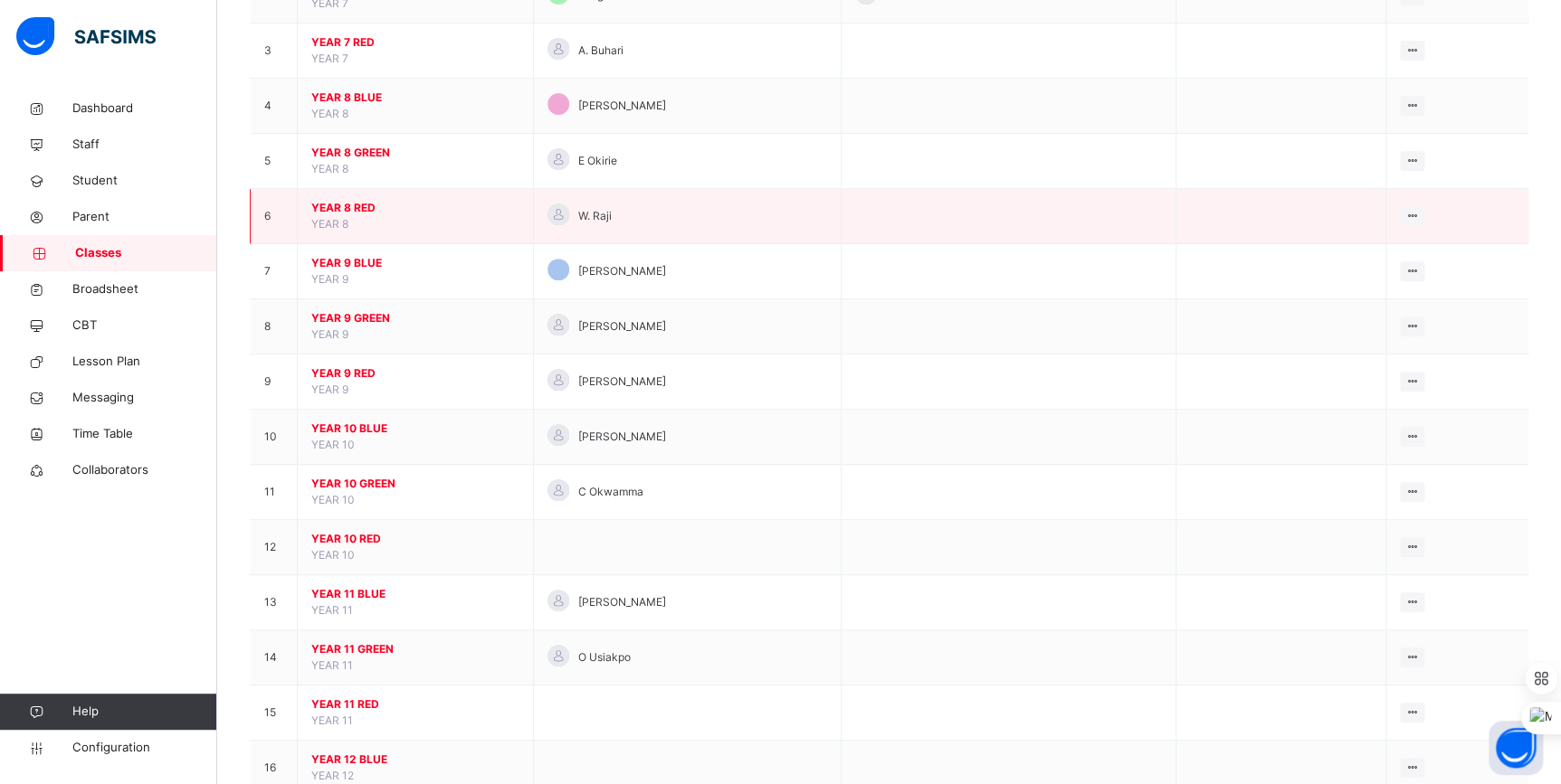
scroll to position [329, 0]
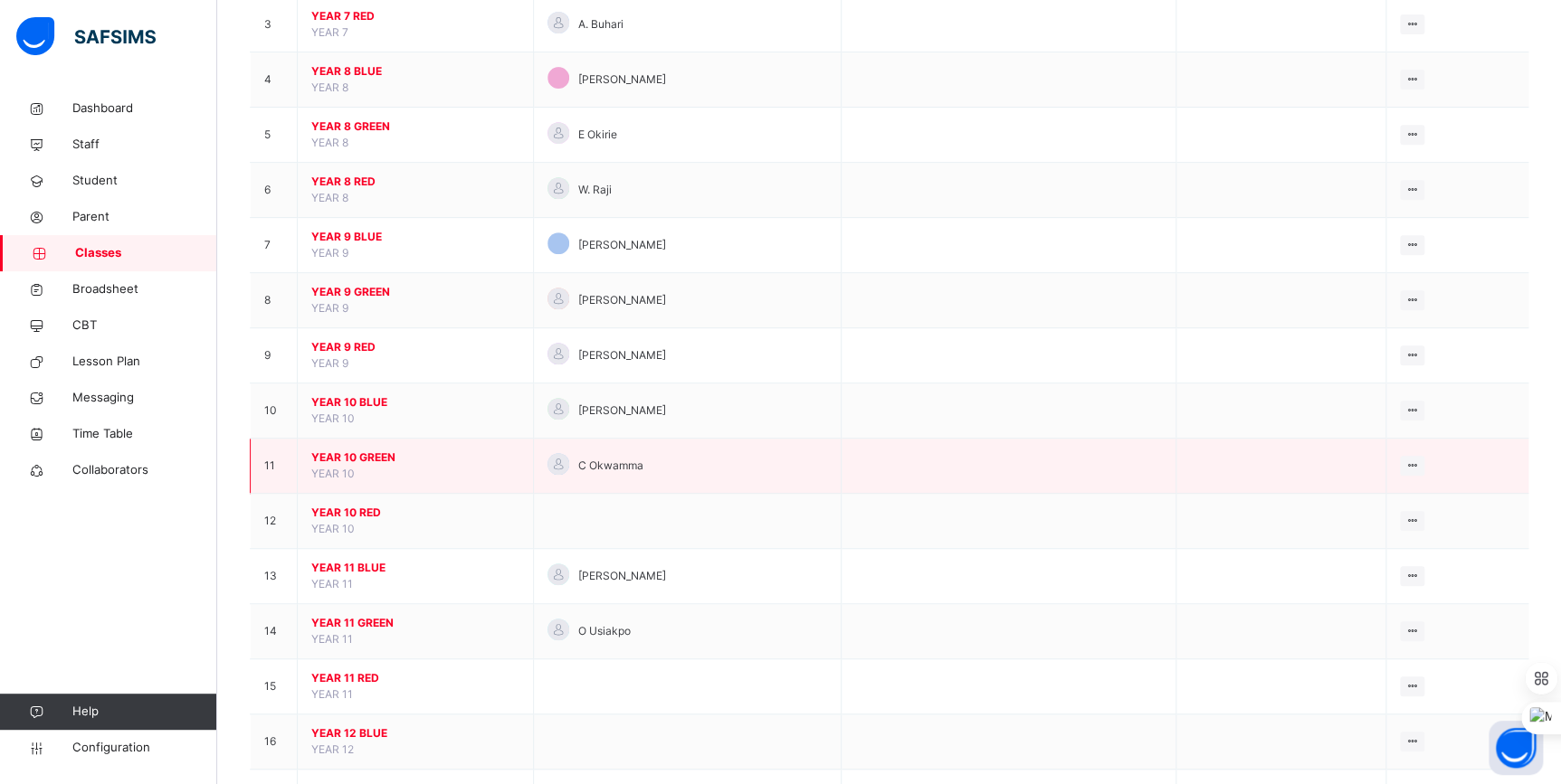
click at [378, 456] on span "YEAR 10 GREEN" at bounding box center [414, 457] width 208 height 16
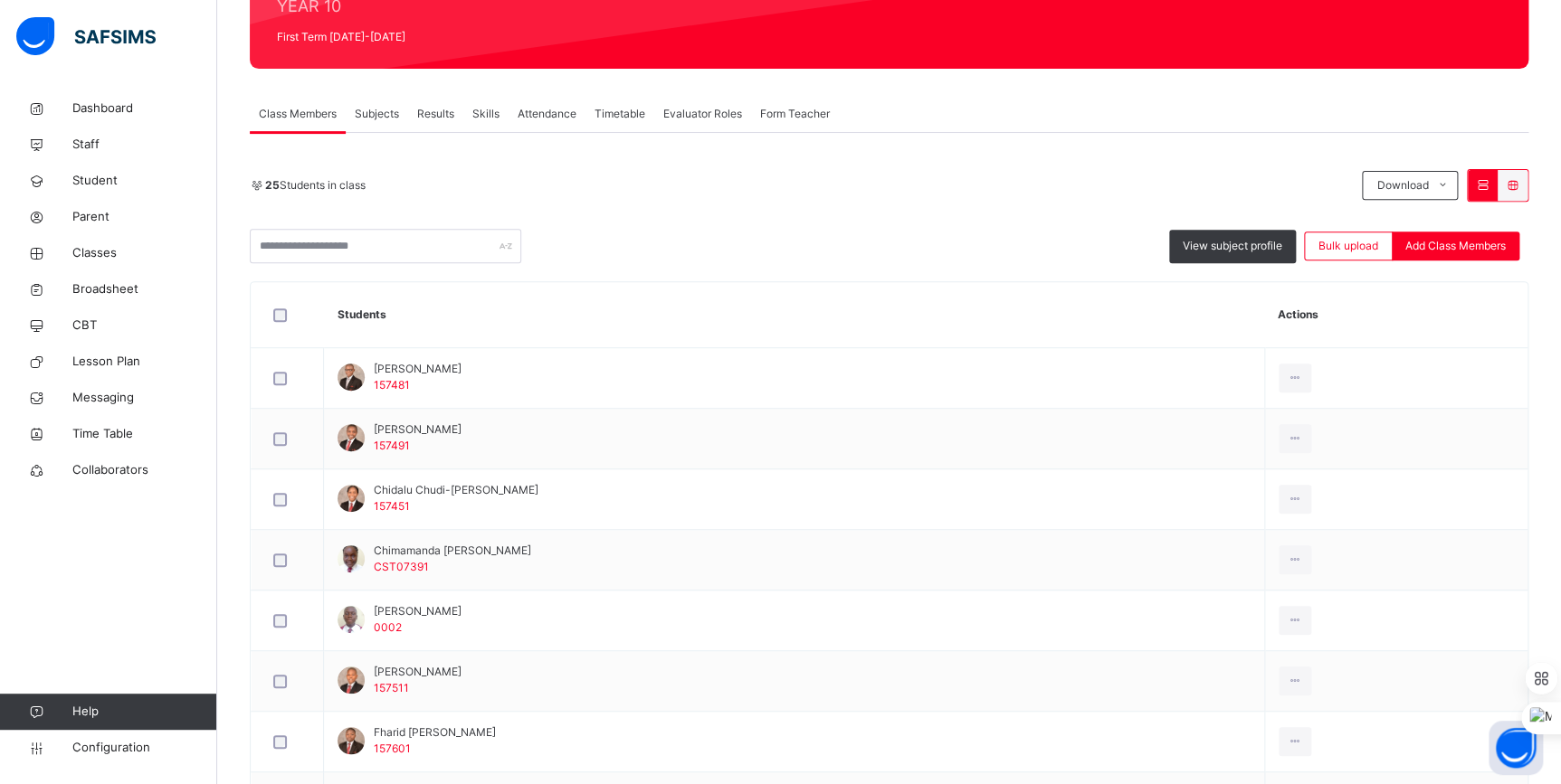
scroll to position [246, 0]
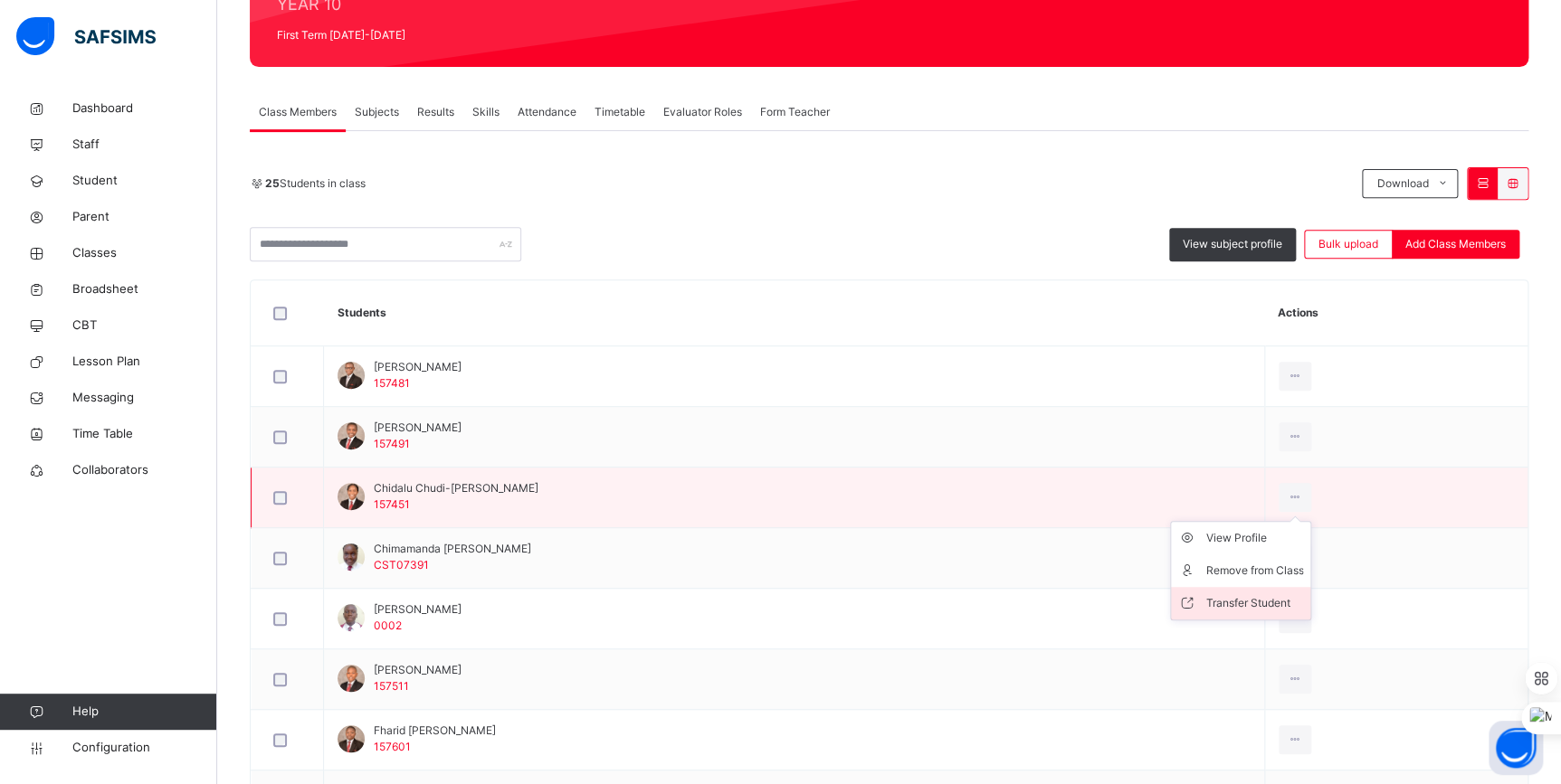
click at [1285, 615] on li "Transfer Student" at bounding box center [1241, 602] width 140 height 33
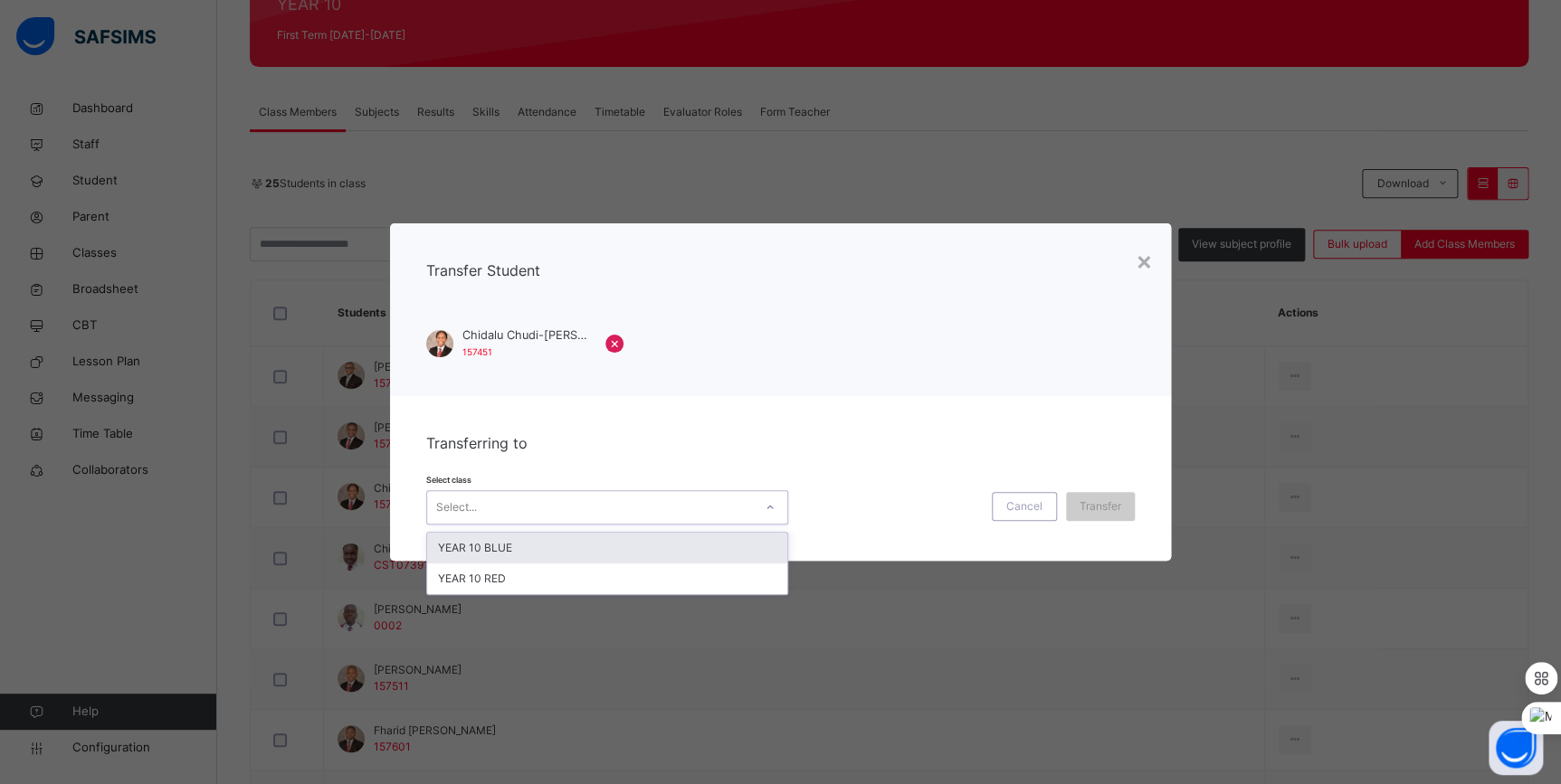
click at [775, 515] on div at bounding box center [769, 507] width 31 height 29
click at [643, 559] on div "YEAR 10 BLUE" at bounding box center [606, 547] width 360 height 31
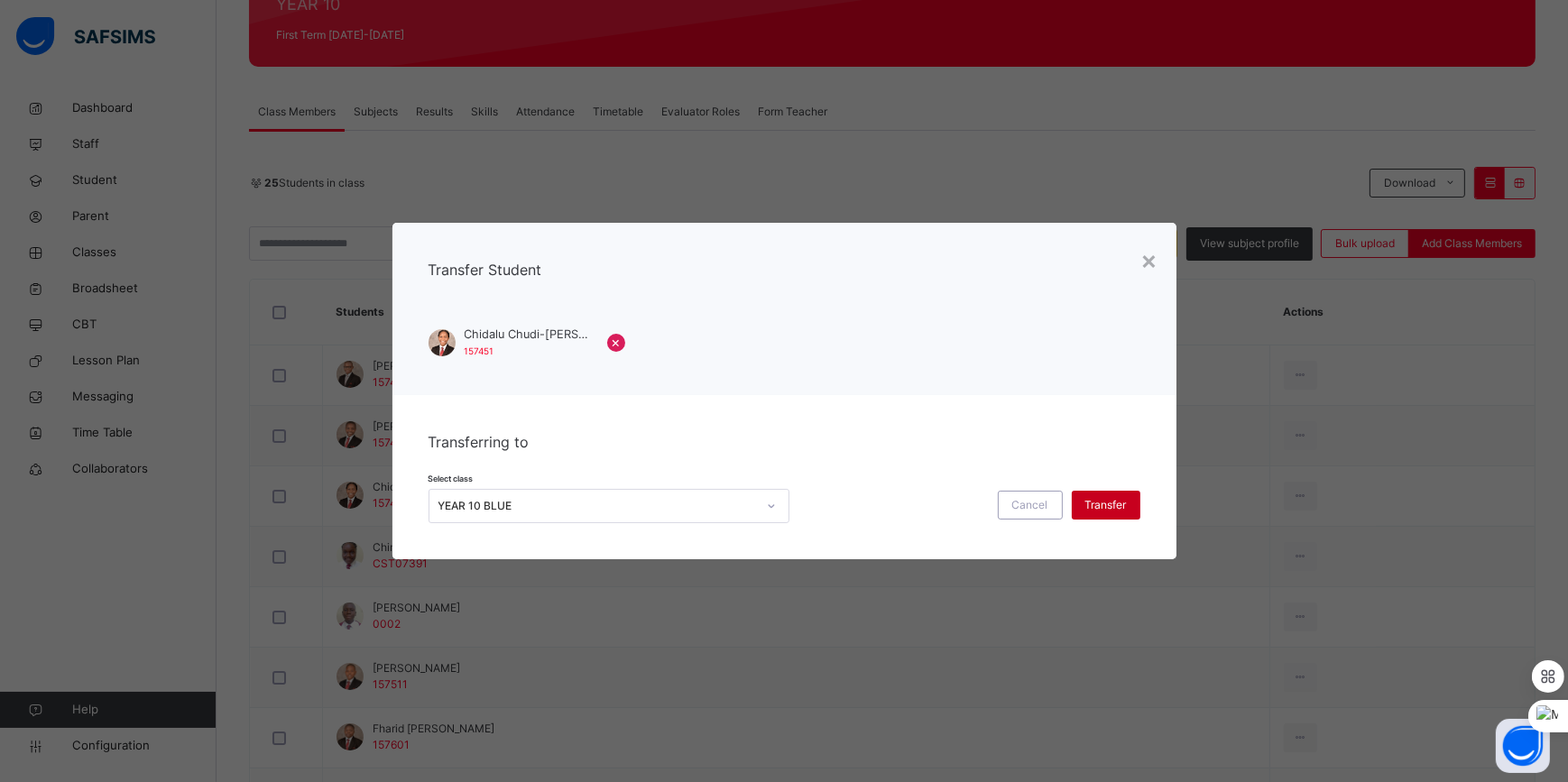
click at [1099, 511] on span "Transfer" at bounding box center [1106, 504] width 42 height 16
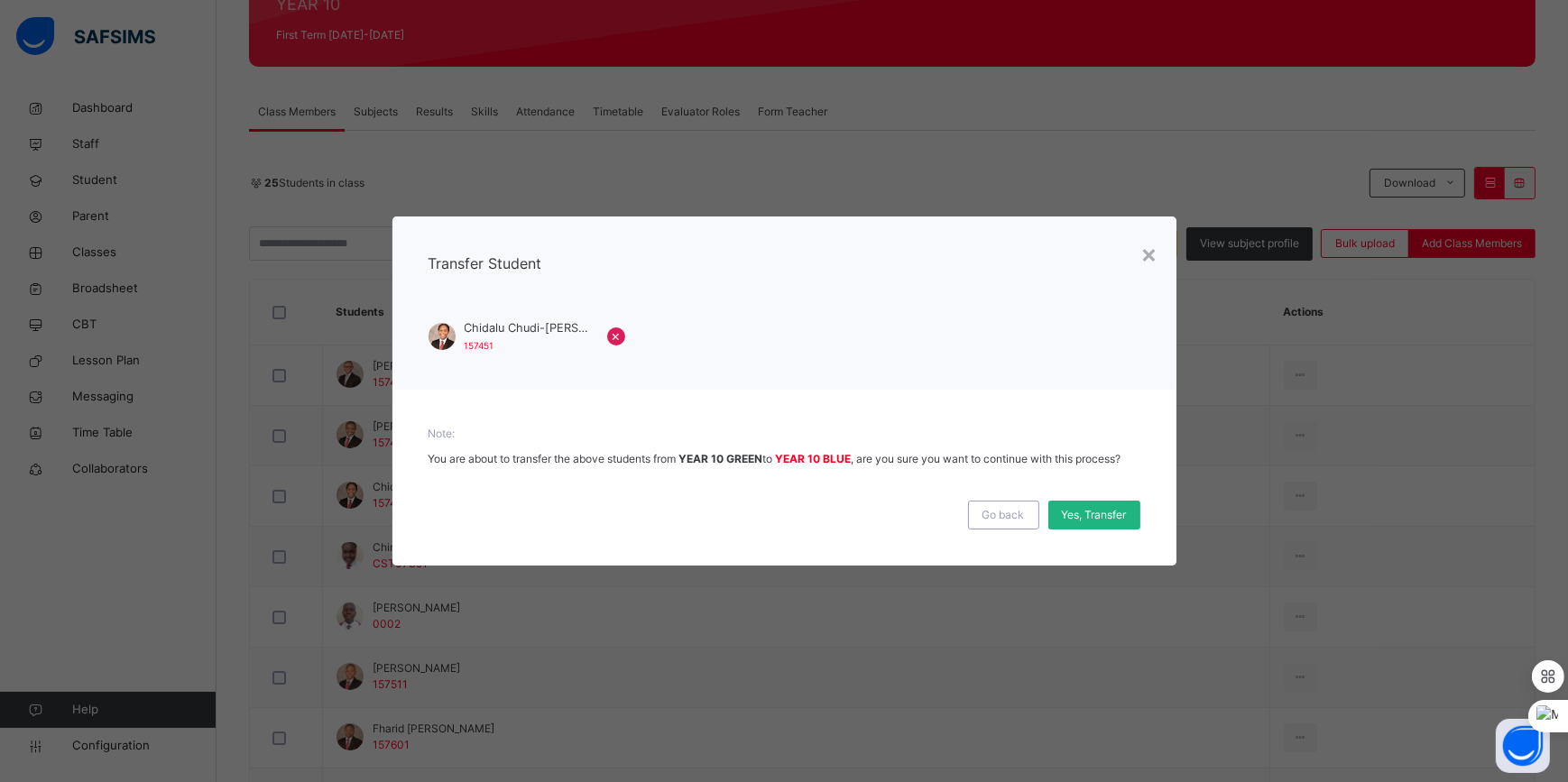
click at [1100, 517] on span "Yes, Transfer" at bounding box center [1094, 515] width 65 height 16
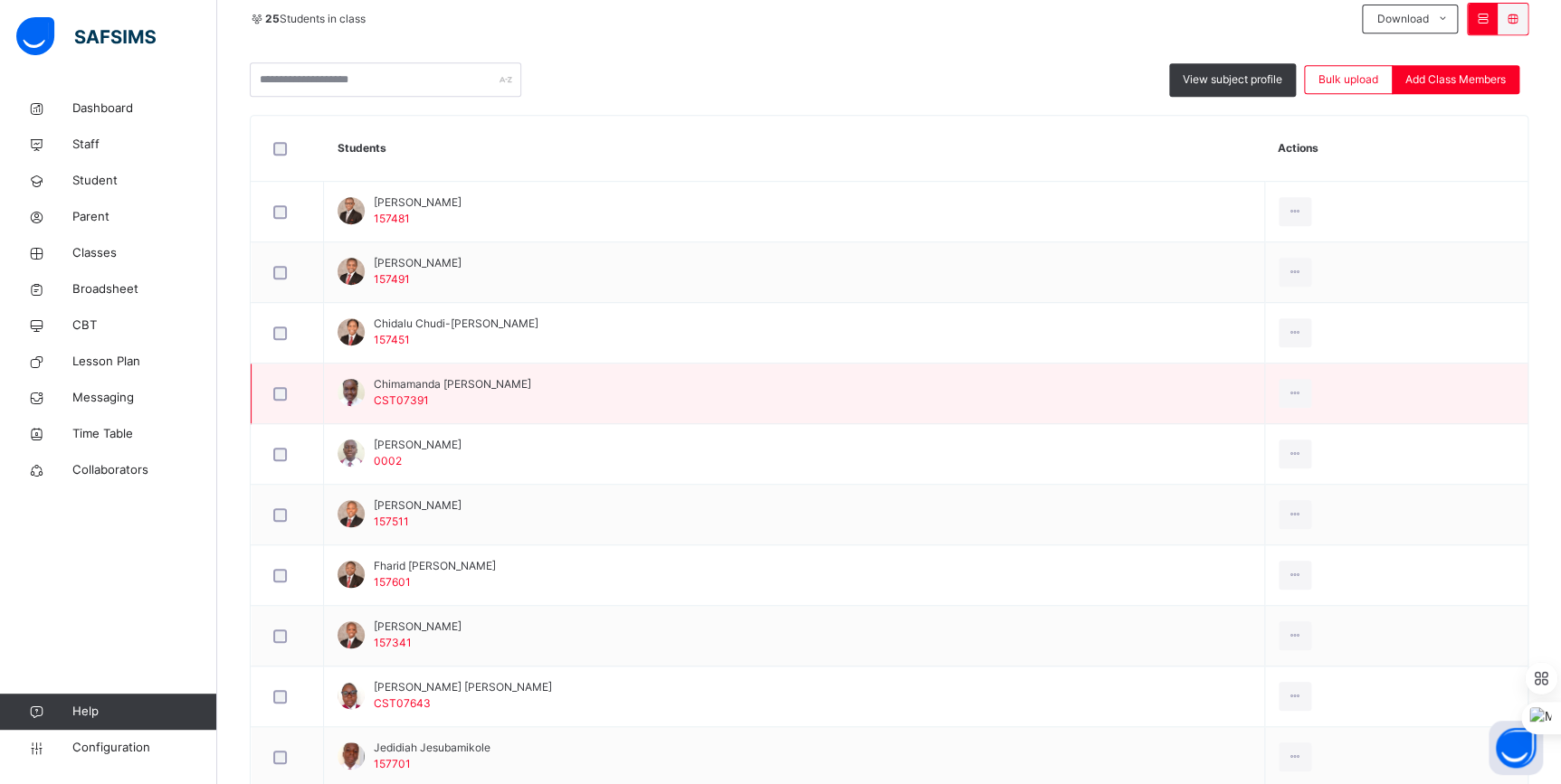
scroll to position [493, 0]
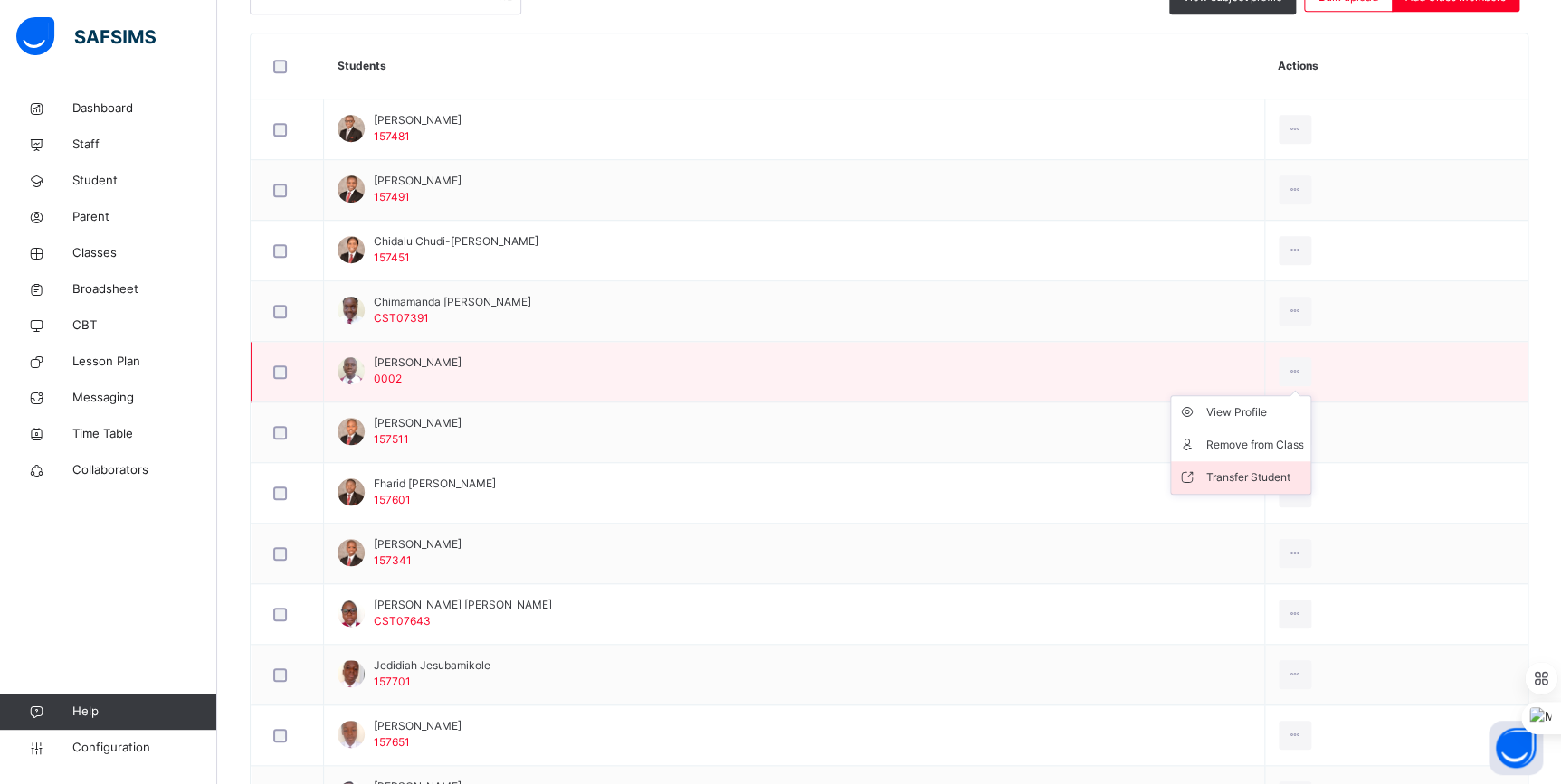
click at [1294, 468] on div "Transfer Student" at bounding box center [1254, 477] width 98 height 18
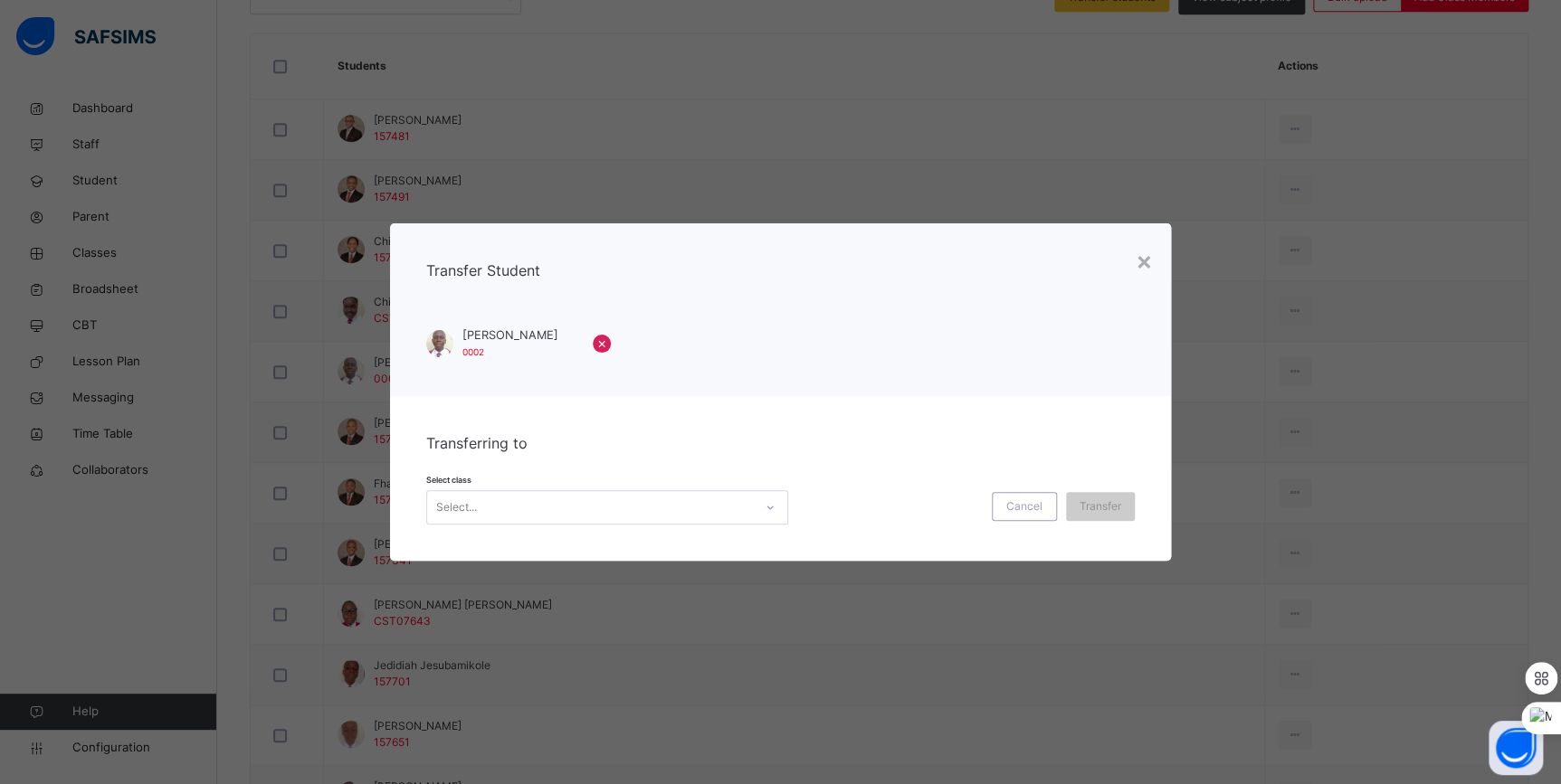
click at [705, 507] on div "Select..." at bounding box center [590, 507] width 326 height 28
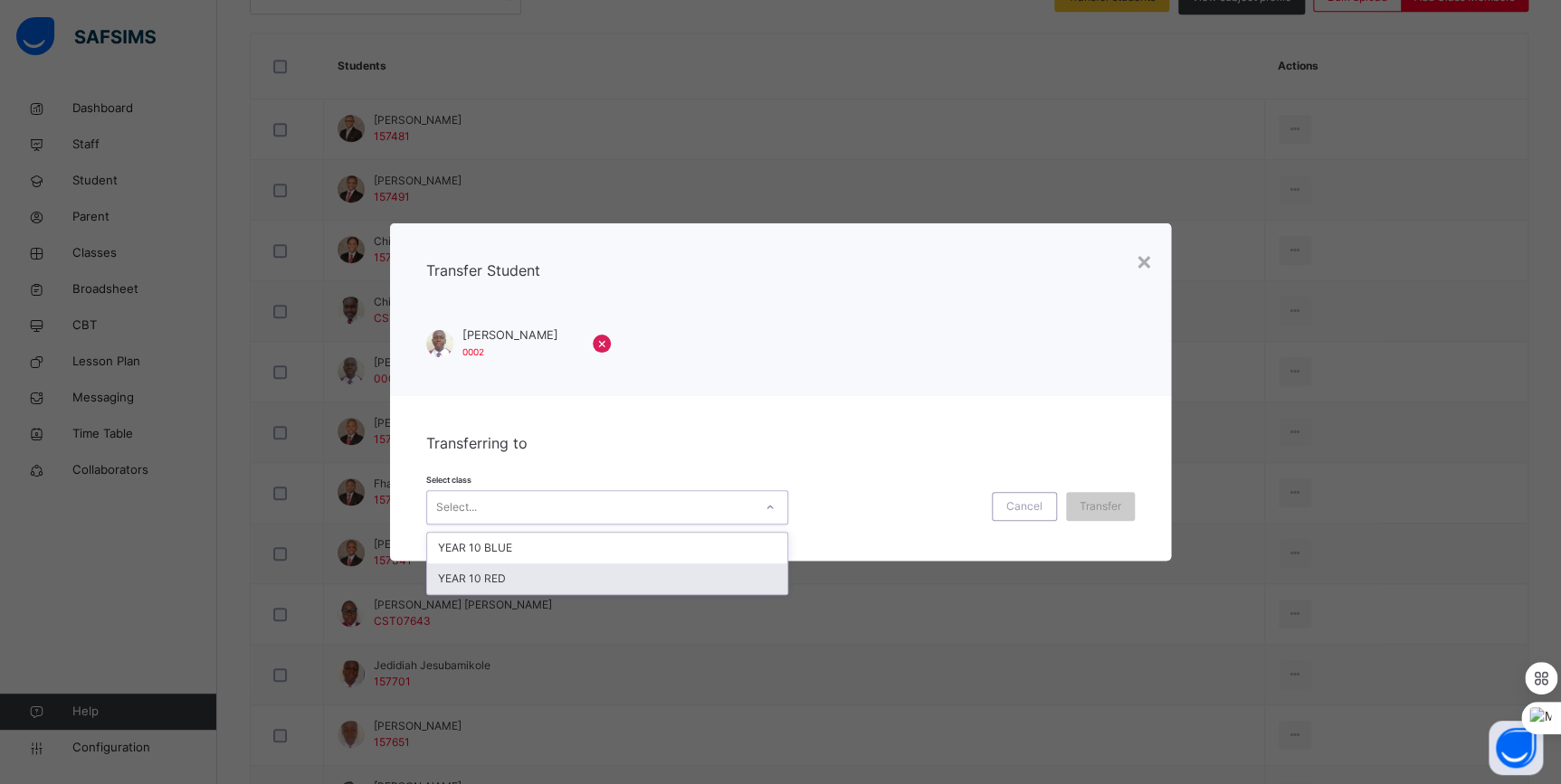
click at [610, 579] on div "YEAR 10 RED" at bounding box center [606, 578] width 360 height 31
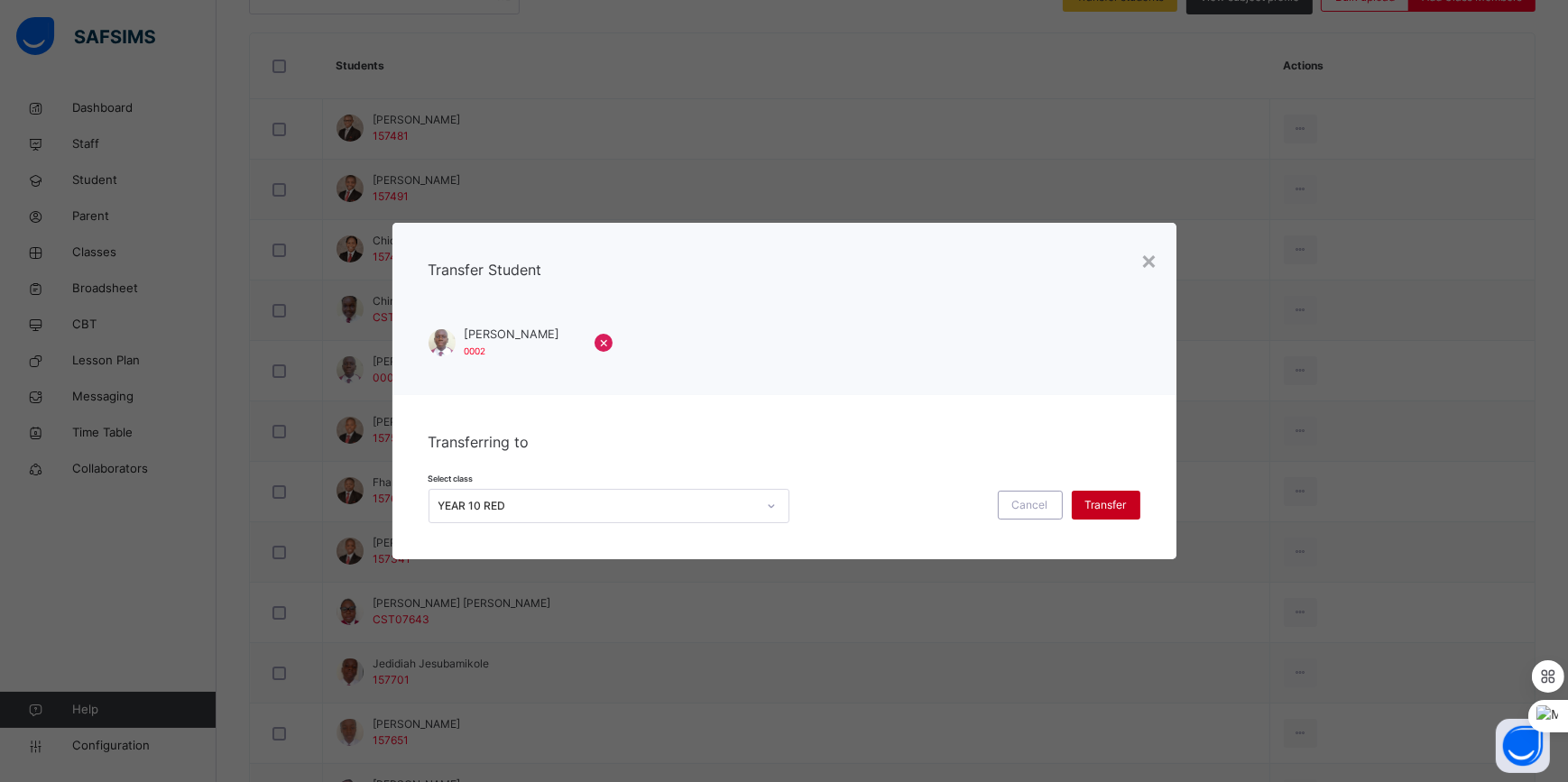
click at [1094, 512] on span "Transfer" at bounding box center [1106, 504] width 42 height 16
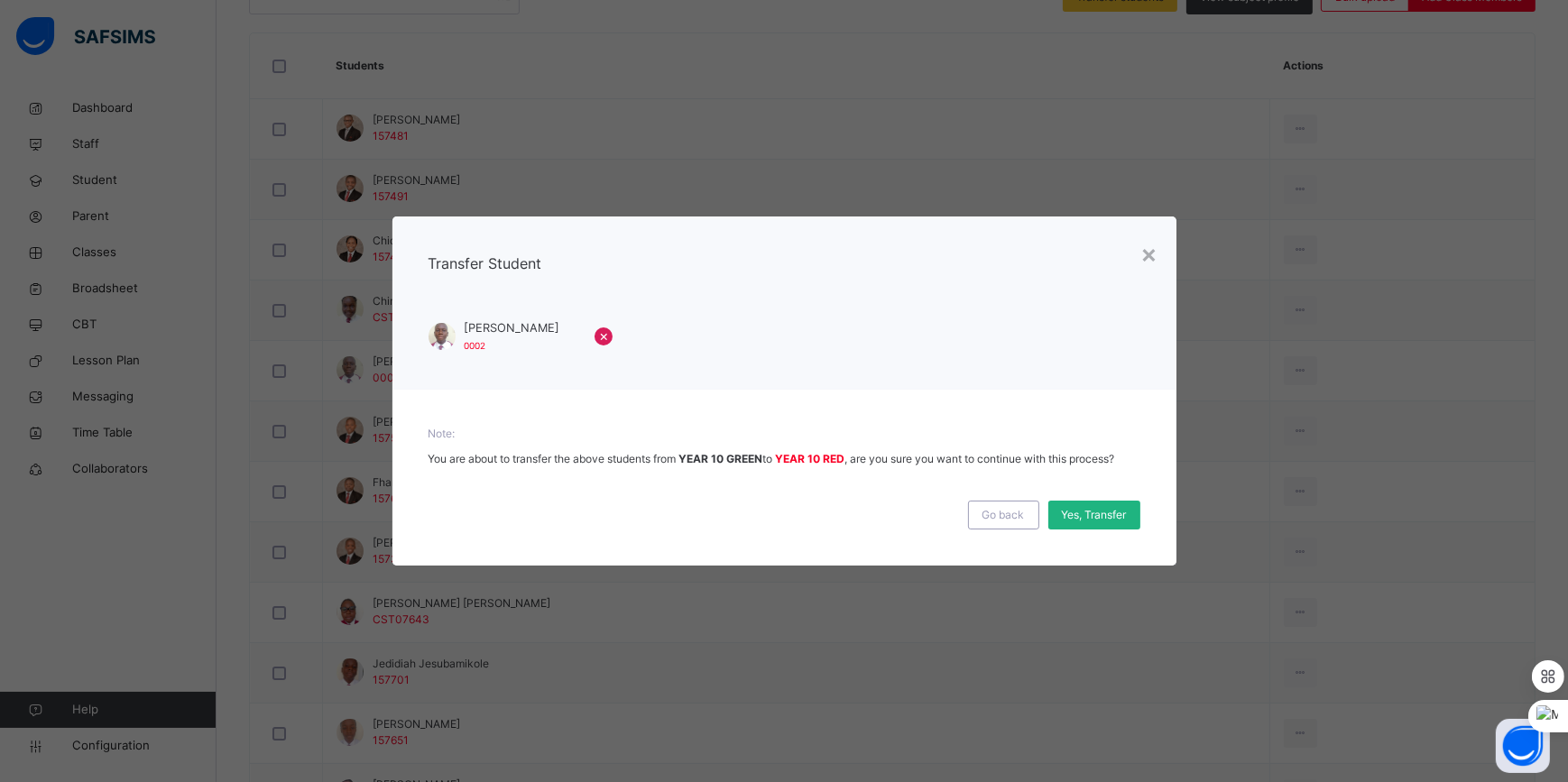
click at [1096, 513] on span "Yes, Transfer" at bounding box center [1094, 515] width 65 height 16
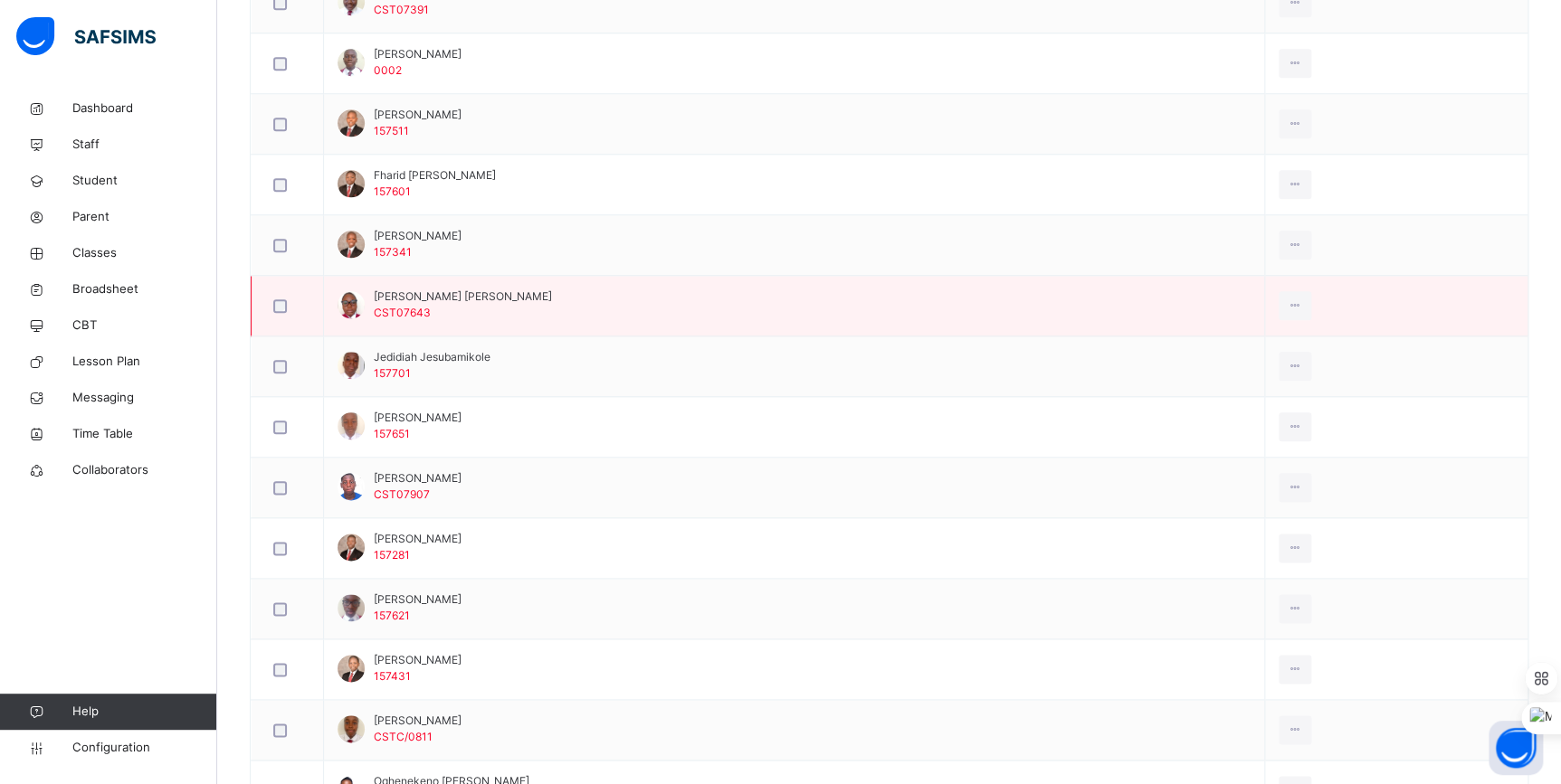
scroll to position [822, 0]
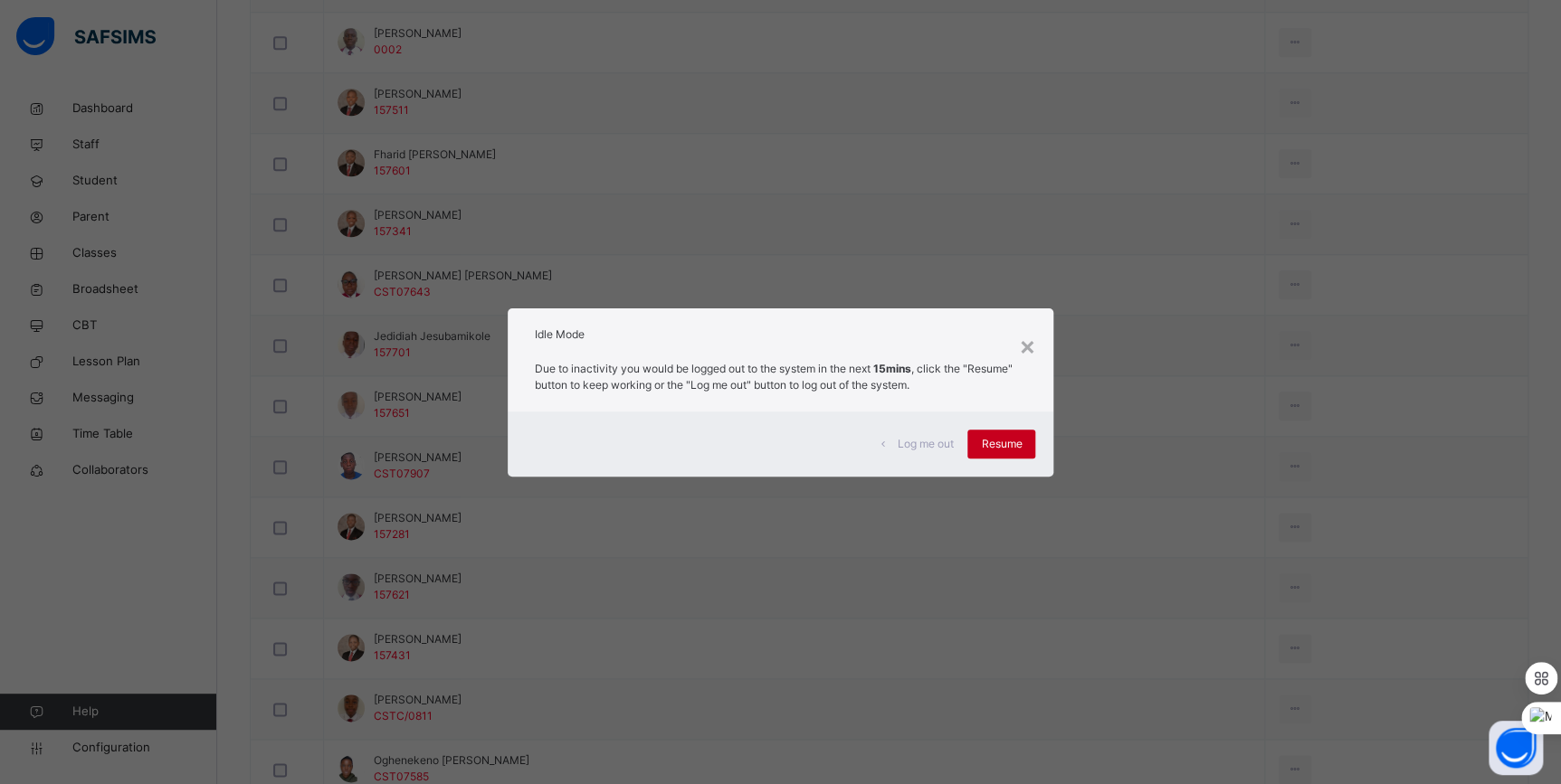
click at [1001, 447] on span "Resume" at bounding box center [1001, 443] width 41 height 16
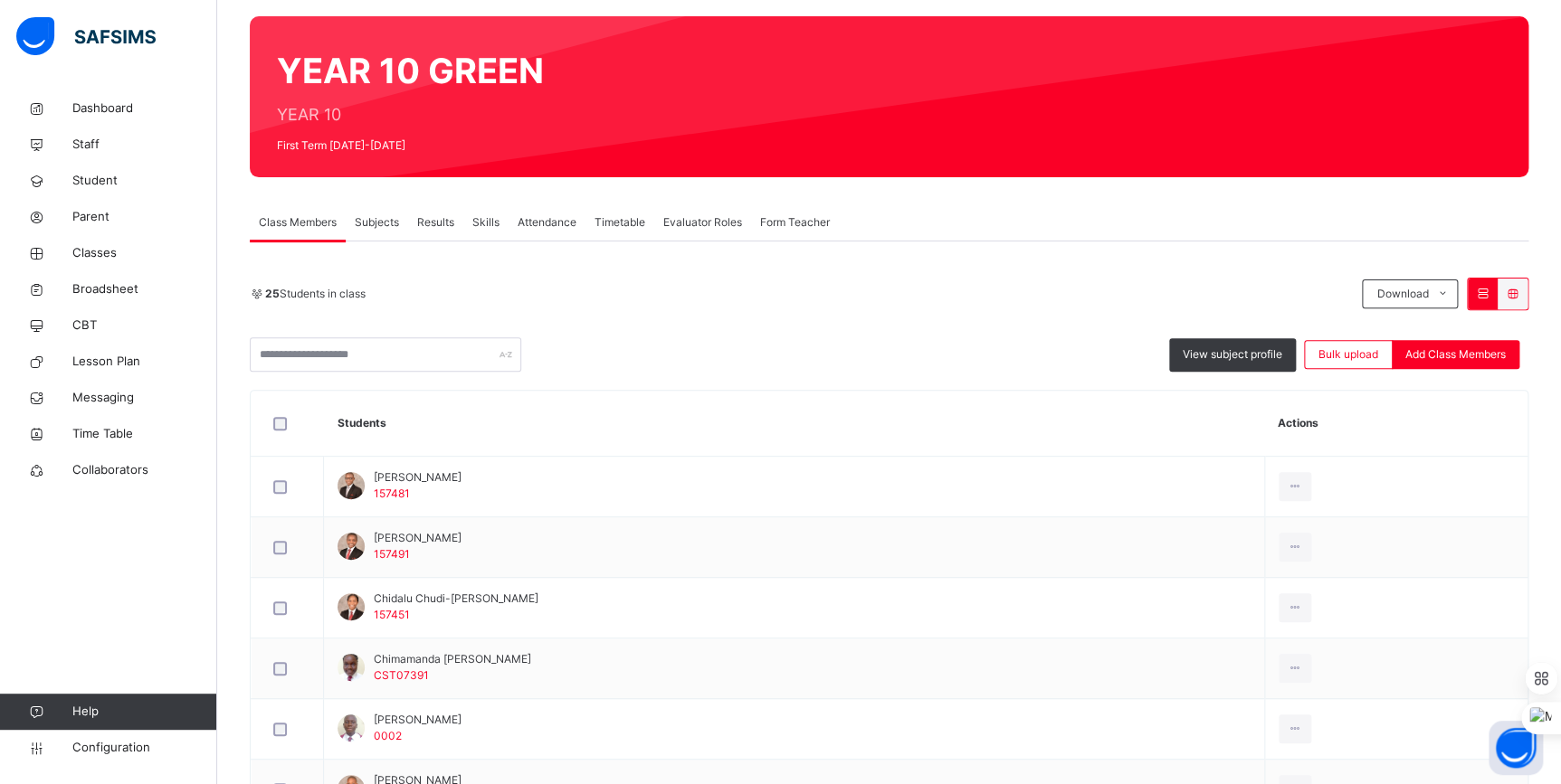
scroll to position [0, 0]
